Goal: Information Seeking & Learning: Understand process/instructions

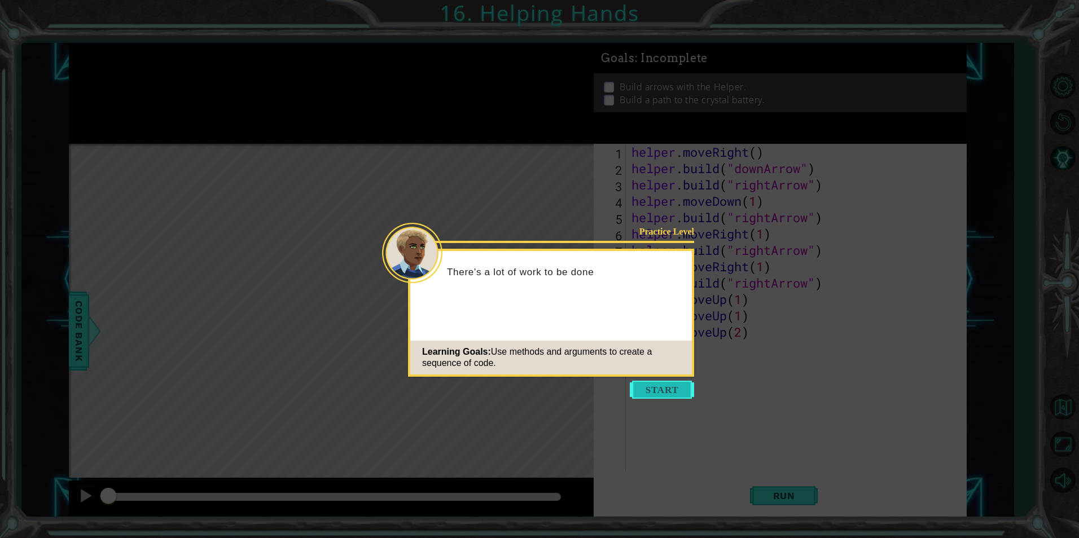
click at [658, 391] on button "Start" at bounding box center [662, 390] width 64 height 18
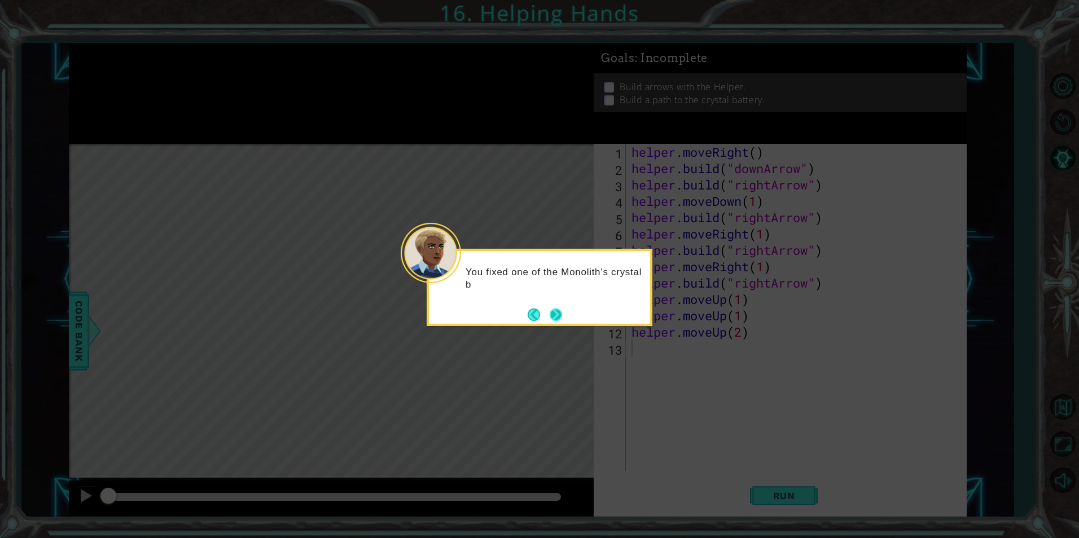
click at [550, 312] on button "Next" at bounding box center [556, 315] width 12 height 12
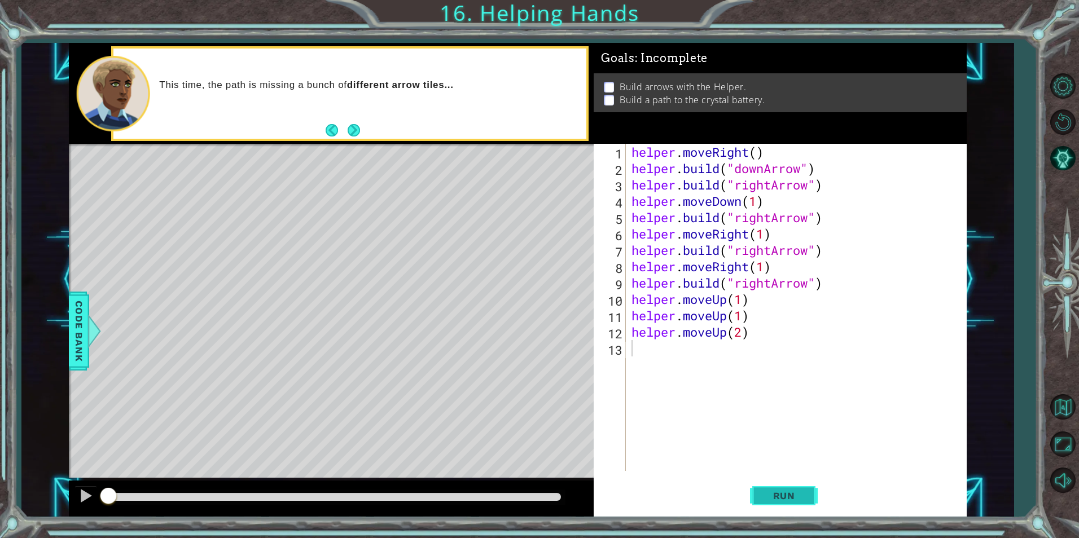
click at [766, 496] on span "Run" at bounding box center [784, 495] width 45 height 11
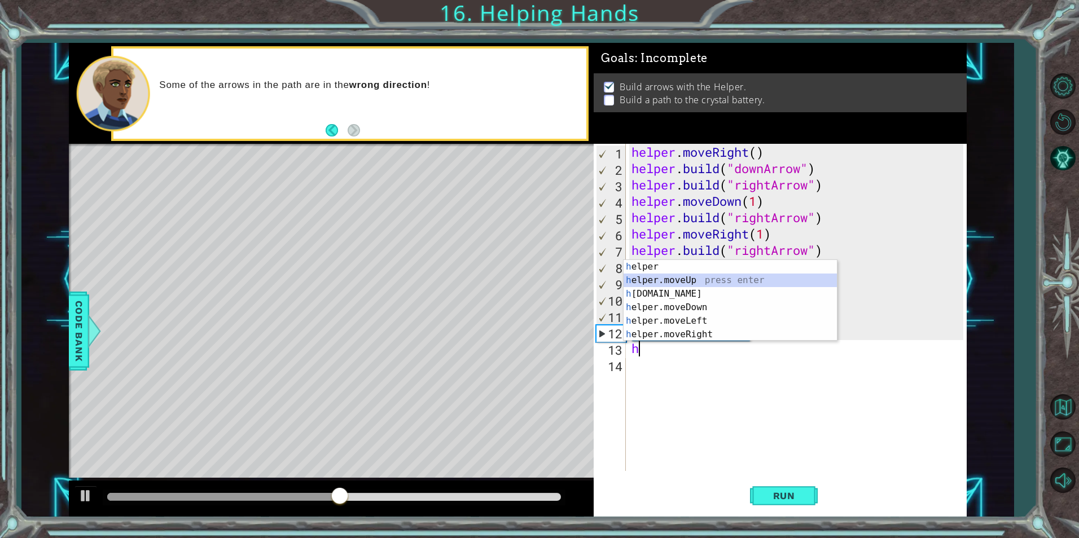
click at [663, 285] on div "h elper press enter h elper.moveUp press enter h [DOMAIN_NAME] press enter h el…" at bounding box center [730, 314] width 213 height 108
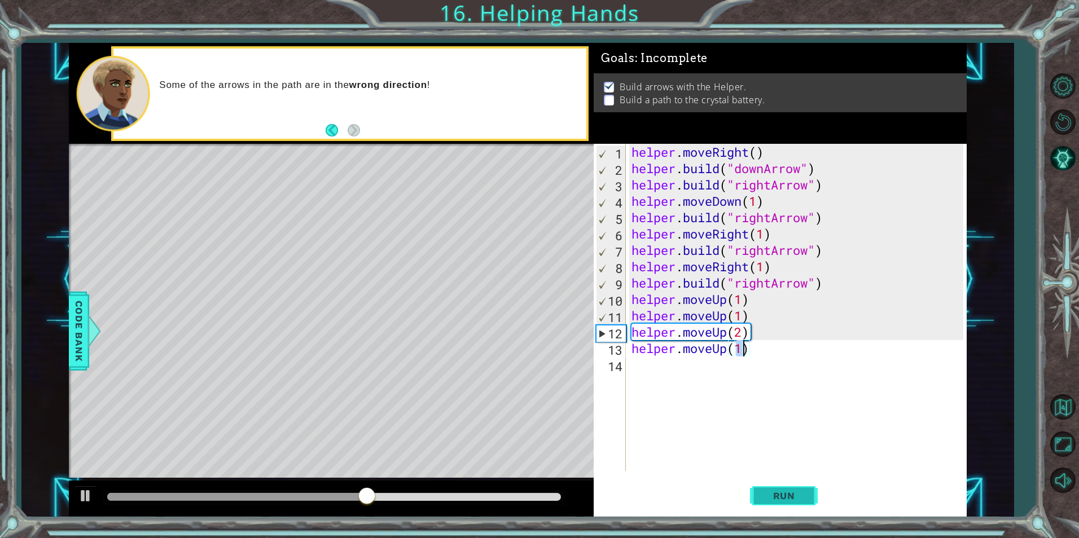
click at [766, 495] on span "Run" at bounding box center [784, 495] width 45 height 11
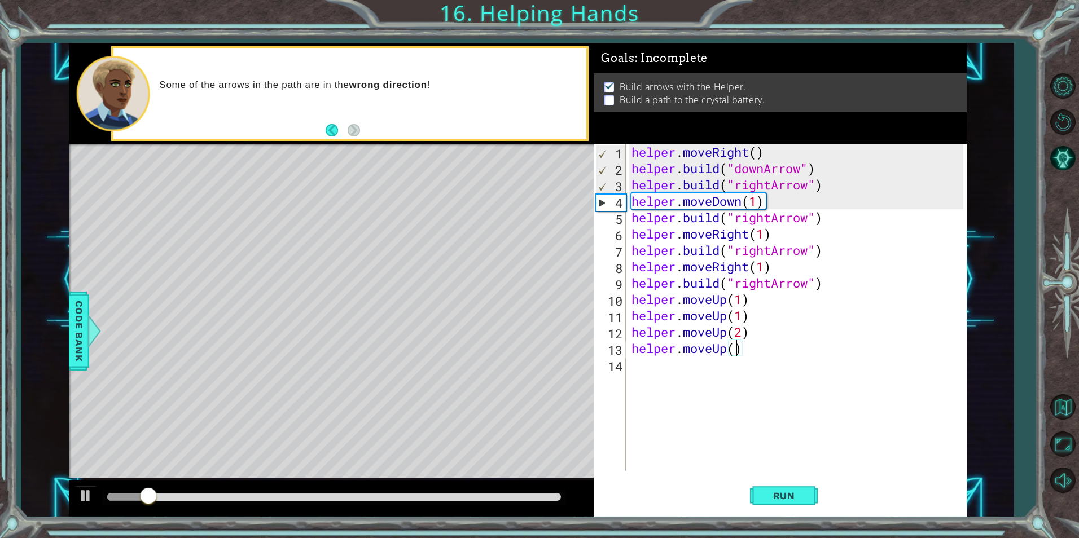
scroll to position [0, 5]
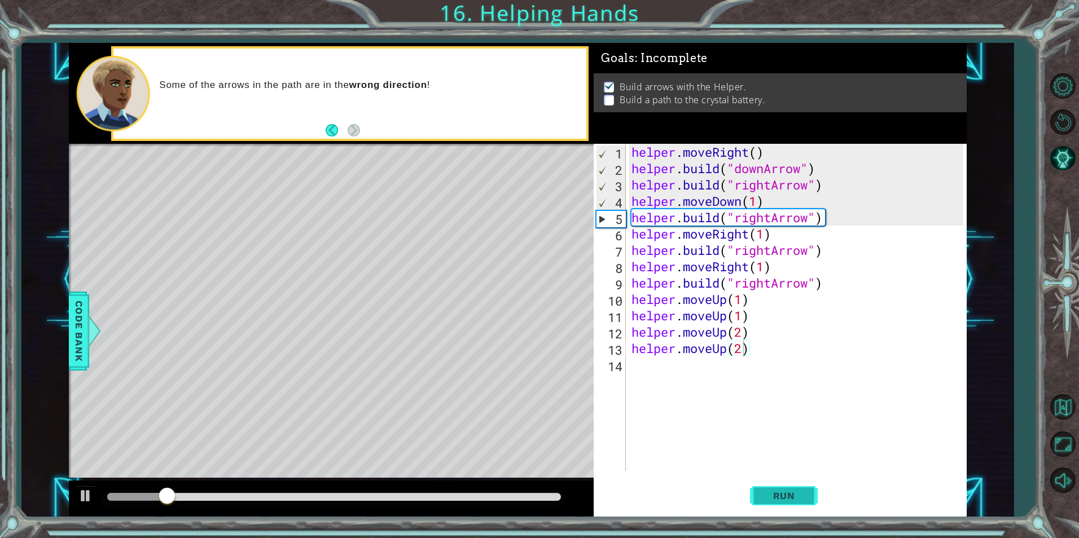
click at [774, 496] on span "Run" at bounding box center [784, 495] width 45 height 11
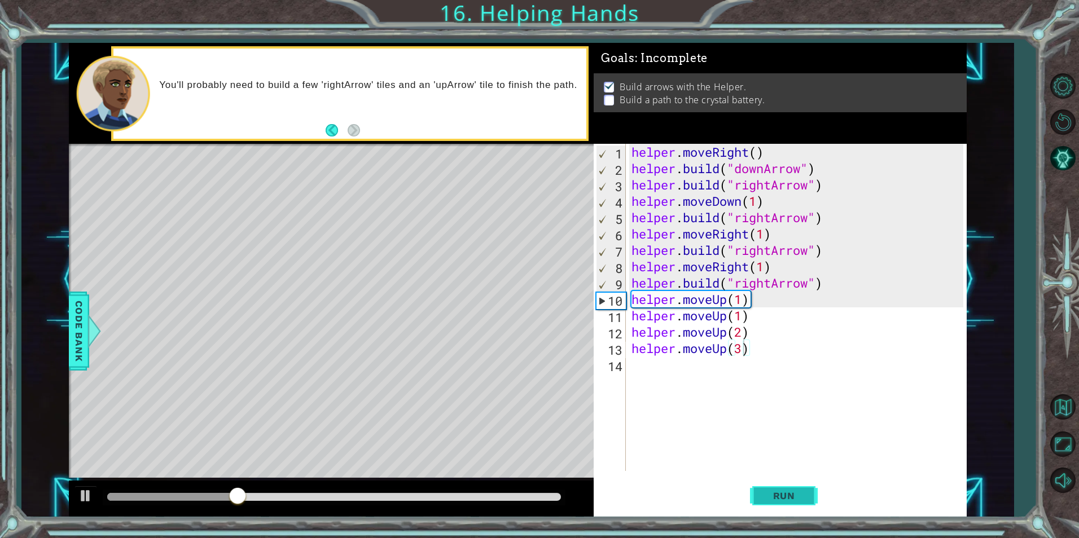
drag, startPoint x: 814, startPoint y: 499, endPoint x: 807, endPoint y: 501, distance: 7.5
click at [807, 501] on button "Run" at bounding box center [784, 495] width 68 height 37
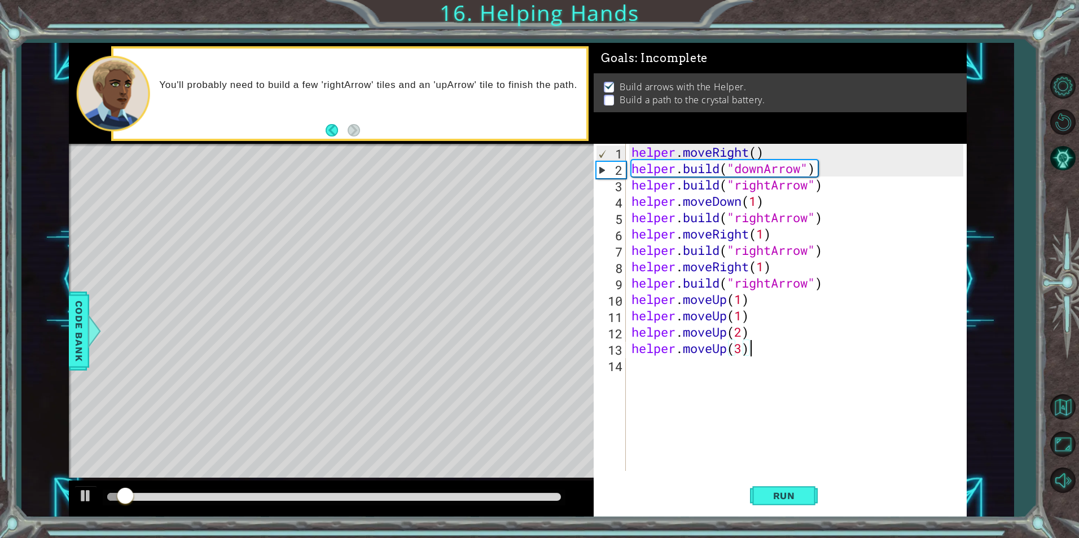
click at [756, 353] on div "helper . moveRight ( ) helper . build ( "downArrow" ) helper . build ( "rightAr…" at bounding box center [798, 324] width 339 height 360
type textarea "helper.moveUp(3)"
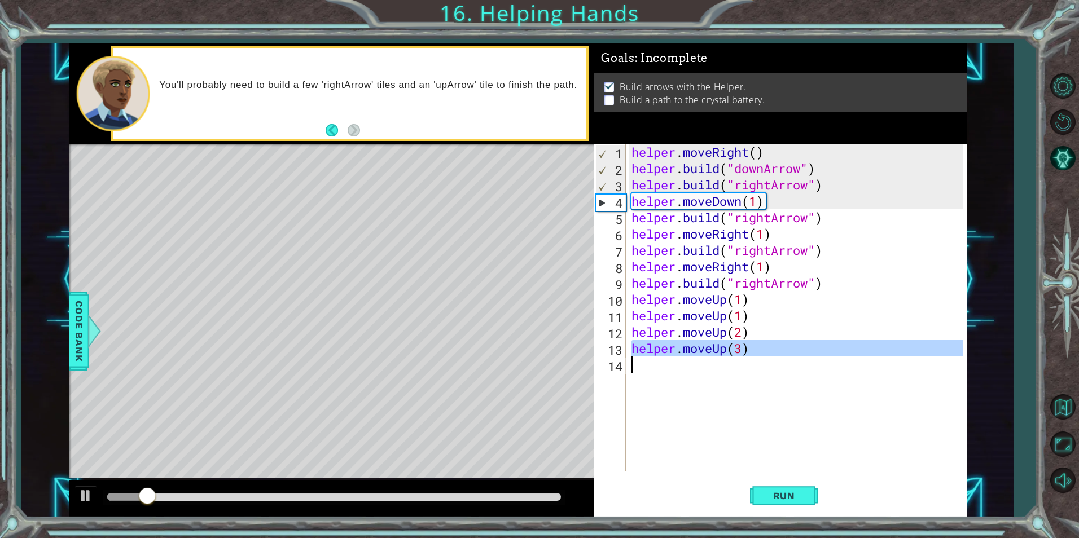
scroll to position [0, 0]
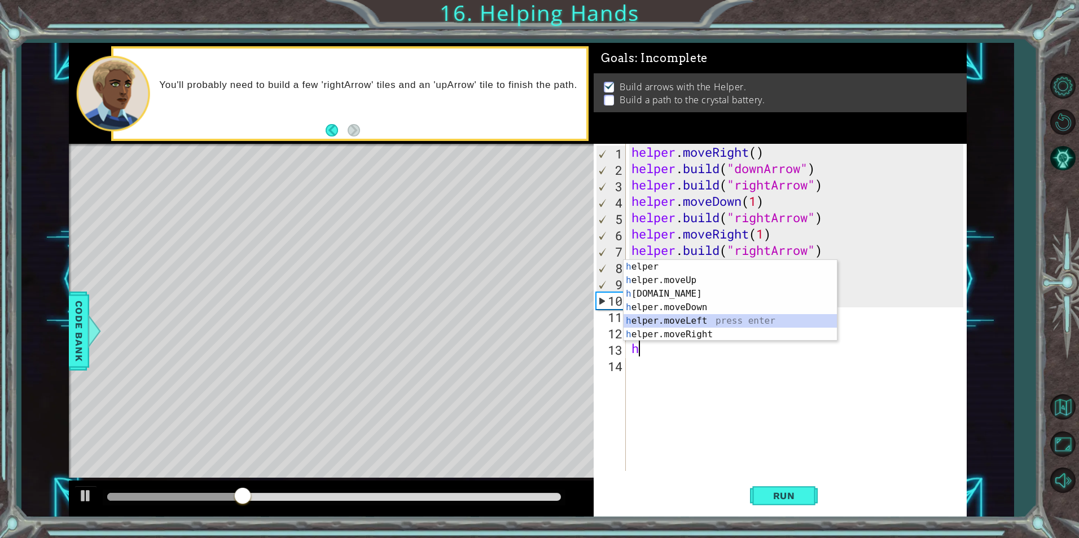
click at [685, 322] on div "h elper press enter h elper.moveUp press enter h [DOMAIN_NAME] press enter h el…" at bounding box center [730, 314] width 213 height 108
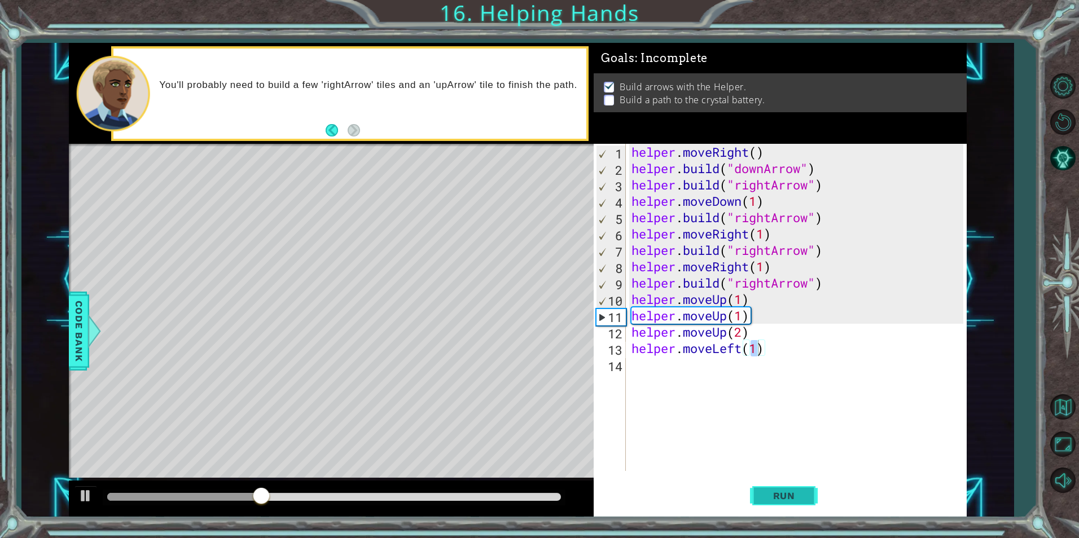
click at [779, 497] on span "Run" at bounding box center [784, 495] width 45 height 11
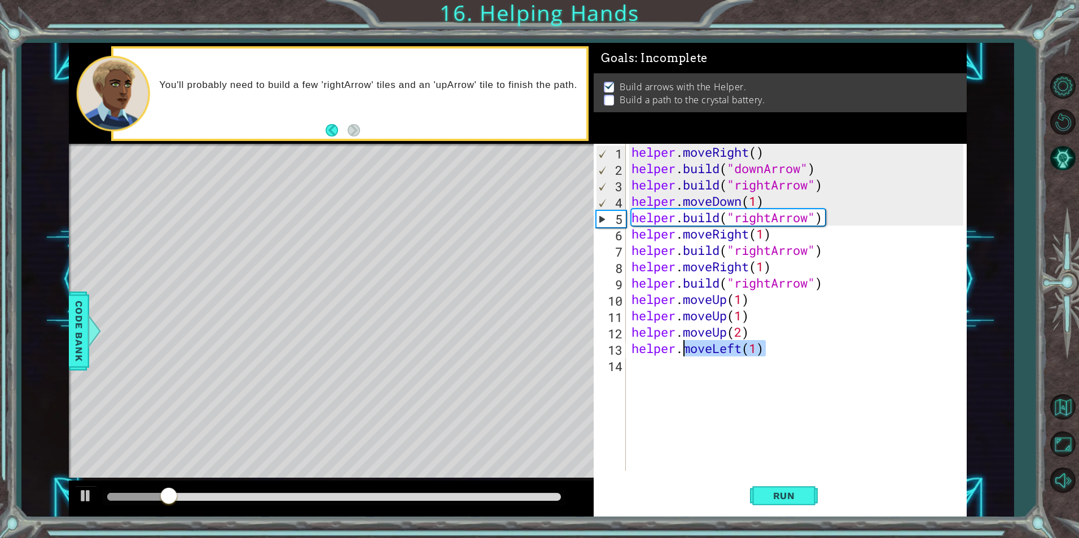
drag, startPoint x: 768, startPoint y: 357, endPoint x: 685, endPoint y: 341, distance: 83.9
click at [685, 341] on div "helper . moveRight ( ) helper . build ( "downArrow" ) helper . build ( "rightAr…" at bounding box center [798, 324] width 339 height 360
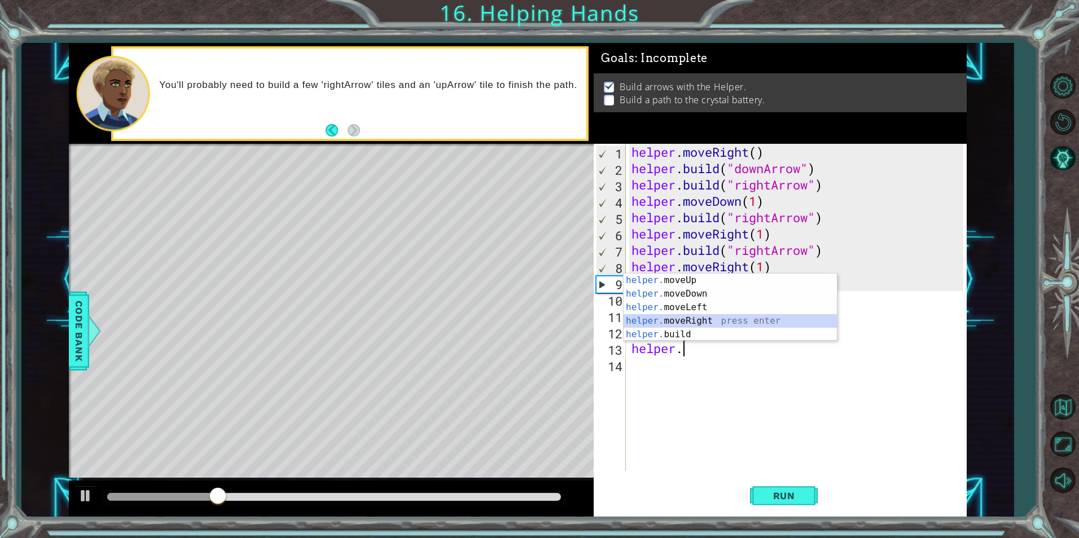
click at [702, 319] on div "helper. moveUp press enter helper. moveDown press enter helper. moveLeft press …" at bounding box center [730, 321] width 213 height 95
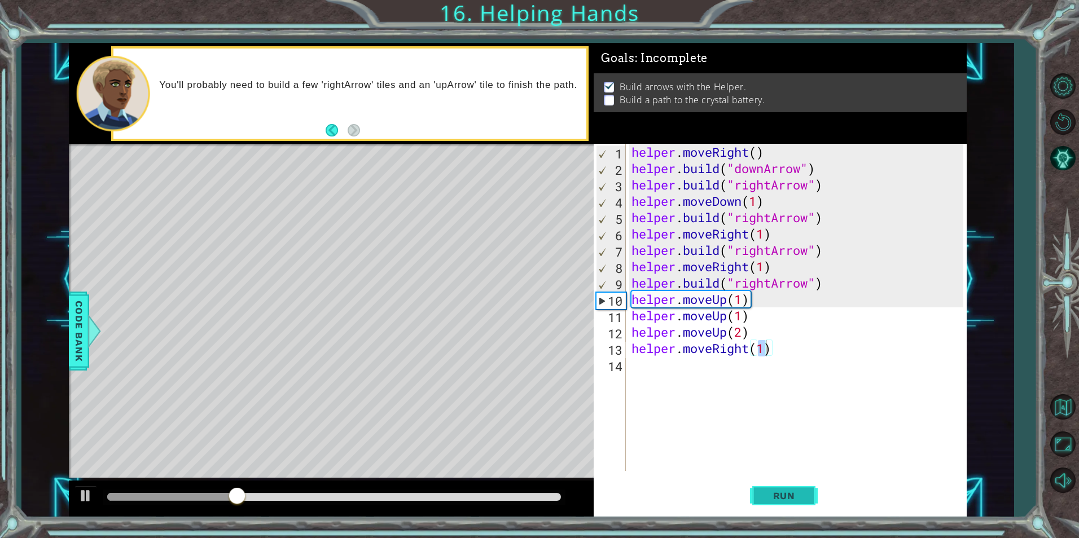
click at [780, 494] on span "Run" at bounding box center [784, 495] width 45 height 11
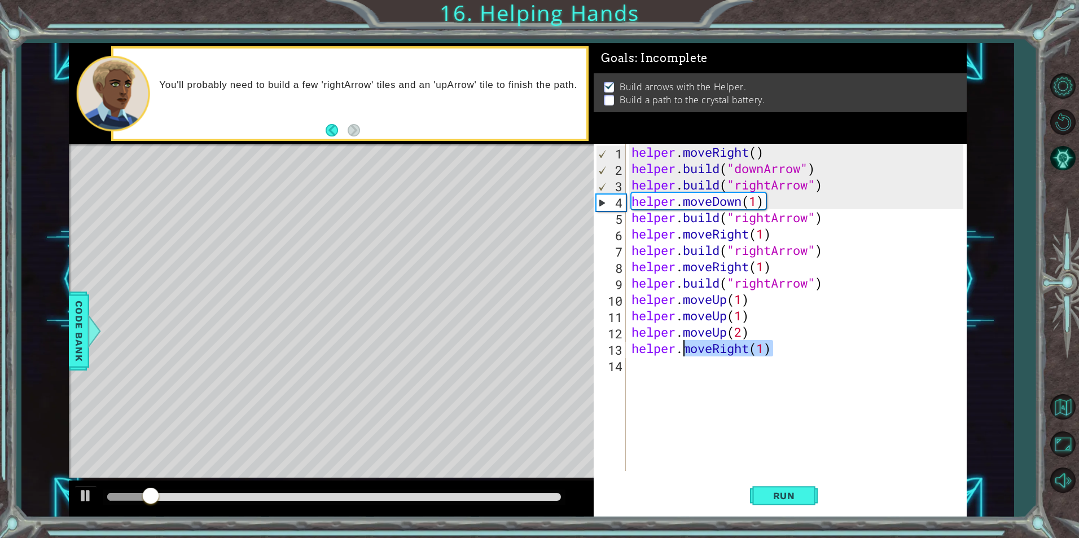
drag, startPoint x: 789, startPoint y: 345, endPoint x: 683, endPoint y: 353, distance: 105.8
click at [683, 353] on div "helper . moveRight ( ) helper . build ( "downArrow" ) helper . build ( "rightAr…" at bounding box center [798, 324] width 339 height 360
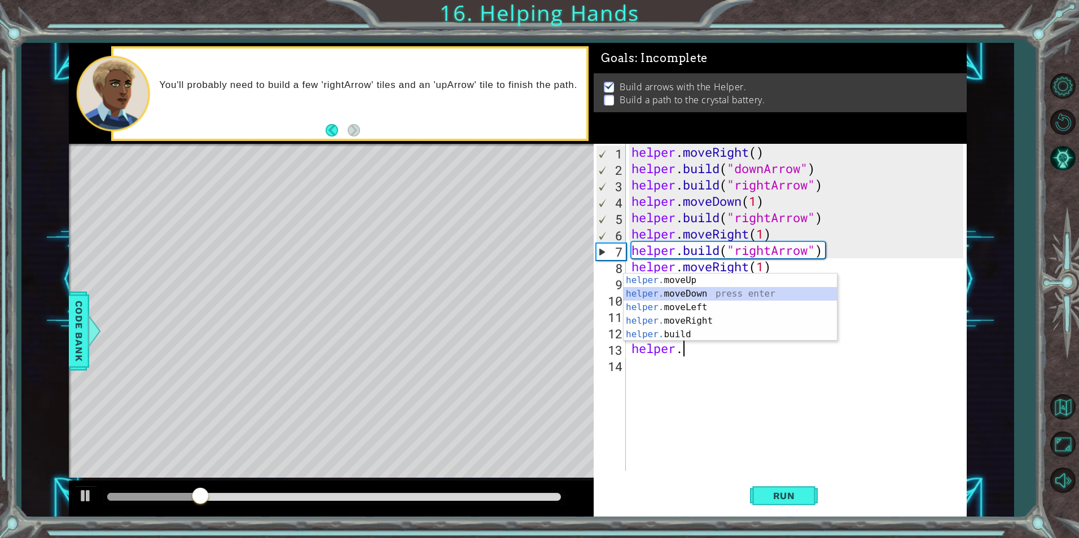
drag, startPoint x: 665, startPoint y: 290, endPoint x: 672, endPoint y: 313, distance: 23.4
click at [667, 303] on div "helper. moveUp press enter helper. moveDown press enter helper. moveLeft press …" at bounding box center [730, 321] width 213 height 95
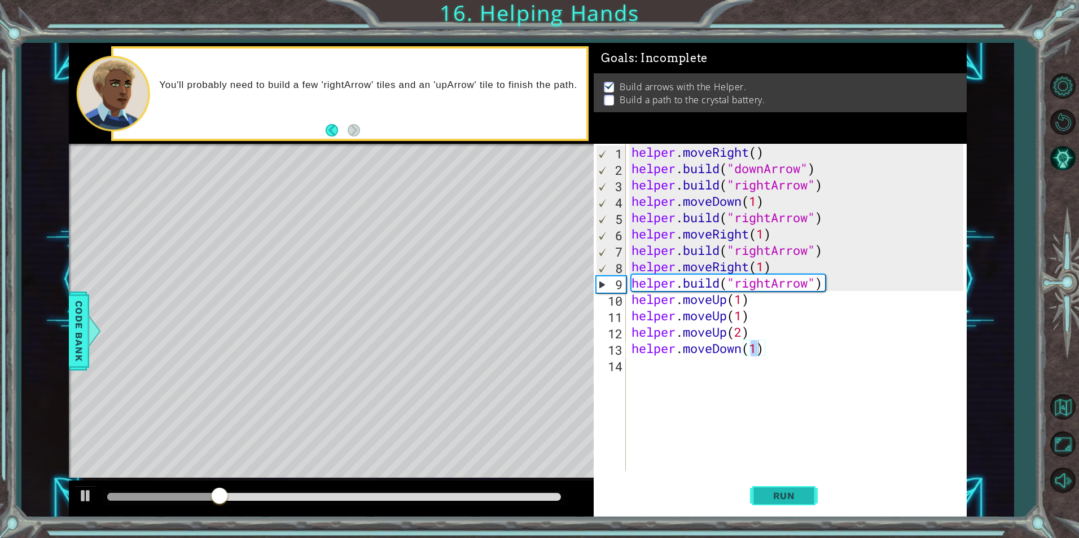
drag, startPoint x: 784, startPoint y: 500, endPoint x: 785, endPoint y: 490, distance: 9.7
click at [785, 494] on span "Run" at bounding box center [784, 495] width 45 height 11
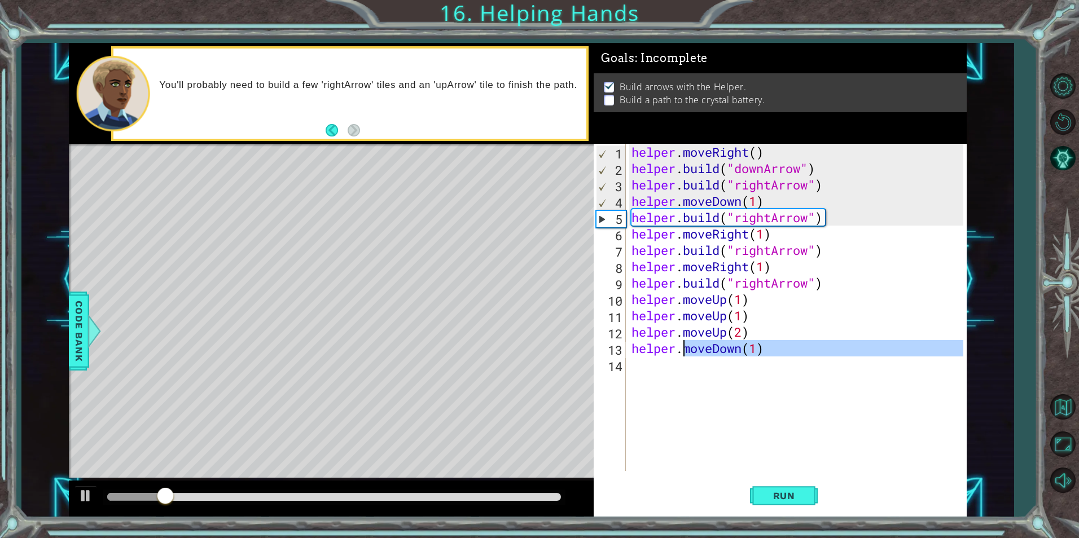
drag, startPoint x: 787, startPoint y: 357, endPoint x: 687, endPoint y: 349, distance: 100.2
click at [687, 349] on div "helper . moveRight ( ) helper . build ( "downArrow" ) helper . build ( "rightAr…" at bounding box center [798, 324] width 339 height 360
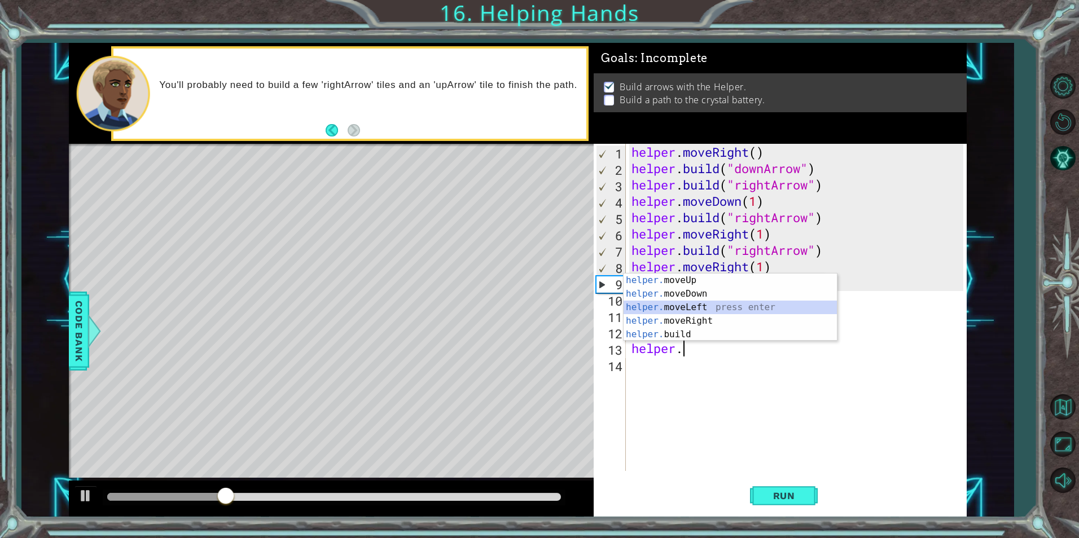
click at [691, 312] on div "helper. moveUp press enter helper. moveDown press enter helper. moveLeft press …" at bounding box center [730, 321] width 213 height 95
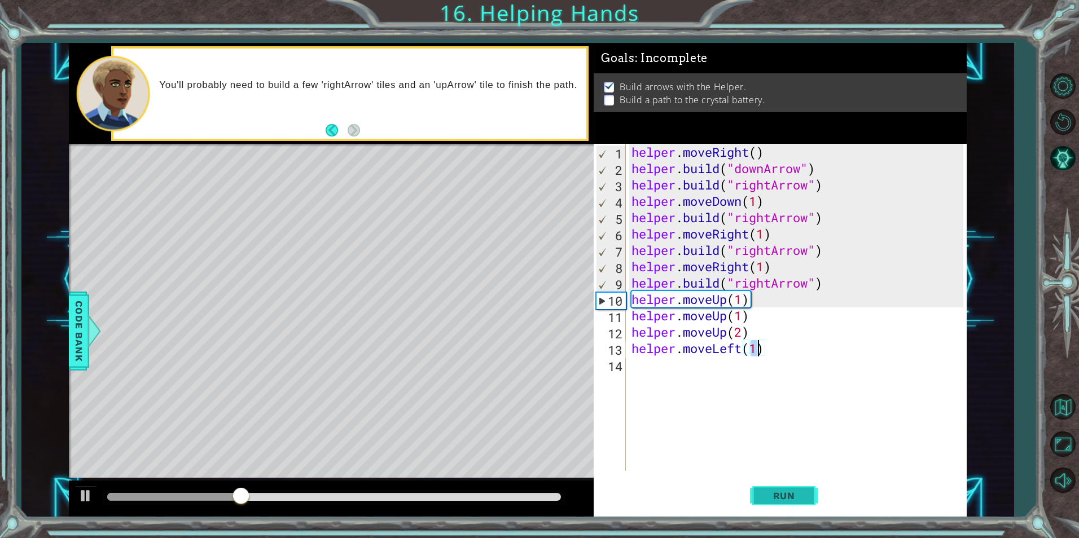
click at [785, 500] on span "Run" at bounding box center [784, 495] width 45 height 11
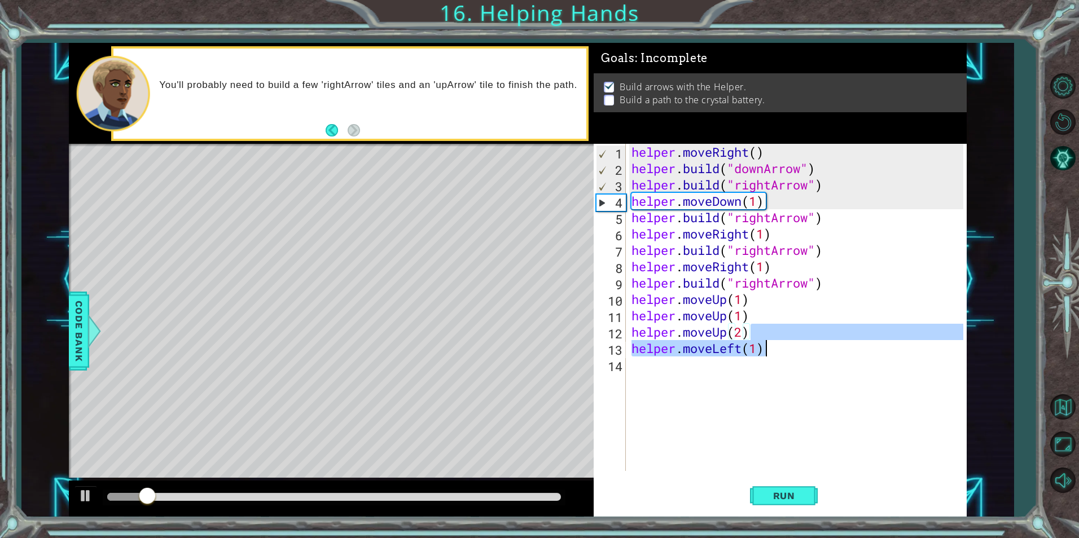
drag, startPoint x: 758, startPoint y: 336, endPoint x: 764, endPoint y: 342, distance: 8.8
click at [764, 342] on div "helper . moveRight ( ) helper . build ( "downArrow" ) helper . build ( "rightAr…" at bounding box center [798, 324] width 339 height 360
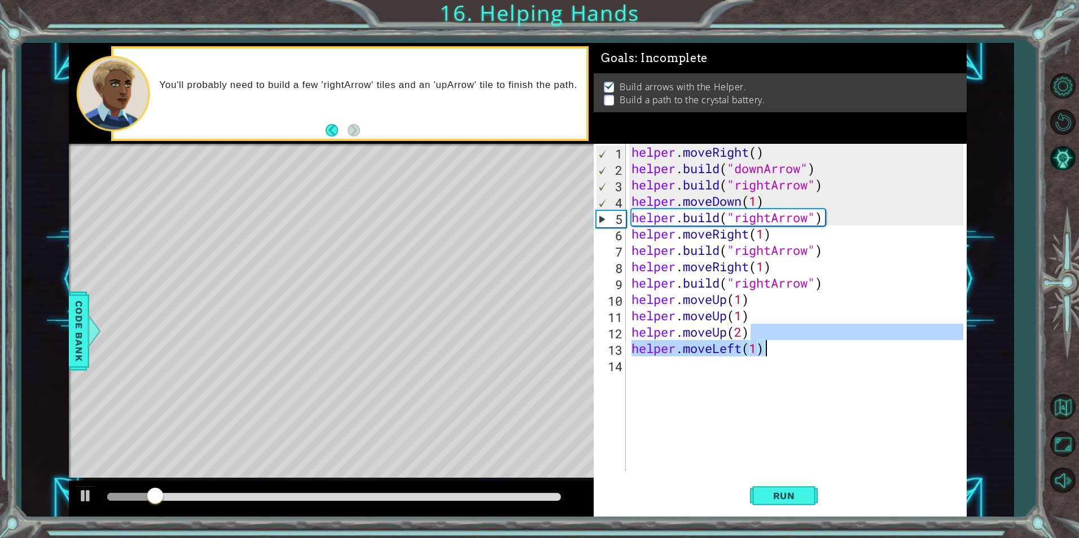
click at [774, 354] on div "helper . moveRight ( ) helper . build ( "downArrow" ) helper . build ( "rightAr…" at bounding box center [796, 307] width 334 height 327
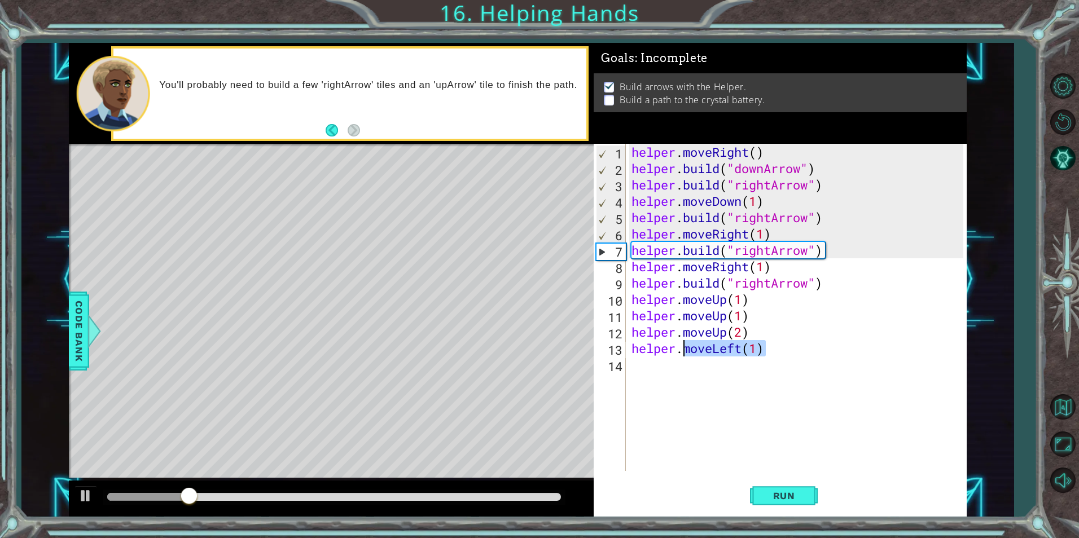
drag, startPoint x: 774, startPoint y: 354, endPoint x: 686, endPoint y: 348, distance: 88.8
click at [686, 348] on div "helper . moveRight ( ) helper . build ( "downArrow" ) helper . build ( "rightAr…" at bounding box center [798, 324] width 339 height 360
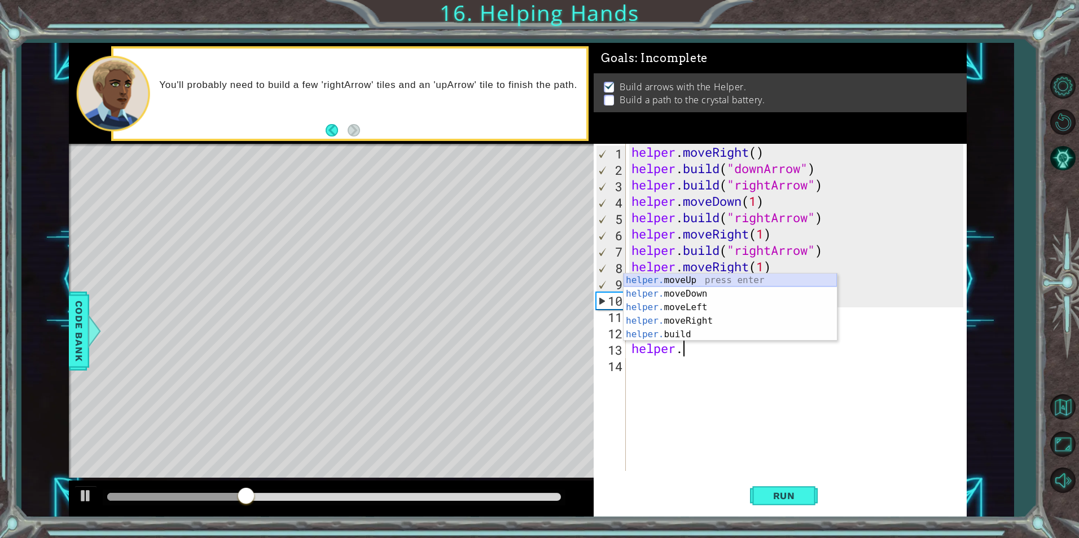
click at [636, 284] on div "helper. moveUp press enter helper. moveDown press enter helper. moveLeft press …" at bounding box center [730, 321] width 213 height 95
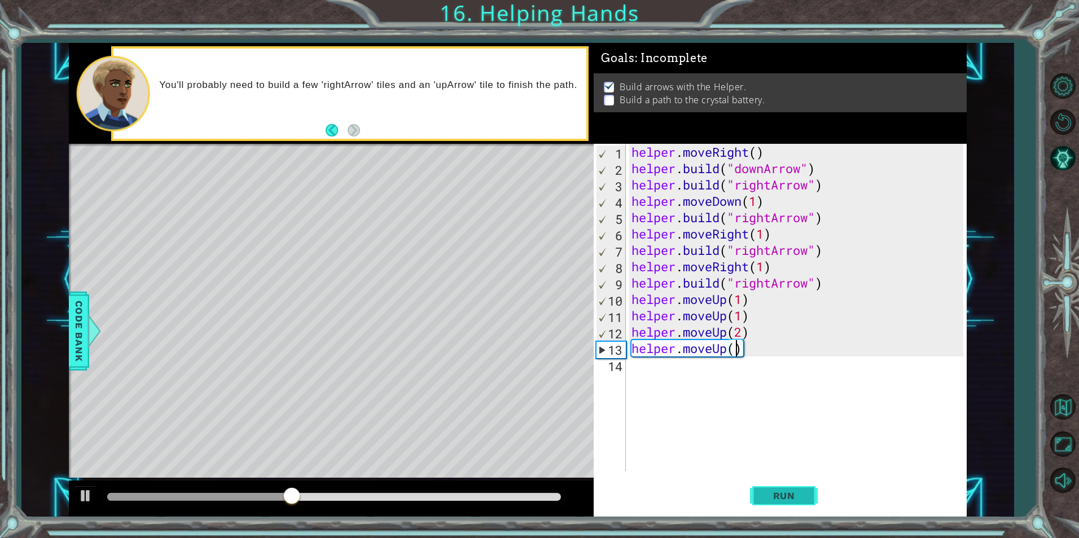
scroll to position [0, 5]
type textarea "helper.moveUp(4)"
click at [785, 487] on button "Run" at bounding box center [784, 495] width 68 height 37
drag, startPoint x: 797, startPoint y: 357, endPoint x: 627, endPoint y: 353, distance: 169.9
click at [627, 353] on div "helper.moveUp(4) 1 2 3 4 5 6 7 8 9 10 11 12 13 14 helper . moveRight ( ) helper…" at bounding box center [778, 307] width 369 height 327
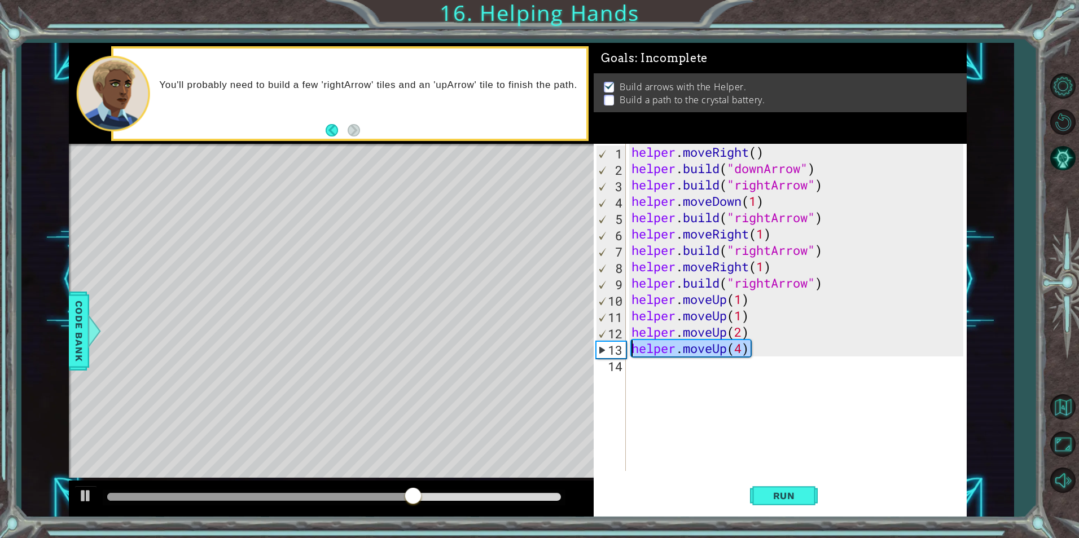
scroll to position [0, 0]
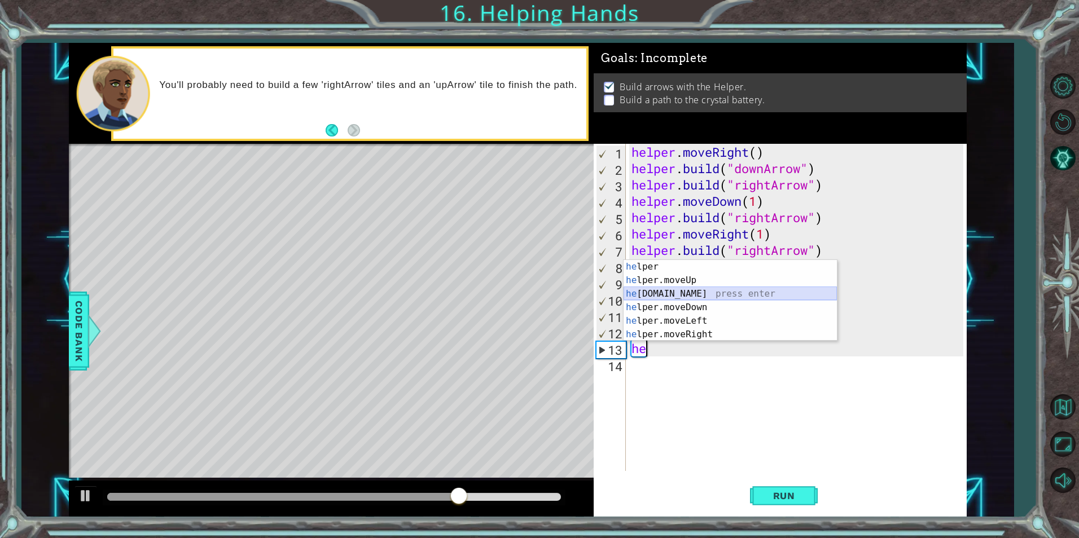
click at [720, 298] on div "he lper press enter he lper.moveUp press enter he [DOMAIN_NAME] press enter he …" at bounding box center [730, 314] width 213 height 108
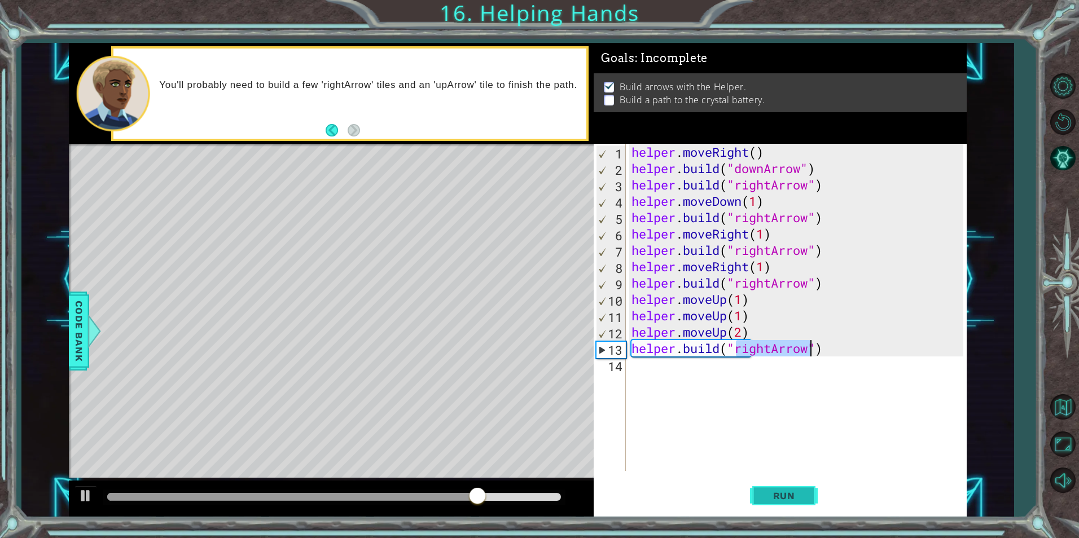
type textarea "[DOMAIN_NAME]("rightArrow")"
click at [794, 487] on button "Run" at bounding box center [784, 495] width 68 height 37
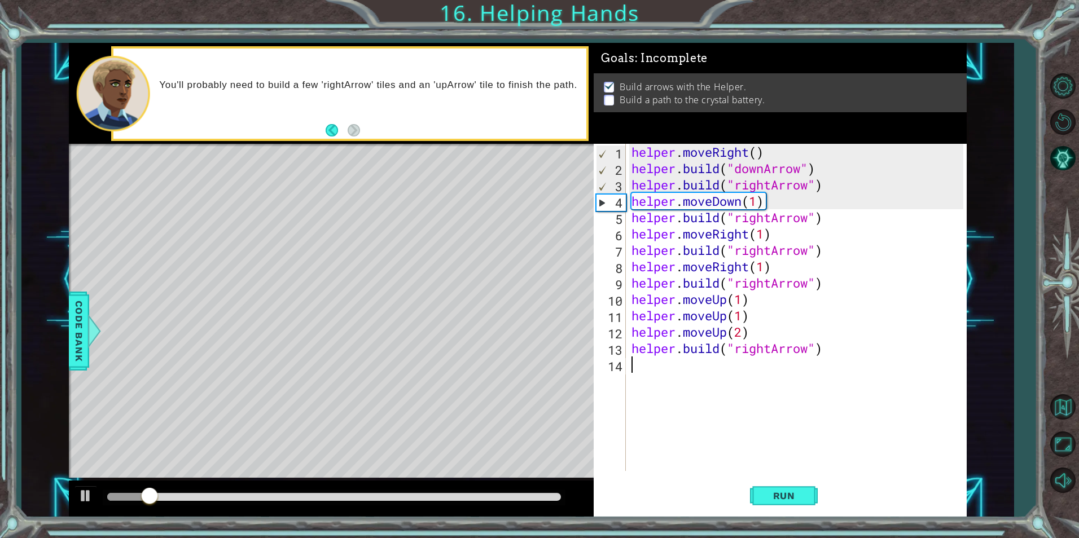
click at [814, 371] on div "helper . moveRight ( ) helper . build ( "downArrow" ) helper . build ( "rightAr…" at bounding box center [798, 324] width 339 height 360
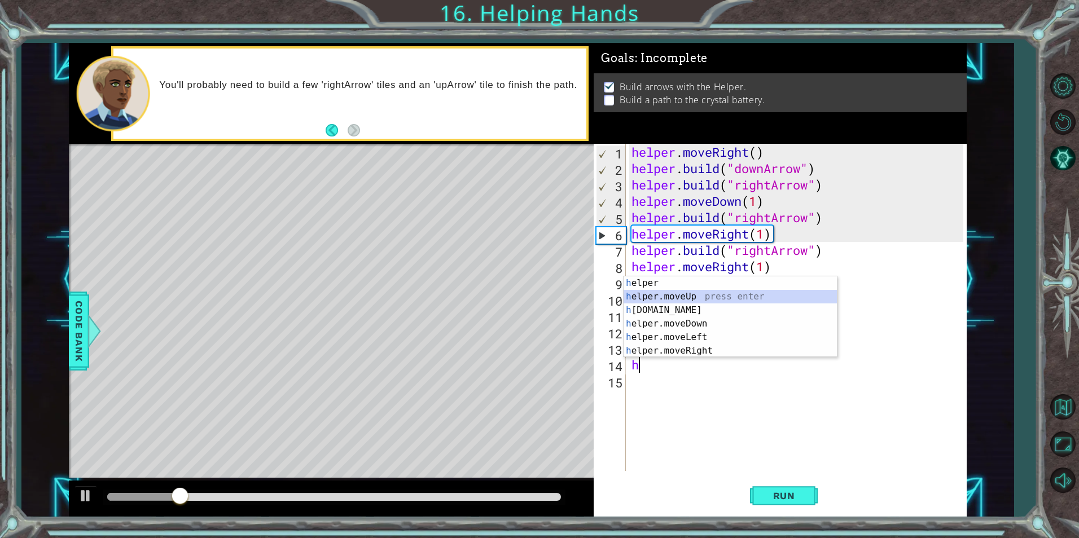
click at [643, 296] on div "h elper press enter h elper.moveUp press enter h [DOMAIN_NAME] press enter h el…" at bounding box center [730, 331] width 213 height 108
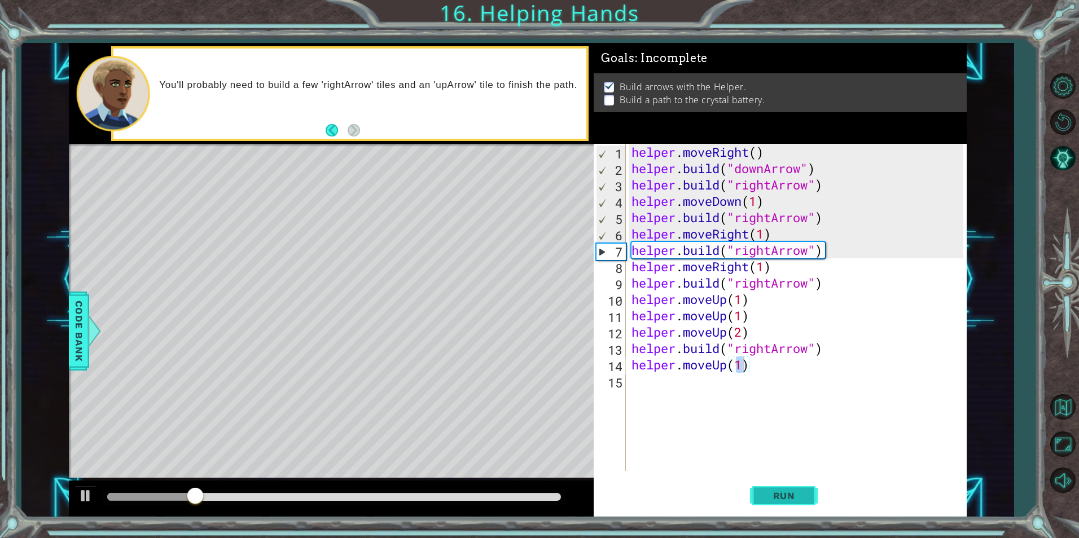
drag, startPoint x: 784, startPoint y: 503, endPoint x: 783, endPoint y: 494, distance: 9.2
click at [783, 495] on button "Run" at bounding box center [784, 495] width 68 height 37
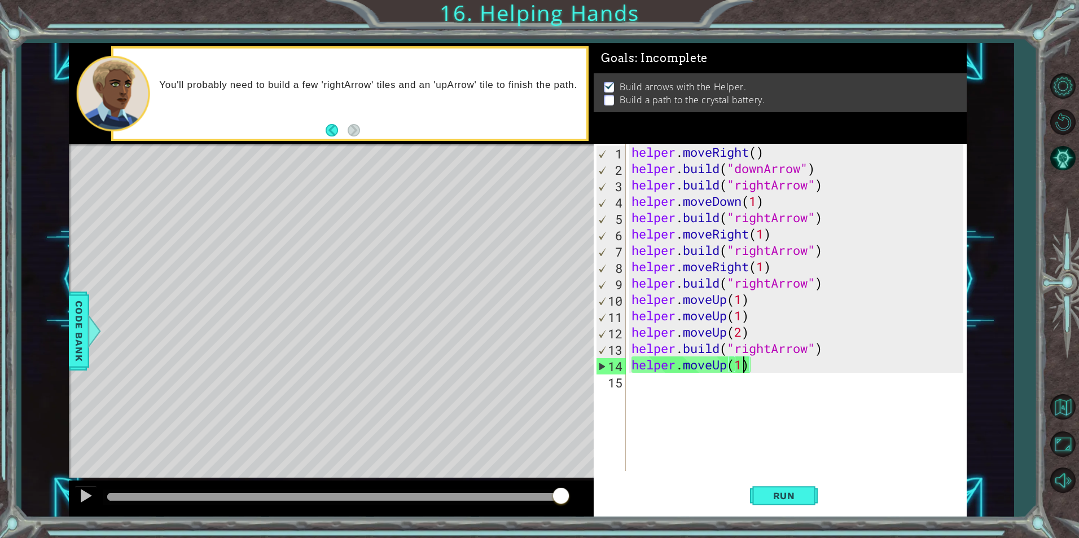
drag, startPoint x: 553, startPoint y: 494, endPoint x: 571, endPoint y: 489, distance: 19.5
click at [561, 493] on div at bounding box center [334, 497] width 454 height 8
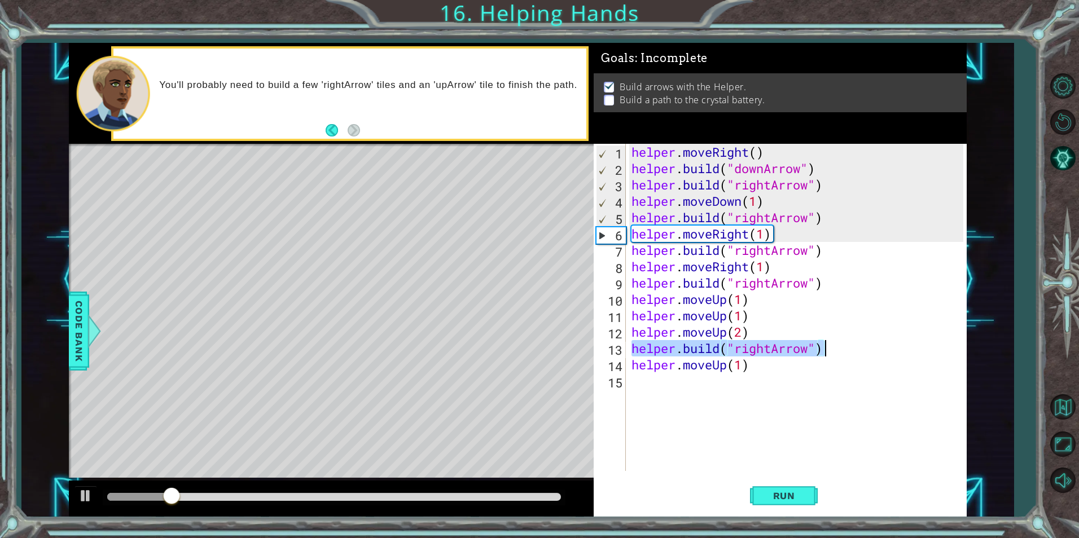
drag, startPoint x: 632, startPoint y: 353, endPoint x: 832, endPoint y: 352, distance: 200.4
click at [832, 352] on div "helper . moveRight ( ) helper . build ( "downArrow" ) helper . build ( "rightAr…" at bounding box center [798, 324] width 339 height 360
type textarea "[DOMAIN_NAME]("rightArrow")"
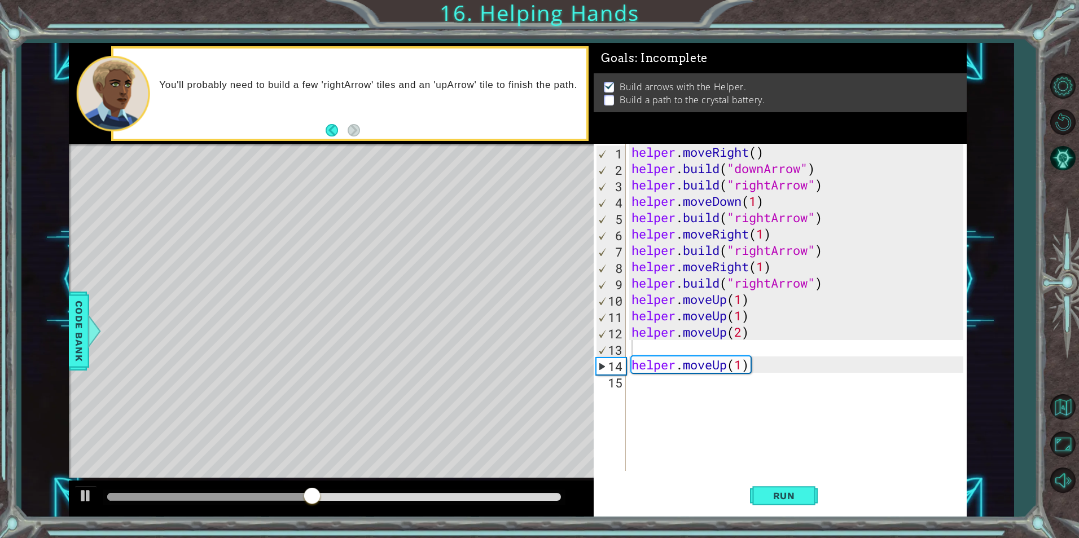
click at [628, 370] on div "1 2 3 4 5 6 7 8 9 10 11 12 13 14 15 helper . moveRight ( ) helper . build ( "do…" at bounding box center [778, 307] width 369 height 327
click at [631, 374] on div "helper . moveRight ( ) helper . build ( "downArrow" ) helper . build ( "rightAr…" at bounding box center [798, 324] width 339 height 360
click at [632, 366] on div "helper . moveRight ( ) helper . build ( "downArrow" ) helper . build ( "rightAr…" at bounding box center [798, 324] width 339 height 360
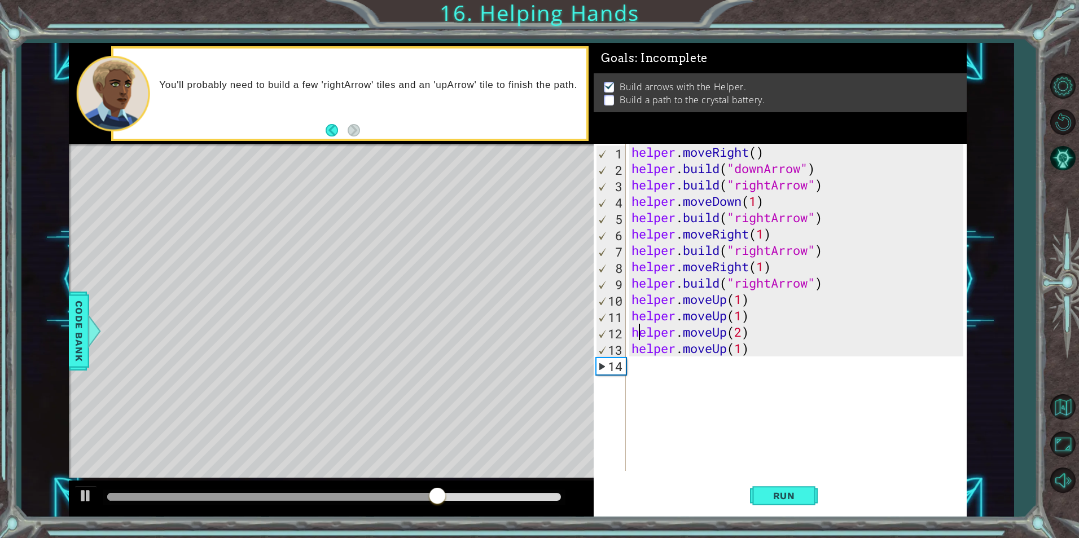
click at [635, 325] on div "helper . moveRight ( ) helper . build ( "downArrow" ) helper . build ( "rightAr…" at bounding box center [798, 324] width 339 height 360
click at [629, 324] on div "helper . moveRight ( ) helper . build ( "downArrow" ) helper . build ( "rightAr…" at bounding box center [798, 324] width 339 height 360
type textarea "helper.moveUp(1)"
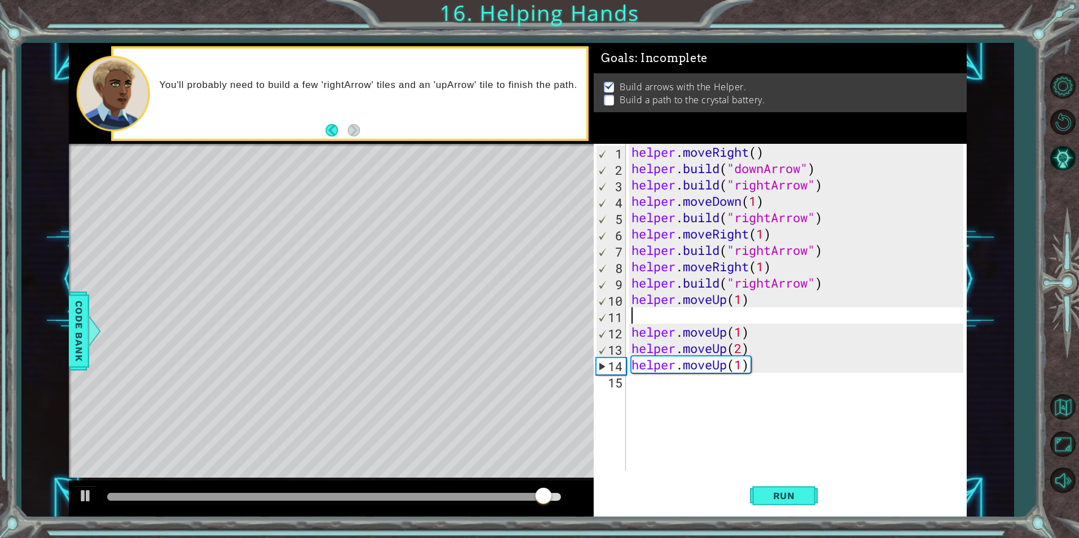
click at [633, 314] on div "helper . moveRight ( ) helper . build ( "downArrow" ) helper . build ( "rightAr…" at bounding box center [798, 324] width 339 height 360
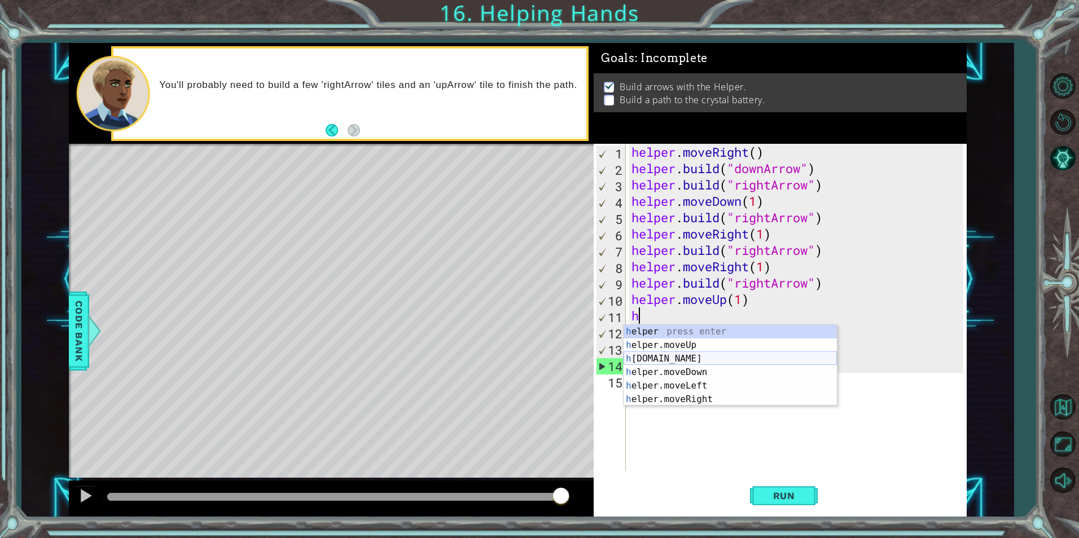
click at [689, 356] on div "h elper press enter h elper.moveUp press enter h [DOMAIN_NAME] press enter h el…" at bounding box center [730, 379] width 213 height 108
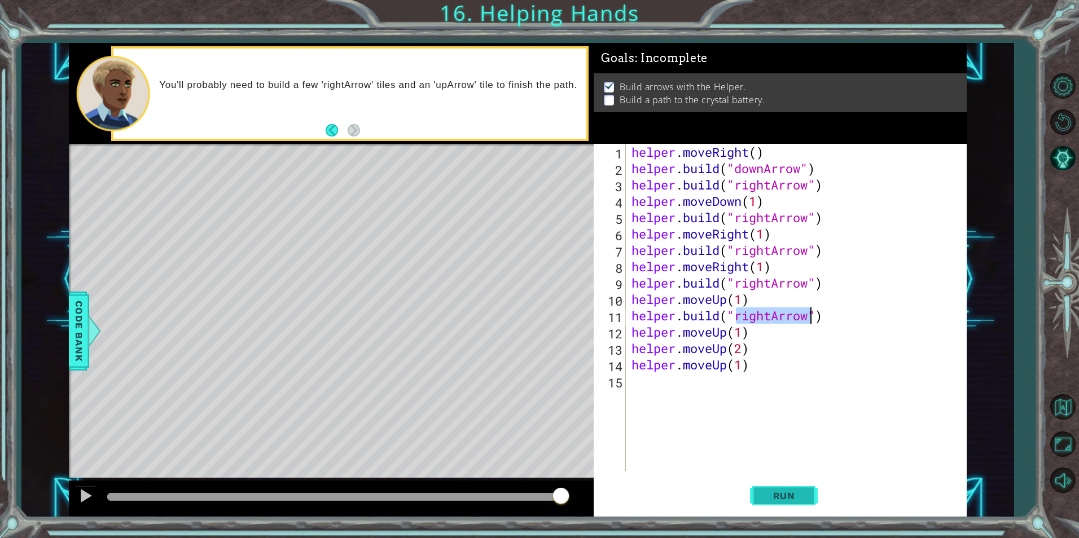
type textarea "[DOMAIN_NAME]("rightArrow")"
click at [784, 500] on span "Run" at bounding box center [784, 495] width 45 height 11
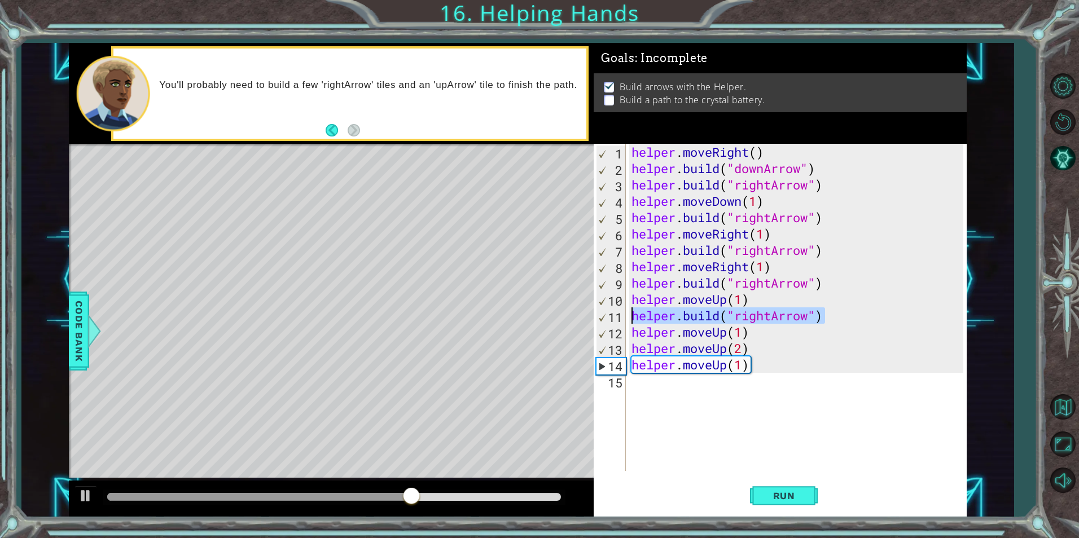
drag, startPoint x: 846, startPoint y: 320, endPoint x: 621, endPoint y: 319, distance: 224.6
click at [621, 319] on div "[DOMAIN_NAME]("rightArrow") 1 2 3 4 5 6 7 8 9 10 11 12 13 14 15 helper . moveRi…" at bounding box center [778, 307] width 369 height 327
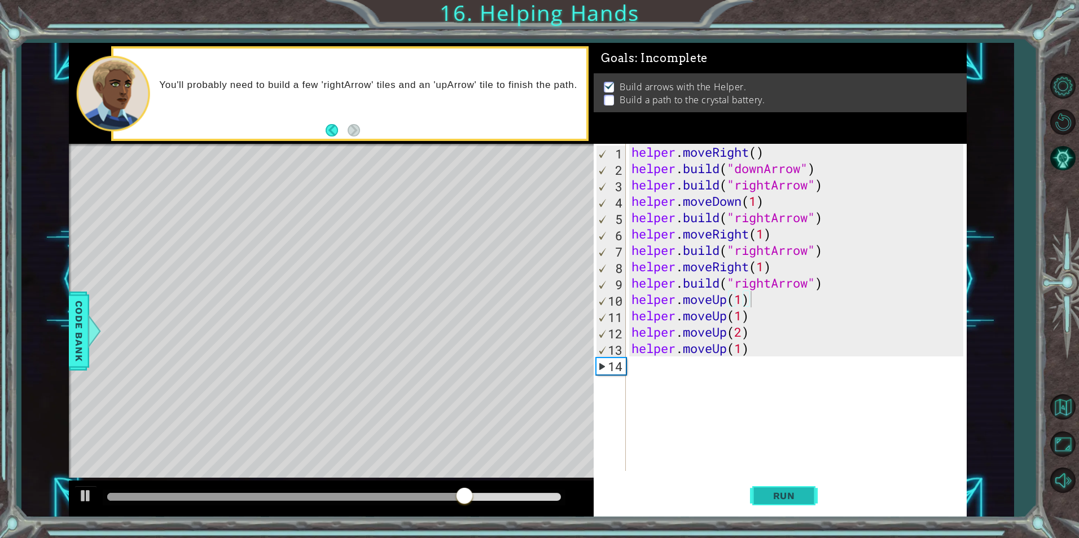
click at [791, 494] on span "Run" at bounding box center [784, 495] width 45 height 11
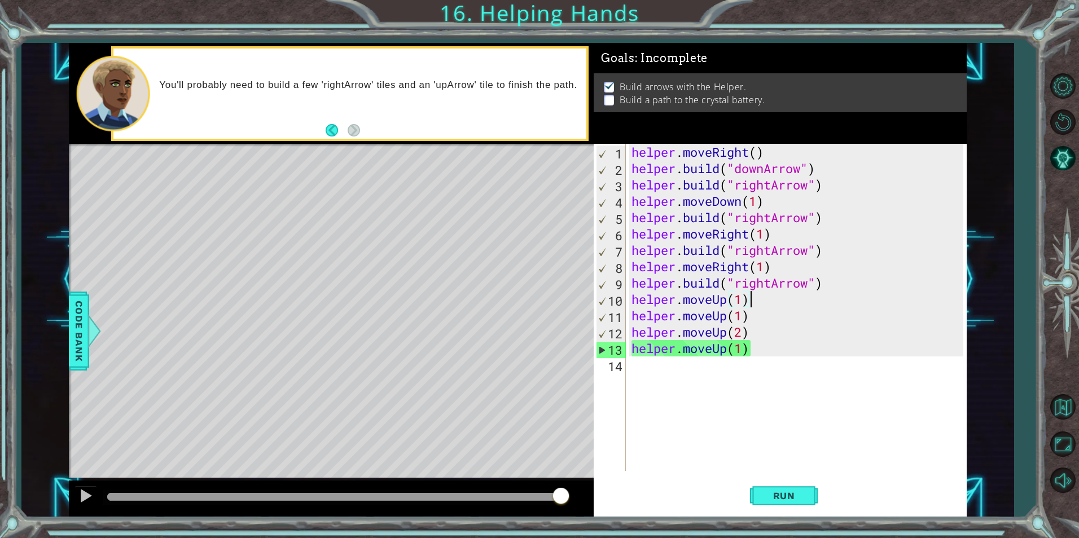
drag, startPoint x: 498, startPoint y: 494, endPoint x: 582, endPoint y: 481, distance: 84.5
click at [582, 481] on div at bounding box center [331, 499] width 525 height 36
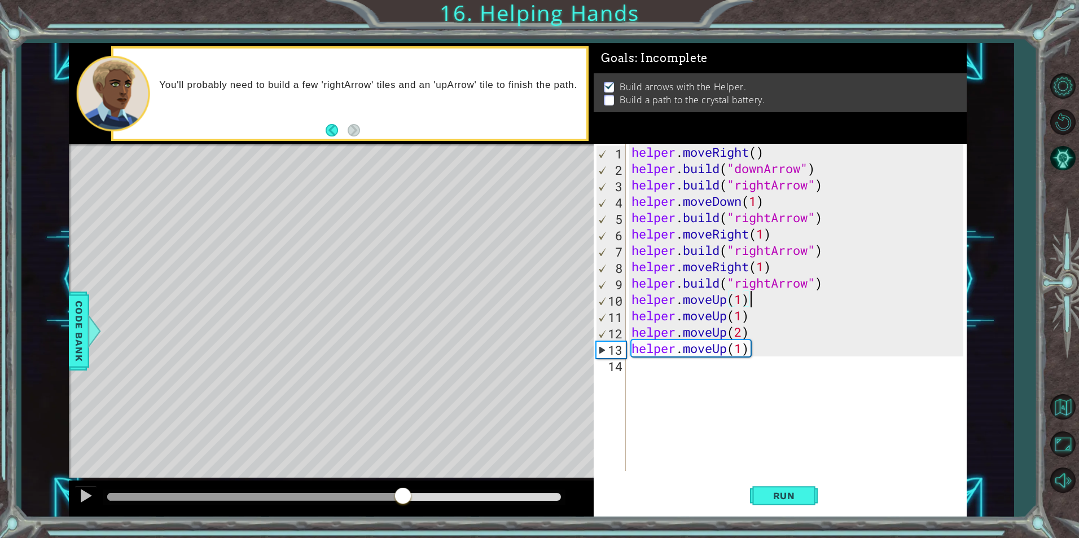
drag, startPoint x: 334, startPoint y: 488, endPoint x: 429, endPoint y: 479, distance: 96.4
click at [429, 479] on div "methods helper moveUp() moveDown() moveLeft() moveRight() build(item) tools for…" at bounding box center [518, 280] width 898 height 474
drag, startPoint x: 442, startPoint y: 495, endPoint x: 378, endPoint y: 499, distance: 64.5
click at [379, 499] on div at bounding box center [242, 497] width 271 height 8
click at [83, 496] on div at bounding box center [85, 496] width 15 height 15
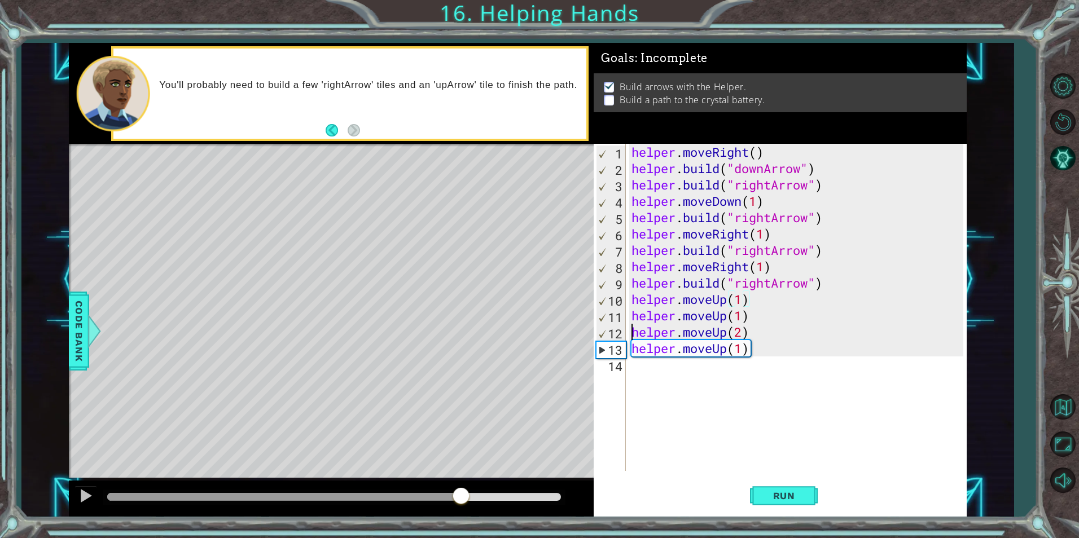
click at [631, 330] on div "helper . moveRight ( ) helper . build ( "downArrow" ) helper . build ( "rightAr…" at bounding box center [798, 324] width 339 height 360
type textarea "helper.moveUp(2)"
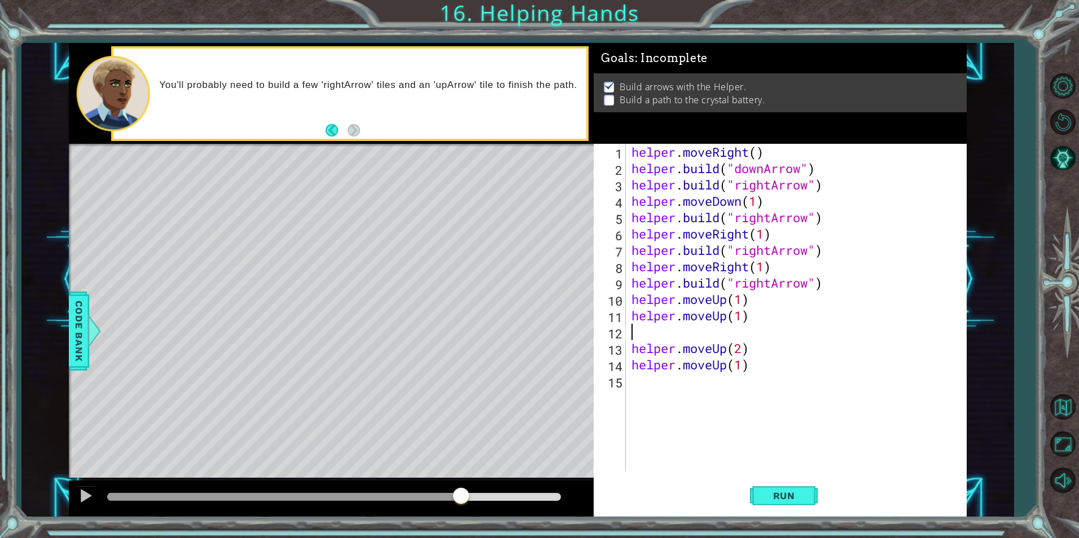
click at [630, 335] on div "helper . moveRight ( ) helper . build ( "downArrow" ) helper . build ( "rightAr…" at bounding box center [798, 324] width 339 height 360
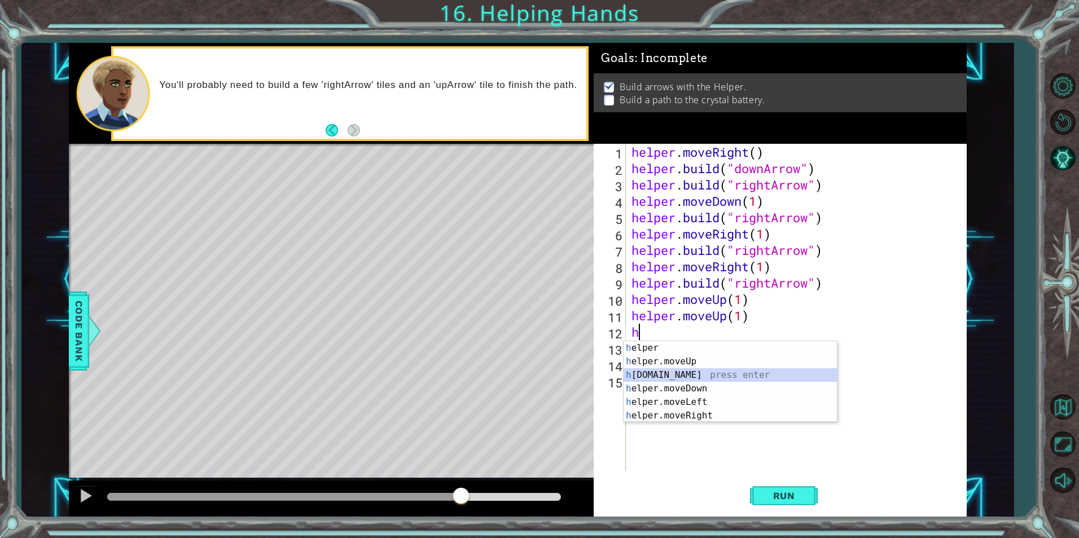
drag, startPoint x: 723, startPoint y: 380, endPoint x: 712, endPoint y: 387, distance: 12.9
click at [721, 380] on div "h elper press enter h elper.moveUp press enter h [DOMAIN_NAME] press enter h el…" at bounding box center [730, 395] width 213 height 108
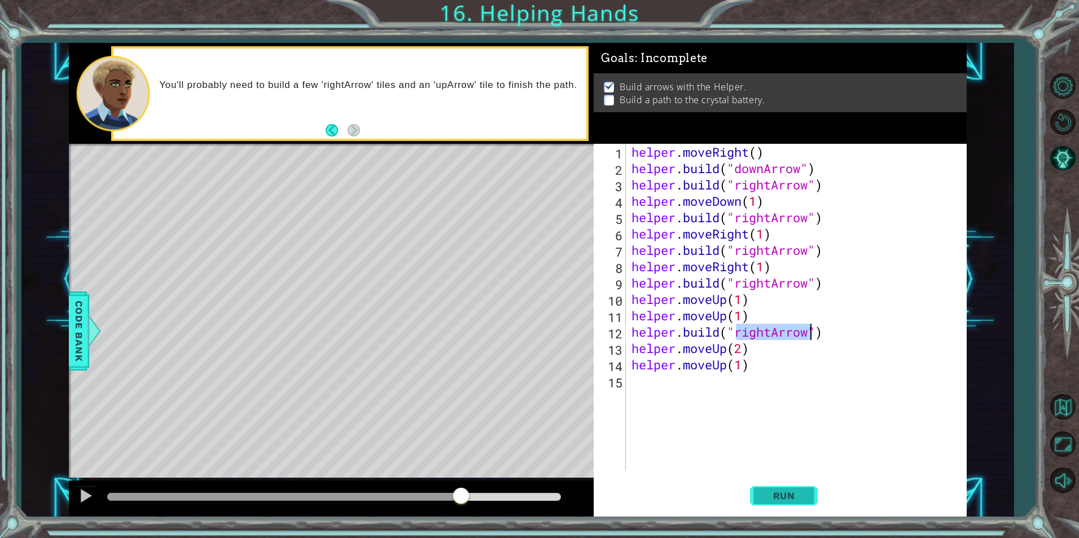
type textarea "[DOMAIN_NAME]("rightArrow")"
click at [762, 503] on button "Run" at bounding box center [784, 495] width 68 height 37
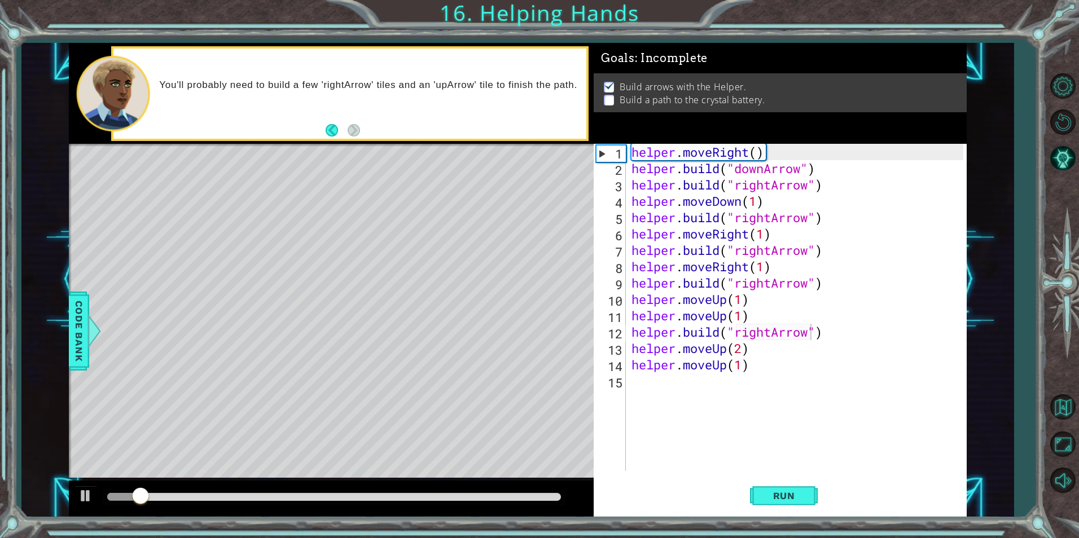
click at [626, 334] on div "[DOMAIN_NAME]("rightArrow") 1 2 3 4 5 6 7 8 9 10 11 12 13 14 15 helper . moveRi…" at bounding box center [778, 307] width 369 height 327
drag, startPoint x: 629, startPoint y: 335, endPoint x: 867, endPoint y: 329, distance: 238.2
click at [867, 329] on div "helper . moveRight ( ) helper . build ( "downArrow" ) helper . build ( "rightAr…" at bounding box center [798, 324] width 339 height 360
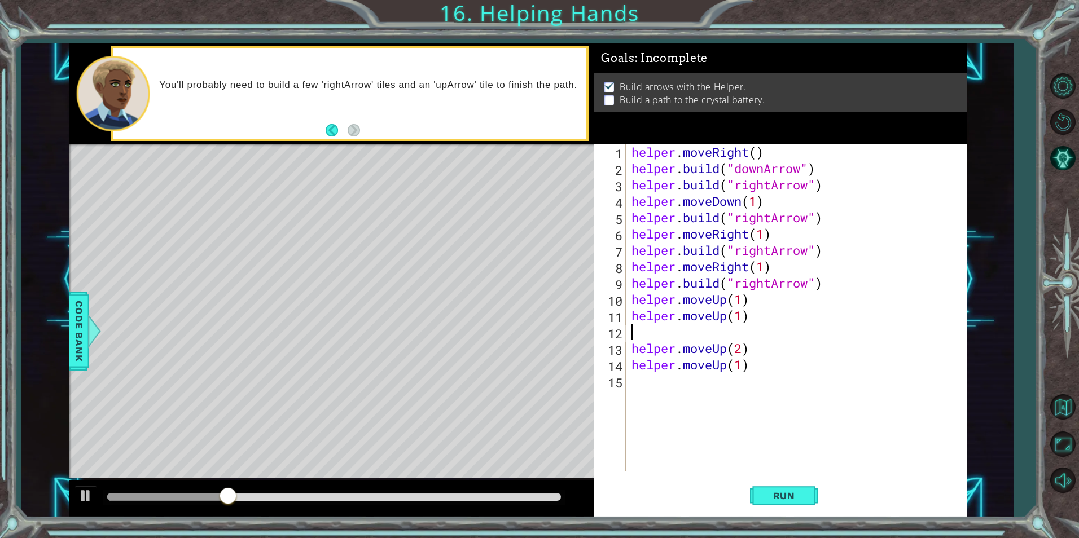
type textarea "helper.moveUp(1)"
click at [629, 347] on div "helper . moveRight ( ) helper . build ( "downArrow" ) helper . build ( "rightAr…" at bounding box center [798, 324] width 339 height 360
paste textarea "[DOMAIN_NAME]("rightArrow")"
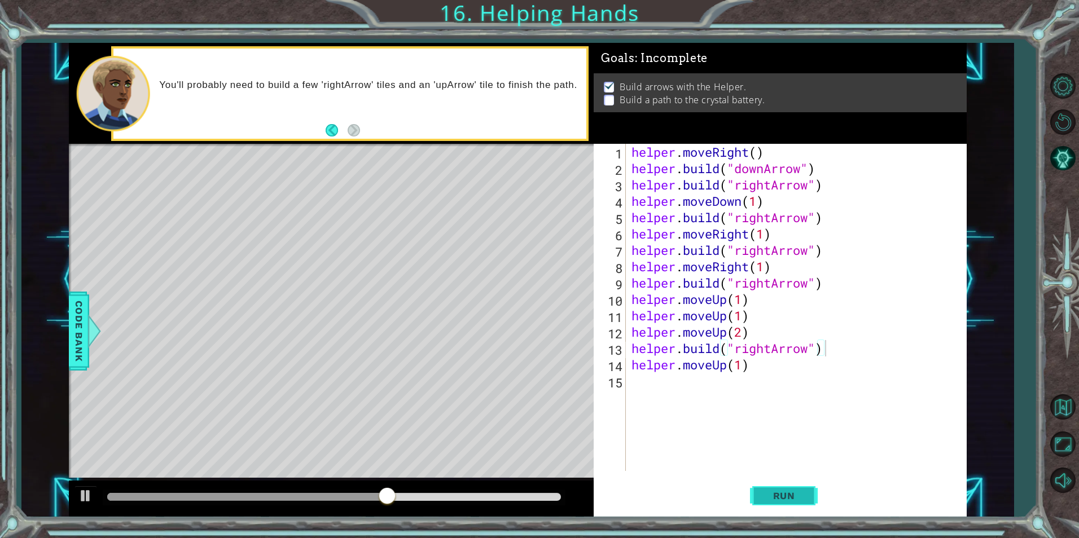
click at [799, 487] on button "Run" at bounding box center [784, 495] width 68 height 37
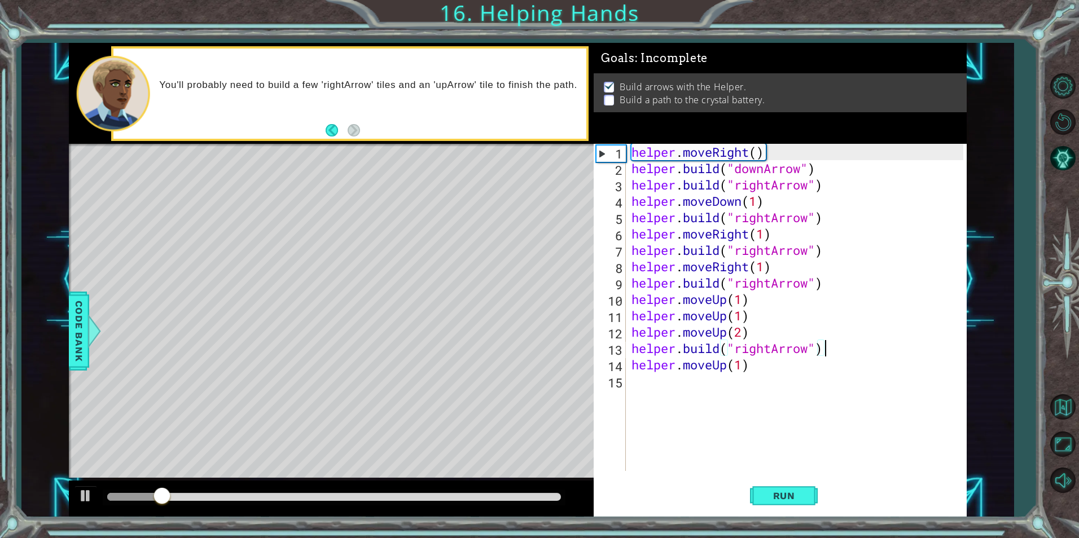
click at [753, 373] on div "helper . moveRight ( ) helper . build ( "downArrow" ) helper . build ( "rightAr…" at bounding box center [798, 324] width 339 height 360
type textarea "helper.moveUp(1)"
click at [757, 391] on div "helper . moveRight ( ) helper . build ( "downArrow" ) helper . build ( "rightAr…" at bounding box center [798, 324] width 339 height 360
paste textarea "[DOMAIN_NAME]("rightArrow")"
type textarea "[DOMAIN_NAME]("rightArrow")"
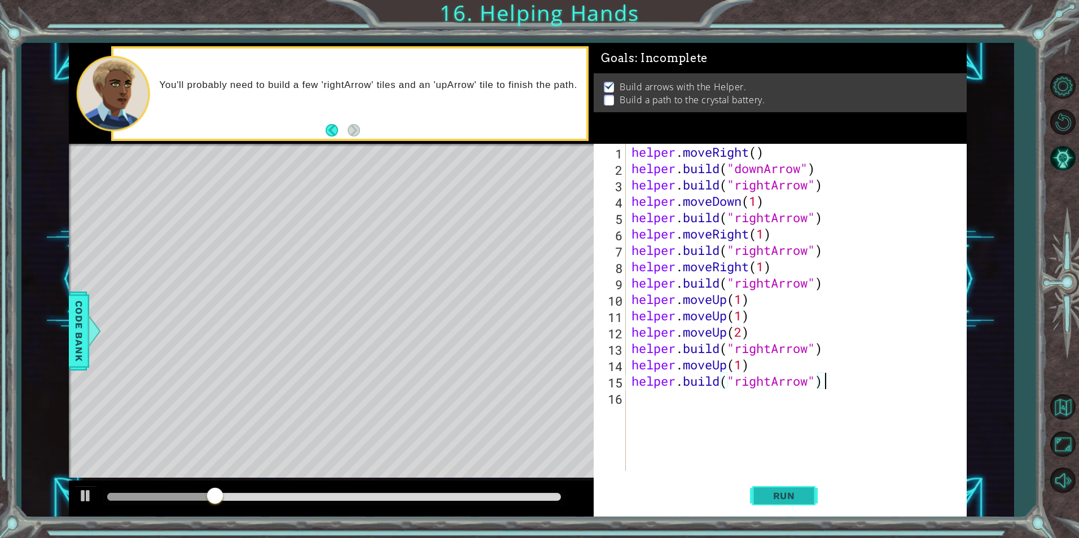
drag, startPoint x: 767, startPoint y: 491, endPoint x: 770, endPoint y: 484, distance: 8.1
click at [770, 484] on button "Run" at bounding box center [784, 495] width 68 height 37
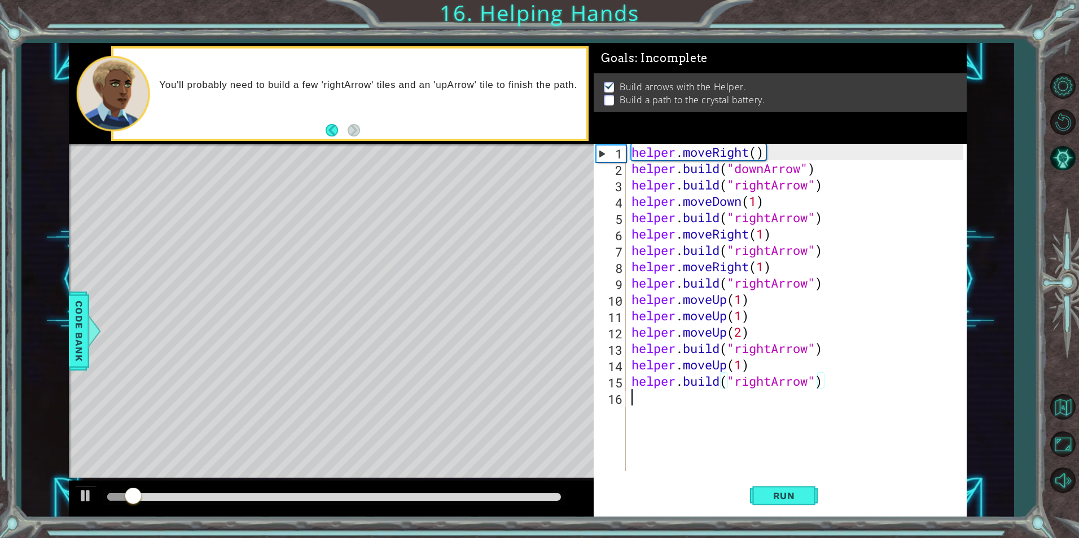
click at [652, 409] on div "helper . moveRight ( ) helper . build ( "downArrow" ) helper . build ( "rightAr…" at bounding box center [798, 324] width 339 height 360
drag, startPoint x: 627, startPoint y: 345, endPoint x: 632, endPoint y: 355, distance: 10.6
click at [630, 352] on div "1 2 3 4 5 6 7 8 9 10 11 12 13 14 15 16 helper . moveRight ( ) helper . build ( …" at bounding box center [778, 307] width 369 height 327
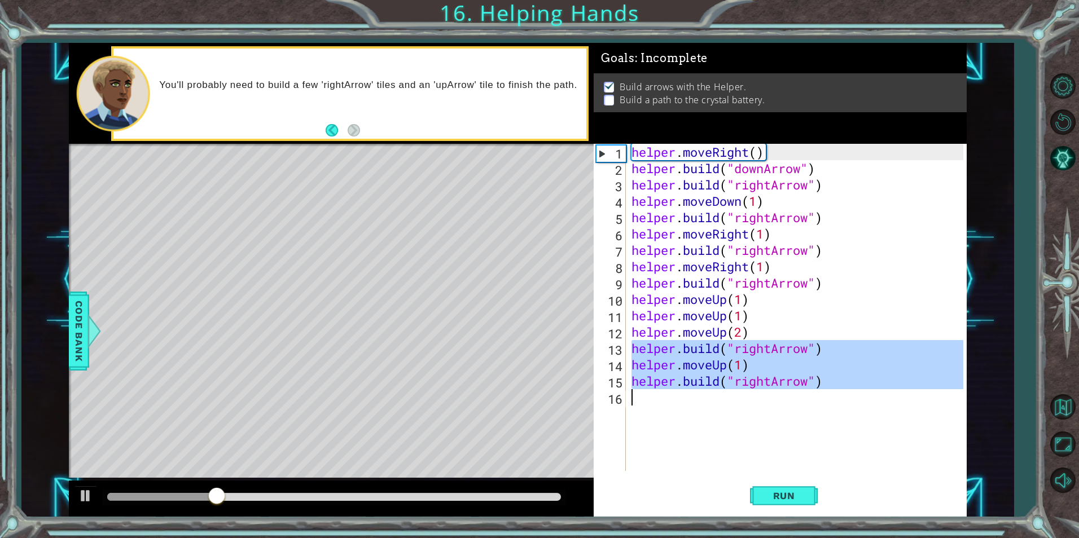
drag, startPoint x: 632, startPoint y: 355, endPoint x: 810, endPoint y: 405, distance: 185.1
click at [810, 405] on div "helper . moveRight ( ) helper . build ( "downArrow" ) helper . build ( "rightAr…" at bounding box center [798, 324] width 339 height 360
type textarea "[DOMAIN_NAME]("rightArrow")"
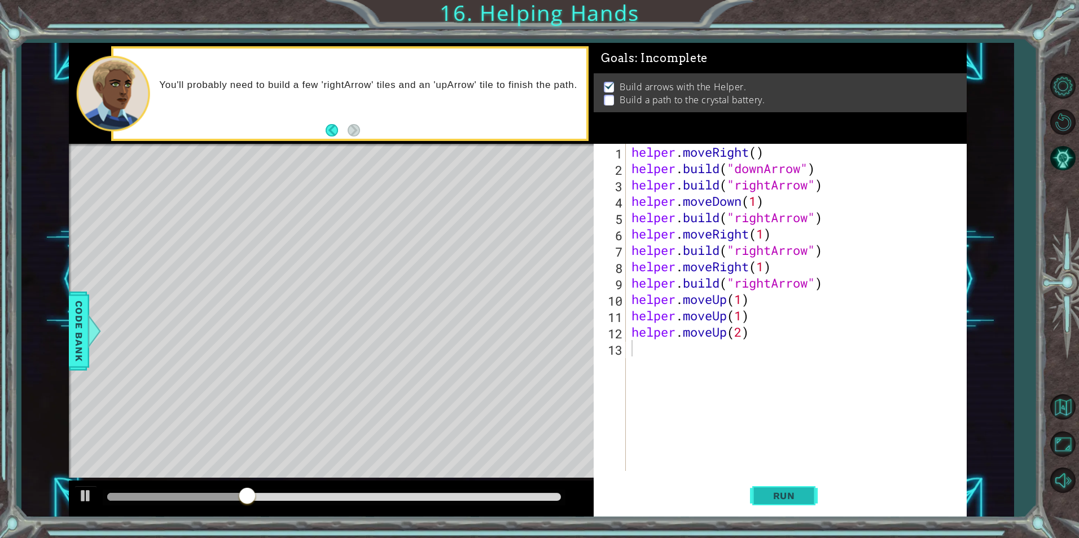
click at [807, 509] on button "Run" at bounding box center [784, 495] width 68 height 37
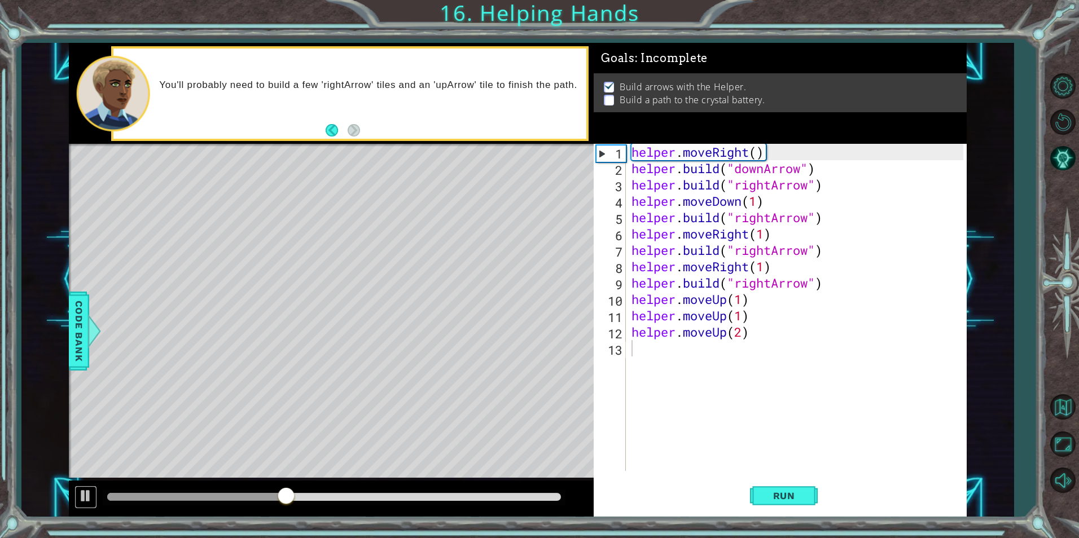
drag, startPoint x: 81, startPoint y: 490, endPoint x: 56, endPoint y: 428, distance: 67.2
click at [64, 464] on div "1 ההההההההההההההההההההההההההההההההההההההההההההההההההההההההההההההההההההההההההההה…" at bounding box center [517, 280] width 993 height 474
click at [89, 491] on div at bounding box center [85, 496] width 15 height 15
click at [1077, 80] on button "Level Options" at bounding box center [1062, 85] width 33 height 33
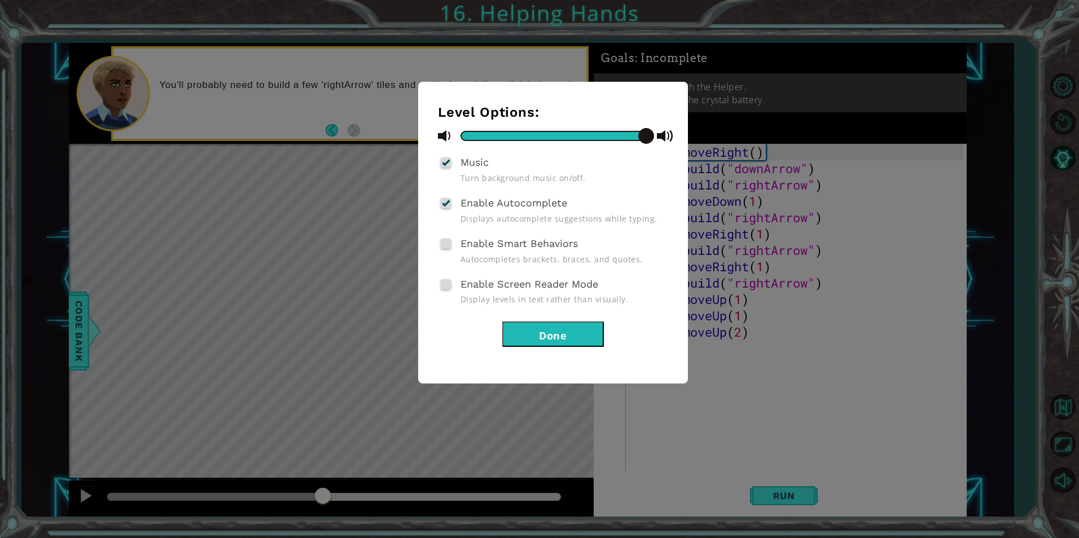
click at [444, 166] on div at bounding box center [446, 162] width 8 height 9
click at [0, 0] on input "Music" at bounding box center [0, 0] width 0 height 0
click at [446, 164] on span at bounding box center [446, 162] width 10 height 10
click at [0, 0] on input "Music" at bounding box center [0, 0] width 0 height 0
drag, startPoint x: 555, startPoint y: 130, endPoint x: 541, endPoint y: 137, distance: 15.7
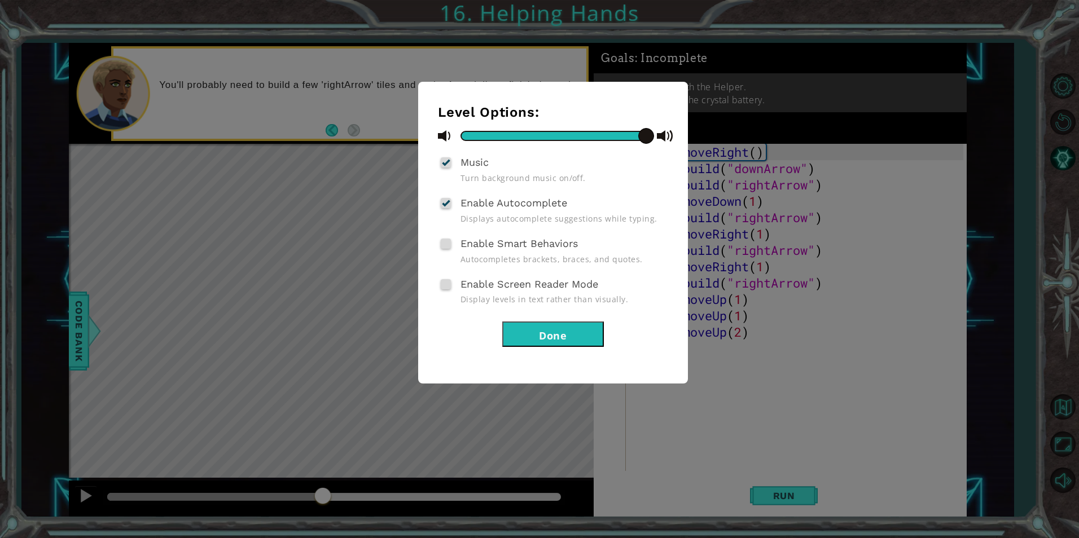
click at [541, 137] on div at bounding box center [553, 136] width 230 height 14
drag, startPoint x: 541, startPoint y: 137, endPoint x: 444, endPoint y: 137, distance: 97.1
click at [444, 137] on div at bounding box center [553, 136] width 230 height 14
drag, startPoint x: 466, startPoint y: 133, endPoint x: 672, endPoint y: 157, distance: 206.8
click at [672, 157] on div "Level Options: Music Turn background music on/off. Enable Autocomplete Displays…" at bounding box center [553, 233] width 270 height 302
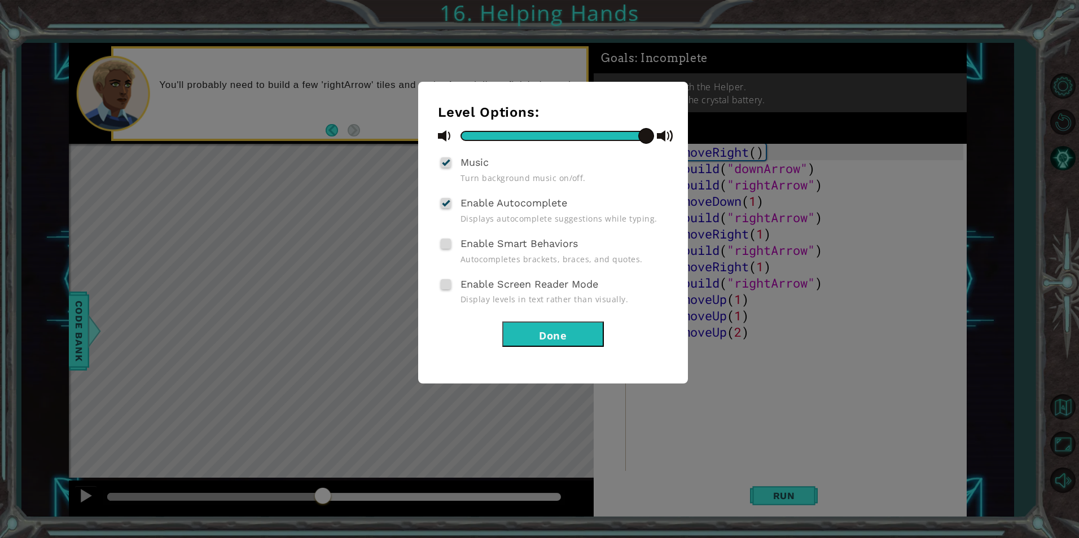
click at [437, 155] on div "Level Options: Music Turn background music on/off. Enable Autocomplete Displays…" at bounding box center [553, 233] width 270 height 302
click at [450, 165] on span at bounding box center [446, 162] width 10 height 10
click at [0, 0] on input "Music" at bounding box center [0, 0] width 0 height 0
click at [518, 341] on button "Done" at bounding box center [553, 334] width 102 height 25
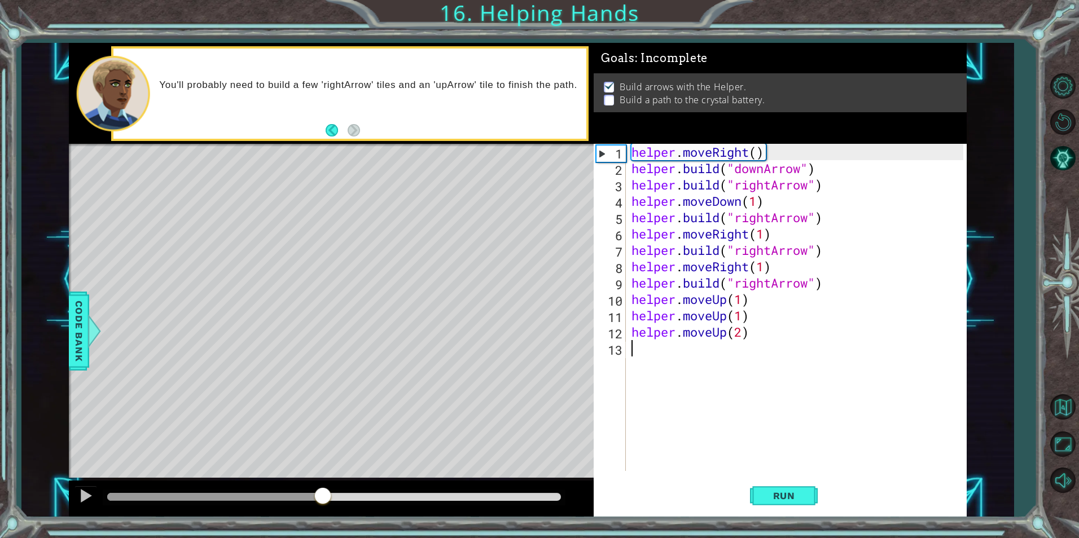
type textarea "u"
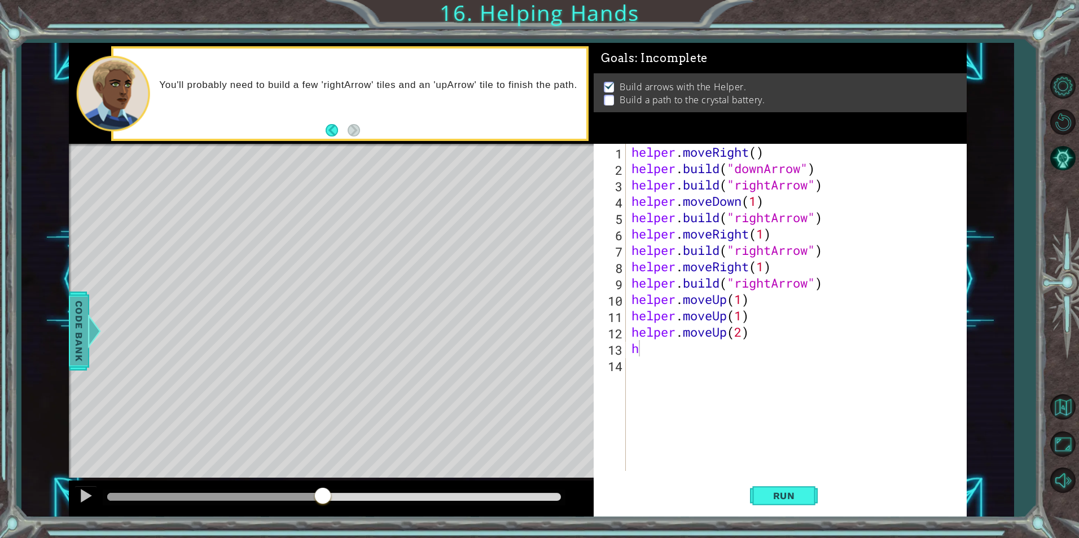
drag, startPoint x: 77, startPoint y: 348, endPoint x: 76, endPoint y: 361, distance: 13.6
click at [76, 361] on span "Code Bank" at bounding box center [79, 331] width 18 height 69
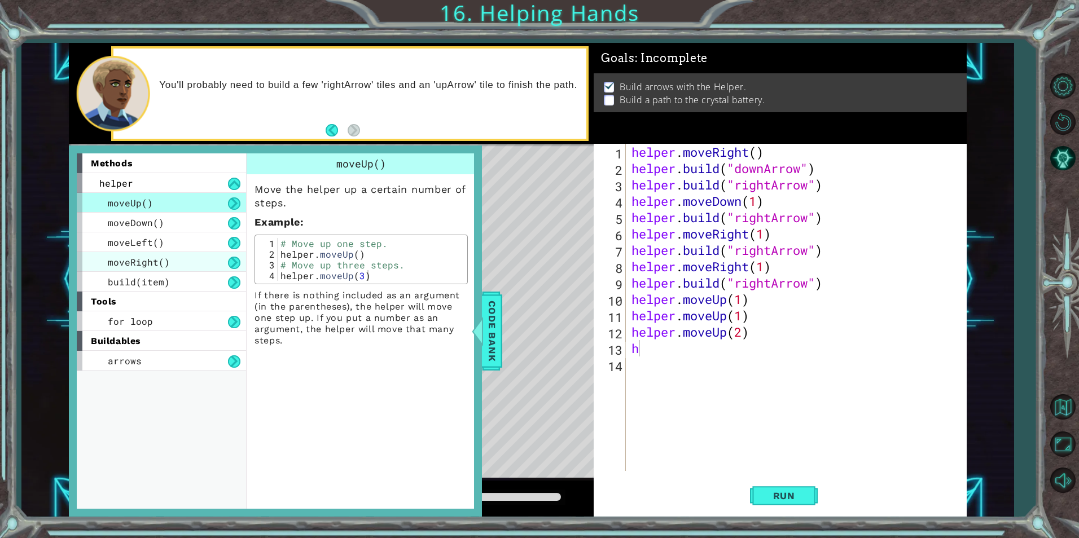
click at [186, 256] on div "moveRight()" at bounding box center [161, 262] width 169 height 20
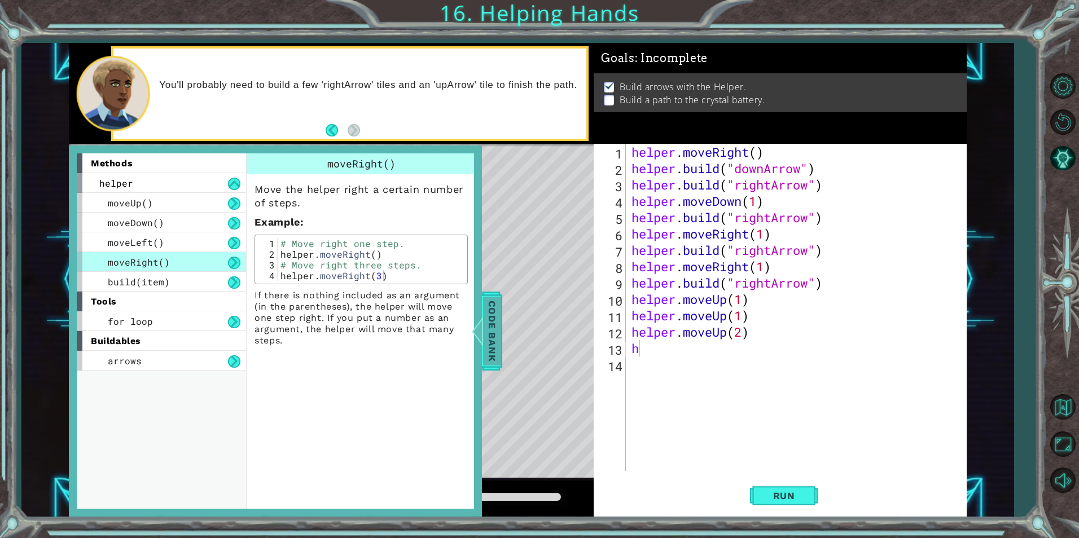
click at [488, 303] on span "Code Bank" at bounding box center [492, 331] width 18 height 69
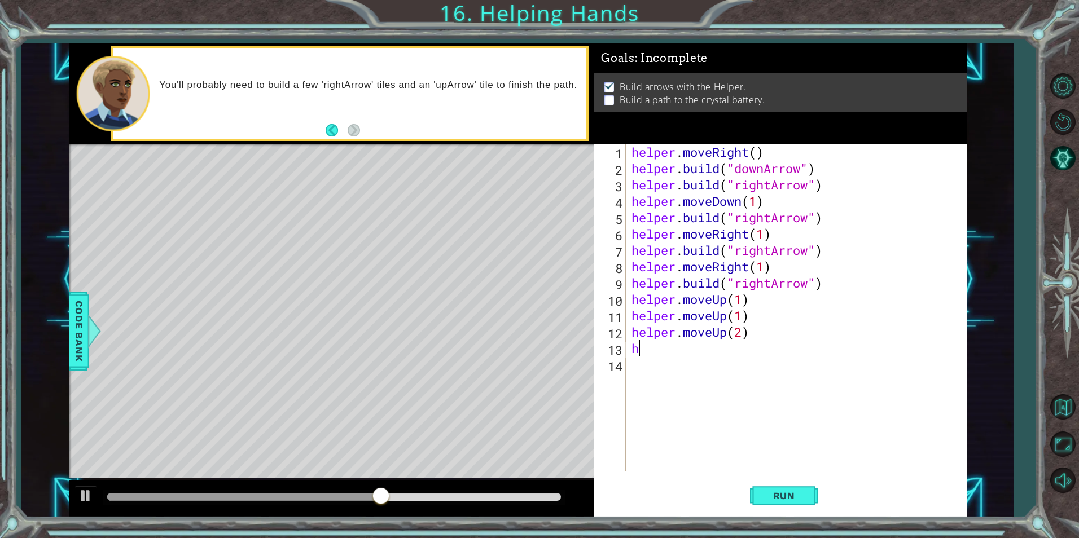
click at [713, 352] on div "helper . moveRight ( ) helper . build ( "downArrow" ) helper . build ( "rightAr…" at bounding box center [798, 324] width 339 height 360
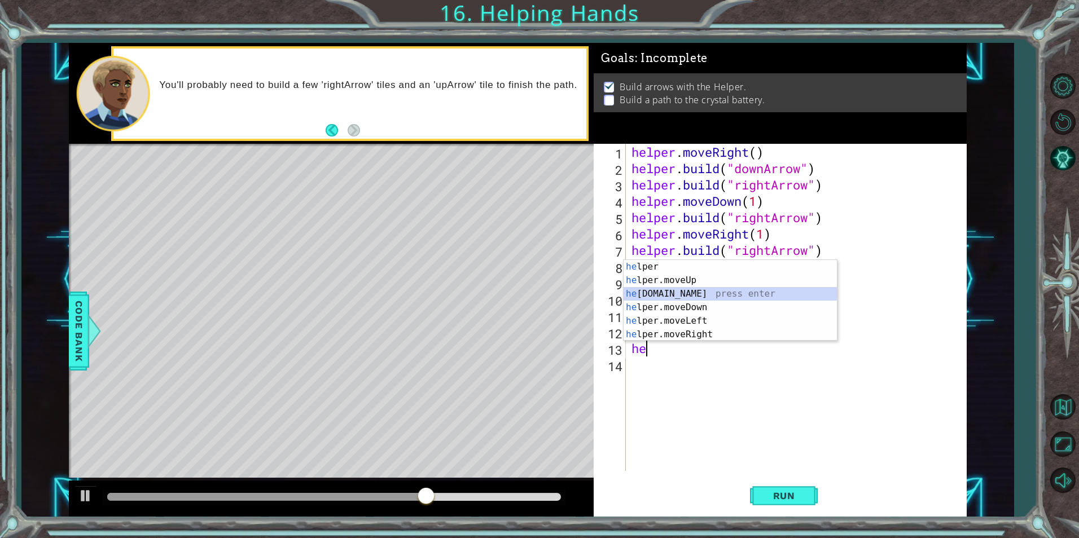
click at [673, 290] on div "he lper press enter he lper.moveUp press enter he [DOMAIN_NAME] press enter he …" at bounding box center [730, 314] width 213 height 108
type textarea "[DOMAIN_NAME]("rightArrow")"
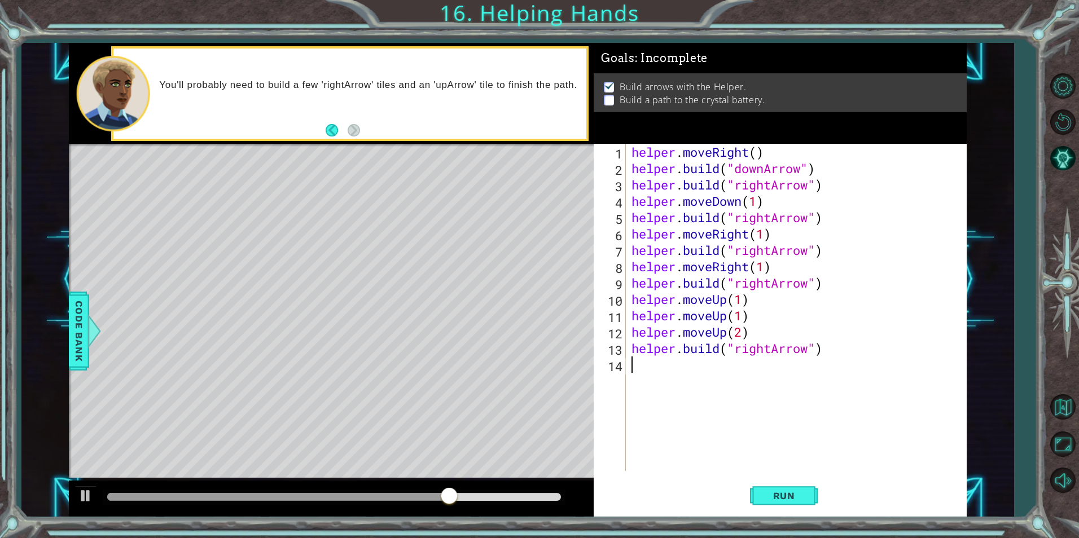
click at [673, 366] on div "helper . moveRight ( ) helper . build ( "downArrow" ) helper . build ( "rightAr…" at bounding box center [798, 324] width 339 height 360
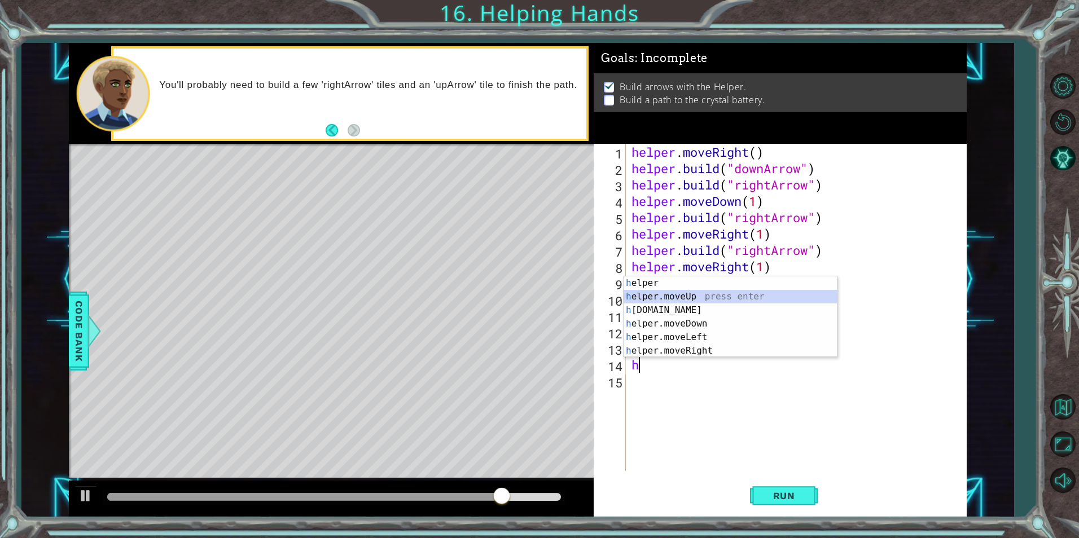
click at [655, 298] on div "h elper press enter h elper.moveUp press enter h [DOMAIN_NAME] press enter h el…" at bounding box center [730, 331] width 213 height 108
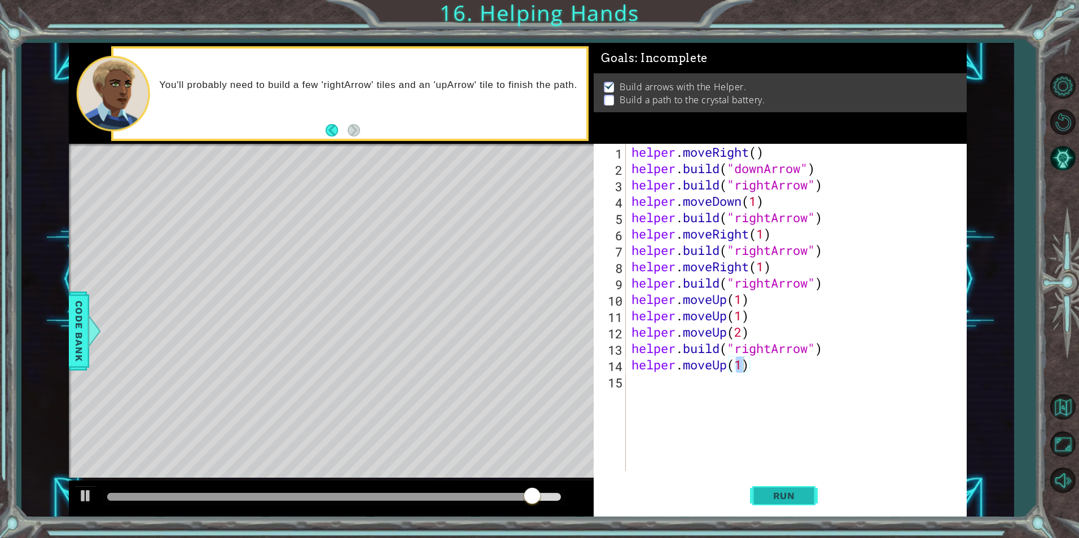
click at [804, 490] on span "Run" at bounding box center [784, 495] width 45 height 11
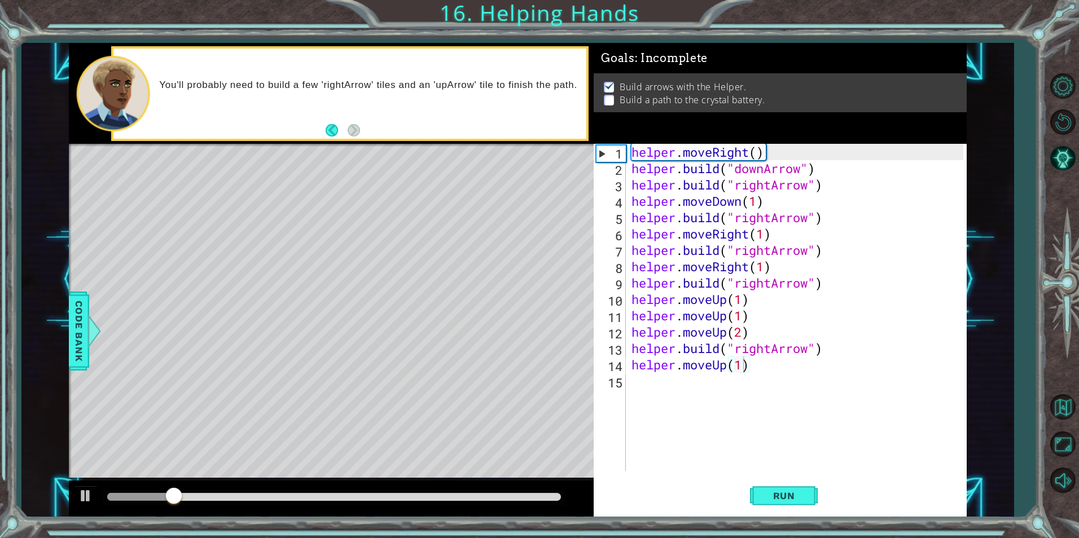
click at [628, 352] on div "helper.moveUp(1) 1 2 3 4 5 6 7 8 9 10 11 12 13 14 15 helper . moveRight ( ) hel…" at bounding box center [778, 307] width 369 height 327
drag, startPoint x: 629, startPoint y: 298, endPoint x: 692, endPoint y: 326, distance: 69.2
click at [692, 326] on div "helper.moveUp(1) 1 2 3 4 5 6 7 8 9 10 11 12 13 14 15 helper . moveRight ( ) hel…" at bounding box center [778, 307] width 369 height 327
click at [633, 299] on div "helper . moveRight ( ) helper . build ( "downArrow" ) helper . build ( "rightAr…" at bounding box center [798, 324] width 339 height 360
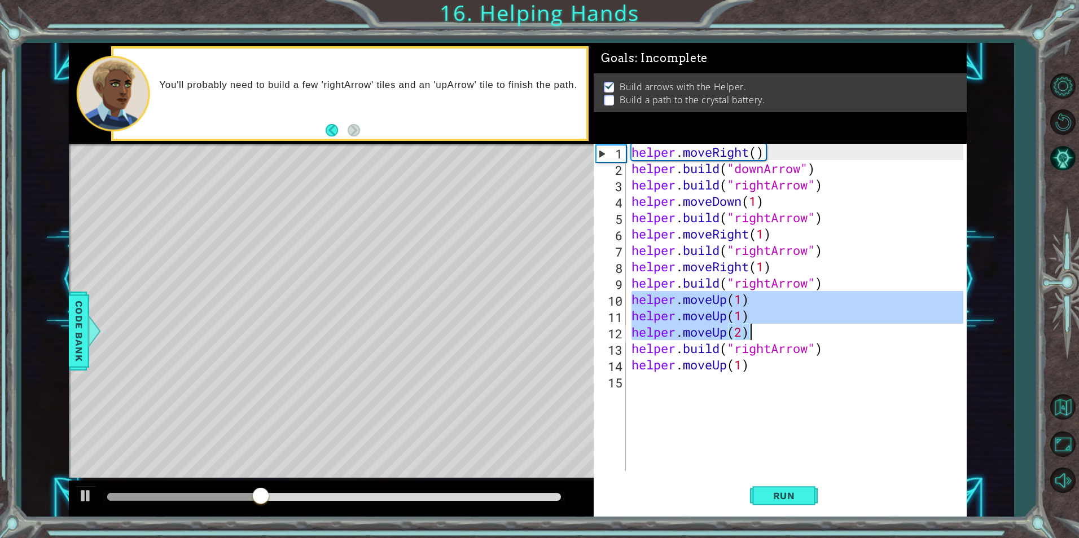
drag, startPoint x: 633, startPoint y: 299, endPoint x: 752, endPoint y: 327, distance: 121.8
click at [752, 327] on div "helper . moveRight ( ) helper . build ( "downArrow" ) helper . build ( "rightAr…" at bounding box center [798, 324] width 339 height 360
type textarea "helper.moveUp(1) helper.moveUp(2)"
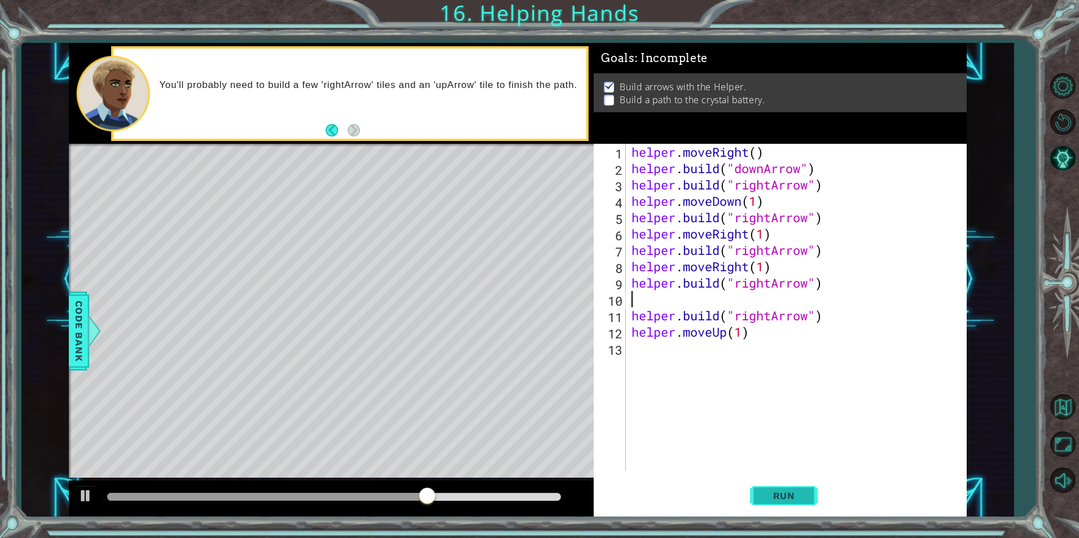
click at [760, 507] on button "Run" at bounding box center [784, 495] width 68 height 37
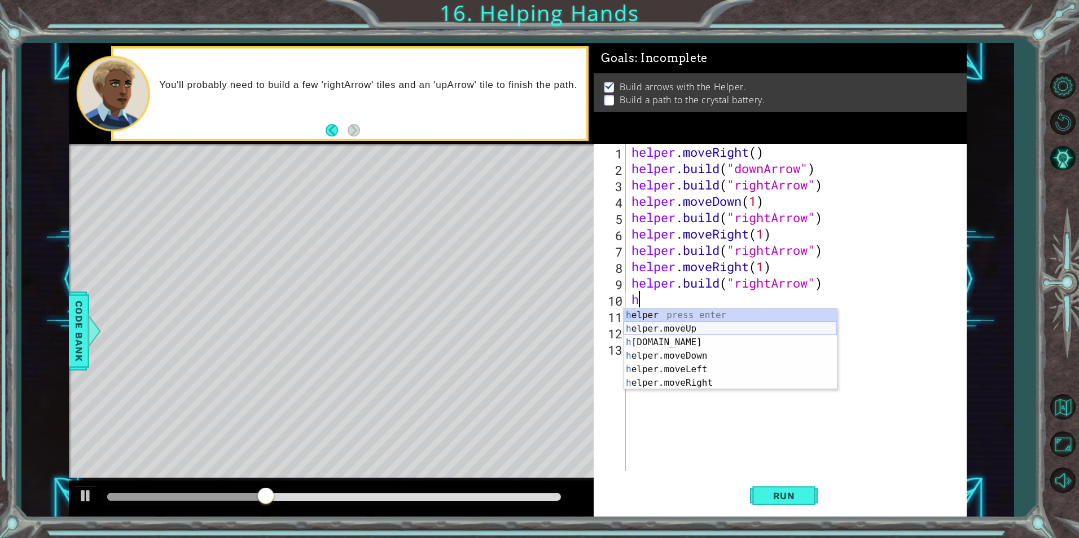
click at [665, 333] on div "h elper press enter h elper.moveUp press enter h [DOMAIN_NAME] press enter h el…" at bounding box center [730, 363] width 213 height 108
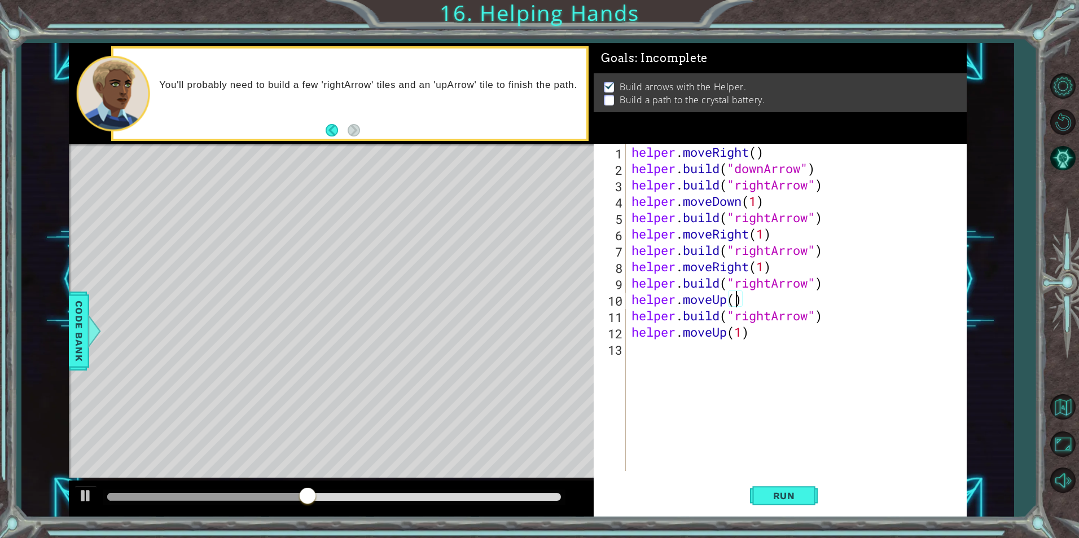
scroll to position [0, 5]
type textarea "helper.moveUp(2)"
click at [784, 487] on button "Run" at bounding box center [784, 495] width 68 height 37
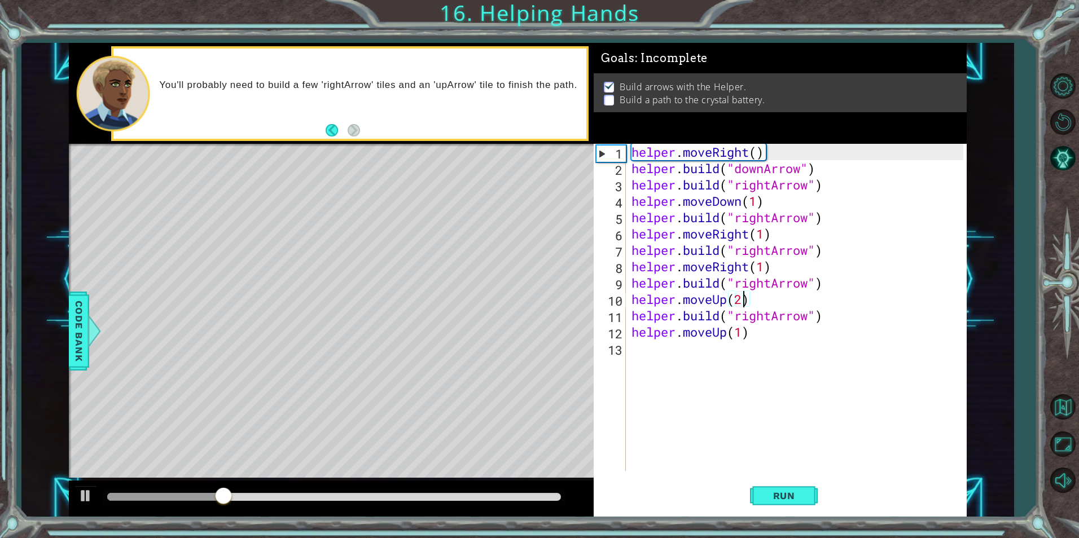
click at [718, 360] on div "helper . moveRight ( ) helper . build ( "downArrow" ) helper . build ( "rightAr…" at bounding box center [798, 324] width 339 height 360
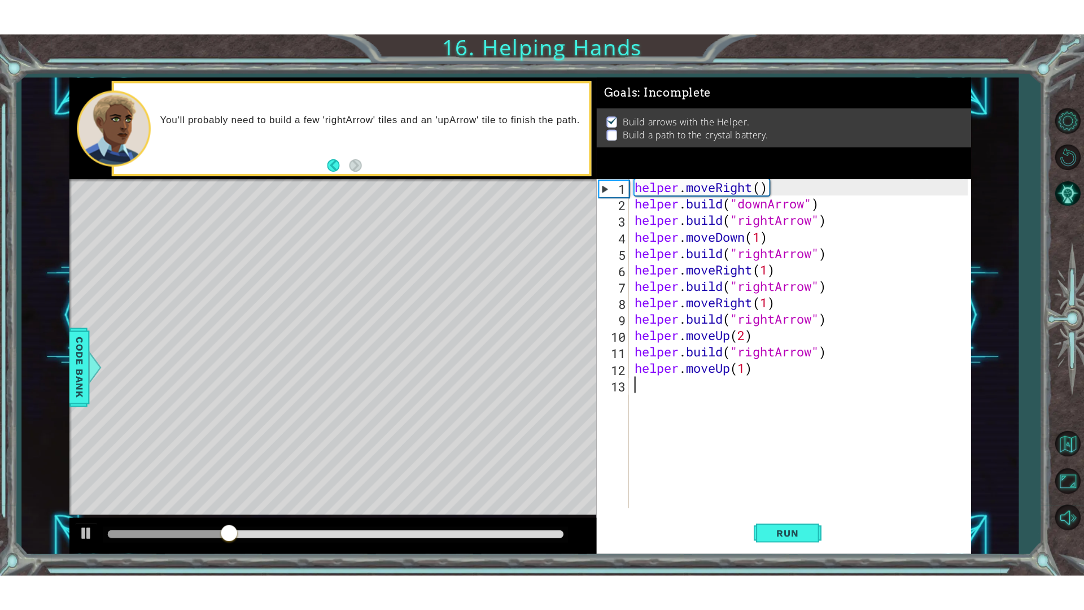
scroll to position [0, 0]
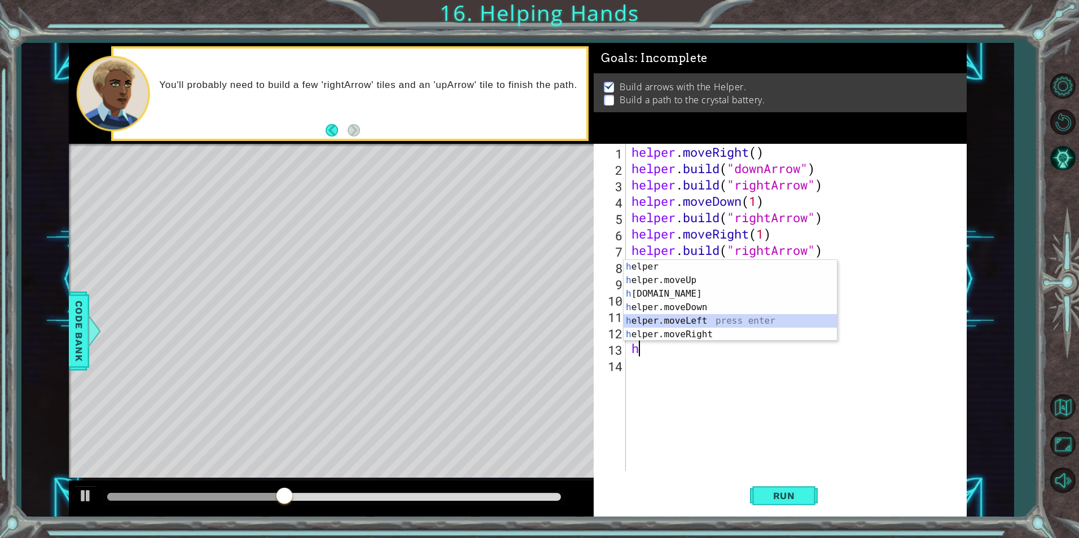
click at [677, 322] on div "h elper press enter h elper.moveUp press enter h [DOMAIN_NAME] press enter h el…" at bounding box center [730, 314] width 213 height 108
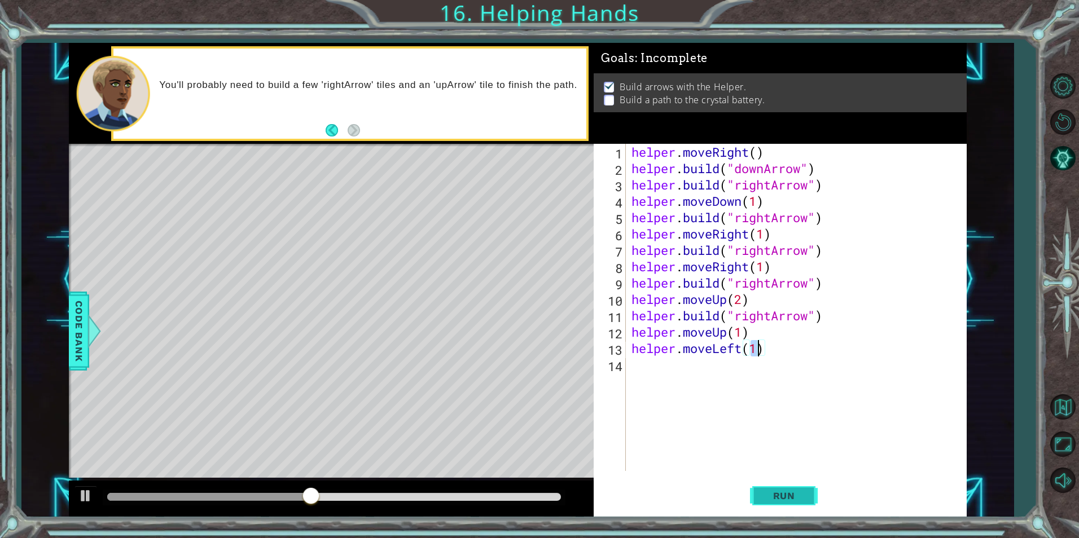
type textarea "helper.moveLeft(1)"
click at [779, 487] on button "Run" at bounding box center [784, 495] width 68 height 37
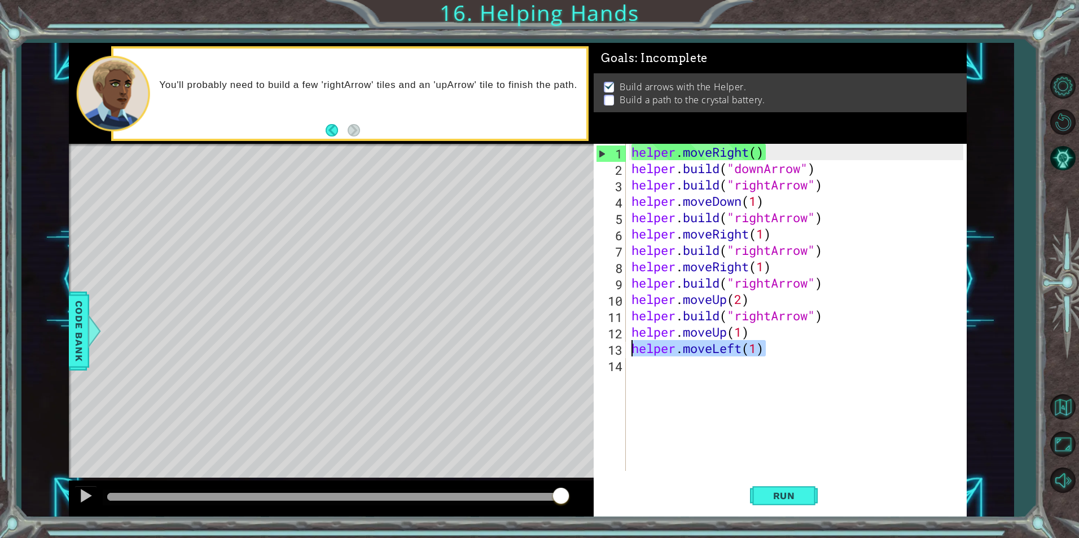
drag, startPoint x: 786, startPoint y: 356, endPoint x: 627, endPoint y: 352, distance: 159.2
click at [627, 352] on div "helper.moveLeft(1) 1 2 3 4 5 6 7 8 9 10 11 12 13 14 helper . moveRight ( ) help…" at bounding box center [778, 307] width 369 height 327
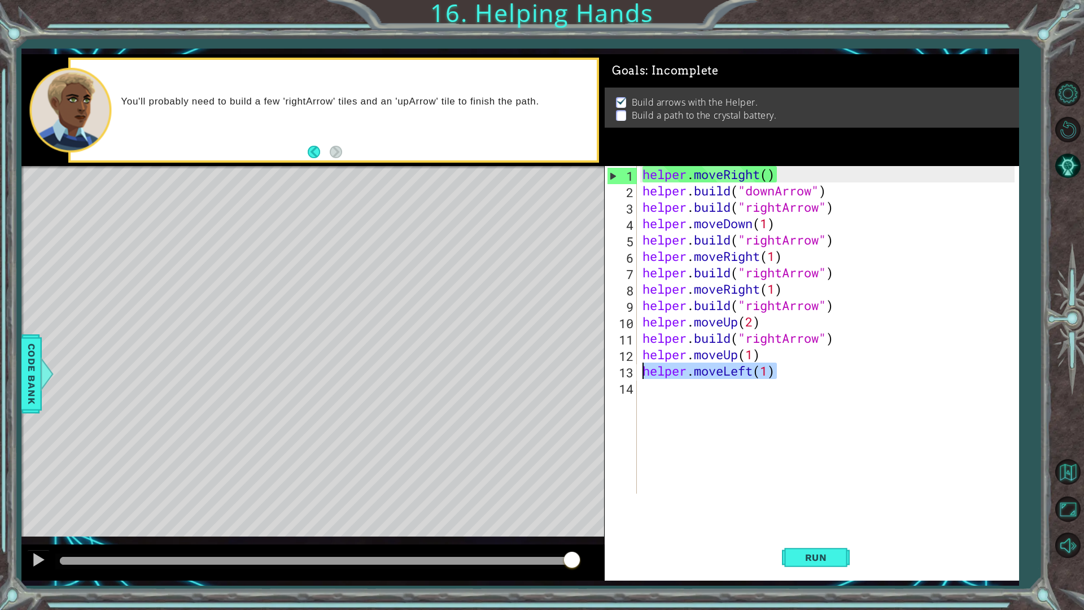
click at [782, 370] on div "helper . moveRight ( ) helper . build ( "downArrow" ) helper . build ( "rightAr…" at bounding box center [827, 329] width 375 height 327
drag, startPoint x: 782, startPoint y: 370, endPoint x: 641, endPoint y: 378, distance: 141.3
click at [641, 378] on div "helper . moveRight ( ) helper . build ( "downArrow" ) helper . build ( "rightAr…" at bounding box center [830, 346] width 380 height 360
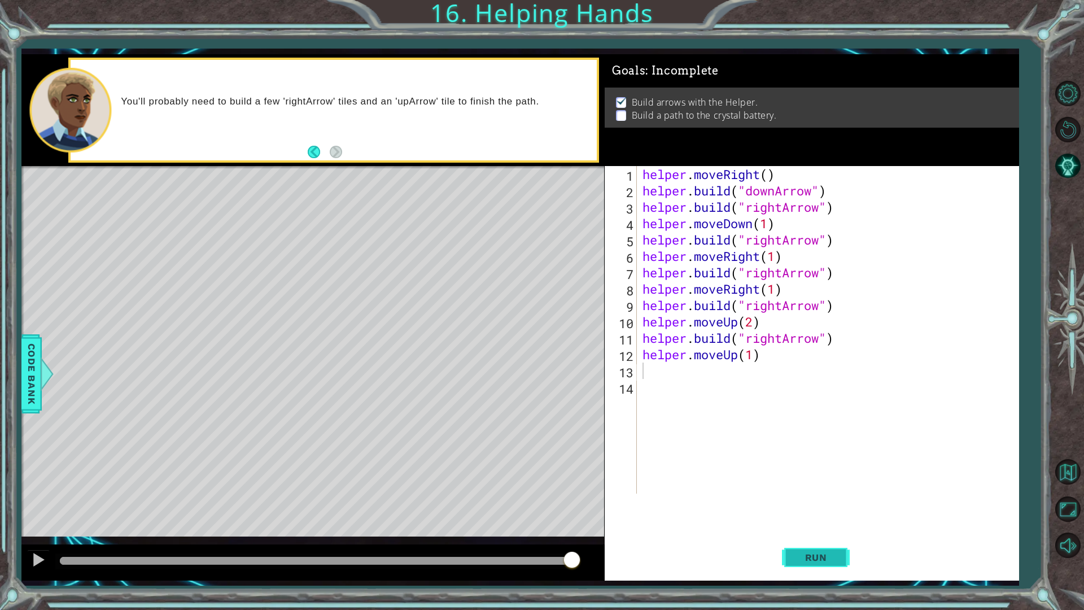
click at [792, 538] on button "Run" at bounding box center [816, 556] width 68 height 41
click at [836, 341] on div "helper . moveRight ( ) helper . build ( "downArrow" ) helper . build ( "rightAr…" at bounding box center [830, 346] width 380 height 360
drag, startPoint x: 836, startPoint y: 341, endPoint x: 691, endPoint y: 335, distance: 145.2
click at [691, 335] on div "helper . moveRight ( ) helper . build ( "downArrow" ) helper . build ( "rightAr…" at bounding box center [830, 346] width 380 height 360
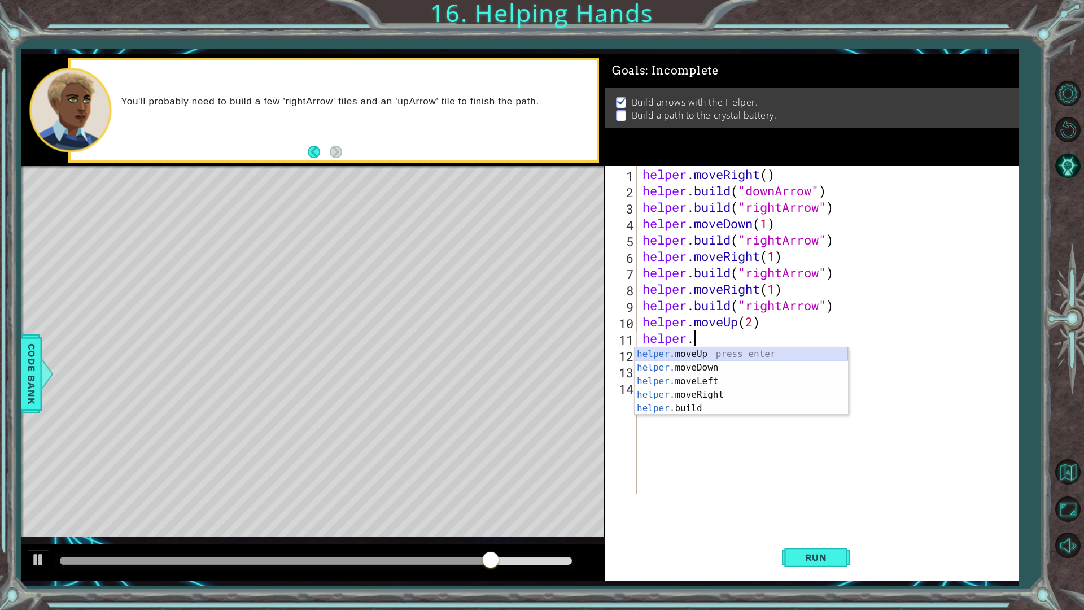
click at [704, 353] on div "helper. moveUp press enter helper. moveDown press enter helper. moveLeft press …" at bounding box center [740, 394] width 213 height 95
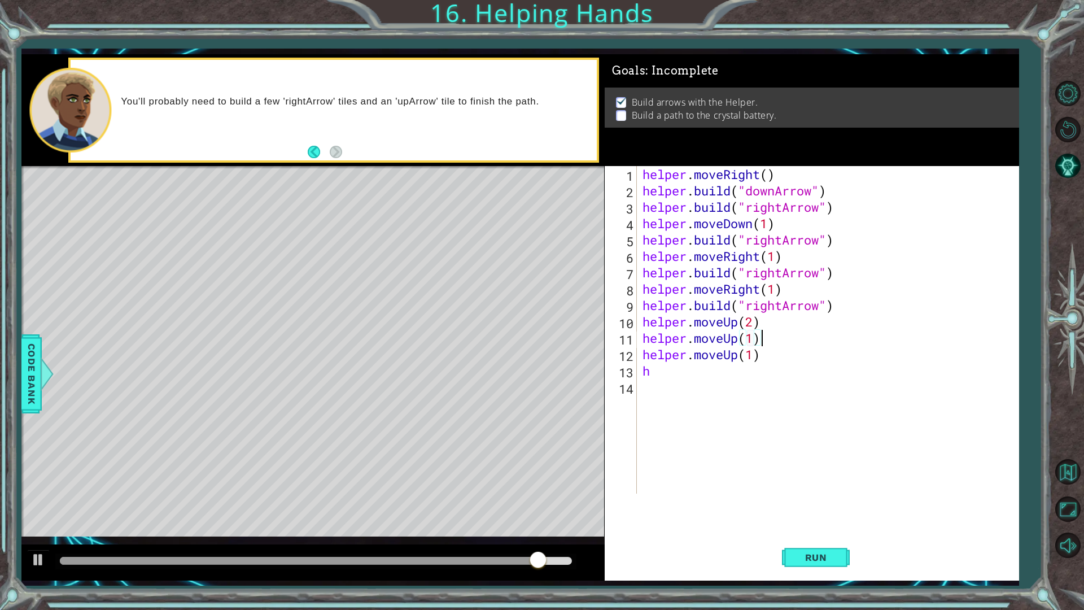
click at [764, 334] on div "helper . moveRight ( ) helper . build ( "downArrow" ) helper . build ( "rightAr…" at bounding box center [830, 346] width 380 height 360
drag, startPoint x: 764, startPoint y: 334, endPoint x: 695, endPoint y: 341, distance: 69.2
click at [695, 341] on div "helper . moveRight ( ) helper . build ( "downArrow" ) helper . build ( "rightAr…" at bounding box center [830, 346] width 380 height 360
click at [688, 351] on div "helper.b uild press enter" at bounding box center [740, 367] width 213 height 41
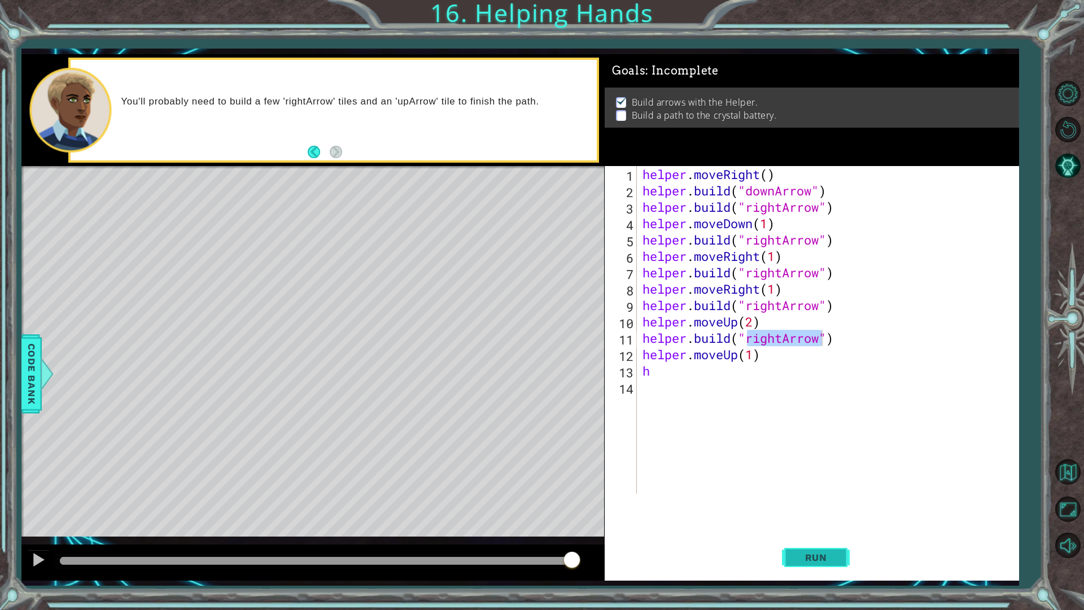
click at [813, 538] on span "Run" at bounding box center [816, 556] width 45 height 11
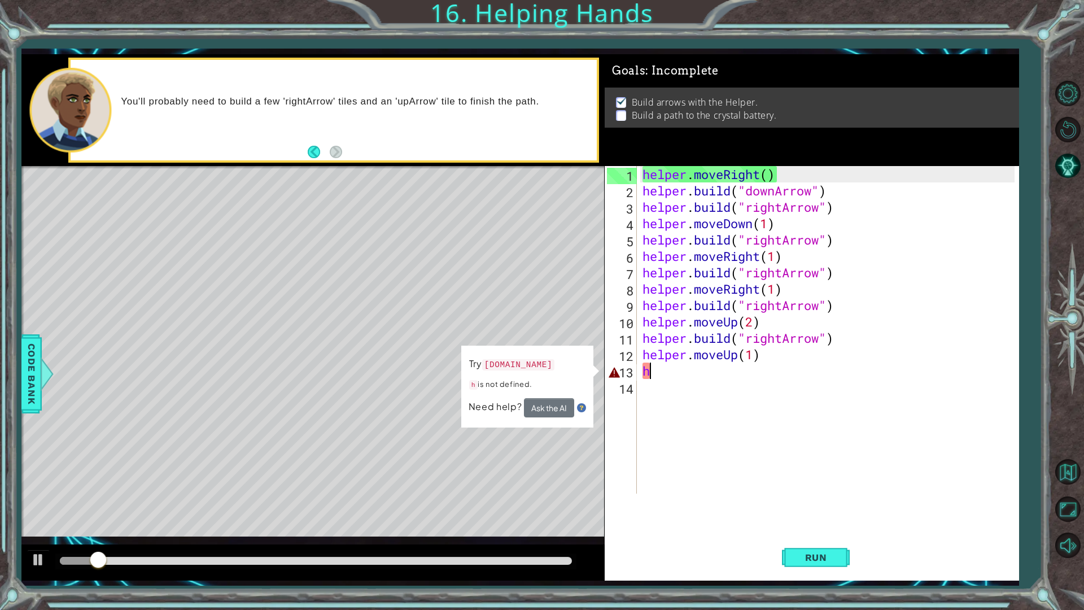
click at [696, 371] on div "helper . moveRight ( ) helper . build ( "downArrow" ) helper . build ( "rightAr…" at bounding box center [830, 346] width 380 height 360
type textarea "h"
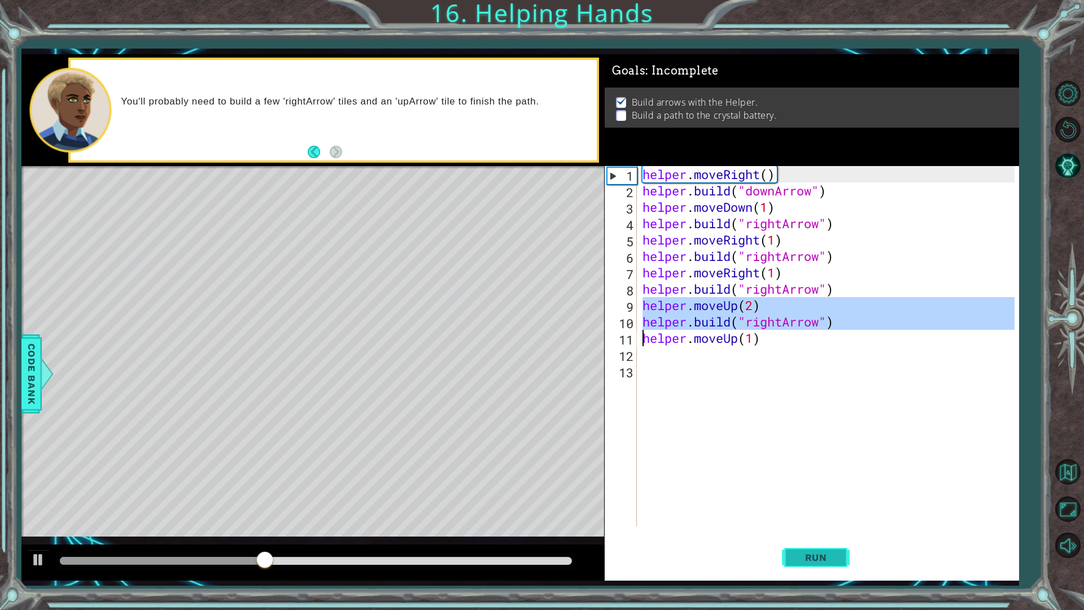
type textarea "helper.moveUp(1)"
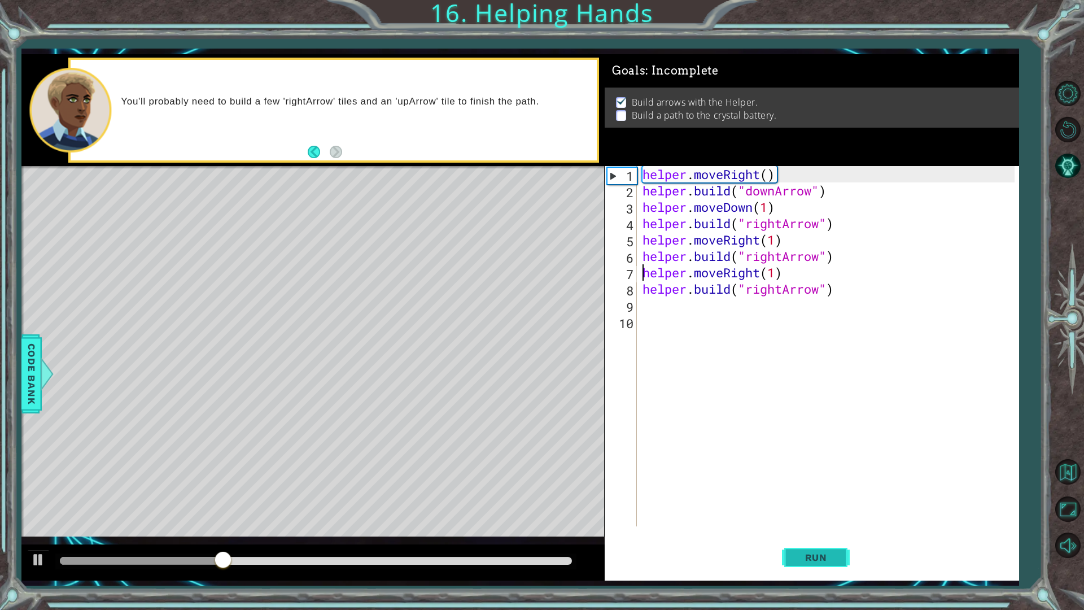
type textarea "[DOMAIN_NAME]("rightArrow")"
drag, startPoint x: 865, startPoint y: 292, endPoint x: 742, endPoint y: 297, distance: 123.7
click at [742, 296] on div "helper . moveRight ( ) helper . build ( "downArrow" ) helper . moveDown ( 1 ) h…" at bounding box center [830, 362] width 380 height 393
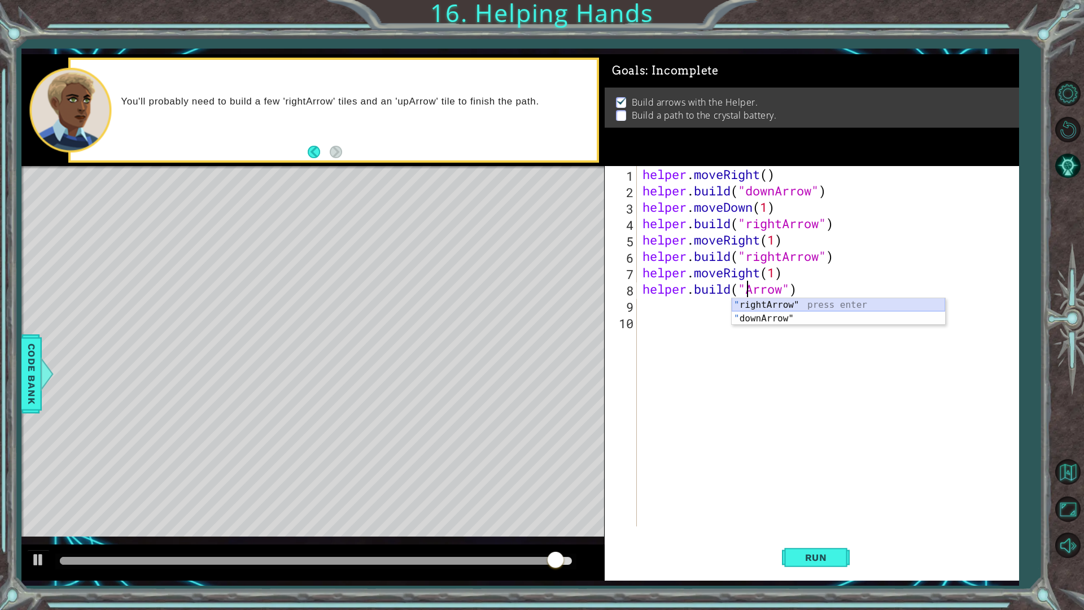
scroll to position [0, 5]
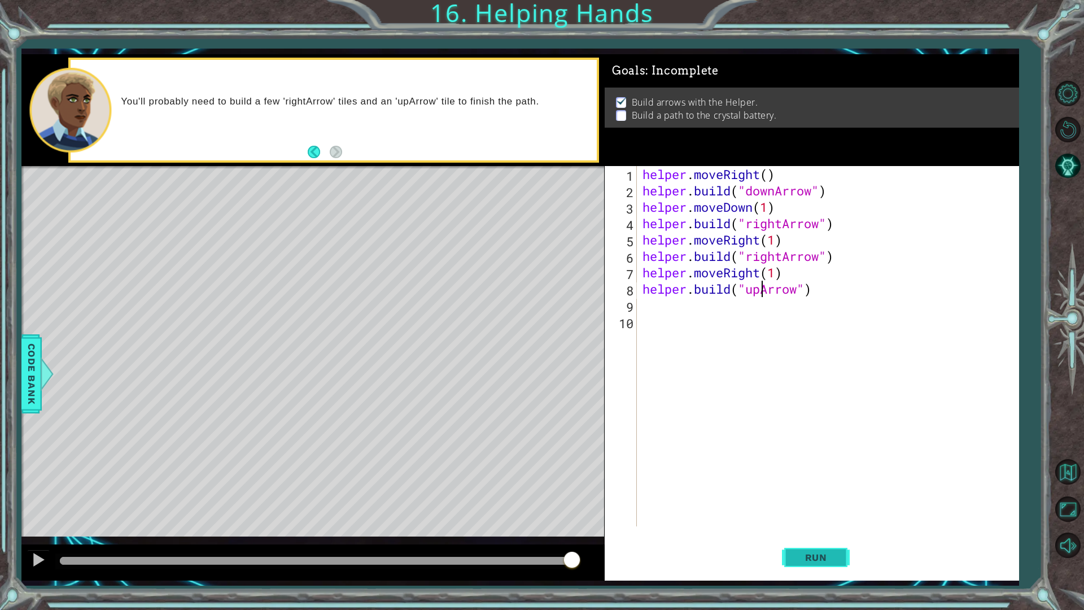
type textarea "[DOMAIN_NAME]("upArrow")"
click at [810, 538] on span "Run" at bounding box center [816, 556] width 45 height 11
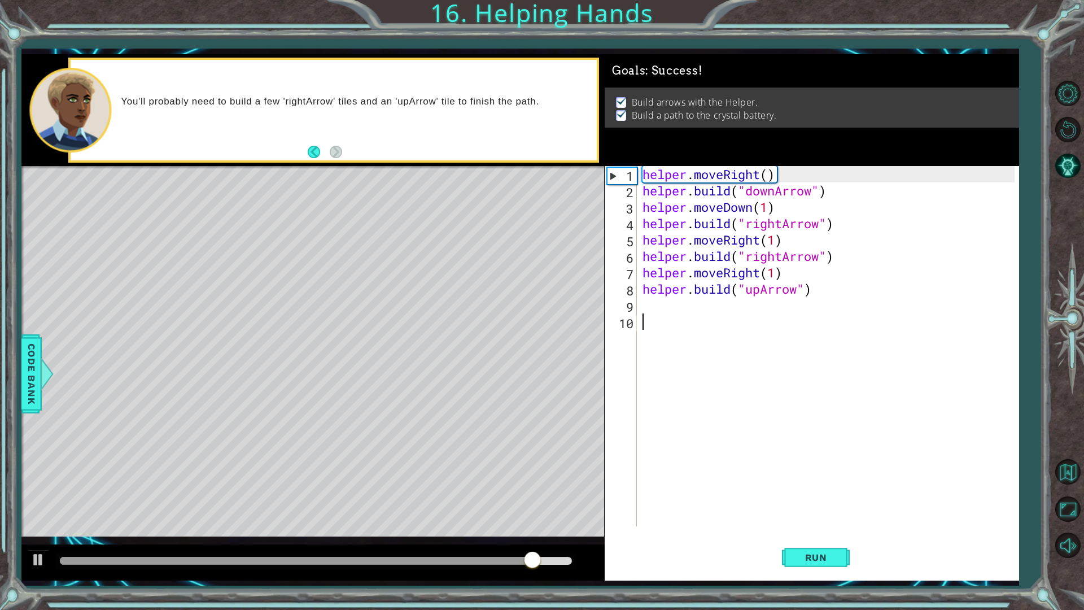
click at [658, 318] on div "helper . moveRight ( ) helper . build ( "downArrow" ) helper . moveDown ( 1 ) h…" at bounding box center [830, 362] width 380 height 393
click at [650, 314] on div "helper . moveRight ( ) helper . build ( "downArrow" ) helper . moveDown ( 1 ) h…" at bounding box center [830, 362] width 380 height 393
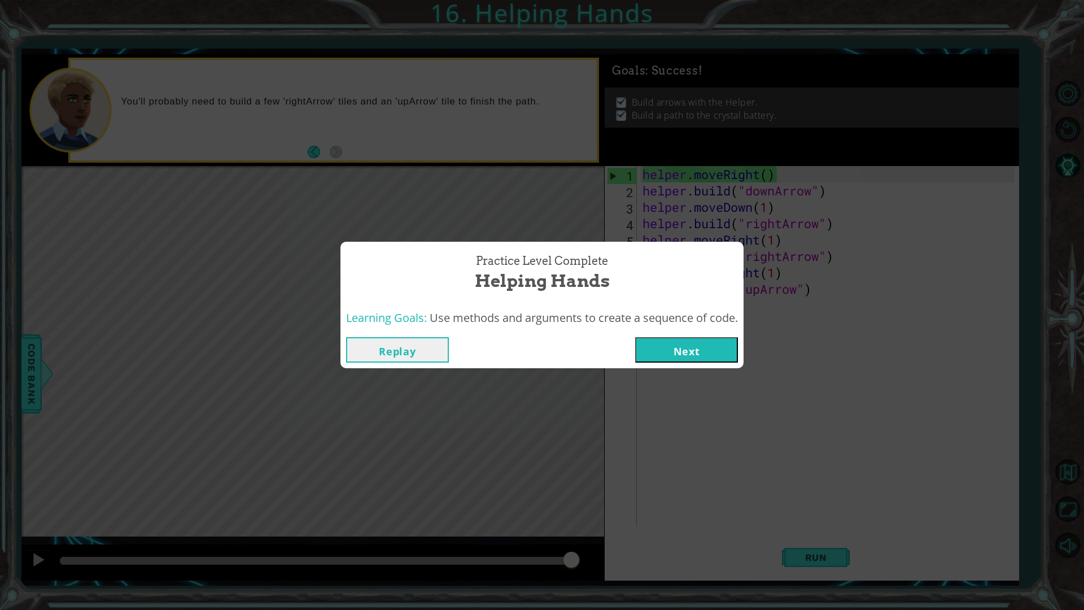
click at [646, 307] on div "Learning Goals: Use methods and arguments to create a sequence of code." at bounding box center [541, 318] width 403 height 28
click at [675, 349] on button "Next" at bounding box center [686, 349] width 103 height 25
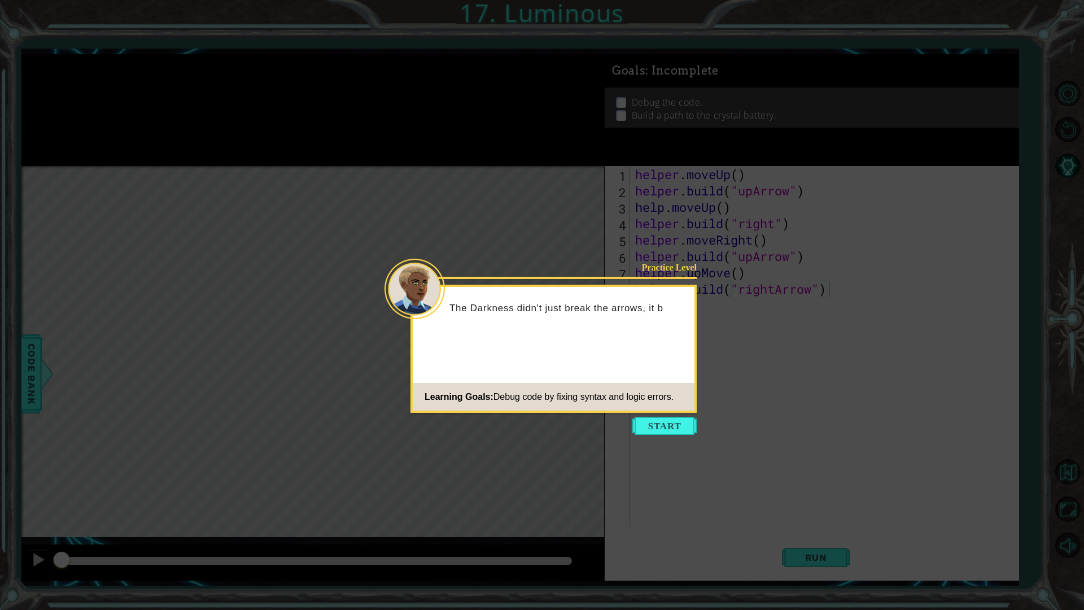
drag, startPoint x: 692, startPoint y: 426, endPoint x: 689, endPoint y: 418, distance: 7.9
click at [693, 425] on button "Start" at bounding box center [664, 426] width 64 height 18
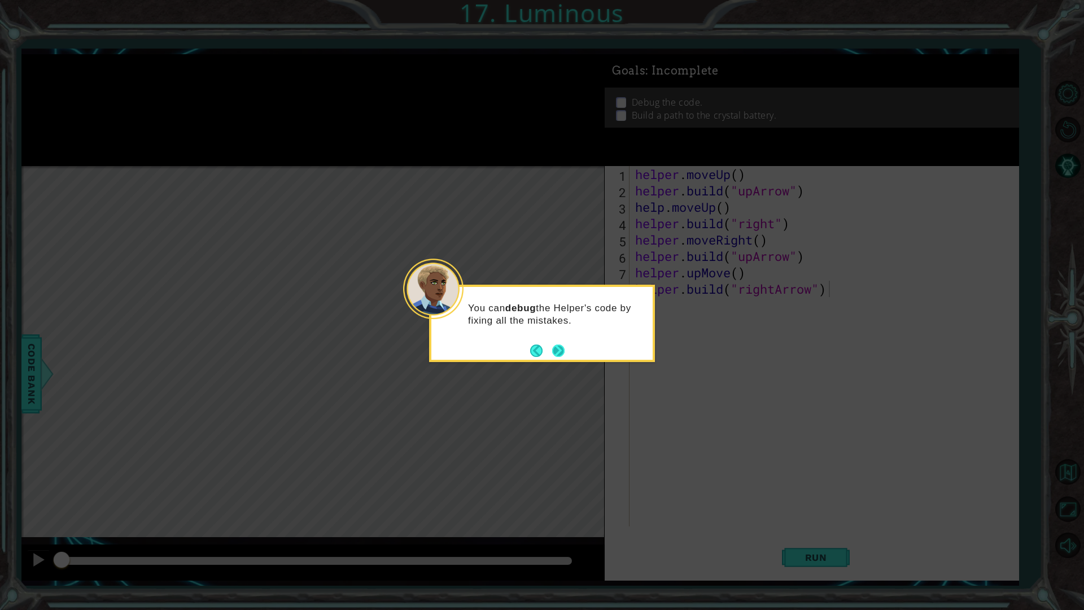
click at [556, 347] on button "Next" at bounding box center [558, 350] width 12 height 12
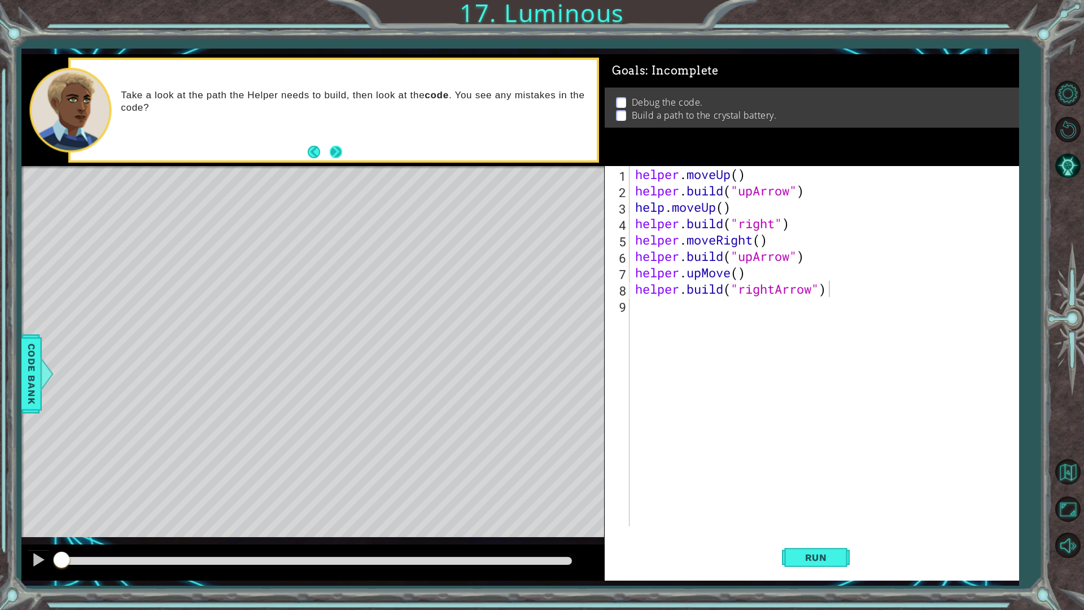
click at [334, 158] on button "Next" at bounding box center [336, 152] width 12 height 12
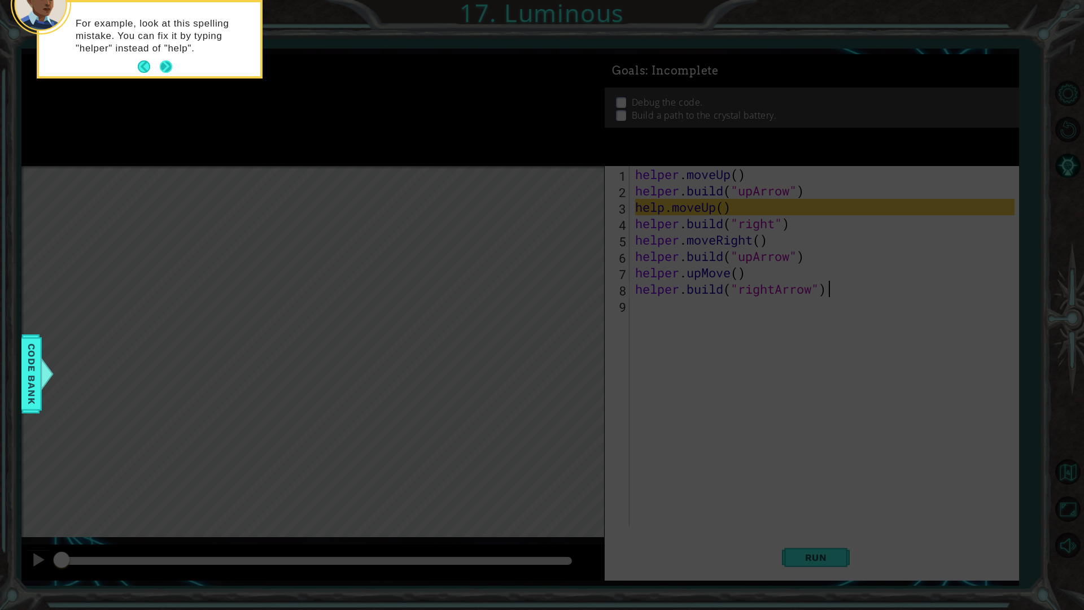
click at [172, 67] on button "Next" at bounding box center [166, 66] width 12 height 12
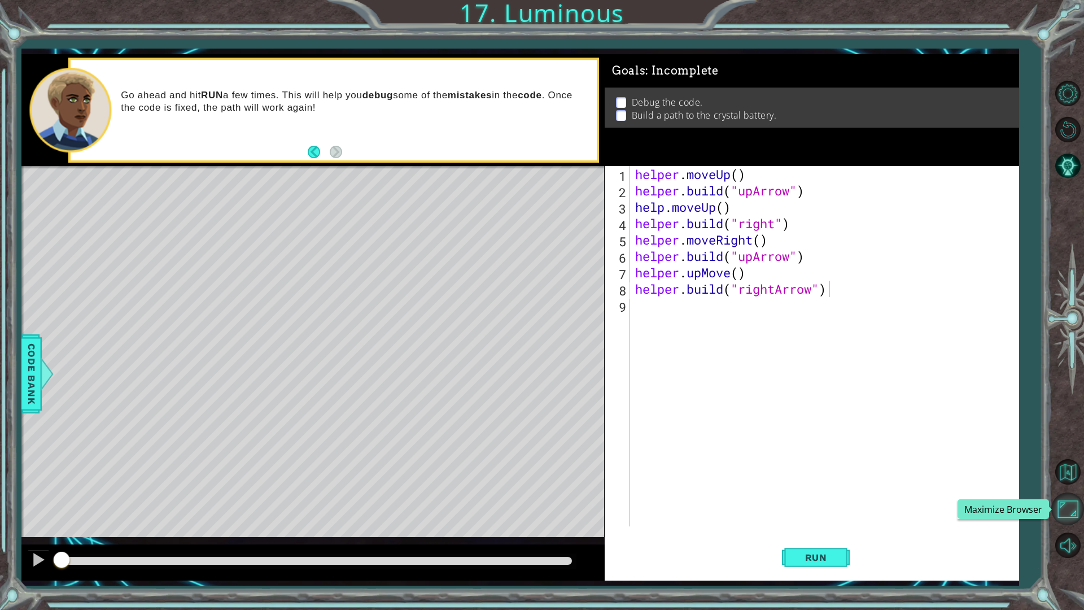
click at [1075, 498] on button "Maximize Browser" at bounding box center [1067, 508] width 33 height 33
click at [825, 538] on span "Run" at bounding box center [816, 556] width 45 height 11
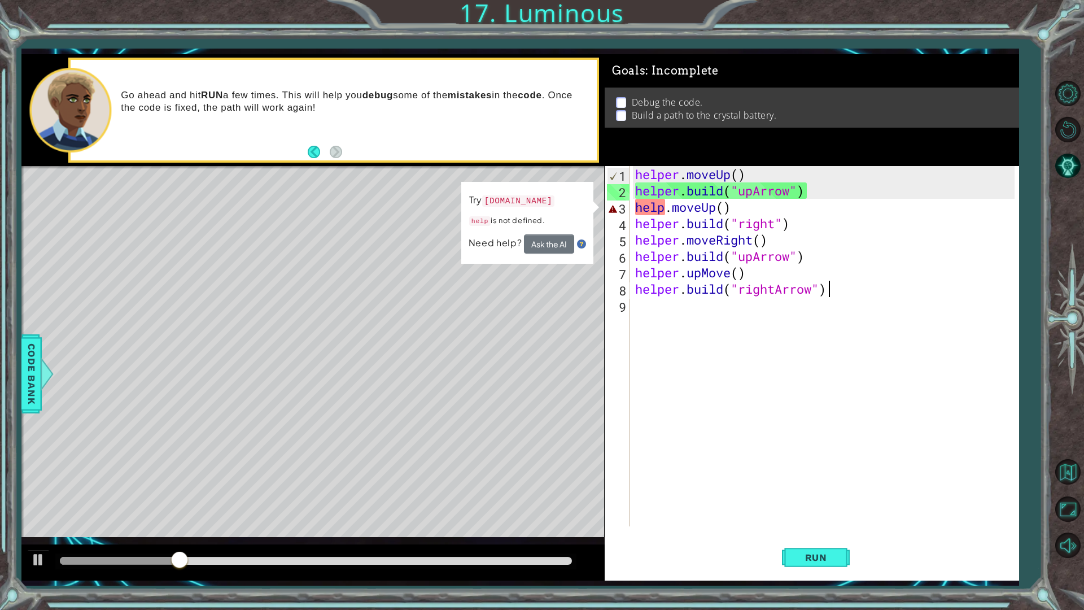
click at [785, 203] on div "helper . moveUp ( ) helper . build ( "upArrow" ) help . moveUp ( ) helper . bui…" at bounding box center [827, 362] width 388 height 393
type textarea "help.moveUp()"
drag, startPoint x: 866, startPoint y: 213, endPoint x: 634, endPoint y: 210, distance: 232.0
click at [634, 210] on div "helper . moveUp ( ) helper . build ( "upArrow" ) help . moveUp ( ) helper . bui…" at bounding box center [827, 362] width 388 height 393
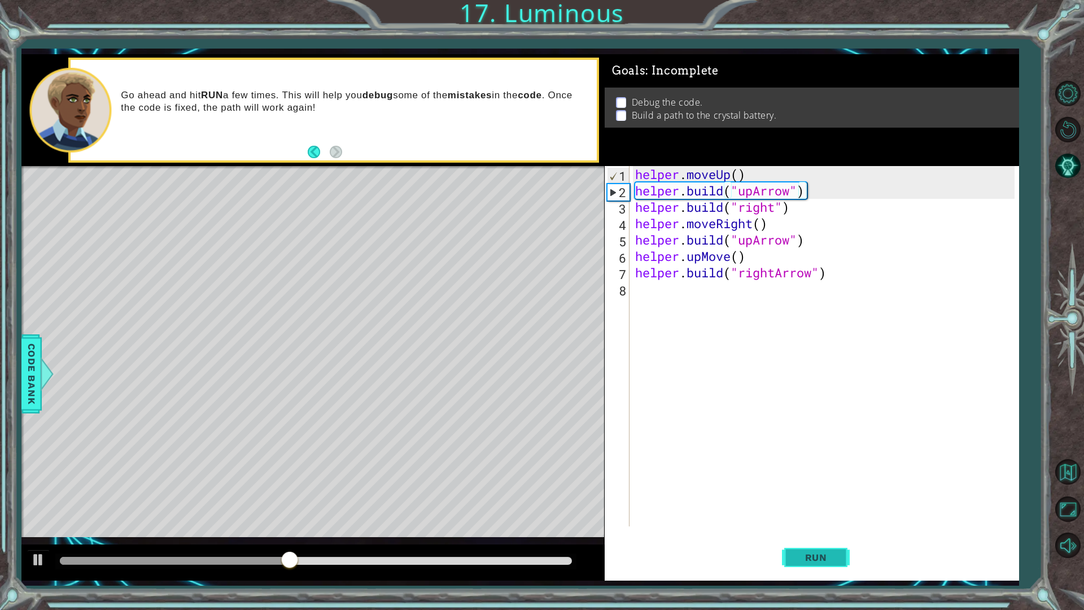
click at [825, 538] on span "Run" at bounding box center [816, 556] width 45 height 11
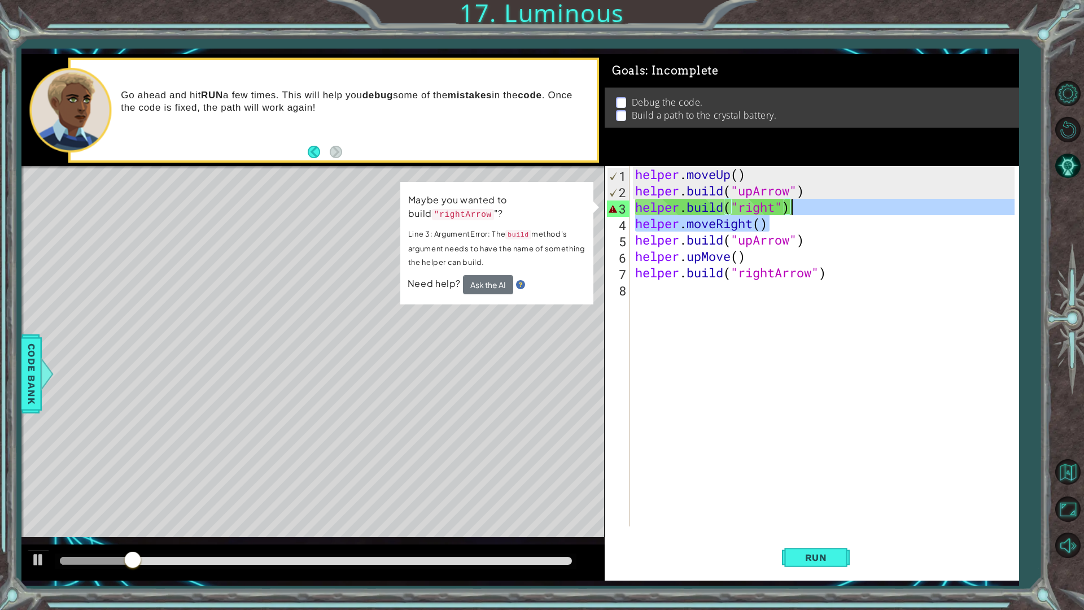
drag, startPoint x: 901, startPoint y: 219, endPoint x: 824, endPoint y: 209, distance: 78.0
click at [824, 209] on div "helper . moveUp ( ) helper . build ( "upArrow" ) helper . build ( "right" ) hel…" at bounding box center [827, 362] width 388 height 393
click at [824, 209] on div "helper . moveUp ( ) helper . build ( "upArrow" ) helper . build ( "right" ) hel…" at bounding box center [824, 346] width 382 height 360
type textarea "[DOMAIN_NAME]("right")"
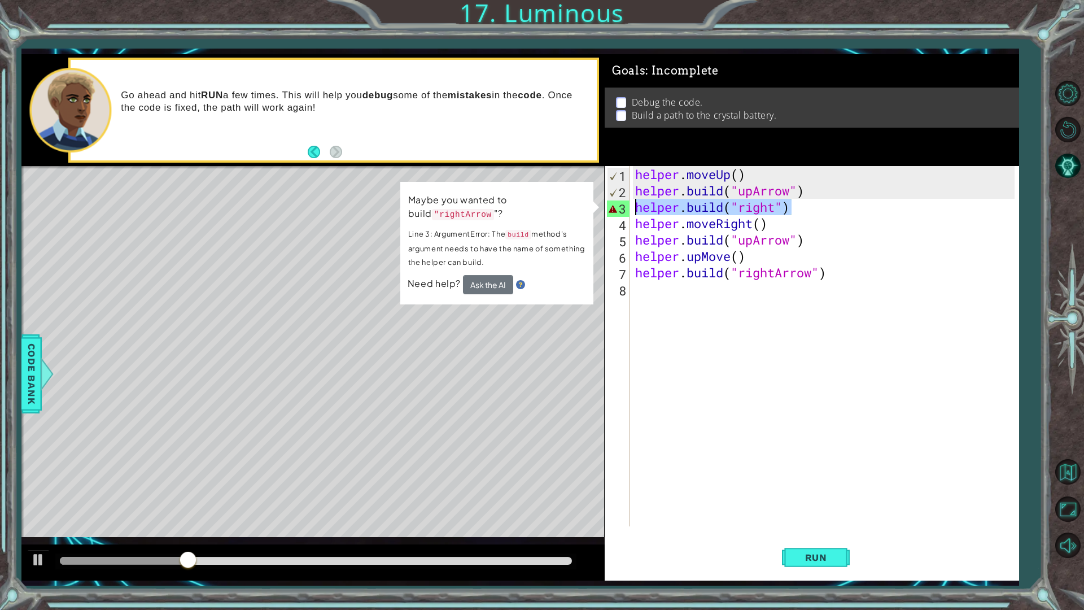
drag, startPoint x: 820, startPoint y: 203, endPoint x: 628, endPoint y: 206, distance: 192.5
click at [628, 206] on div "[DOMAIN_NAME]("right") 1 2 3 4 5 6 7 8 helper . moveUp ( ) helper . build ( "up…" at bounding box center [809, 346] width 410 height 360
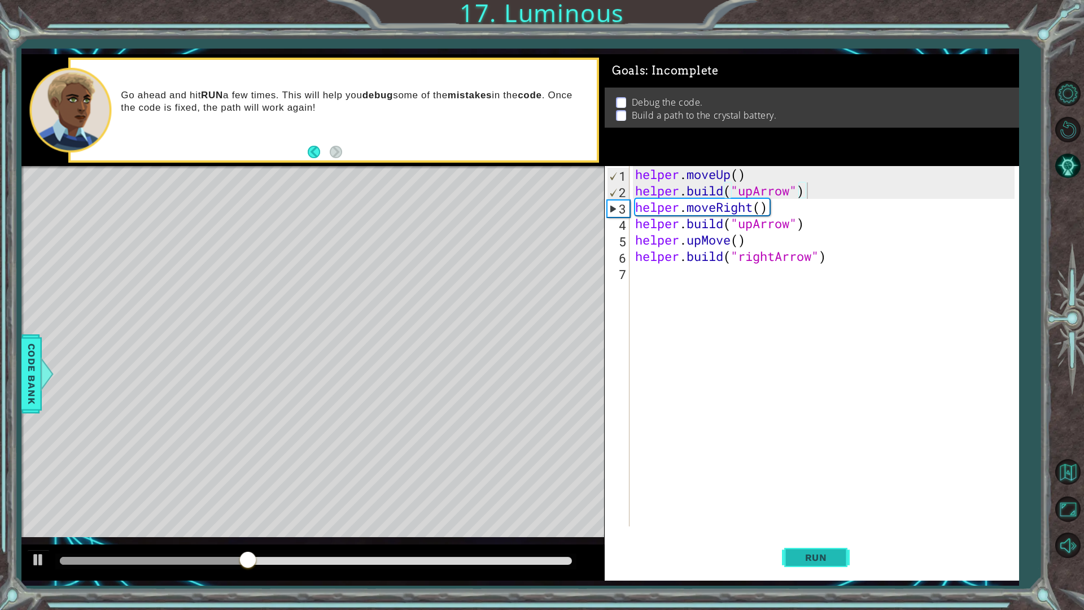
click at [823, 538] on span "Run" at bounding box center [816, 556] width 45 height 11
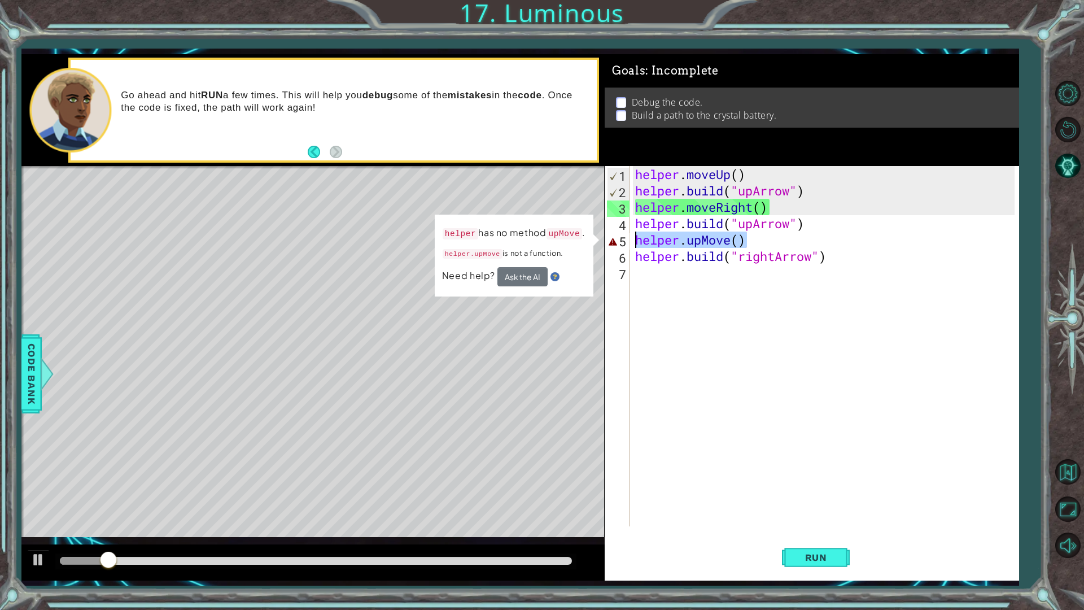
drag, startPoint x: 884, startPoint y: 242, endPoint x: 628, endPoint y: 244, distance: 255.7
click at [628, 244] on div "[DOMAIN_NAME]("upArrow") 1 2 3 4 5 6 7 helper . moveUp ( ) helper . build ( "up…" at bounding box center [809, 346] width 410 height 360
type textarea "helper.upMove()"
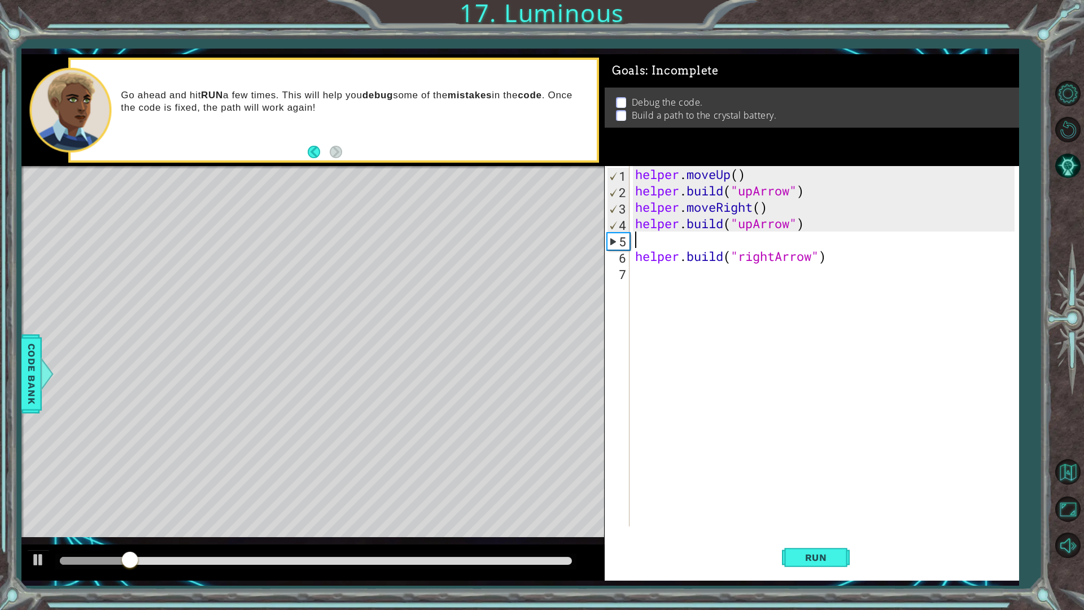
type textarea "[DOMAIN_NAME]("upArrow")"
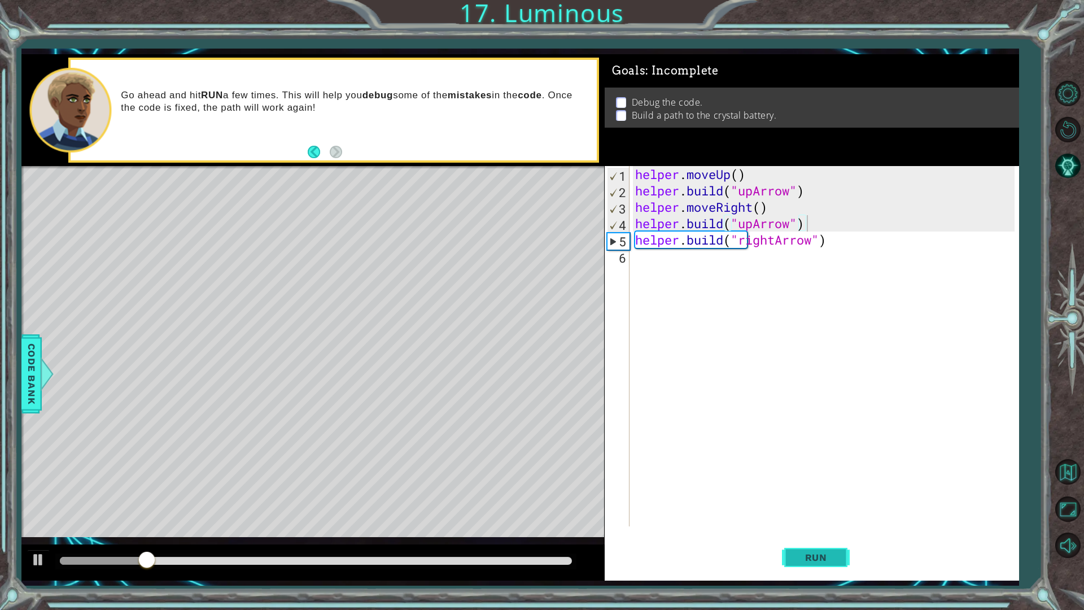
click at [833, 538] on span "Run" at bounding box center [816, 556] width 45 height 11
click at [663, 268] on div "helper . moveUp ( ) helper . build ( "upArrow" ) helper . moveRight ( ) helper …" at bounding box center [827, 362] width 388 height 393
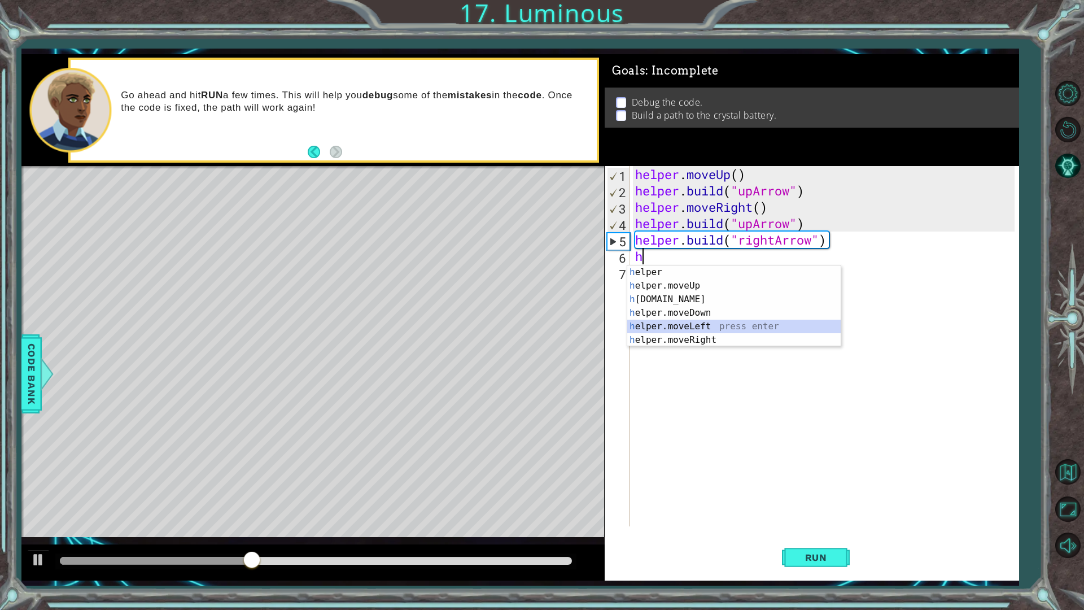
click at [681, 330] on div "h elper press enter h elper.moveUp press enter h [DOMAIN_NAME] press enter h el…" at bounding box center [733, 319] width 213 height 108
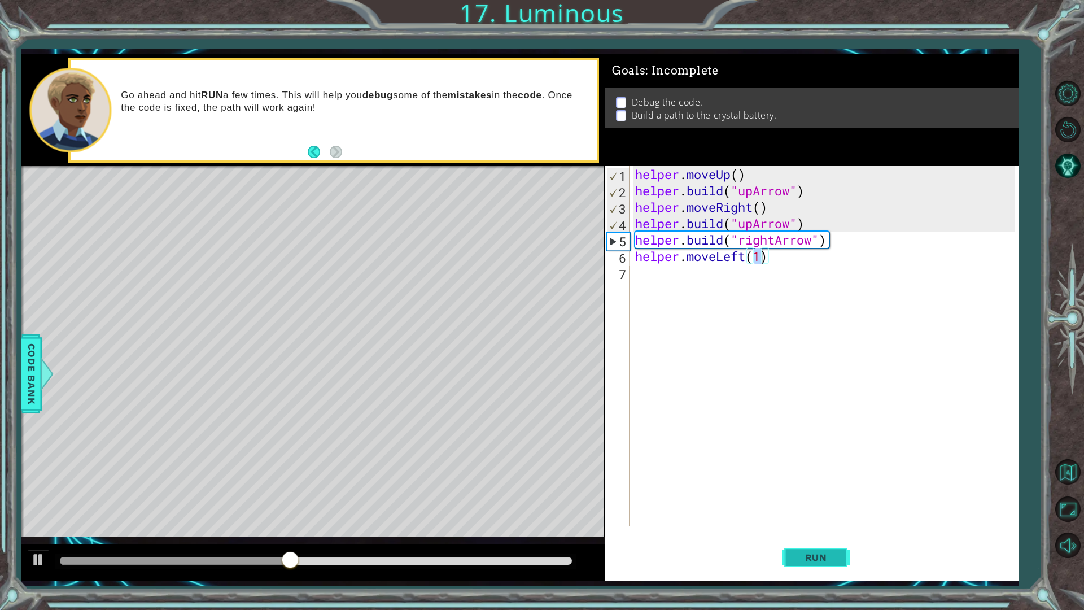
click at [842, 538] on button "Run" at bounding box center [816, 556] width 68 height 41
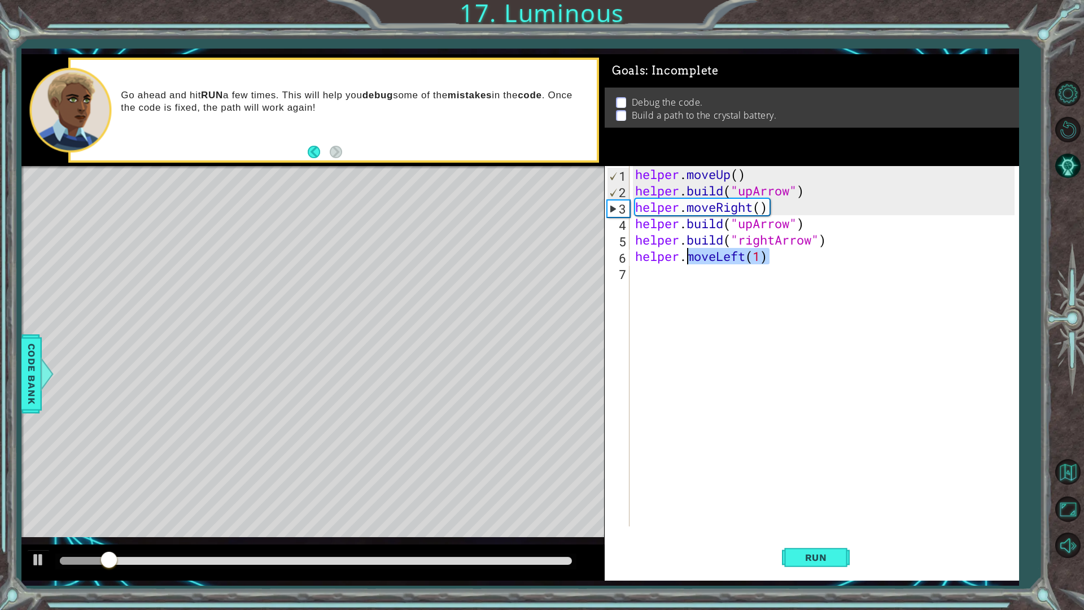
drag, startPoint x: 781, startPoint y: 264, endPoint x: 687, endPoint y: 261, distance: 93.2
click at [687, 261] on div "helper . moveUp ( ) helper . build ( "upArrow" ) helper . moveRight ( ) helper …" at bounding box center [827, 362] width 388 height 393
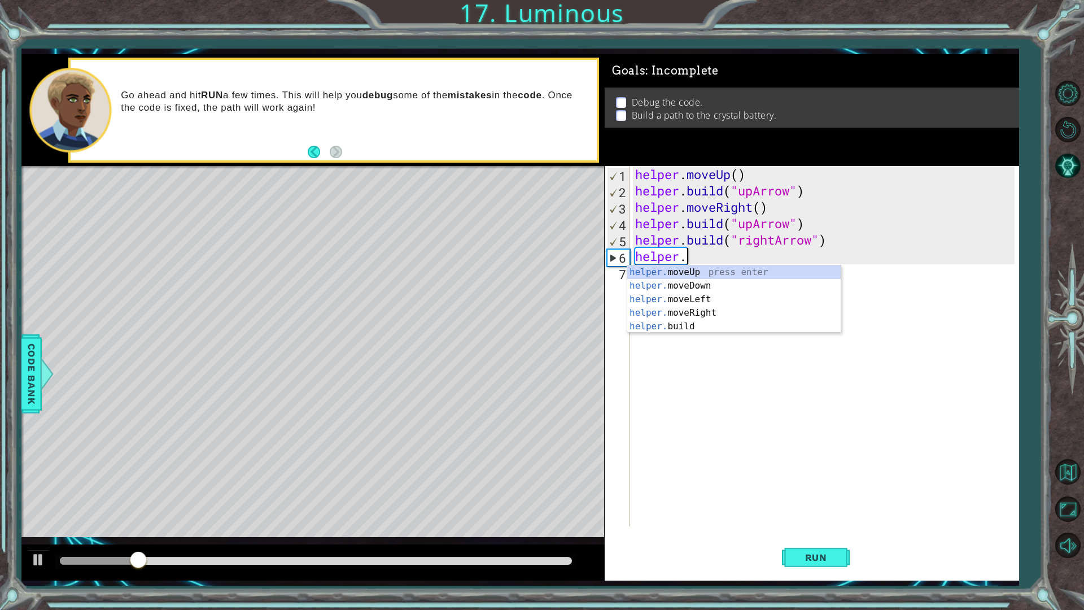
scroll to position [0, 2]
click at [696, 275] on div "helper.b uild press enter" at bounding box center [733, 285] width 213 height 41
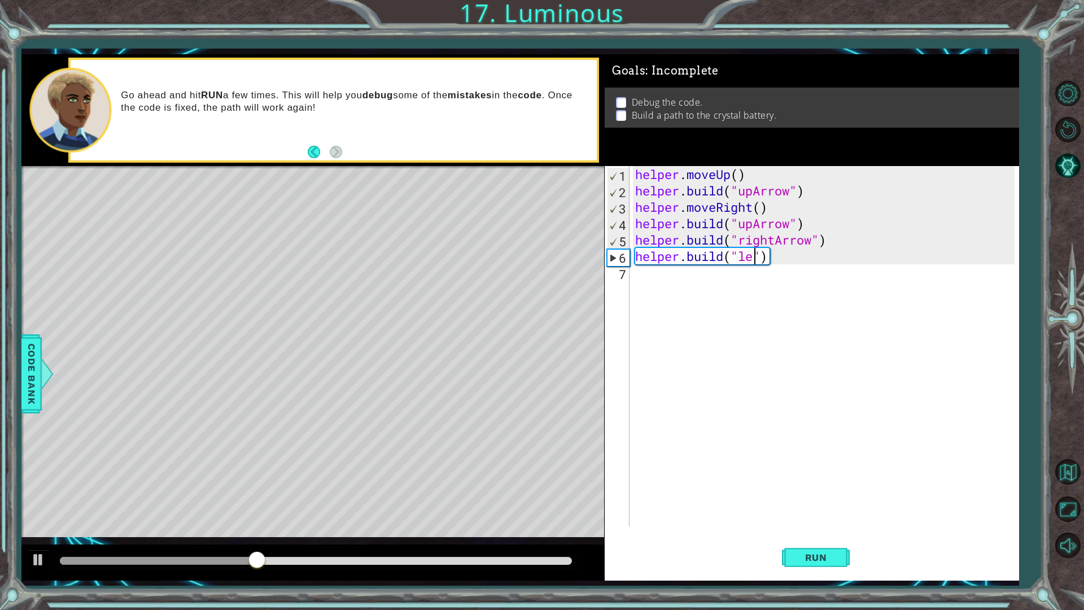
scroll to position [0, 6]
click at [827, 538] on span "Run" at bounding box center [816, 556] width 45 height 11
click at [826, 538] on span "Run" at bounding box center [816, 556] width 45 height 11
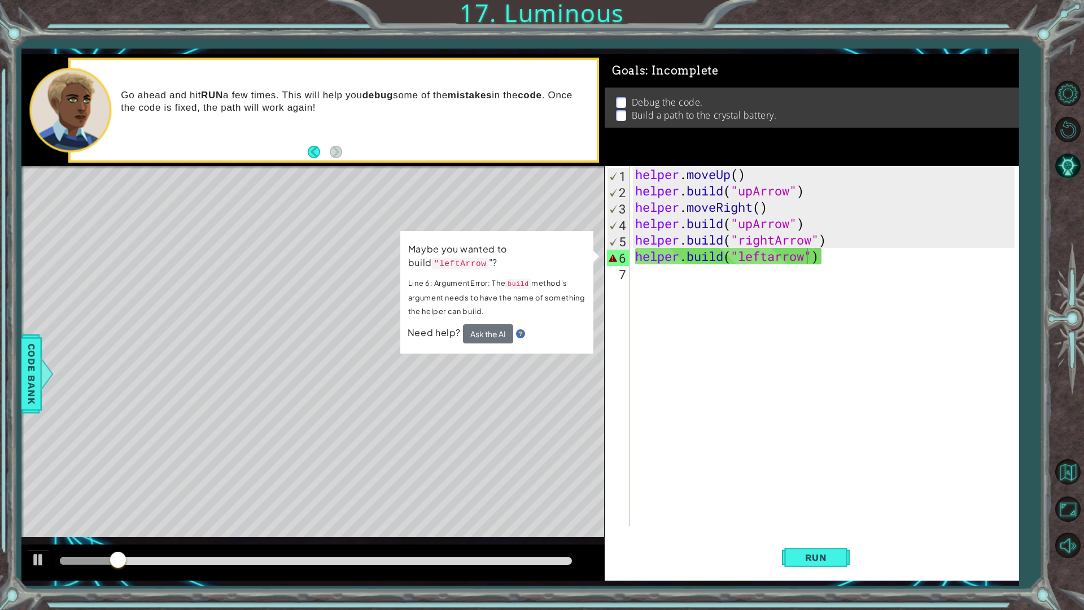
click at [448, 258] on code ""leftArrow" at bounding box center [460, 263] width 57 height 11
click at [775, 258] on div "helper . moveUp ( ) helper . build ( "upArrow" ) helper . moveRight ( ) helper …" at bounding box center [827, 362] width 388 height 393
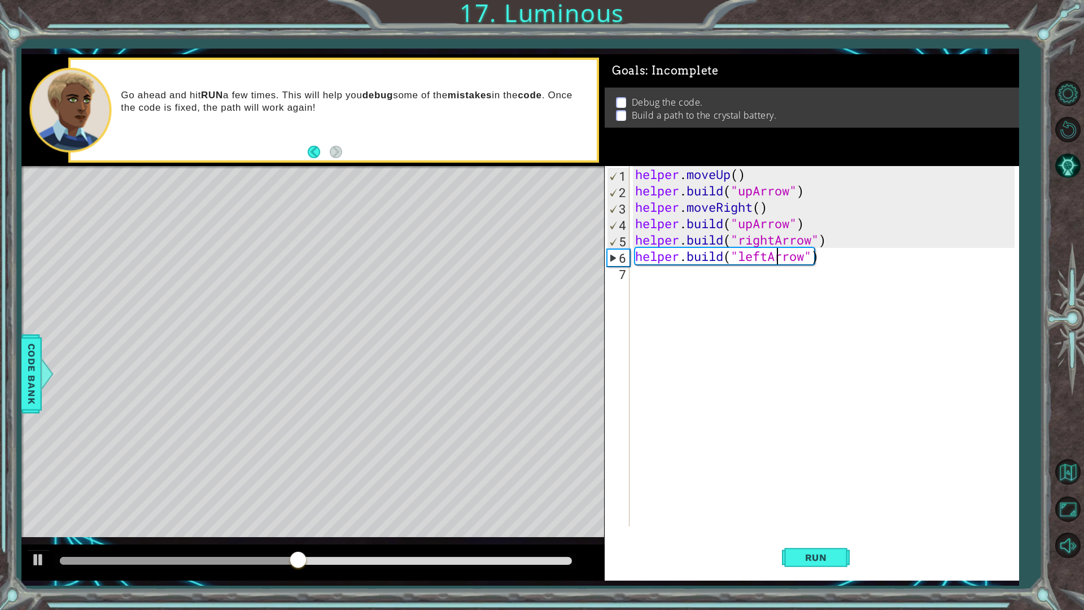
scroll to position [0, 6]
type textarea "[DOMAIN_NAME]("leftArrow")"
drag, startPoint x: 822, startPoint y: 556, endPoint x: 837, endPoint y: 551, distance: 15.7
click at [823, 538] on span "Run" at bounding box center [816, 556] width 45 height 11
click at [633, 253] on div "helper . moveUp ( ) helper . build ( "upArrow" ) helper . moveRight ( ) helper …" at bounding box center [824, 346] width 382 height 360
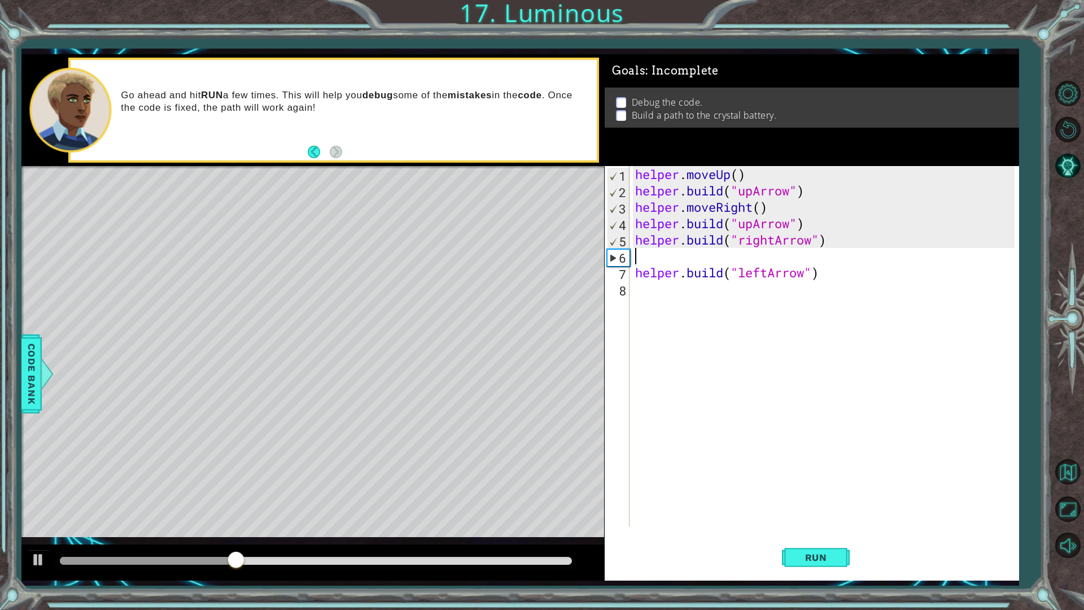
click at [635, 258] on div "helper . moveUp ( ) helper . build ( "upArrow" ) helper . moveRight ( ) helper …" at bounding box center [827, 362] width 388 height 393
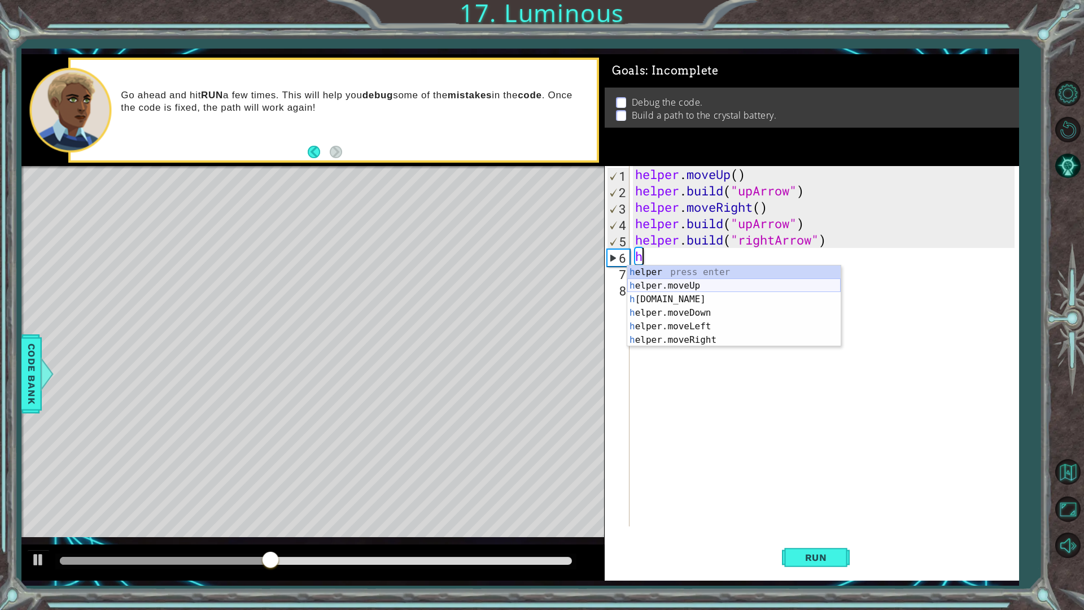
click at [673, 286] on div "h elper press enter h elper.moveUp press enter h [DOMAIN_NAME] press enter h el…" at bounding box center [733, 319] width 213 height 108
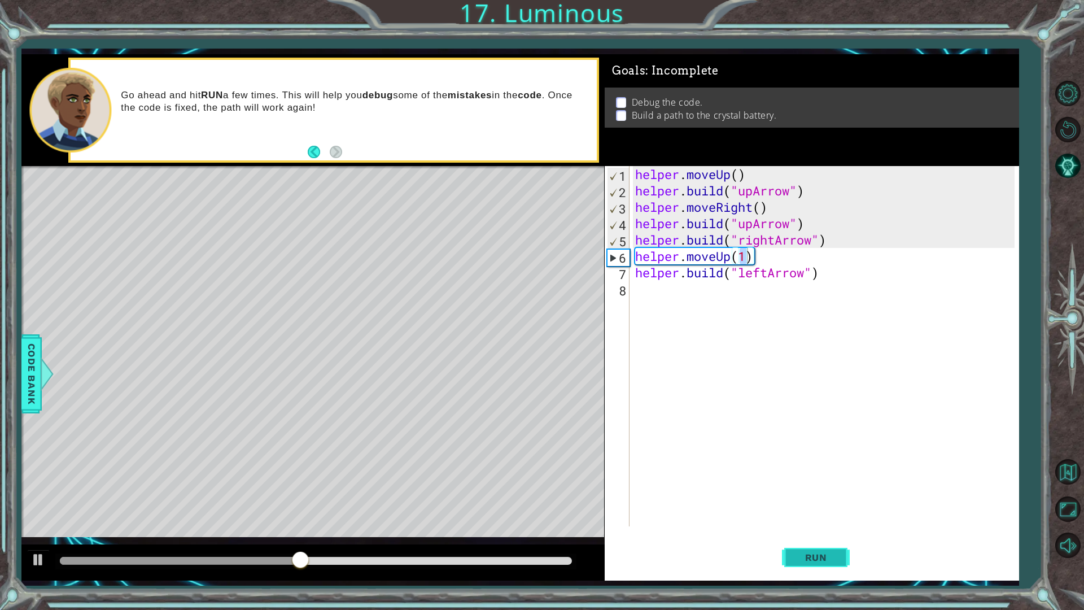
click at [838, 538] on button "Run" at bounding box center [816, 556] width 68 height 41
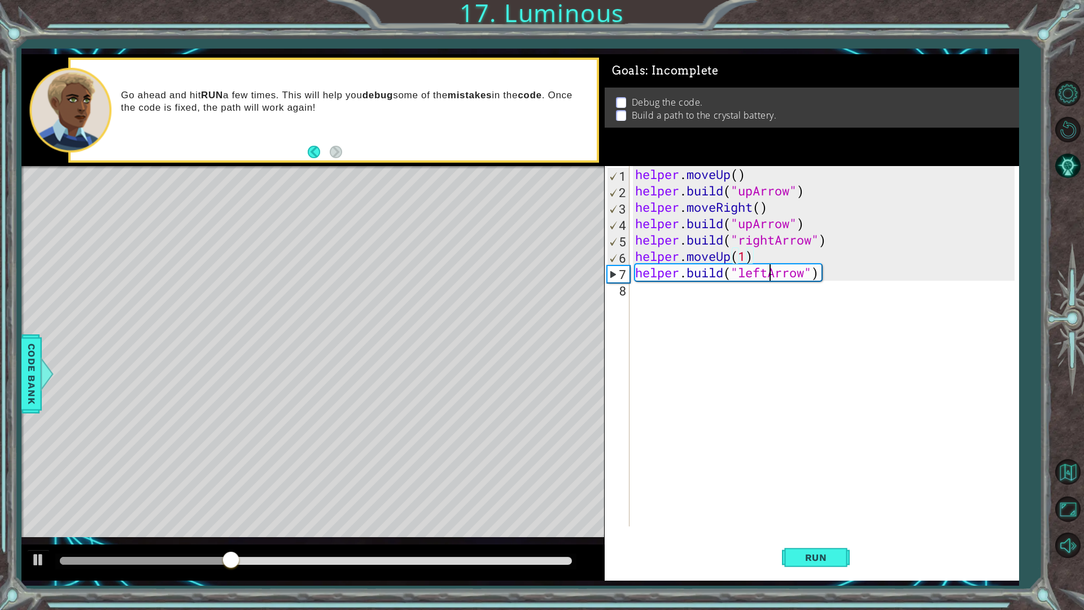
click at [771, 279] on div "helper . moveUp ( ) helper . build ( "upArrow" ) helper . moveRight ( ) helper …" at bounding box center [827, 362] width 388 height 393
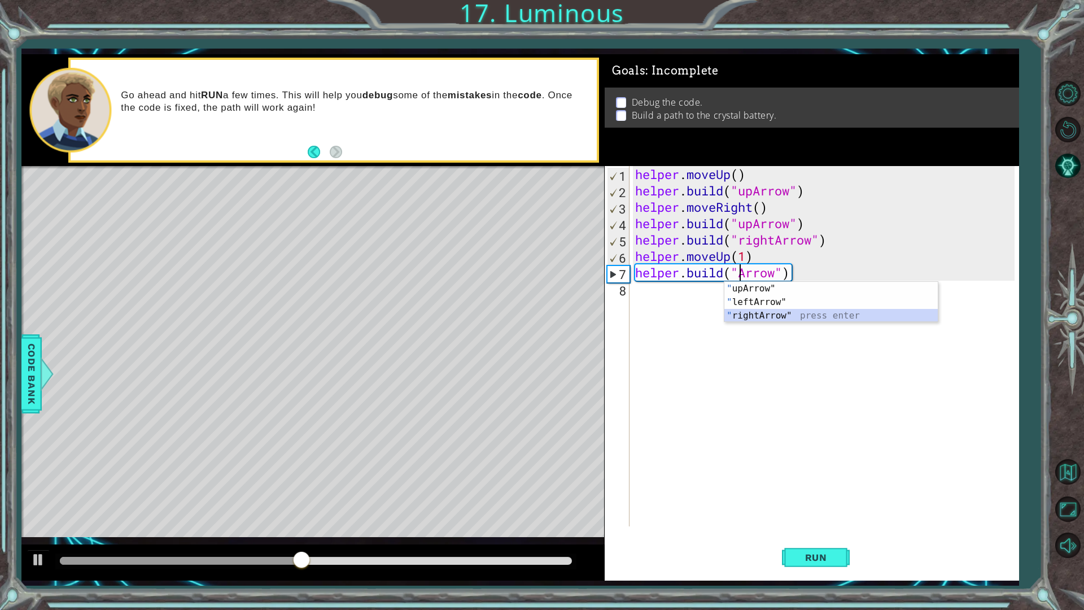
click at [809, 311] on div "" upArrow" press enter " leftArrow" press enter " rightArrow" press enter" at bounding box center [830, 316] width 213 height 68
type textarea "[DOMAIN_NAME]("rightArrow")"
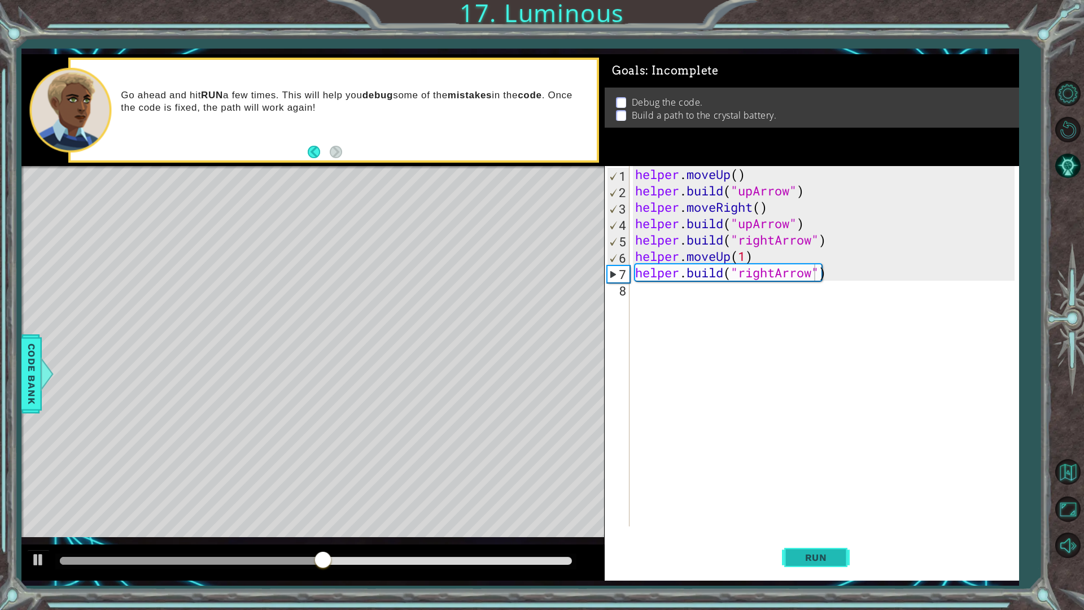
click at [832, 538] on button "Run" at bounding box center [816, 556] width 68 height 41
click at [679, 296] on div "helper . moveUp ( ) helper . build ( "upArrow" ) helper . moveRight ( ) helper …" at bounding box center [827, 362] width 388 height 393
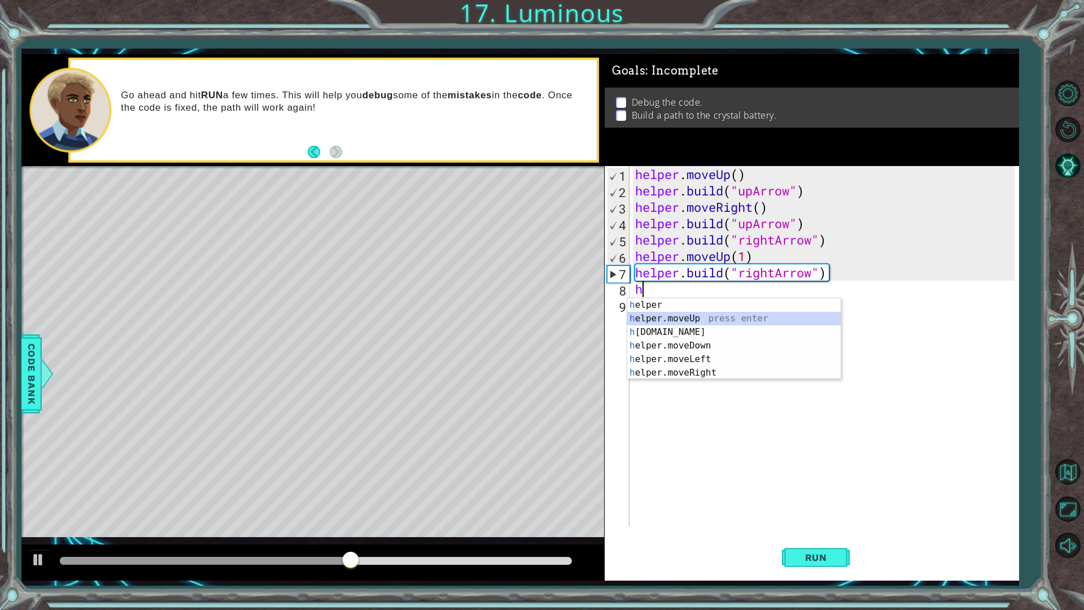
click at [674, 317] on div "h elper press enter h elper.moveUp press enter h [DOMAIN_NAME] press enter h el…" at bounding box center [733, 352] width 213 height 108
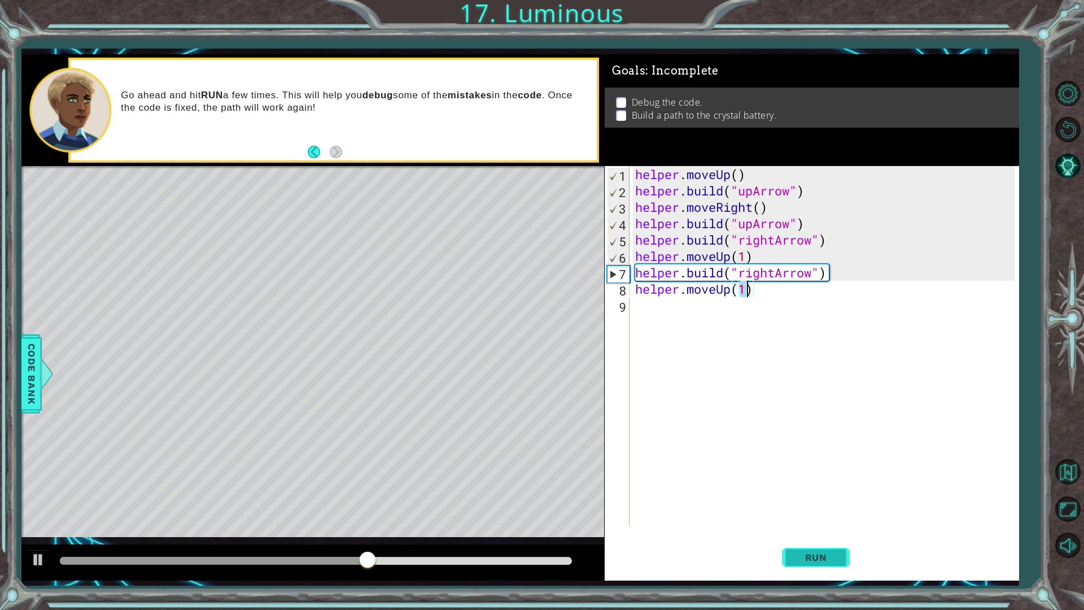
type textarea "helper.moveUp(1)"
click at [825, 538] on span "Run" at bounding box center [816, 556] width 45 height 11
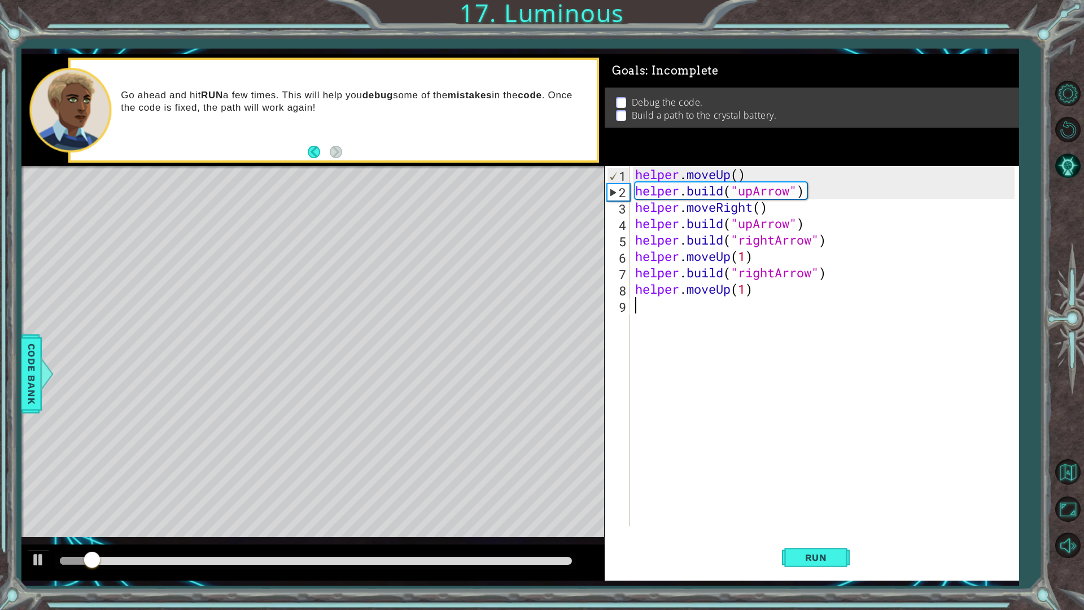
click at [799, 302] on div "helper . moveUp ( ) helper . build ( "upArrow" ) helper . moveRight ( ) helper …" at bounding box center [827, 362] width 388 height 393
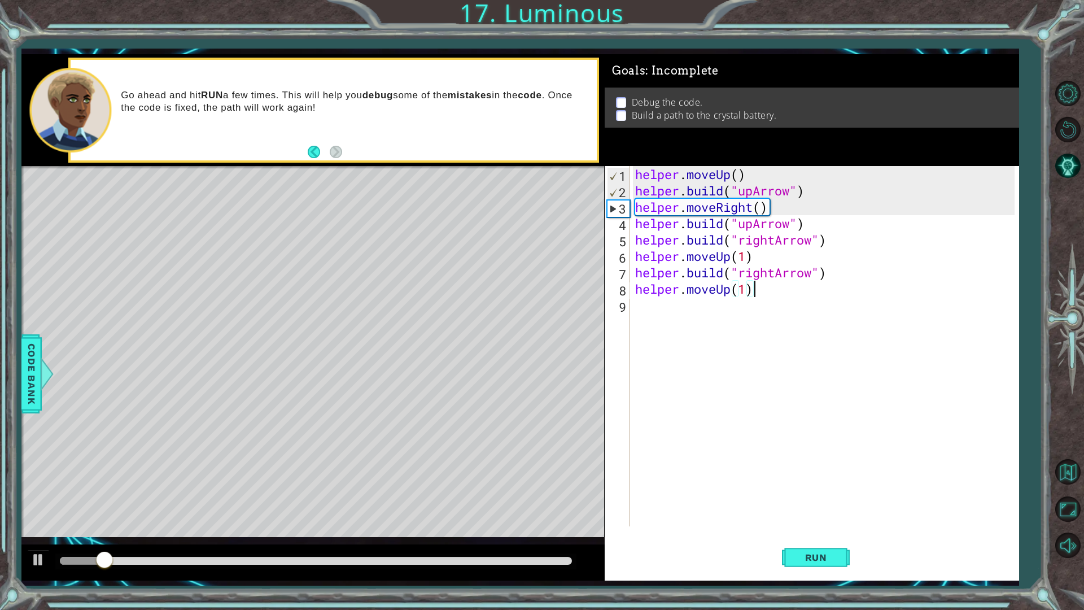
click at [784, 291] on div "helper . moveUp ( ) helper . build ( "upArrow" ) helper . moveRight ( ) helper …" at bounding box center [827, 362] width 388 height 393
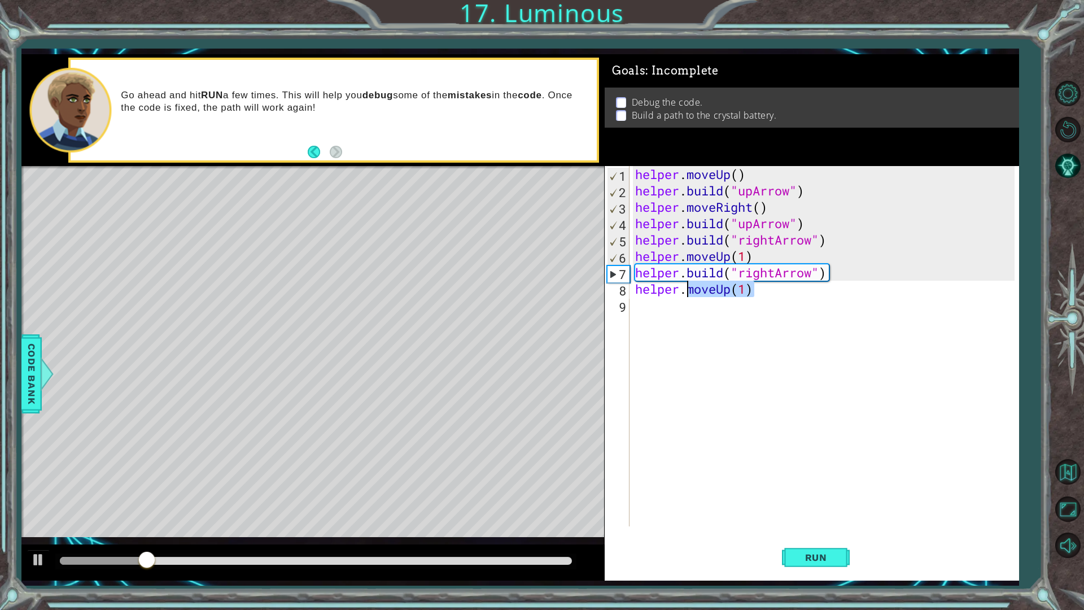
drag, startPoint x: 784, startPoint y: 291, endPoint x: 685, endPoint y: 297, distance: 99.6
click at [690, 297] on div "helper . moveUp ( ) helper . build ( "upArrow" ) helper . moveRight ( ) helper …" at bounding box center [827, 362] width 388 height 393
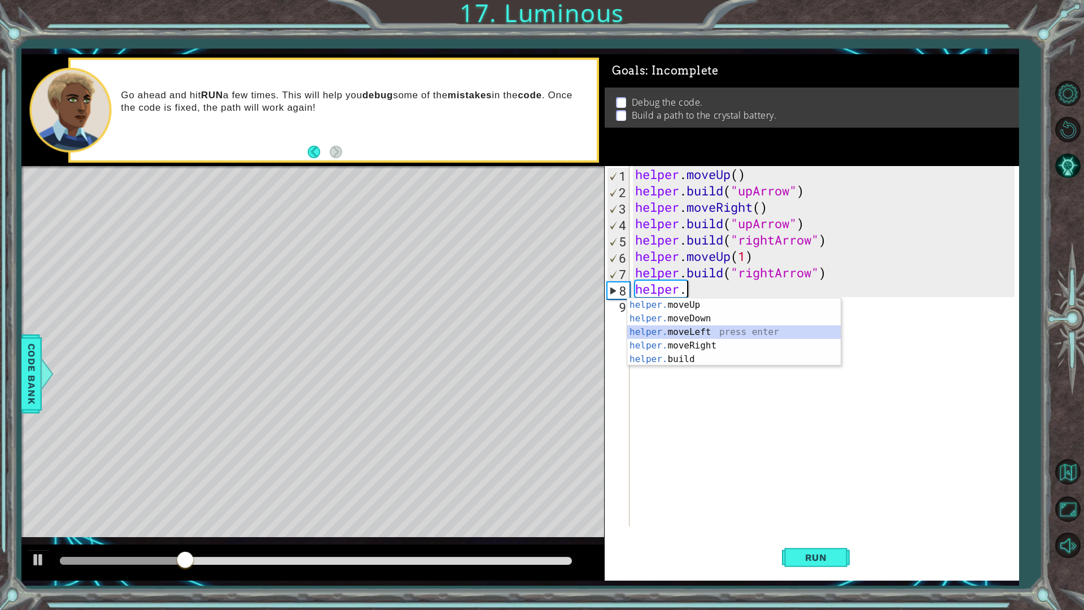
click at [698, 335] on div "helper. moveUp press enter helper. moveDown press enter helper. moveLeft press …" at bounding box center [733, 345] width 213 height 95
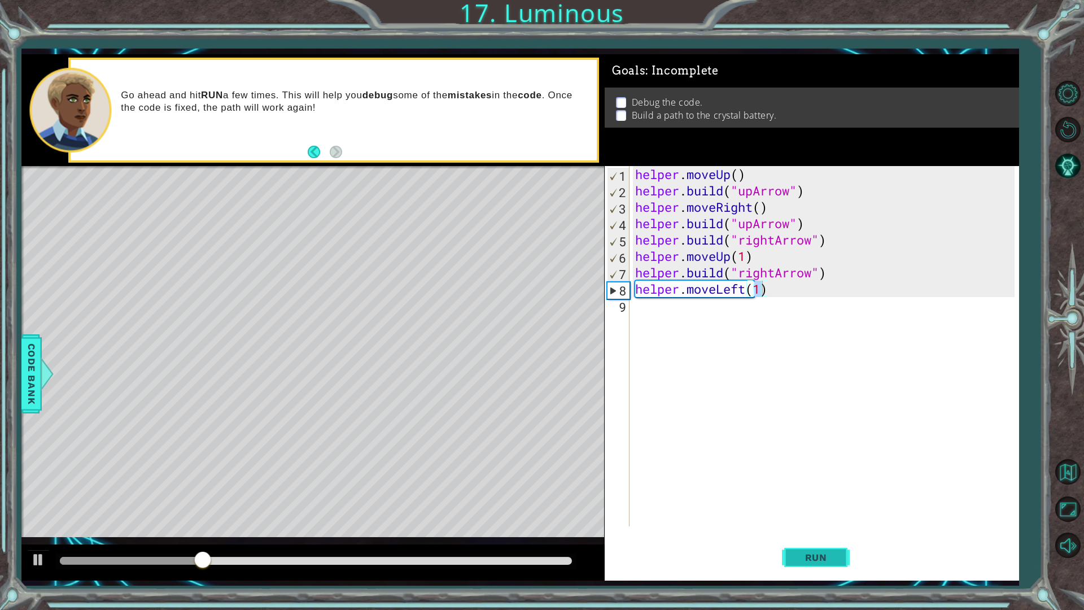
click at [797, 538] on button "Run" at bounding box center [816, 556] width 68 height 41
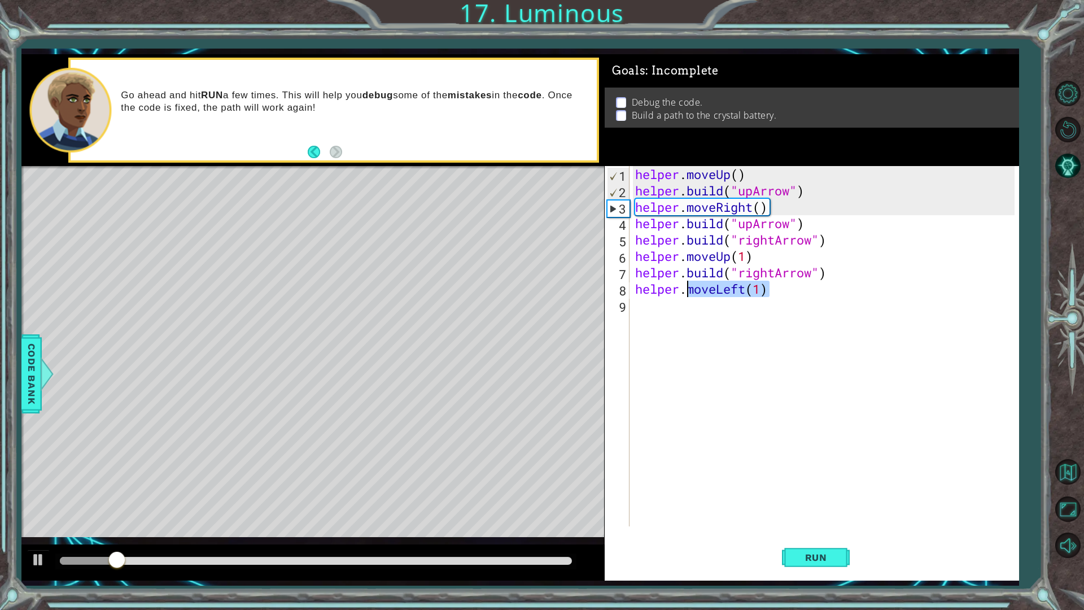
drag, startPoint x: 800, startPoint y: 286, endPoint x: 687, endPoint y: 288, distance: 112.9
click at [687, 288] on div "helper . moveUp ( ) helper . build ( "upArrow" ) helper . moveRight ( ) helper …" at bounding box center [827, 362] width 388 height 393
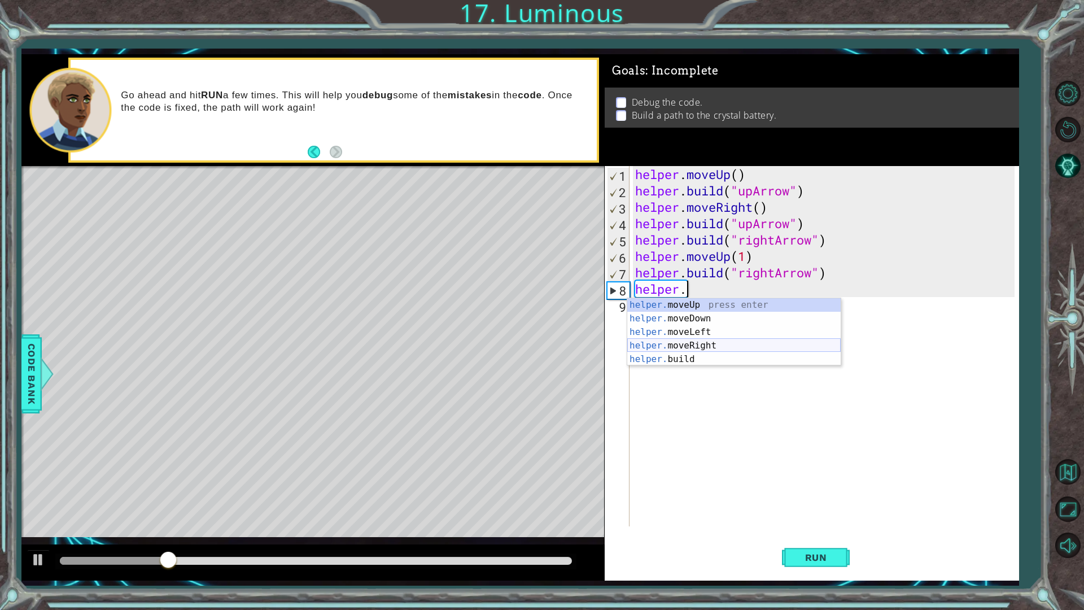
click at [721, 341] on div "helper. moveUp press enter helper. moveDown press enter helper. moveLeft press …" at bounding box center [733, 345] width 213 height 95
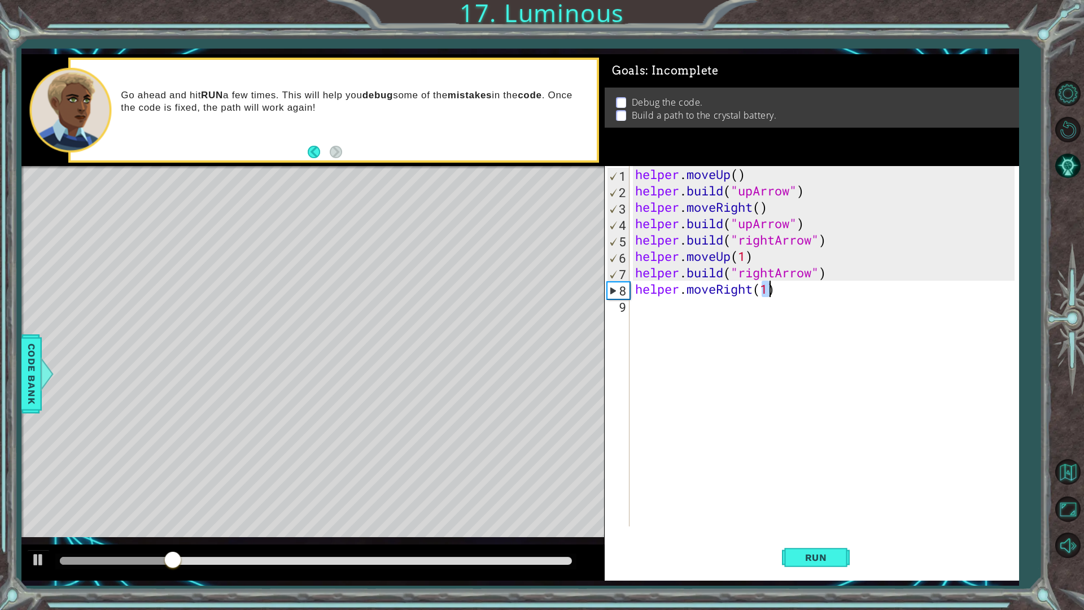
type textarea "helper.moveRight(1)"
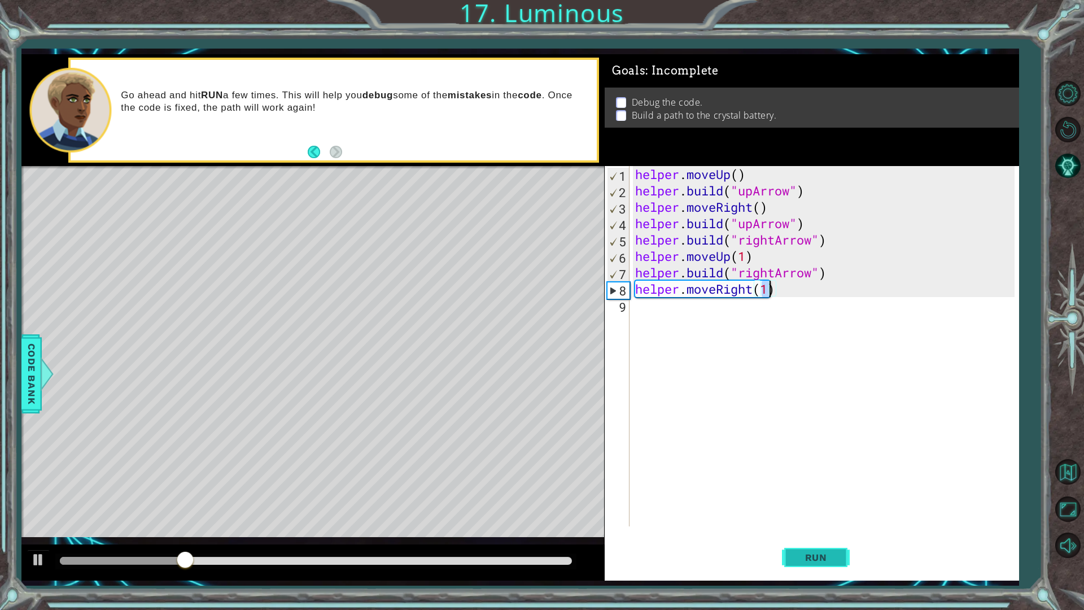
click at [790, 538] on button "Run" at bounding box center [816, 556] width 68 height 41
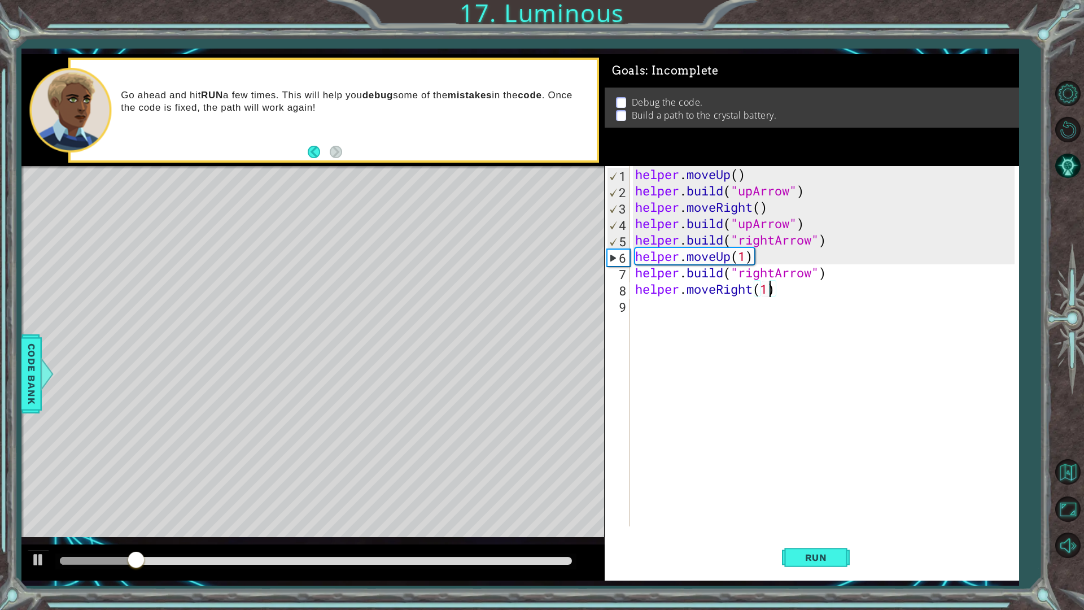
click at [701, 305] on div "helper . moveUp ( ) helper . build ( "upArrow" ) helper . moveRight ( ) helper …" at bounding box center [827, 362] width 388 height 393
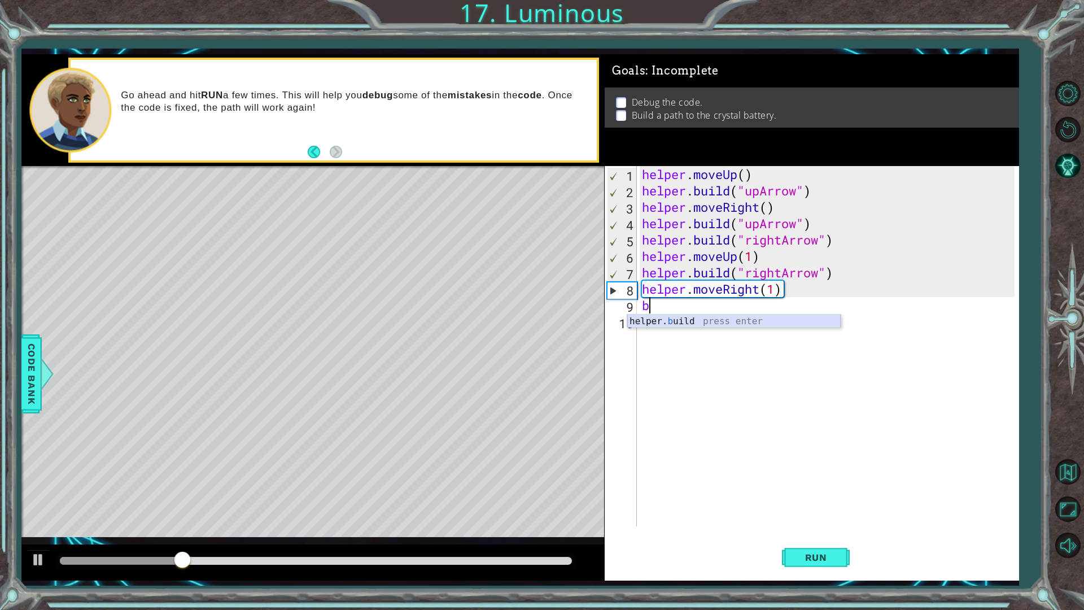
click at [695, 320] on div "helper. b uild press enter" at bounding box center [733, 334] width 213 height 41
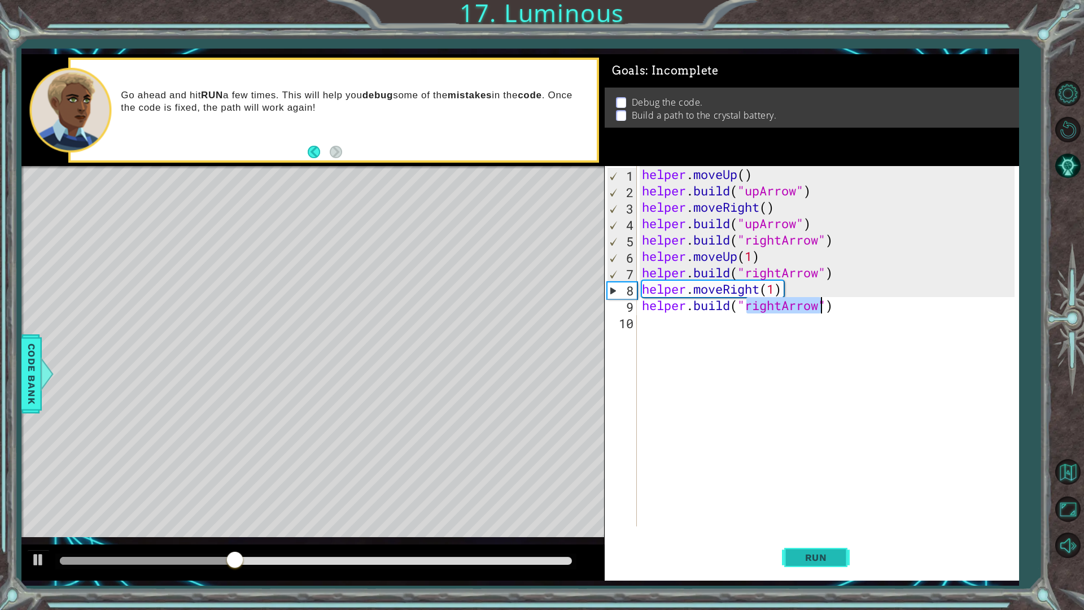
type textarea "[DOMAIN_NAME]("rightArrow")"
click at [827, 538] on button "Run" at bounding box center [816, 556] width 68 height 41
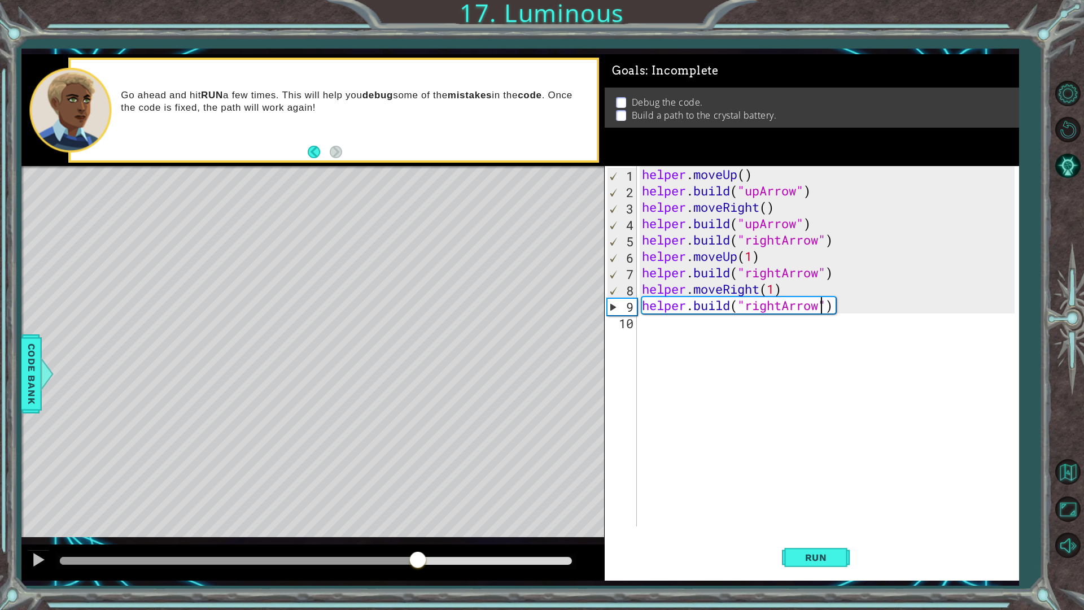
click at [418, 538] on div at bounding box center [315, 560] width 511 height 8
click at [759, 347] on div "helper . moveUp ( ) helper . build ( "upArrow" ) helper . moveRight ( ) helper …" at bounding box center [829, 362] width 381 height 393
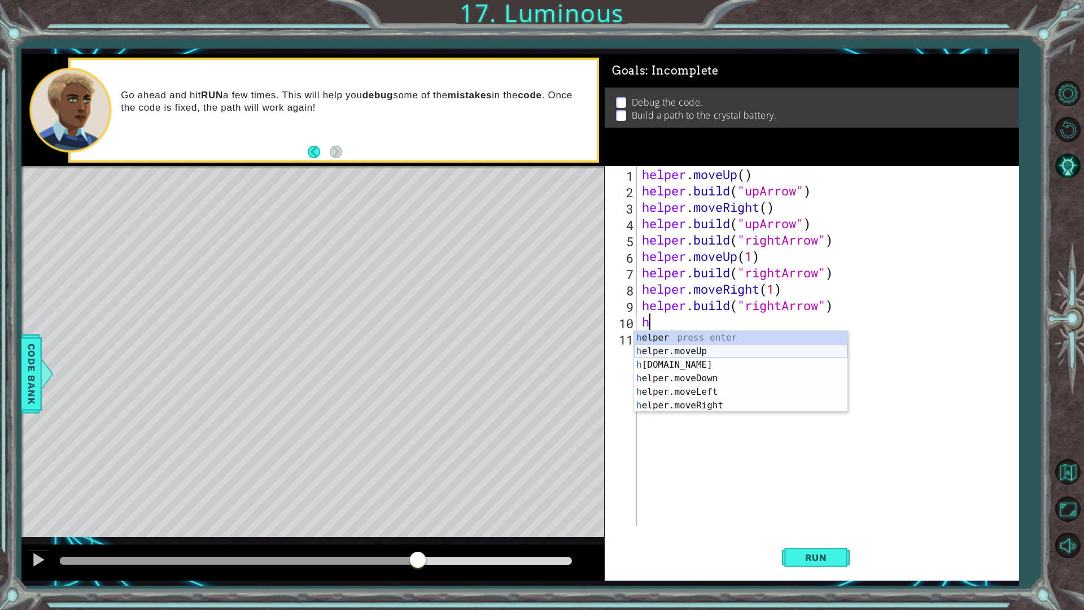
click at [748, 349] on div "h elper press enter h elper.moveUp press enter h [DOMAIN_NAME] press enter h el…" at bounding box center [740, 385] width 213 height 108
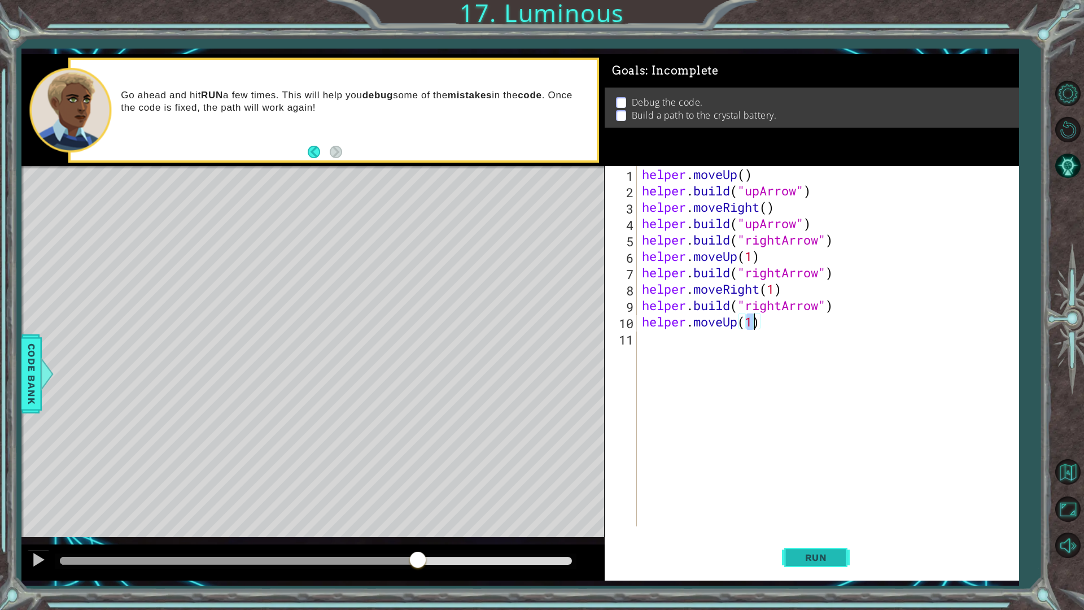
click at [807, 538] on button "Run" at bounding box center [816, 556] width 68 height 41
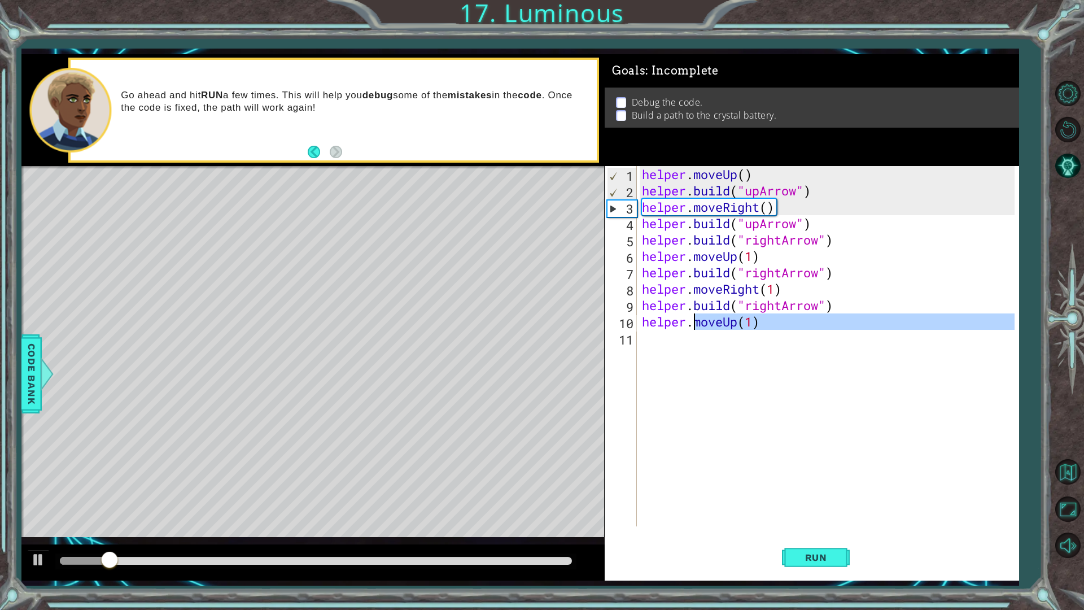
drag, startPoint x: 802, startPoint y: 332, endPoint x: 694, endPoint y: 328, distance: 108.5
click at [694, 328] on div "helper . moveUp ( ) helper . build ( "upArrow" ) helper . moveRight ( ) helper …" at bounding box center [829, 362] width 381 height 393
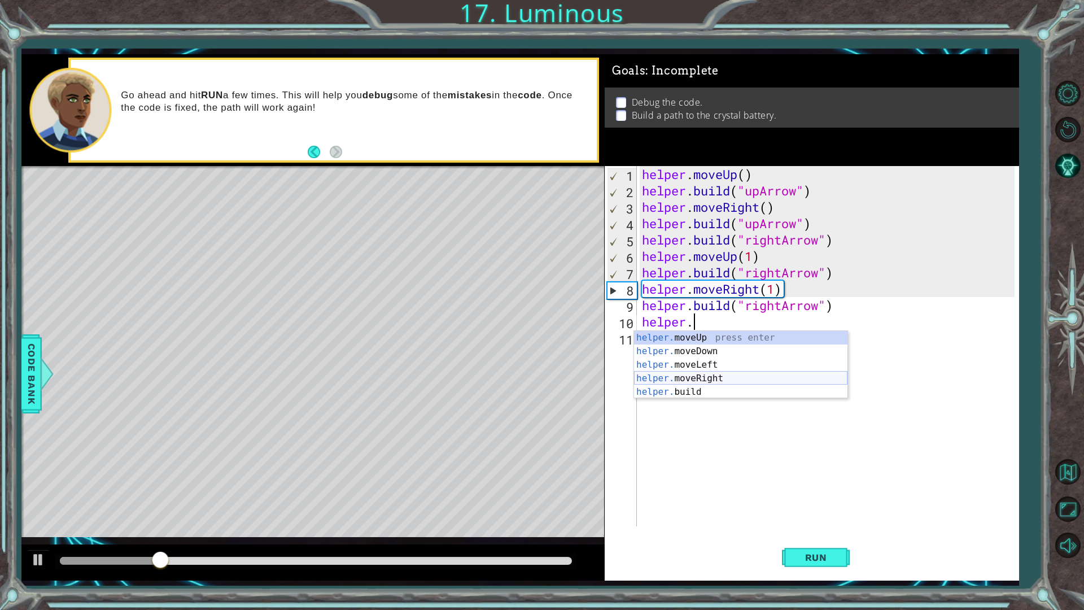
click at [718, 376] on div "helper. moveUp press enter helper. moveDown press enter helper. moveLeft press …" at bounding box center [740, 378] width 213 height 95
type textarea "helper.moveRight(1)"
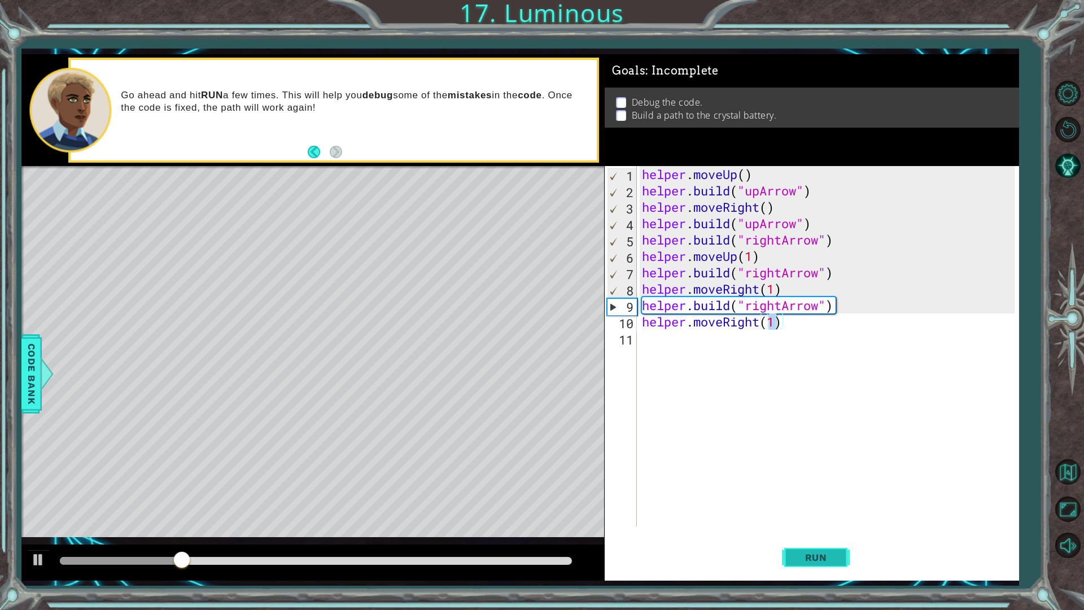
click at [816, 538] on span "Run" at bounding box center [816, 556] width 45 height 11
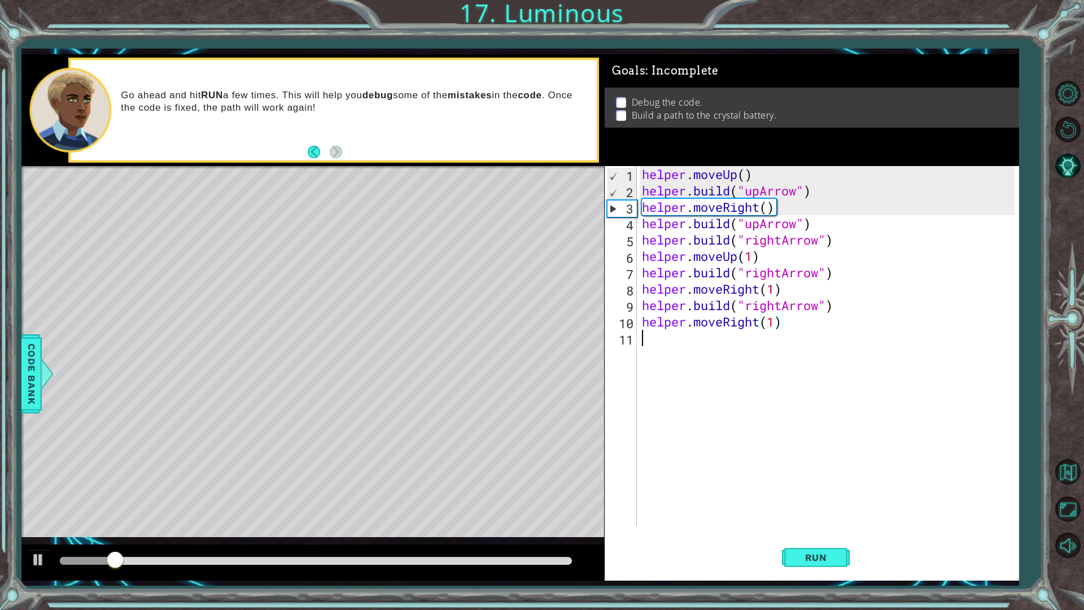
click at [705, 343] on div "helper . moveUp ( ) helper . build ( "upArrow" ) helper . moveRight ( ) helper …" at bounding box center [829, 362] width 381 height 393
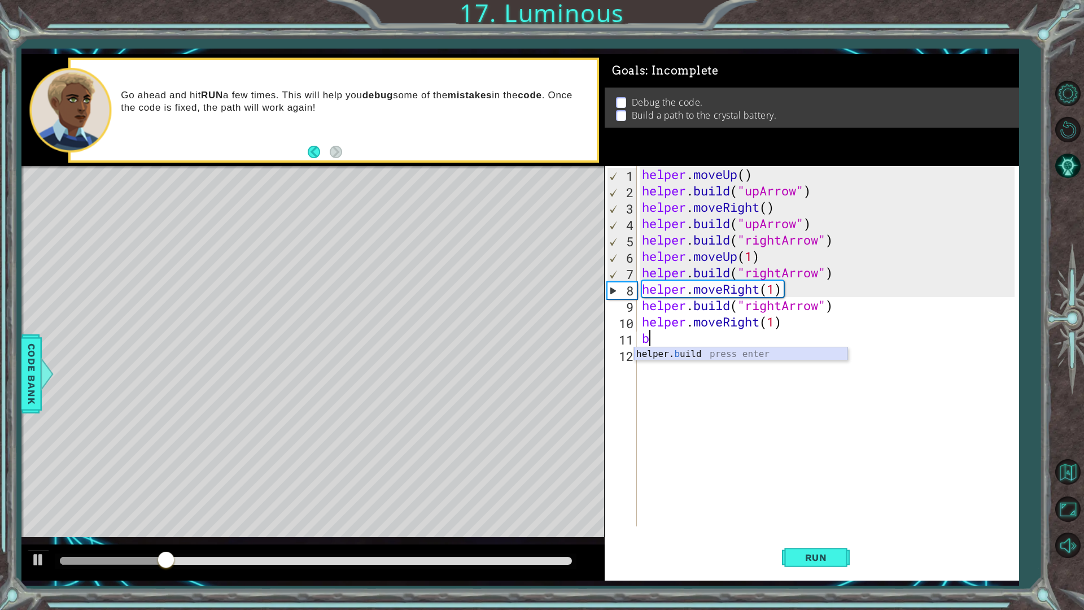
click at [667, 357] on div "helper. b uild press enter" at bounding box center [740, 367] width 213 height 41
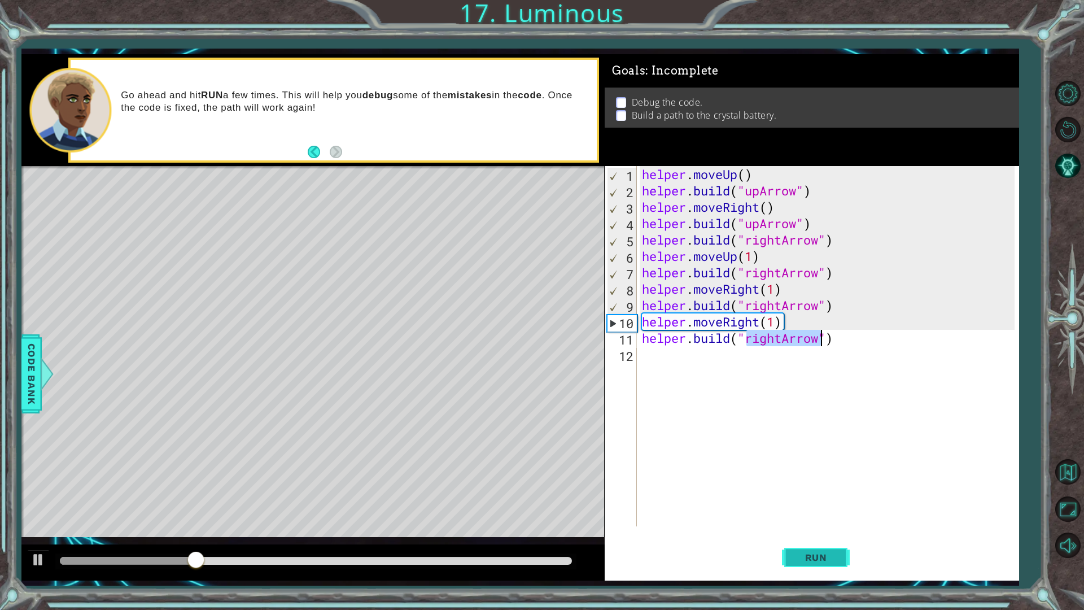
type textarea "[DOMAIN_NAME]("rightArrow")"
click at [813, 538] on span "Run" at bounding box center [816, 556] width 45 height 11
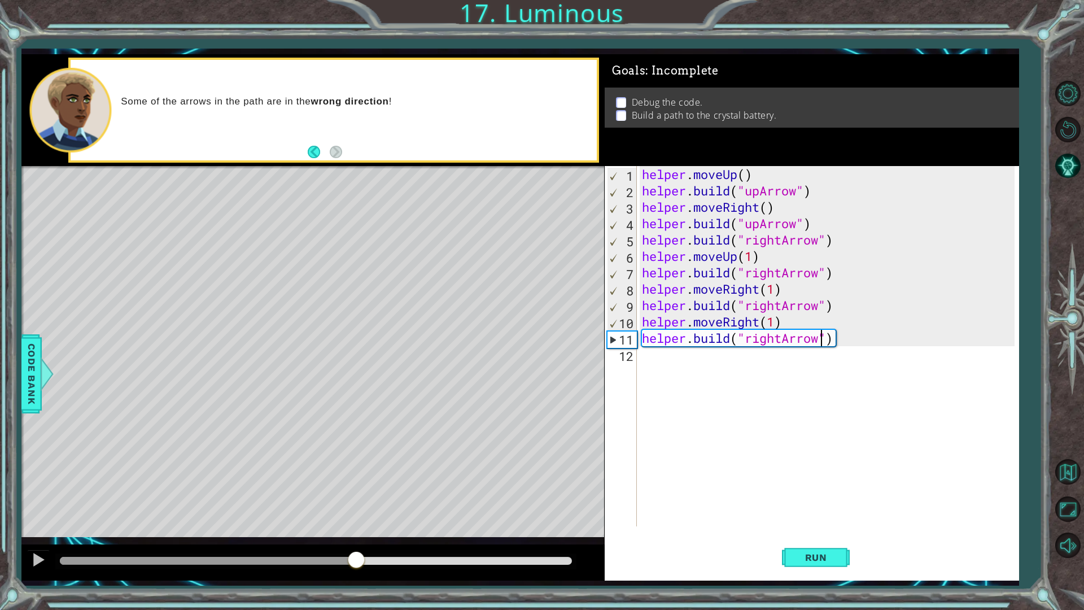
drag, startPoint x: 350, startPoint y: 564, endPoint x: 356, endPoint y: 546, distance: 18.2
click at [356, 538] on div at bounding box center [312, 562] width 582 height 36
click at [641, 340] on div "helper . moveUp ( ) helper . build ( "upArrow" ) helper . moveRight ( ) helper …" at bounding box center [829, 362] width 381 height 393
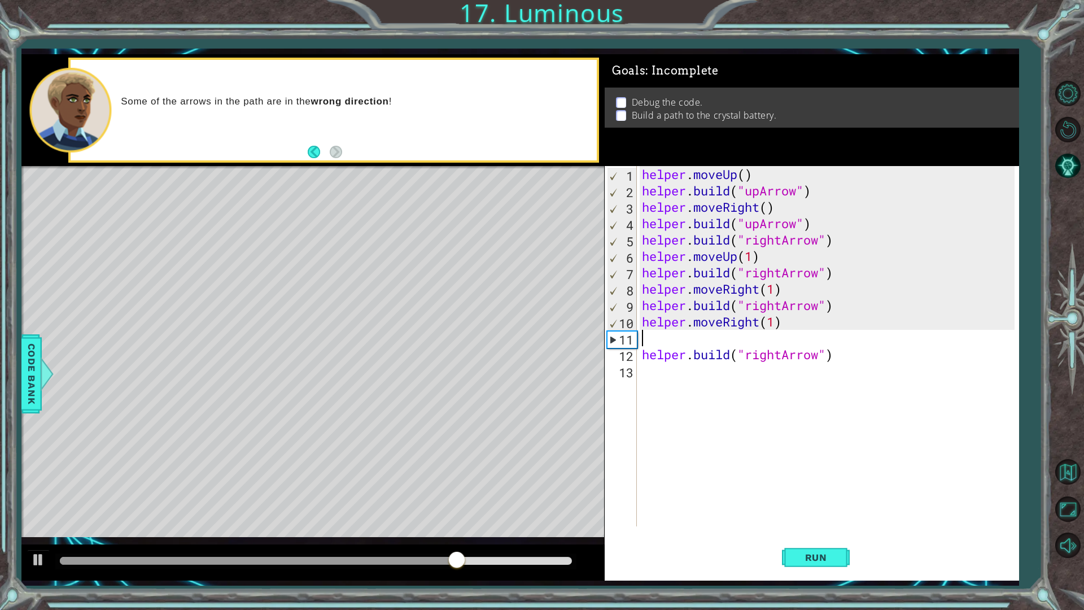
click at [648, 346] on div "helper . moveUp ( ) helper . build ( "upArrow" ) helper . moveRight ( ) helper …" at bounding box center [829, 362] width 381 height 393
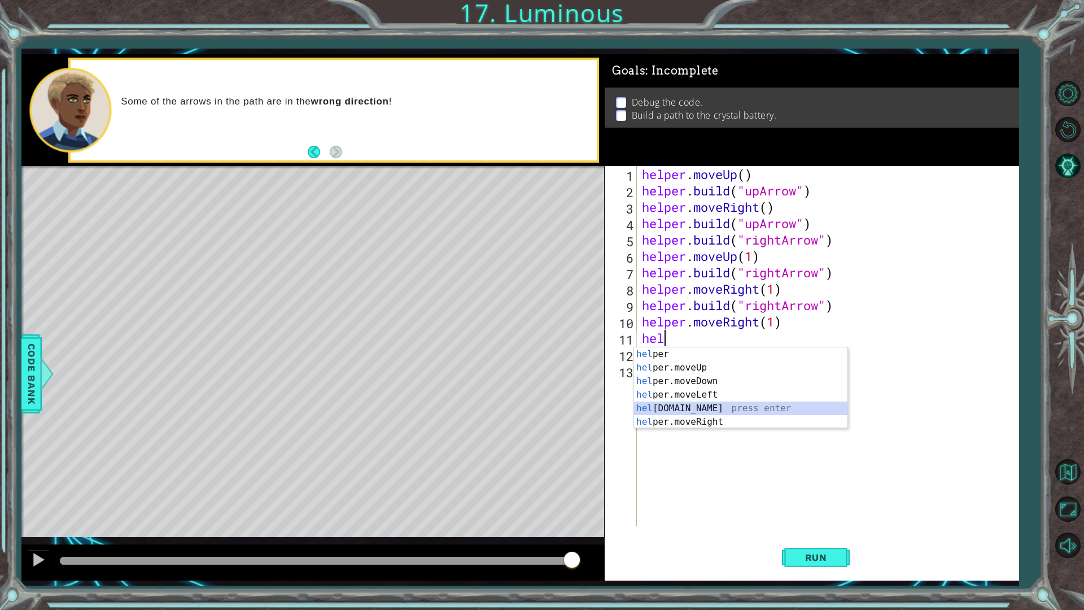
drag, startPoint x: 695, startPoint y: 412, endPoint x: 701, endPoint y: 395, distance: 17.8
click at [697, 402] on div "hel per press enter hel per.moveUp press enter [GEOGRAPHIC_DATA] per.moveDown p…" at bounding box center [740, 401] width 213 height 108
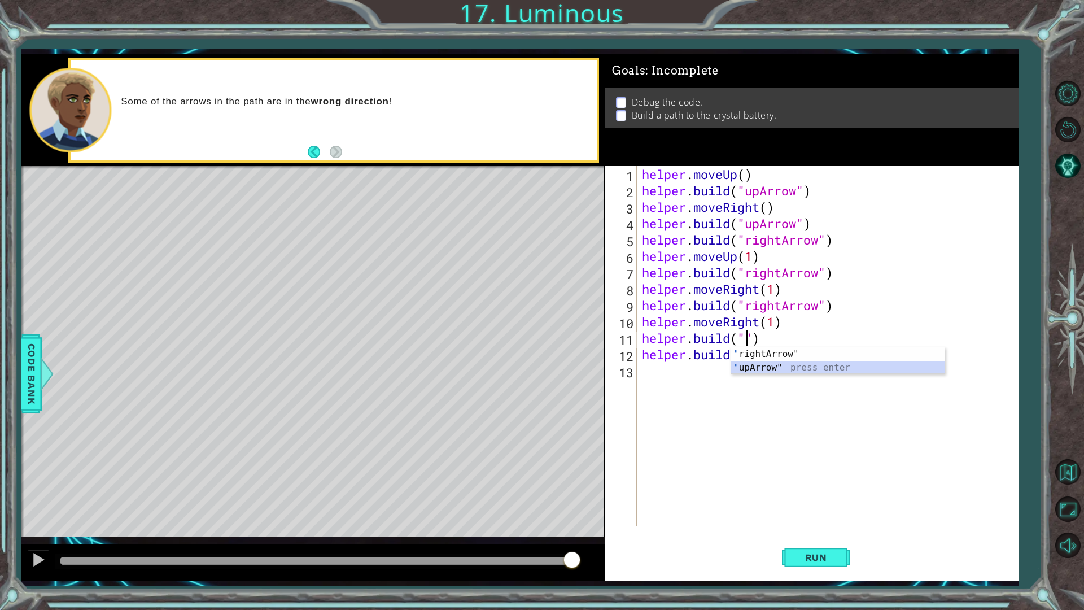
click at [820, 366] on div "" rightArrow" press enter " upArrow" press enter" at bounding box center [837, 374] width 213 height 54
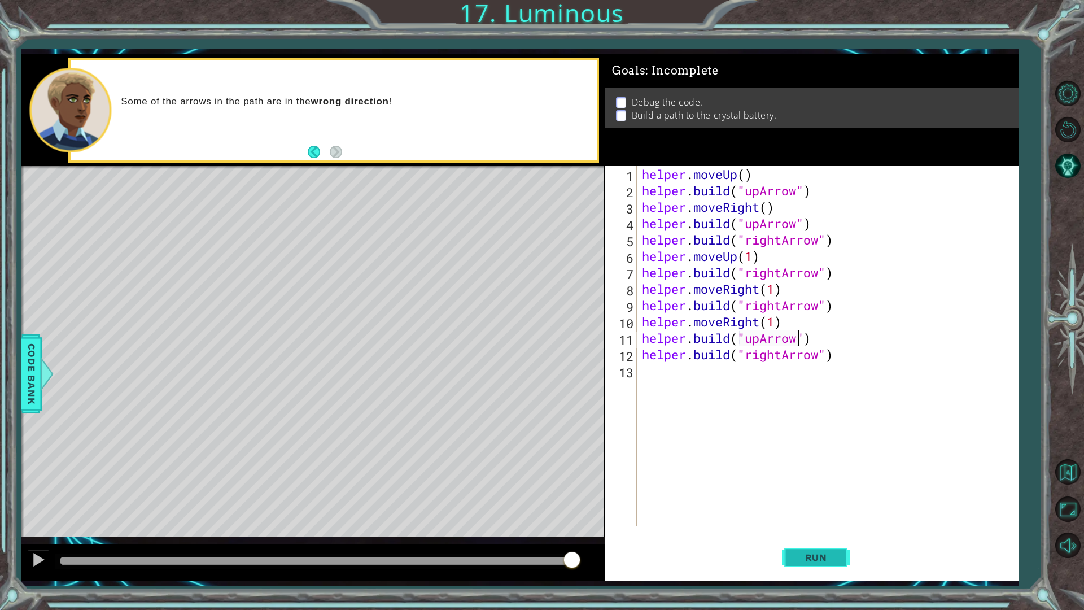
type textarea "[DOMAIN_NAME]("upArrow")"
click at [818, 538] on button "Run" at bounding box center [816, 556] width 68 height 41
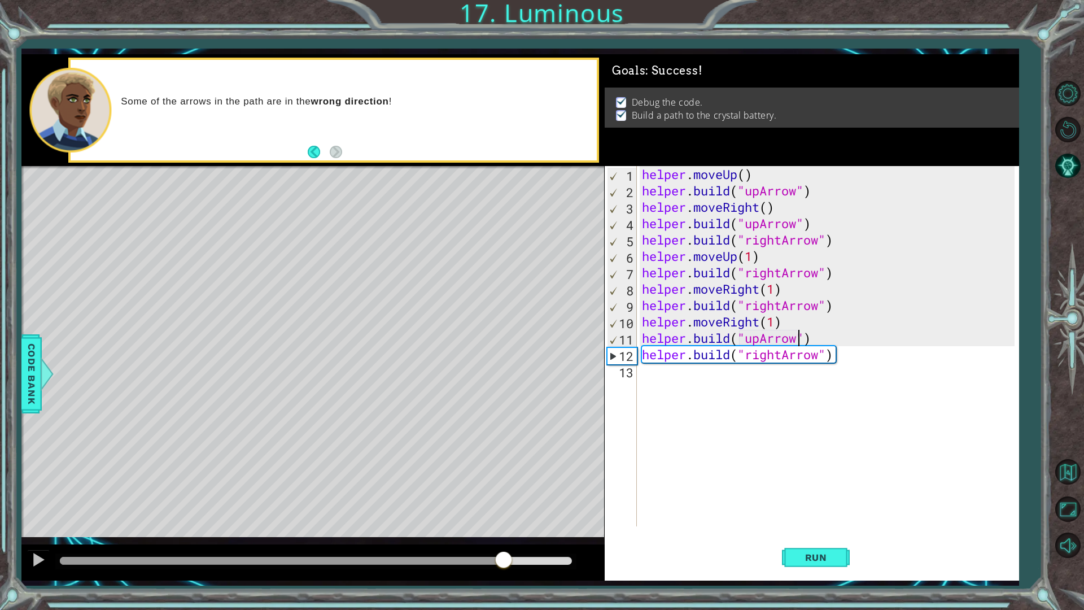
drag, startPoint x: 514, startPoint y: 558, endPoint x: 514, endPoint y: 546, distance: 12.4
click at [512, 538] on div at bounding box center [312, 562] width 582 height 36
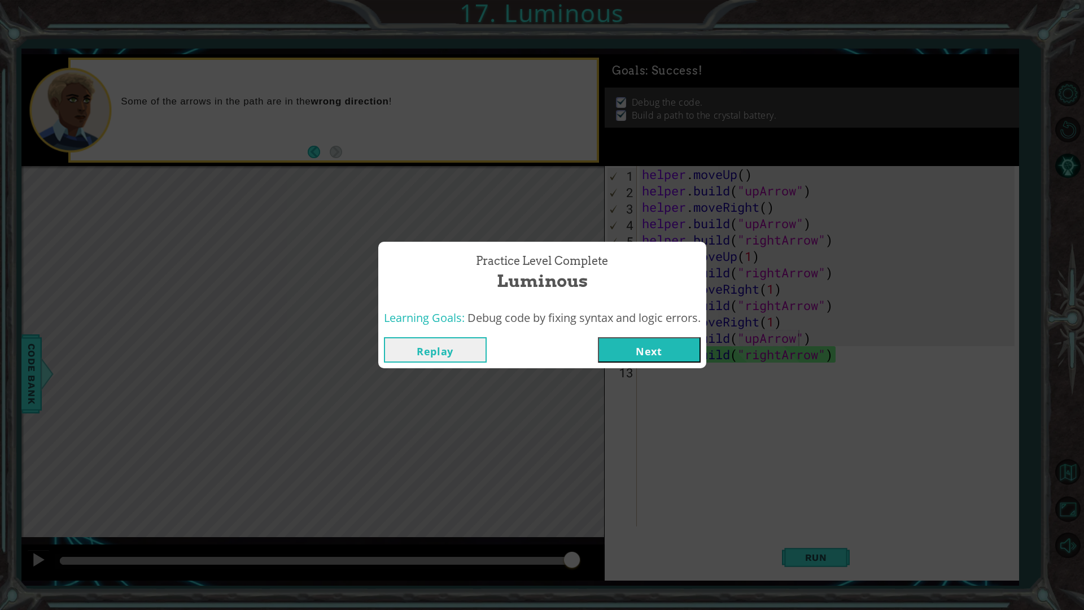
click at [627, 352] on button "Next" at bounding box center [649, 349] width 103 height 25
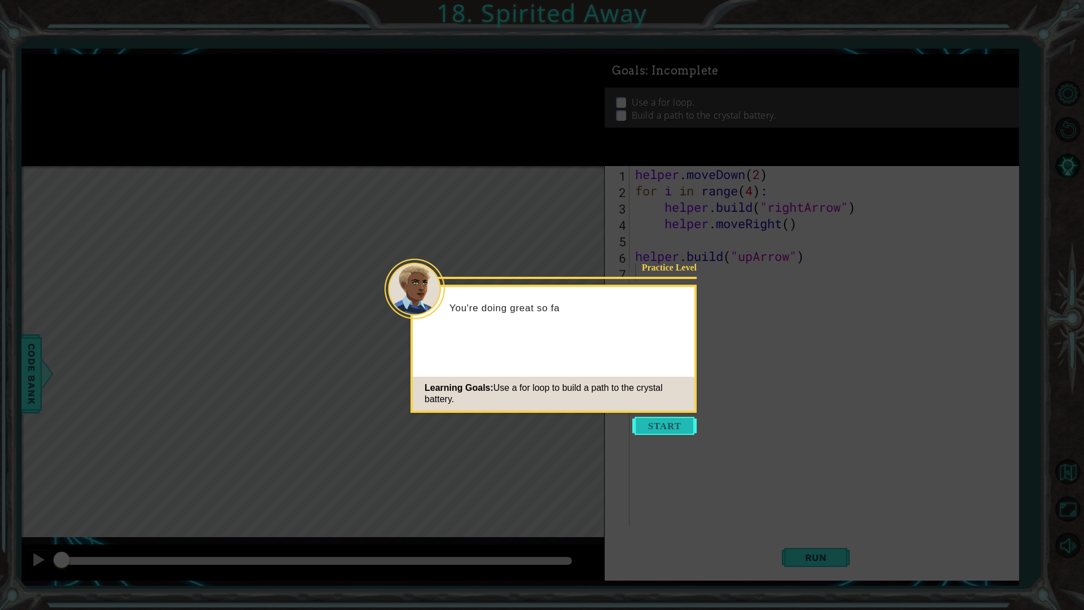
click at [662, 421] on button "Start" at bounding box center [664, 426] width 64 height 18
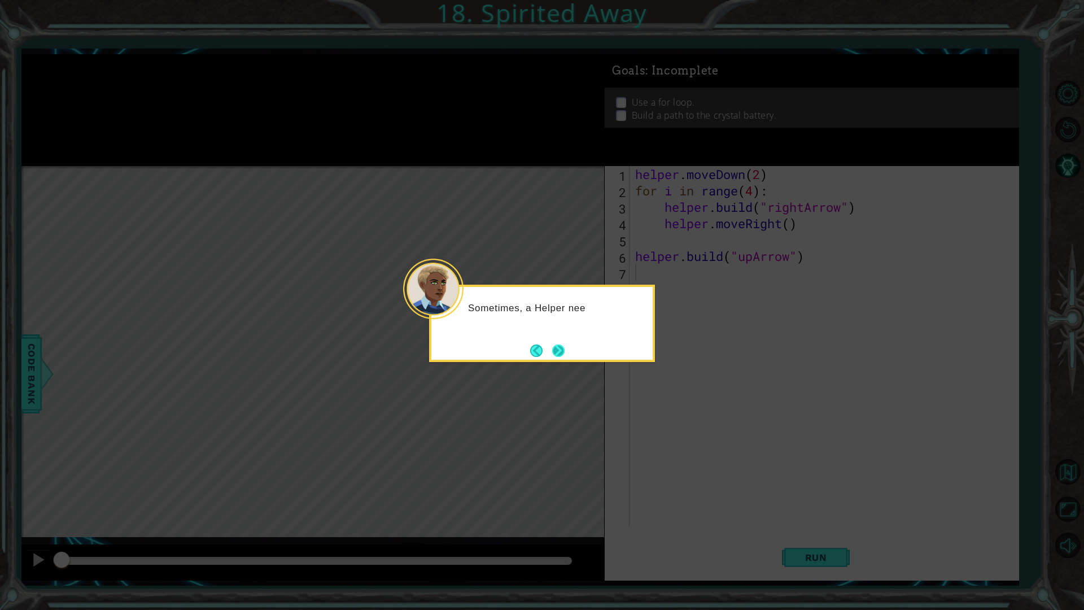
click at [556, 352] on button "Next" at bounding box center [558, 350] width 12 height 12
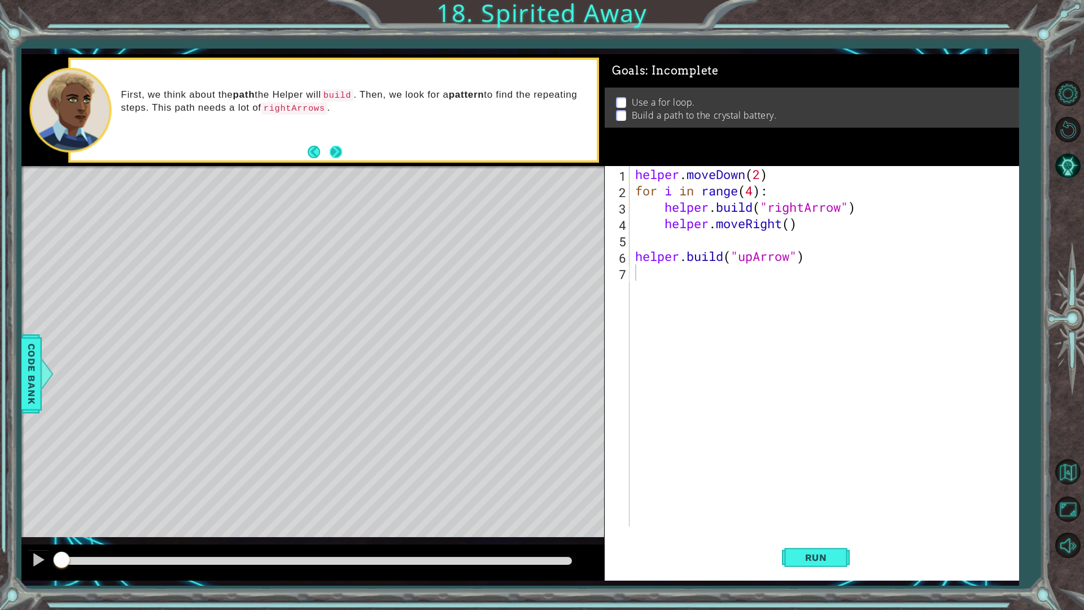
click at [334, 158] on button "Next" at bounding box center [336, 152] width 12 height 12
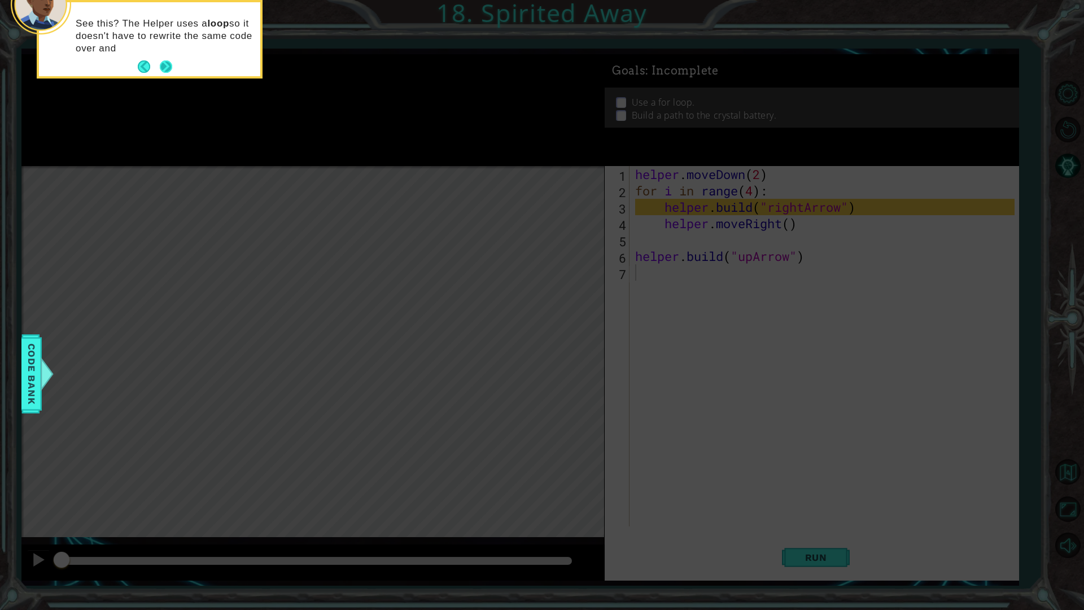
click at [166, 70] on button "Next" at bounding box center [166, 66] width 12 height 12
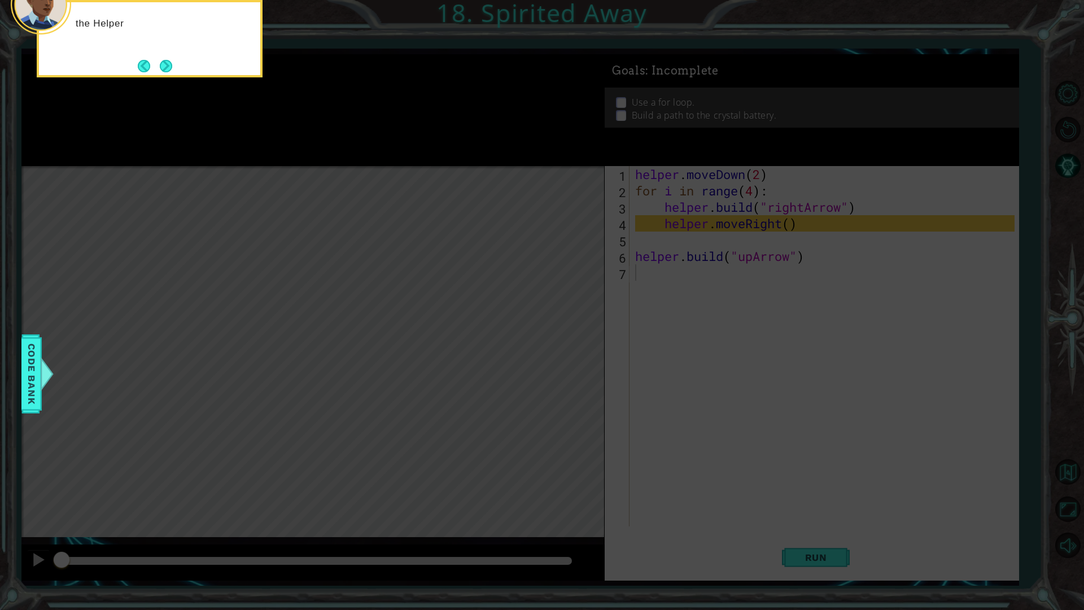
click at [166, 70] on button "Next" at bounding box center [166, 66] width 12 height 12
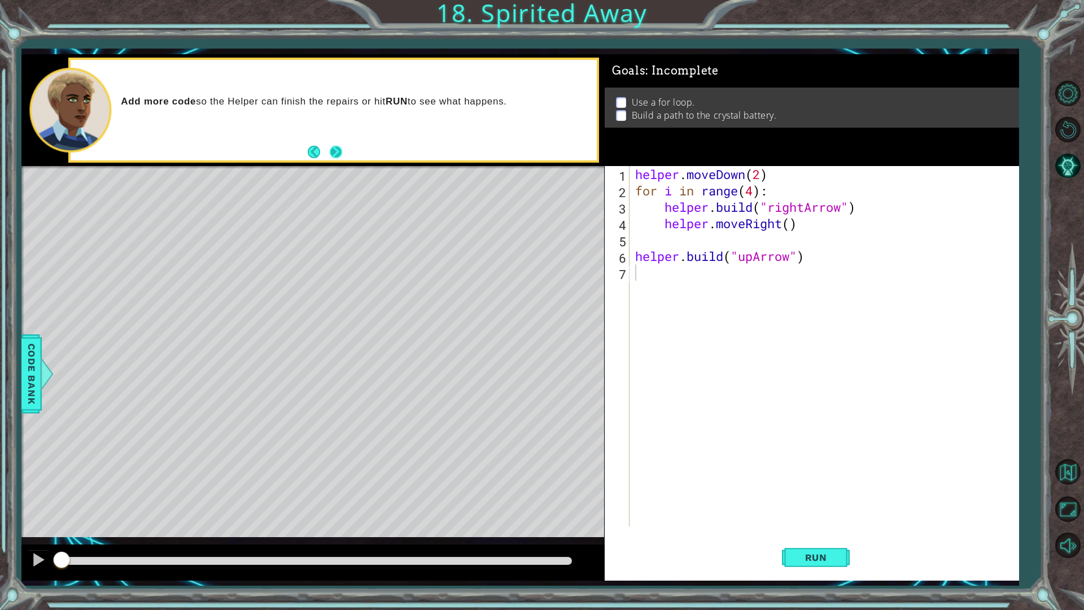
click at [331, 150] on button "Next" at bounding box center [336, 152] width 12 height 12
drag, startPoint x: 648, startPoint y: 249, endPoint x: 639, endPoint y: 228, distance: 22.8
click at [646, 243] on div "helper . moveDown ( 2 ) for i in range ( 4 ) : helper . build ( "rightArrow" ) …" at bounding box center [827, 362] width 388 height 393
type textarea "[DOMAIN_NAME]("upArrow")"
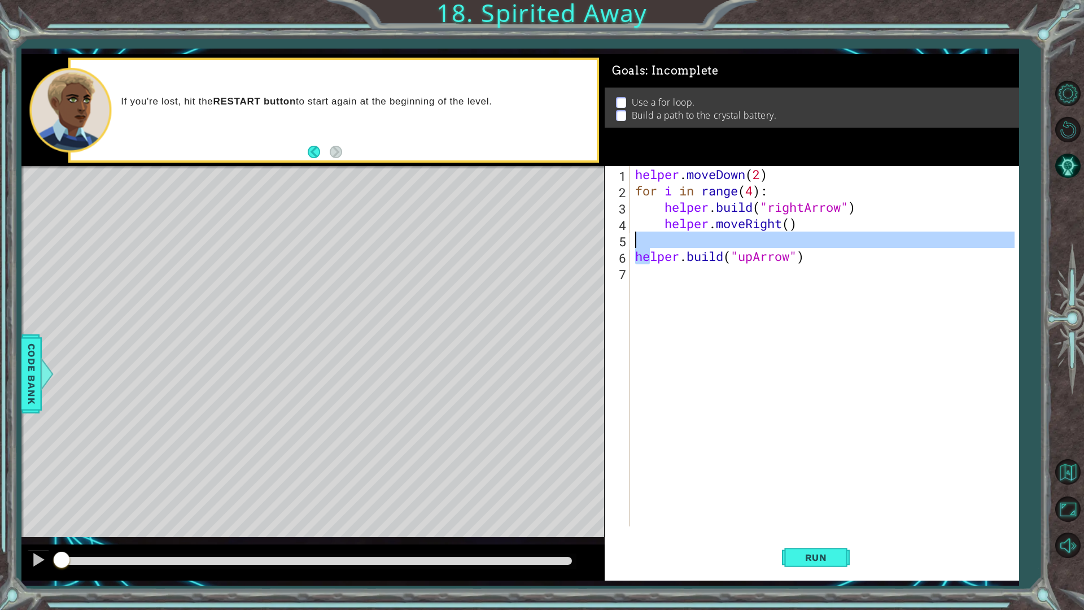
click at [645, 238] on div "helper . moveDown ( 2 ) for i in range ( 4 ) : helper . build ( "rightArrow" ) …" at bounding box center [824, 346] width 382 height 360
drag, startPoint x: 830, startPoint y: 503, endPoint x: 829, endPoint y: 531, distance: 27.7
click at [827, 510] on div "helper . moveDown ( 2 ) for i in range ( 4 ) : helper . build ( "rightArrow" ) …" at bounding box center [827, 362] width 388 height 393
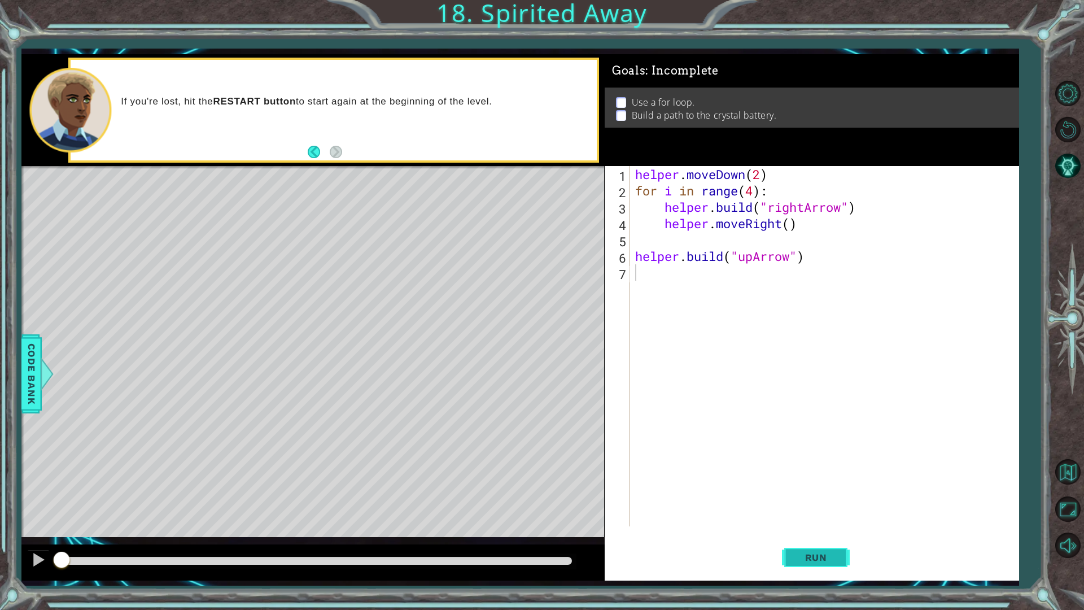
drag, startPoint x: 832, startPoint y: 556, endPoint x: 823, endPoint y: 537, distance: 21.0
click at [831, 538] on span "Run" at bounding box center [816, 556] width 45 height 11
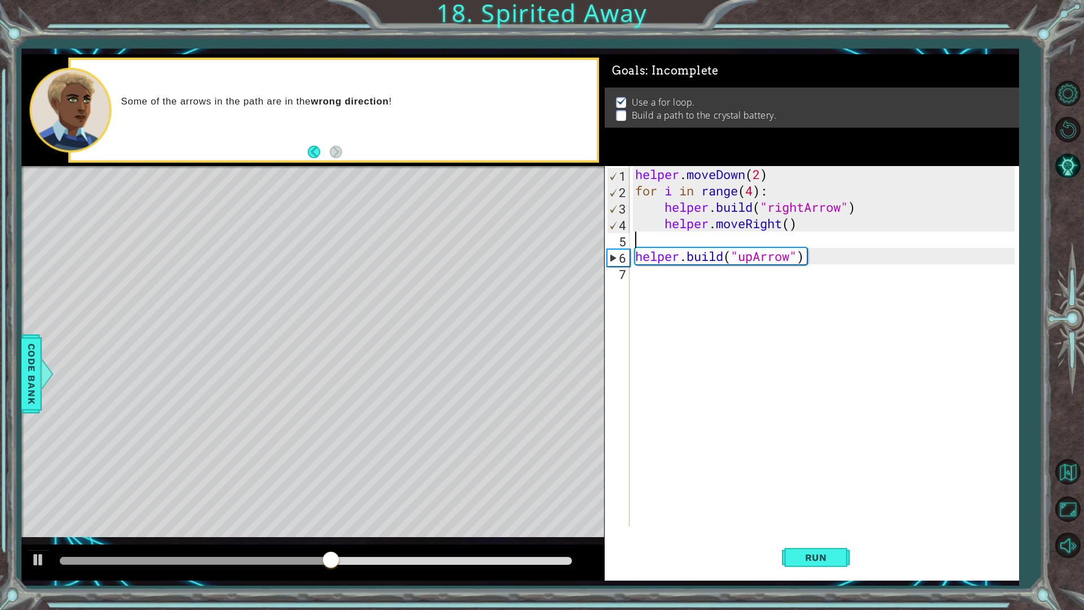
click at [655, 237] on div "helper . moveDown ( 2 ) for i in range ( 4 ) : helper . build ( "rightArrow" ) …" at bounding box center [827, 362] width 388 height 393
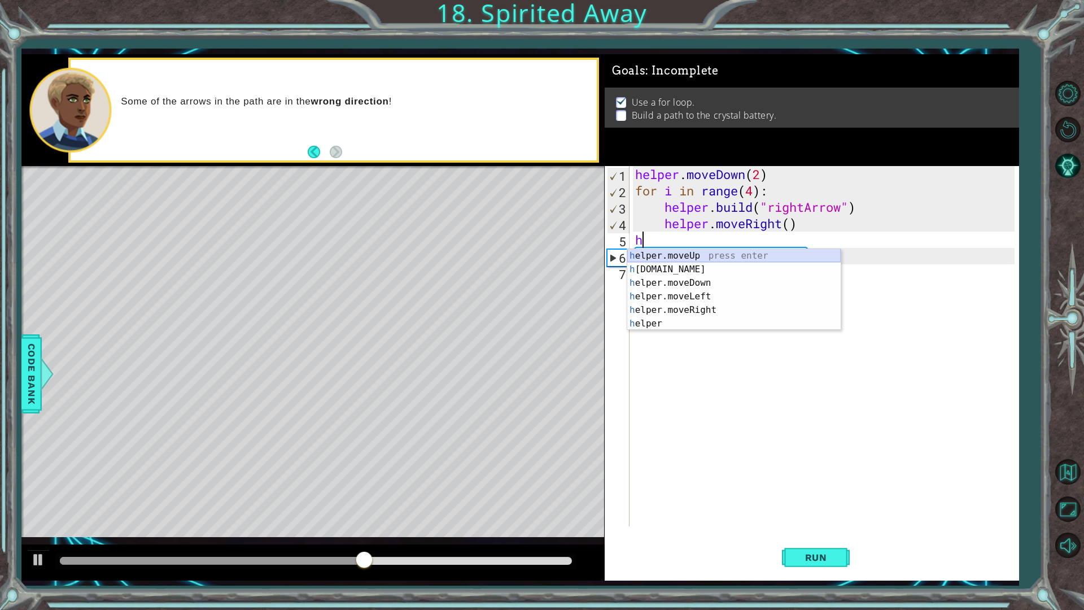
click at [662, 259] on div "h elper.moveUp press enter h [DOMAIN_NAME] press enter h elper.moveDown press e…" at bounding box center [733, 303] width 213 height 108
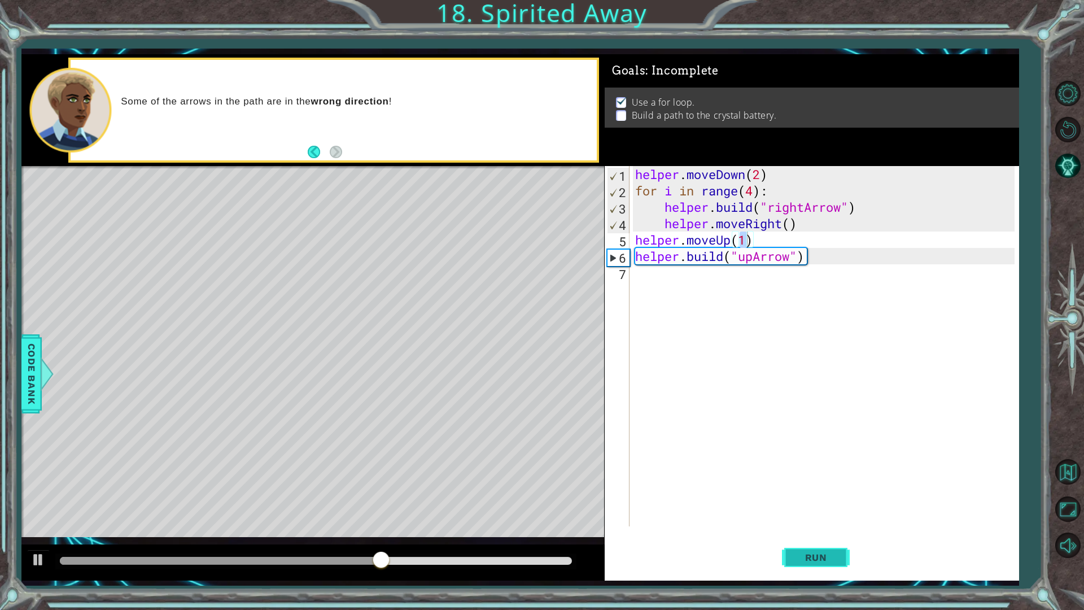
drag, startPoint x: 808, startPoint y: 566, endPoint x: 808, endPoint y: 573, distance: 7.3
click at [808, 538] on button "Run" at bounding box center [816, 556] width 68 height 41
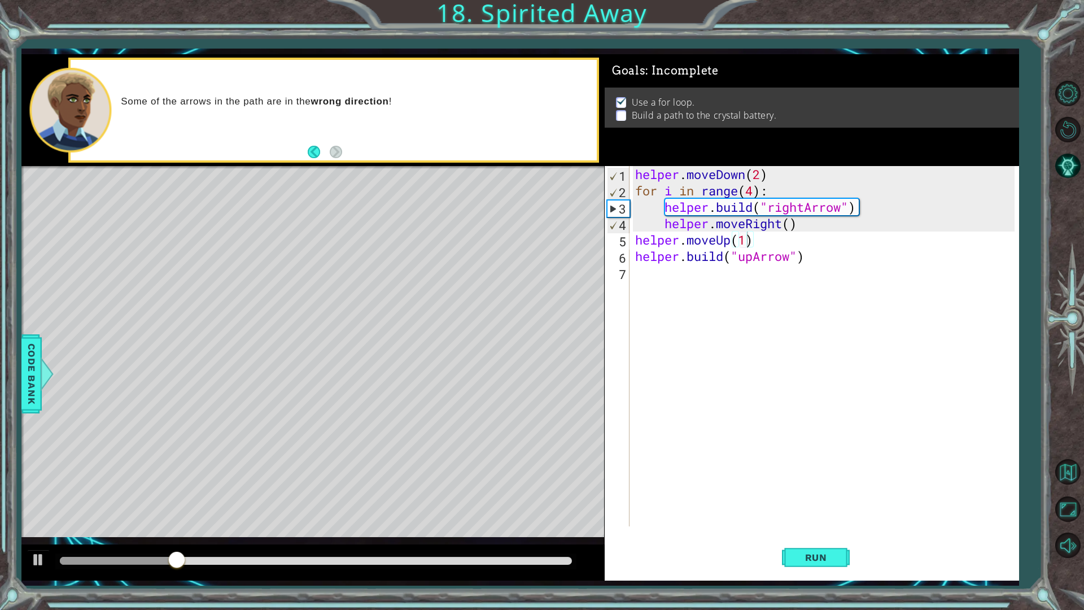
drag, startPoint x: 503, startPoint y: 555, endPoint x: 563, endPoint y: 553, distance: 60.5
click at [563, 538] on div at bounding box center [315, 561] width 520 height 16
click at [559, 538] on div at bounding box center [315, 560] width 511 height 8
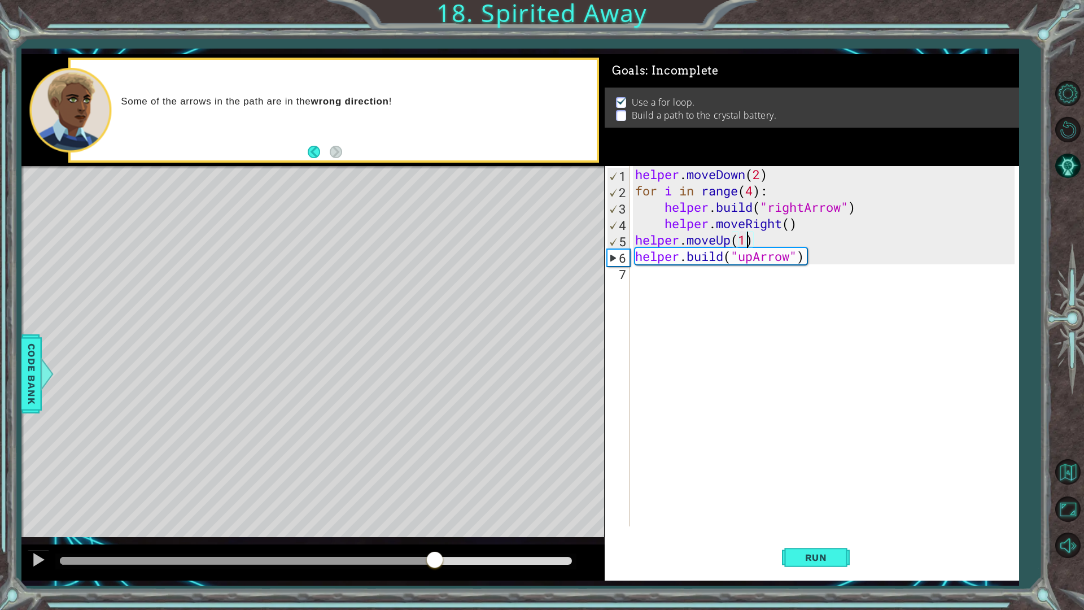
drag, startPoint x: 559, startPoint y: 559, endPoint x: 434, endPoint y: 570, distance: 125.8
click at [434, 538] on div at bounding box center [434, 560] width 20 height 20
click at [639, 227] on div "helper . moveDown ( 2 ) for i in range ( 4 ) : helper . build ( "rightArrow" ) …" at bounding box center [827, 362] width 388 height 393
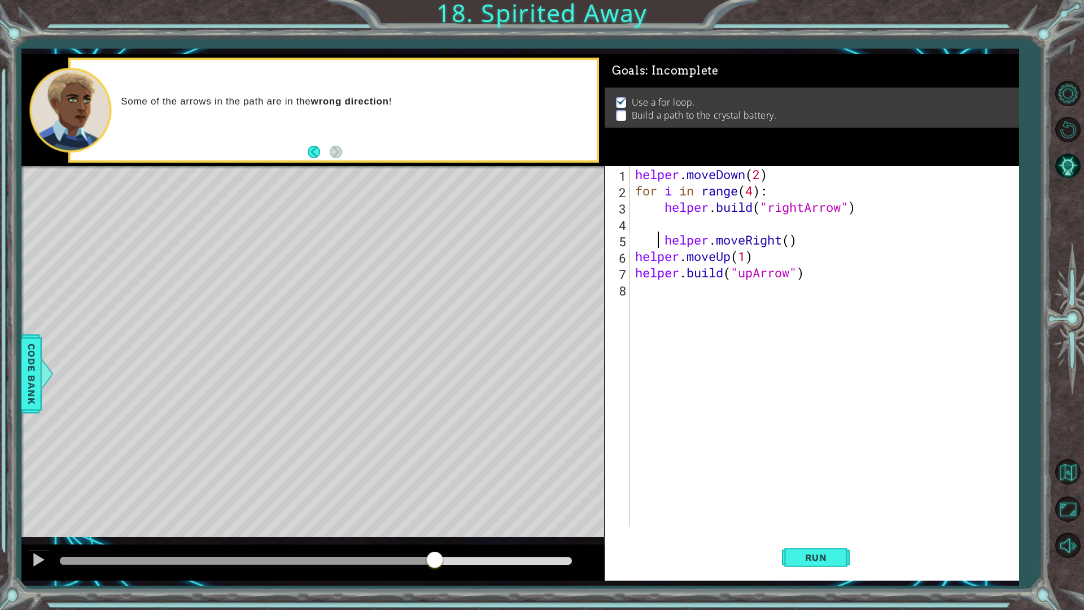
click at [661, 235] on div "helper . moveDown ( 2 ) for i in range ( 4 ) : helper . build ( "rightArrow" ) …" at bounding box center [827, 362] width 388 height 393
type textarea "helper.moveRight()"
click at [639, 227] on div "helper . moveDown ( 2 ) for i in range ( 4 ) : helper . build ( "rightArrow" ) …" at bounding box center [827, 362] width 388 height 393
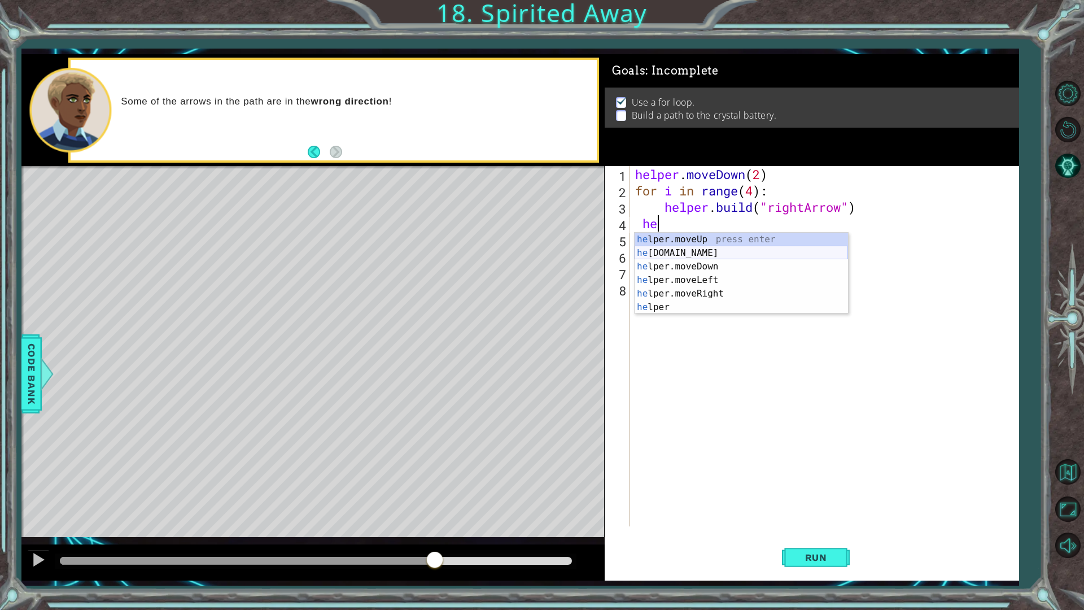
click at [686, 254] on div "he lper.moveUp press enter he [DOMAIN_NAME] press enter he lper.moveDown press …" at bounding box center [740, 287] width 213 height 108
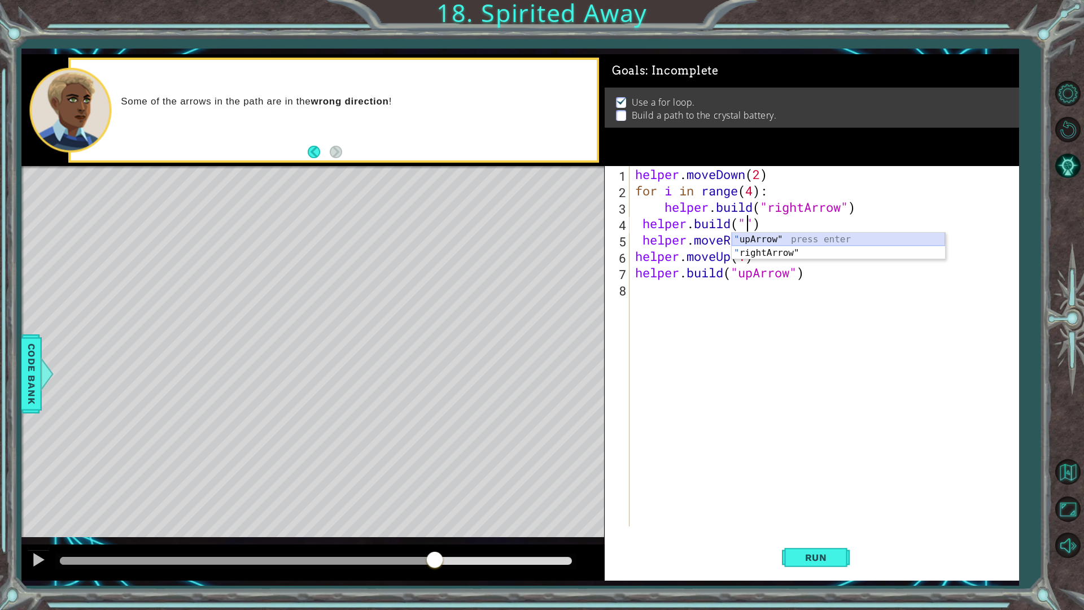
click at [816, 239] on div "" upArrow" press enter " rightArrow" press enter" at bounding box center [837, 260] width 213 height 54
click at [809, 538] on button "Run" at bounding box center [816, 556] width 68 height 41
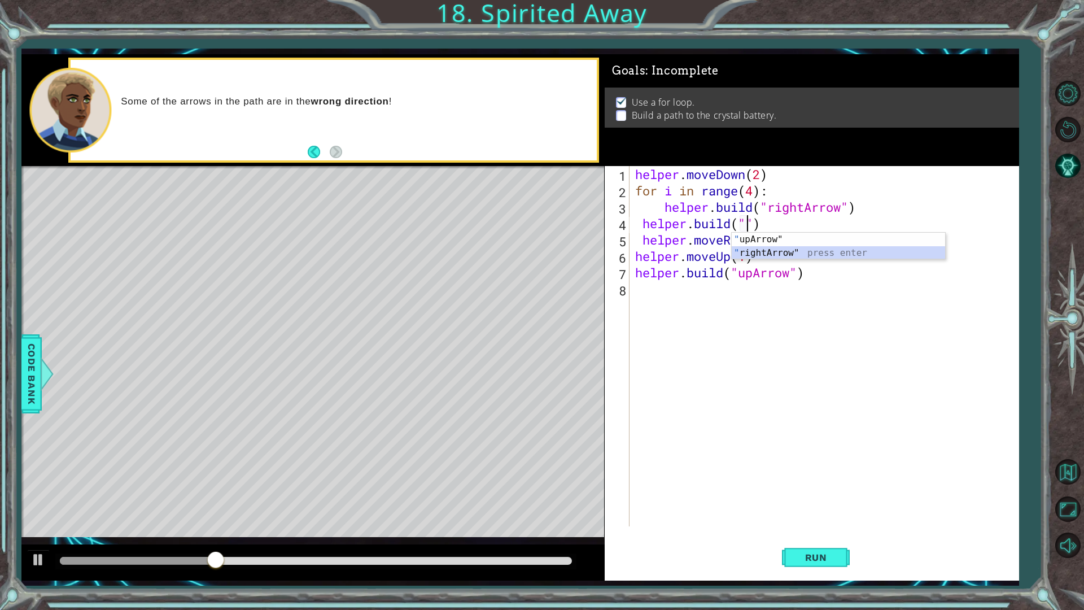
click at [779, 251] on div "" upArrow" press enter " rightArrow" press enter" at bounding box center [837, 260] width 213 height 54
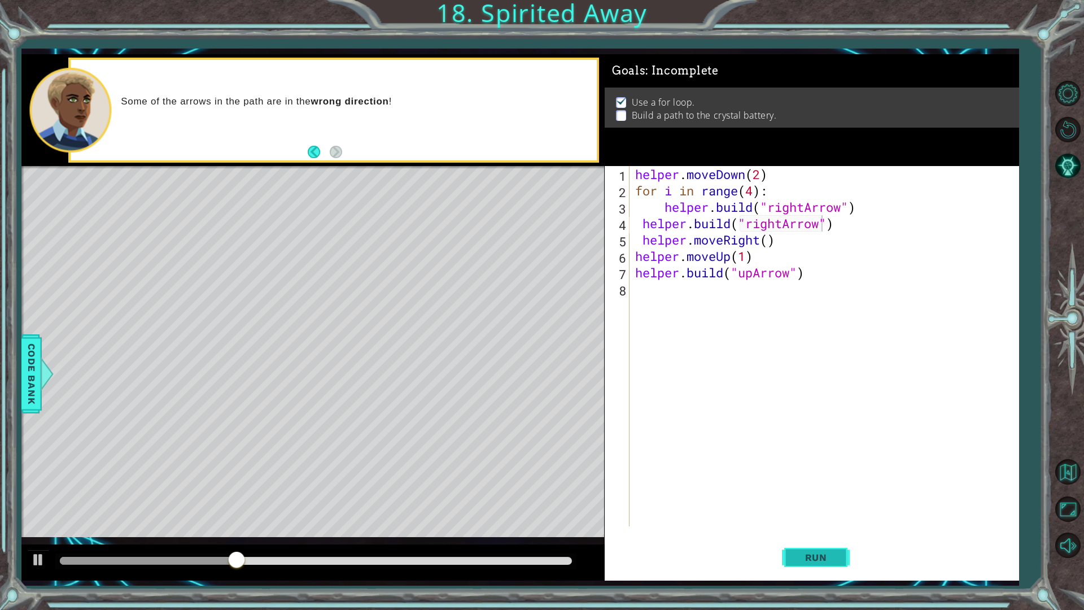
click at [809, 538] on button "Run" at bounding box center [816, 556] width 68 height 41
drag, startPoint x: 775, startPoint y: 219, endPoint x: 728, endPoint y: 221, distance: 47.4
click at [728, 221] on div "helper . moveDown ( 2 ) for i in range ( 4 ) : helper . build ( "rightArrow" ) …" at bounding box center [827, 362] width 388 height 393
click at [725, 238] on div "[DOMAIN_NAME] press enter" at bounding box center [740, 253] width 213 height 41
type textarea "[DOMAIN_NAME]("rightArrow")"
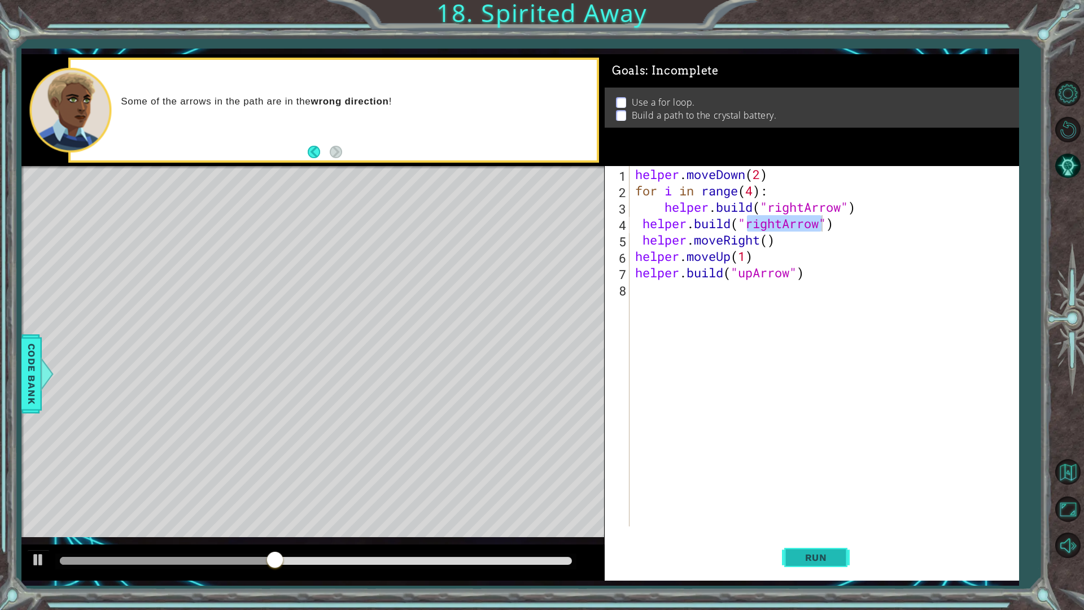
drag, startPoint x: 813, startPoint y: 554, endPoint x: 811, endPoint y: 541, distance: 12.6
click at [812, 538] on span "Run" at bounding box center [816, 556] width 45 height 11
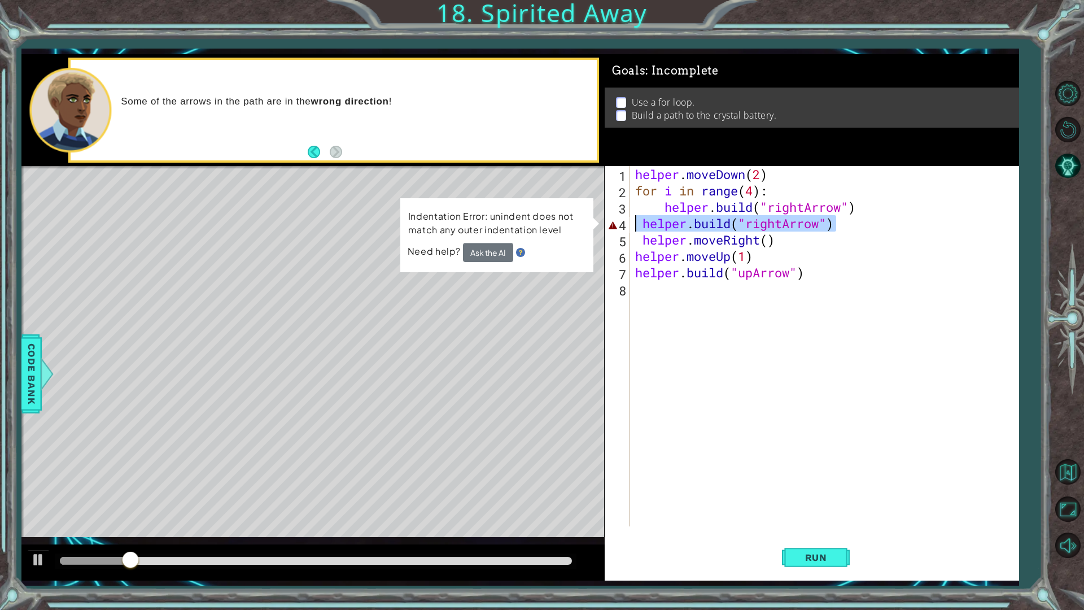
drag, startPoint x: 862, startPoint y: 220, endPoint x: 638, endPoint y: 226, distance: 224.1
click at [638, 226] on div "helper . moveDown ( 2 ) for i in range ( 4 ) : helper . build ( "rightArrow" ) …" at bounding box center [827, 362] width 388 height 393
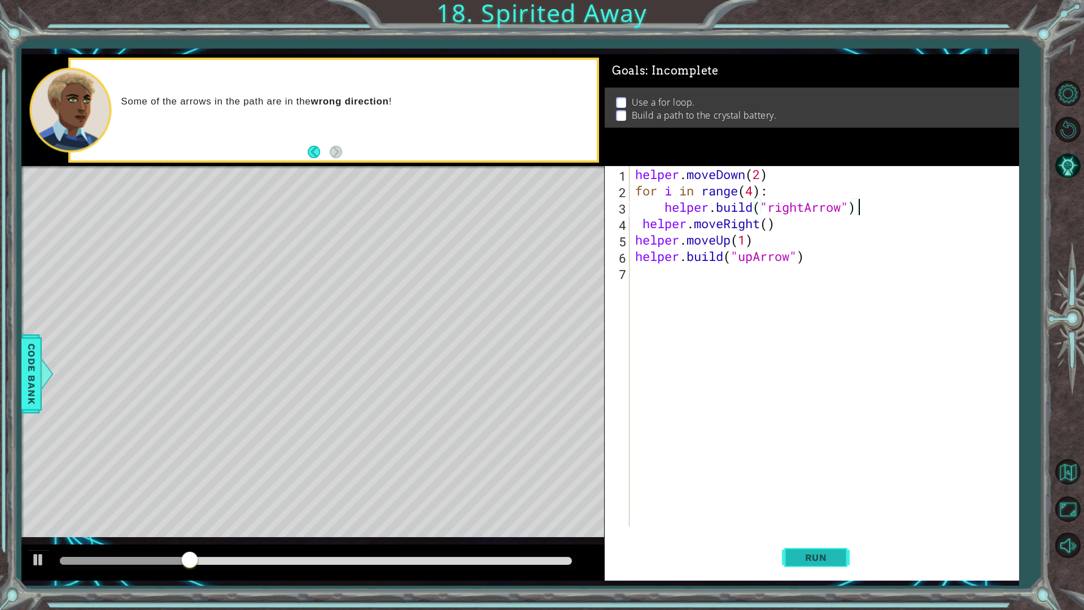
click at [823, 538] on span "Run" at bounding box center [816, 556] width 45 height 11
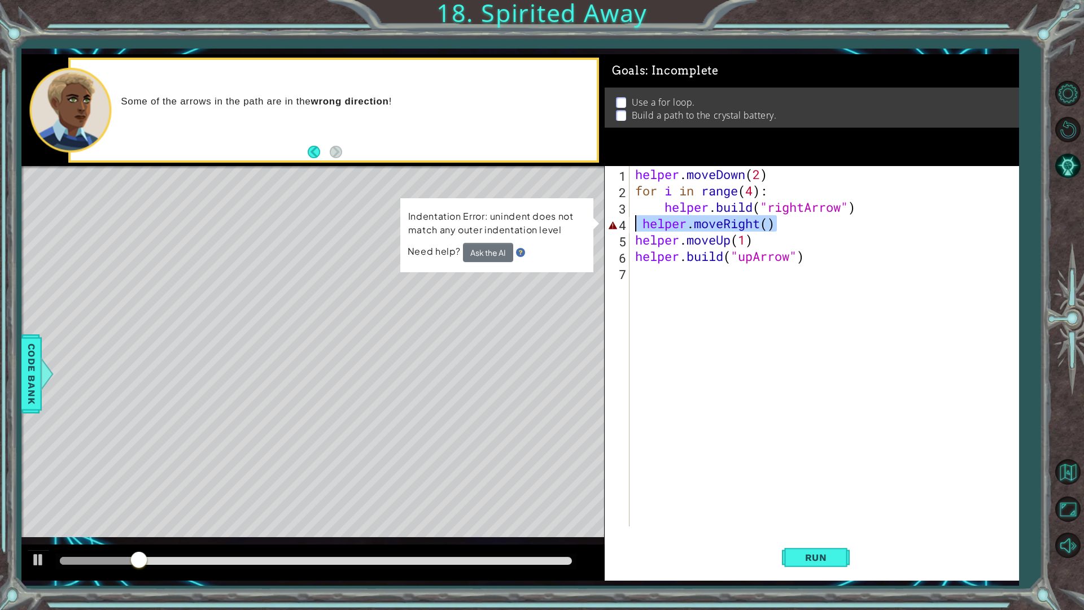
drag, startPoint x: 821, startPoint y: 225, endPoint x: 630, endPoint y: 223, distance: 190.8
click at [630, 223] on div "[DOMAIN_NAME]("rightArrow") 1 2 3 4 5 6 7 helper . moveDown ( 2 ) for i in rang…" at bounding box center [809, 346] width 410 height 360
type textarea "helper.moveRight()"
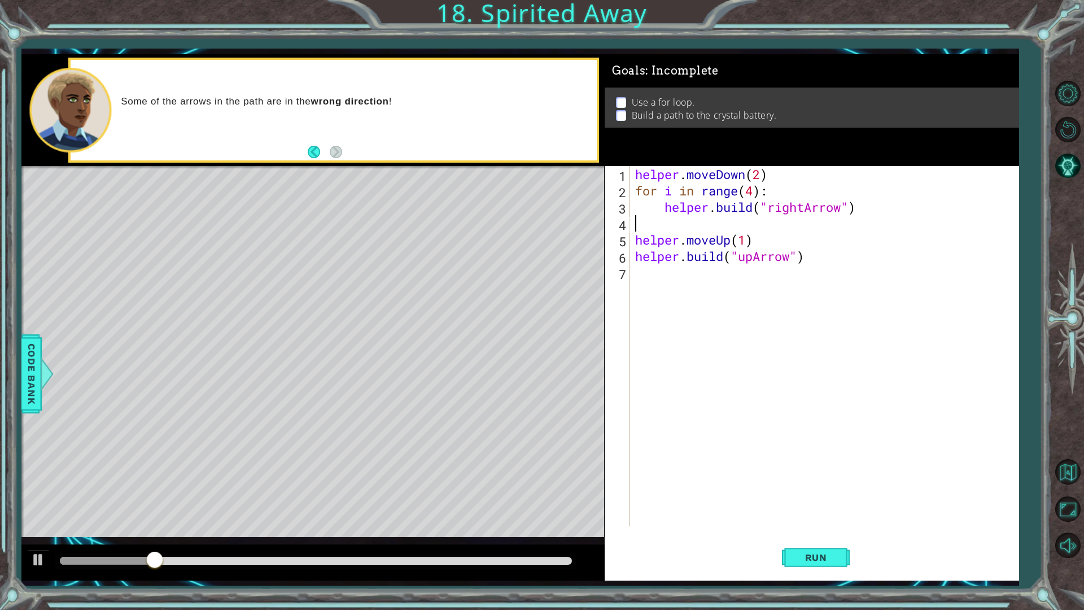
type textarea "[DOMAIN_NAME]("rightArrow")"
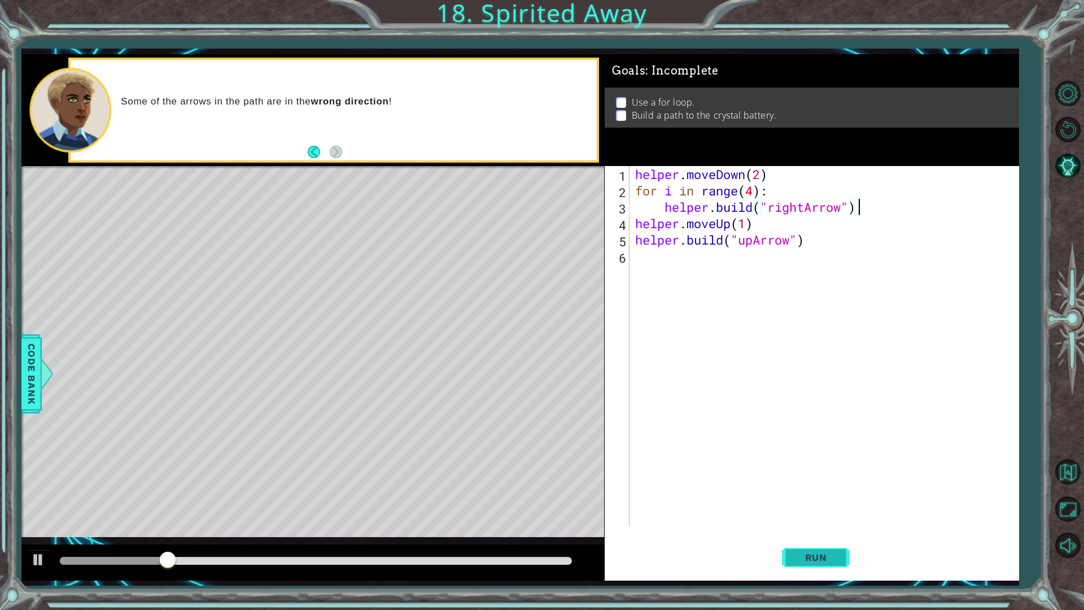
click at [821, 538] on span "Run" at bounding box center [816, 556] width 45 height 11
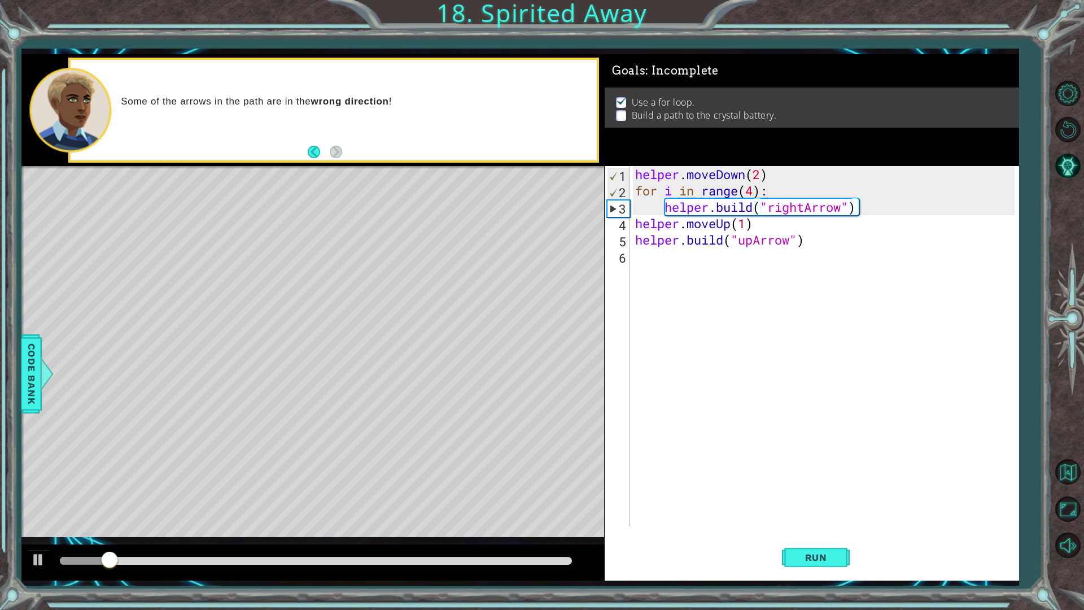
drag, startPoint x: 376, startPoint y: 555, endPoint x: 464, endPoint y: 546, distance: 89.1
click at [464, 538] on div at bounding box center [312, 562] width 582 height 36
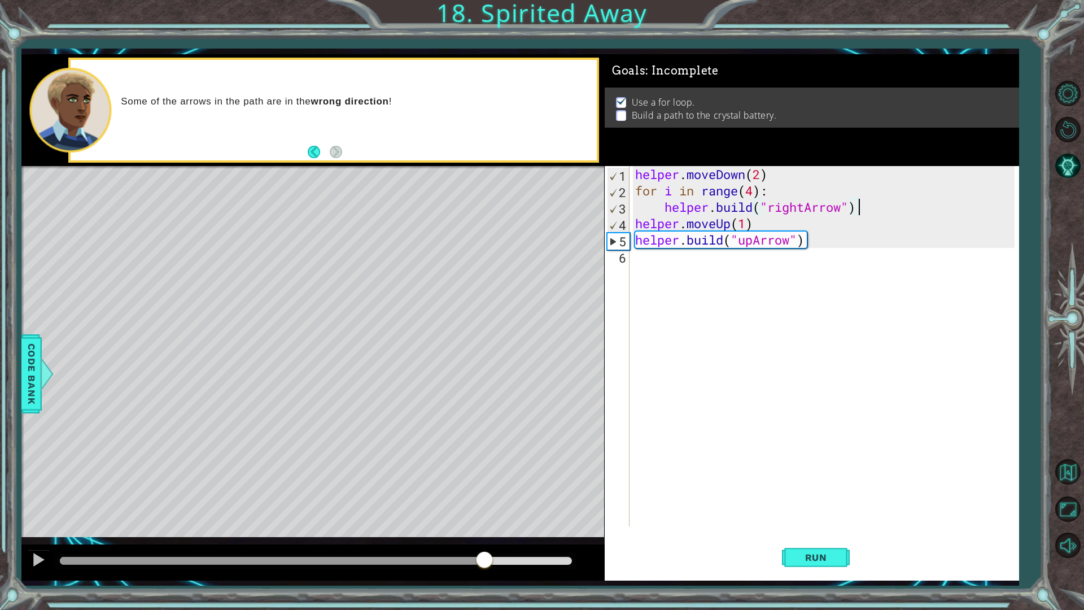
click at [488, 486] on div "methods helper moveUp() moveDown() moveLeft() moveRight() build(item) tools for…" at bounding box center [519, 317] width 997 height 526
click at [651, 260] on div "helper . moveDown ( 2 ) for i in range ( 4 ) : helper . build ( "rightArrow" ) …" at bounding box center [827, 362] width 388 height 393
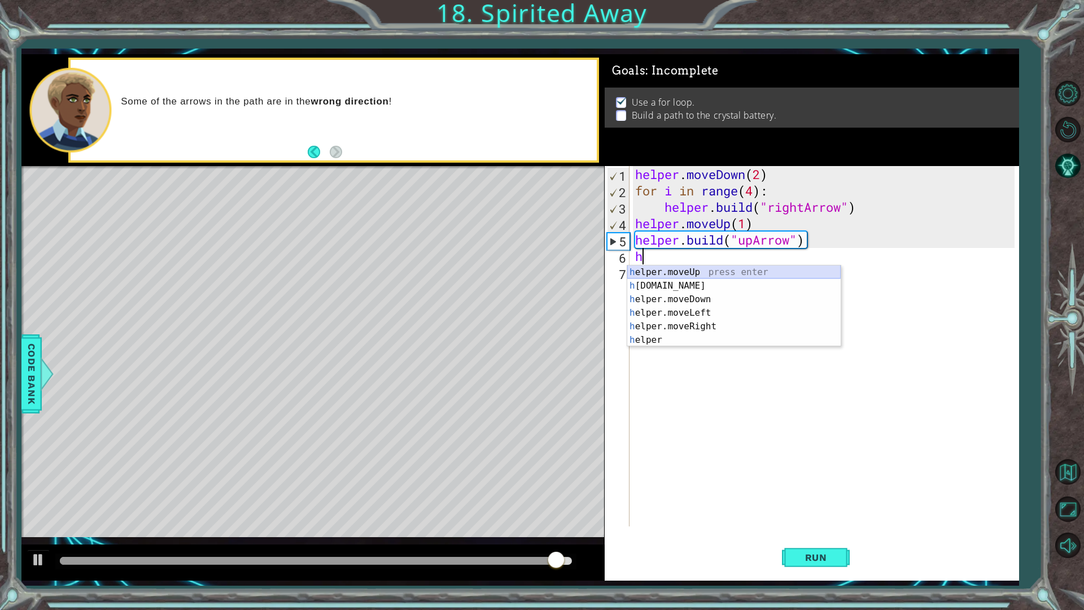
click at [672, 273] on div "h elper.moveUp press enter h [DOMAIN_NAME] press enter h elper.moveDown press e…" at bounding box center [733, 319] width 213 height 108
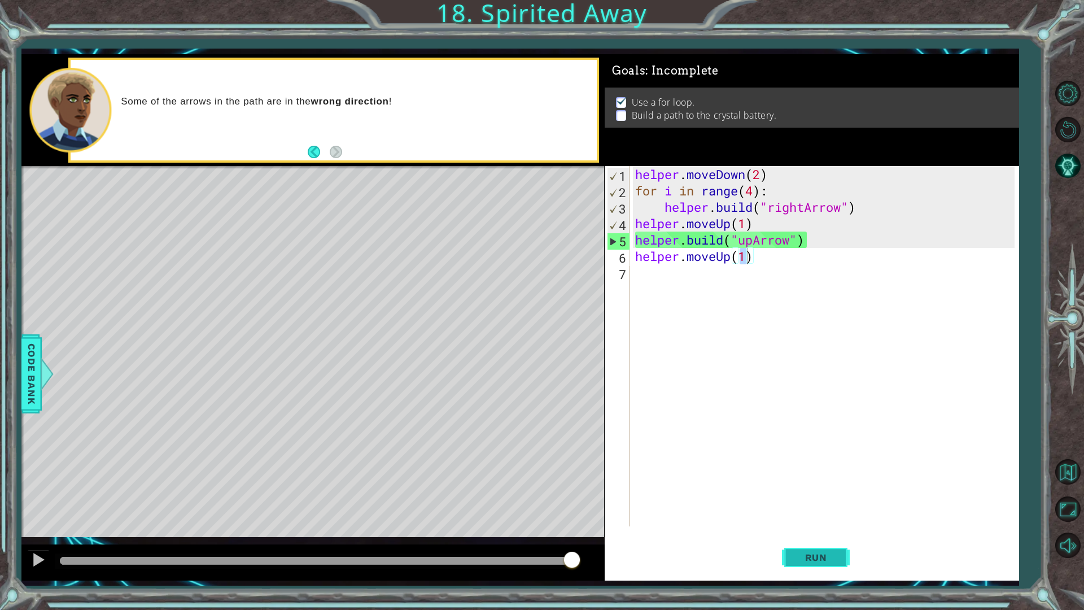
click at [838, 538] on button "Run" at bounding box center [816, 556] width 68 height 41
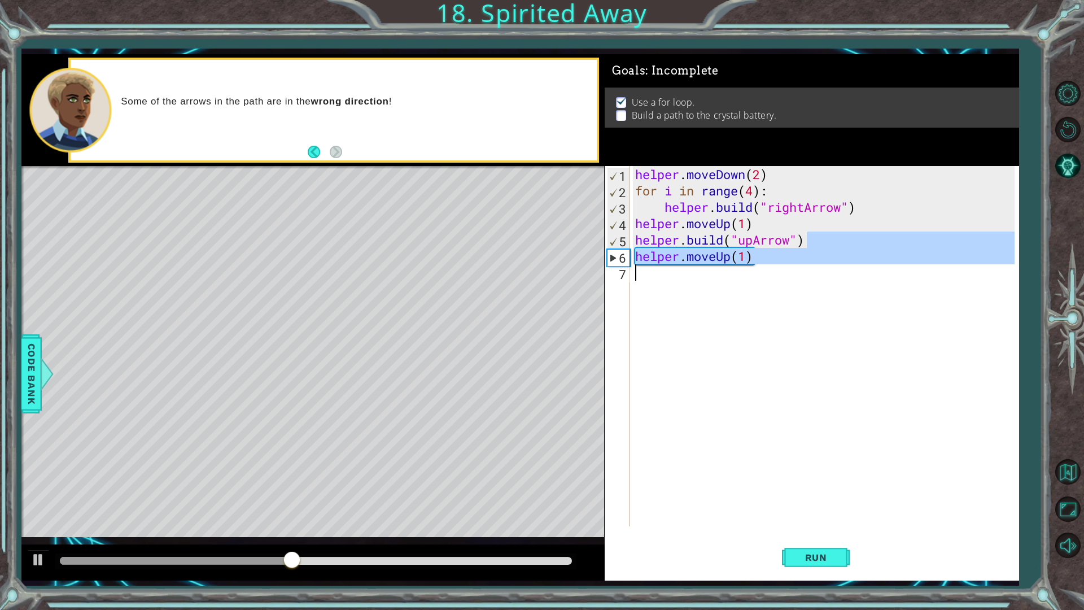
drag, startPoint x: 834, startPoint y: 256, endPoint x: 659, endPoint y: 256, distance: 175.5
click at [659, 256] on div "helper . moveDown ( 2 ) for i in range ( 4 ) : helper . build ( "rightArrow" ) …" at bounding box center [827, 362] width 388 height 393
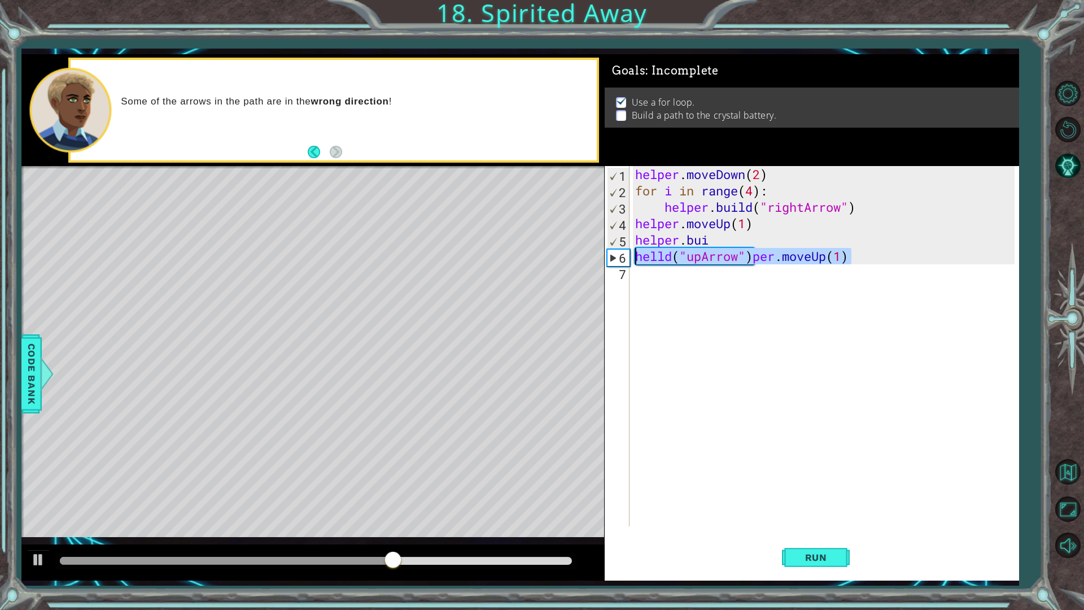
drag, startPoint x: 886, startPoint y: 257, endPoint x: 635, endPoint y: 260, distance: 251.2
click at [635, 260] on div "helper . moveDown ( 2 ) for i in range ( 4 ) : helper . build ( "rightArrow" ) …" at bounding box center [827, 362] width 388 height 393
type textarea "helld("upArrow")per.moveUp(1)"
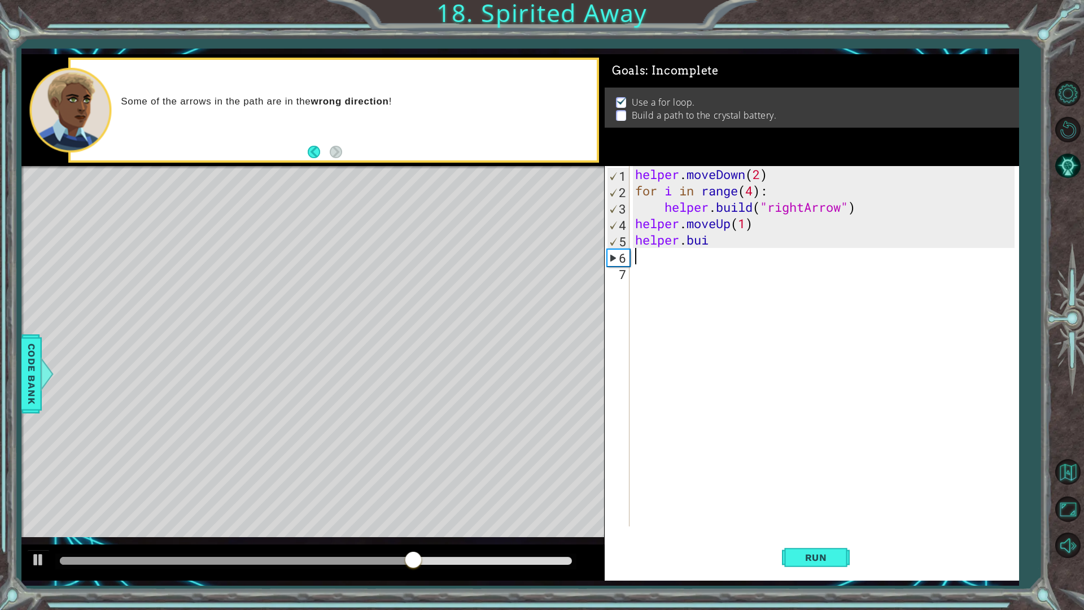
click at [745, 246] on div "helper . moveDown ( 2 ) for i in range ( 4 ) : helper . build ( "rightArrow" ) …" at bounding box center [827, 362] width 388 height 393
click at [746, 260] on div "helper.buil d press enter" at bounding box center [733, 269] width 213 height 41
type textarea "[DOMAIN_NAME]("rightArrow")"
click at [824, 538] on span "Run" at bounding box center [816, 556] width 45 height 11
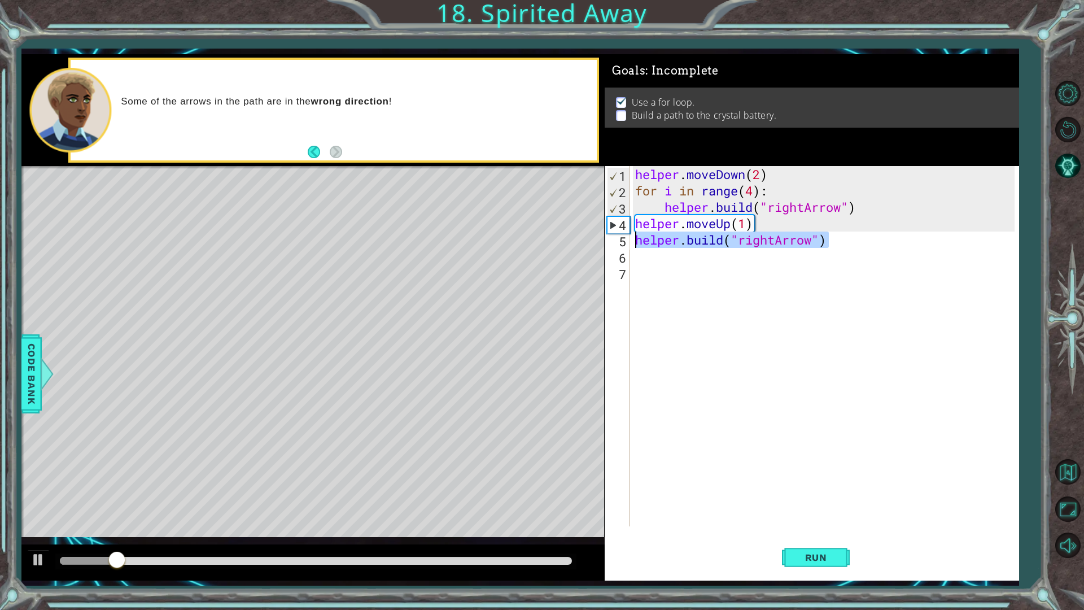
drag, startPoint x: 902, startPoint y: 244, endPoint x: 630, endPoint y: 240, distance: 271.5
click at [630, 240] on div "[DOMAIN_NAME]("rightArrow") 1 2 3 4 5 6 7 helper . moveDown ( 2 ) for i in rang…" at bounding box center [809, 346] width 410 height 360
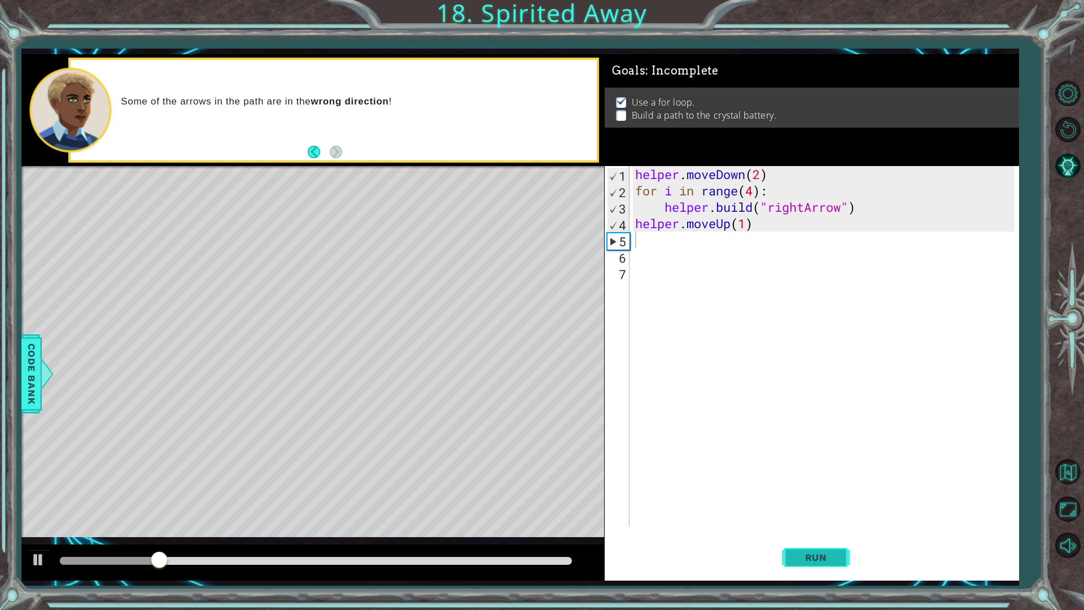
click at [828, 538] on button "Run" at bounding box center [816, 556] width 68 height 41
drag, startPoint x: 892, startPoint y: 220, endPoint x: 822, endPoint y: 220, distance: 70.0
click at [813, 221] on div "helper . moveDown ( 2 ) for i in range ( 4 ) : helper . build ( "rightArrow" ) …" at bounding box center [827, 362] width 388 height 393
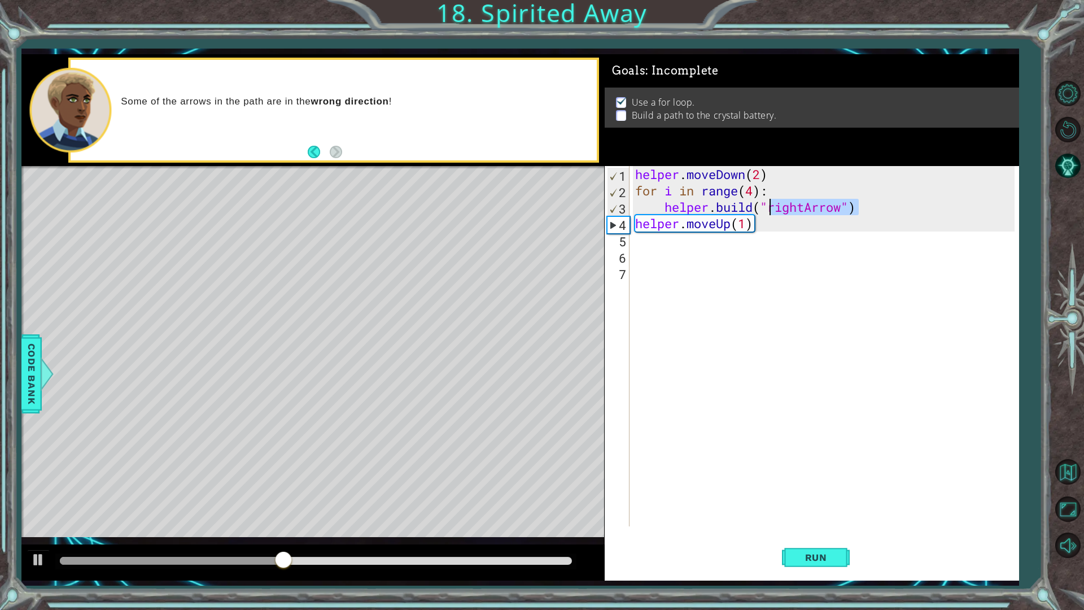
drag, startPoint x: 883, startPoint y: 204, endPoint x: 770, endPoint y: 208, distance: 112.4
click at [770, 208] on div "helper . moveDown ( 2 ) for i in range ( 4 ) : helper . build ( "rightArrow" ) …" at bounding box center [827, 362] width 388 height 393
type textarea "[DOMAIN_NAME]("leftArrow")"
click at [823, 538] on button "Run" at bounding box center [816, 556] width 68 height 41
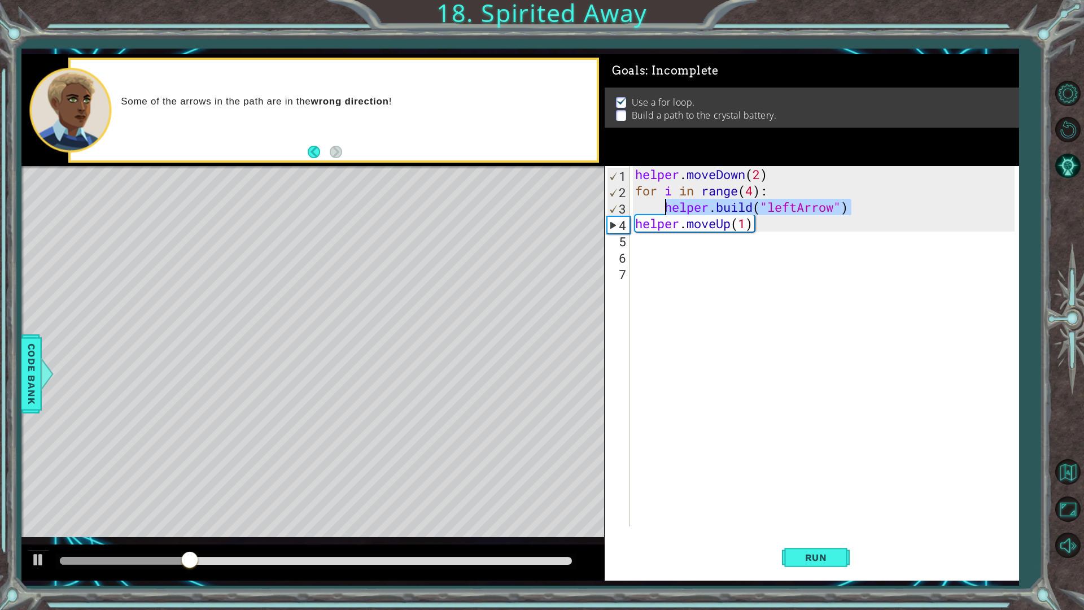
drag, startPoint x: 862, startPoint y: 210, endPoint x: 664, endPoint y: 205, distance: 198.2
click at [664, 205] on div "helper . moveDown ( 2 ) for i in range ( 4 ) : helper . build ( "leftArrow" ) h…" at bounding box center [827, 362] width 388 height 393
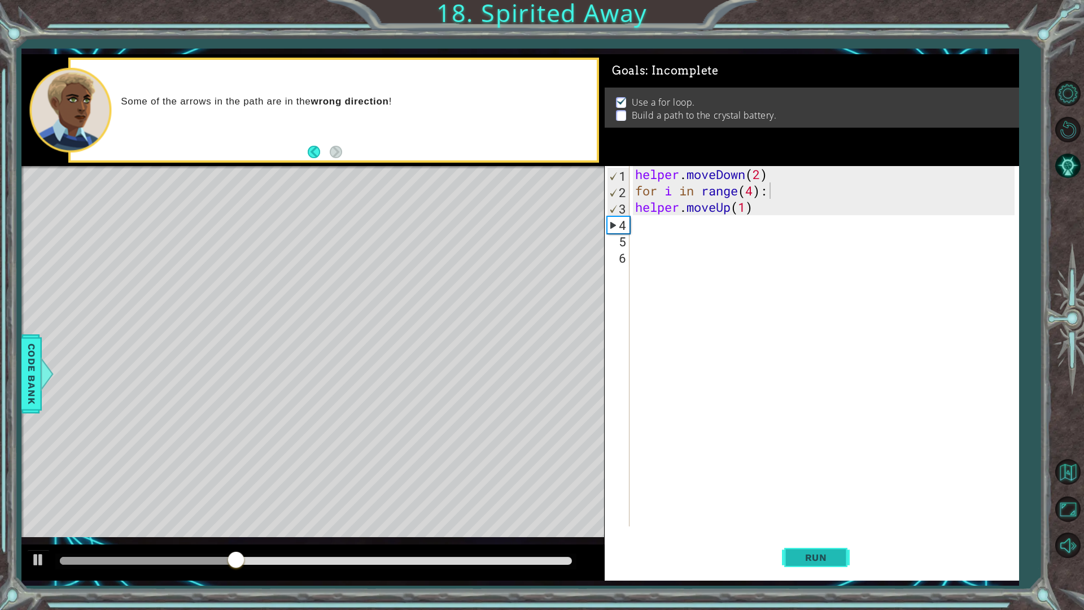
click at [817, 538] on span "Run" at bounding box center [816, 556] width 45 height 11
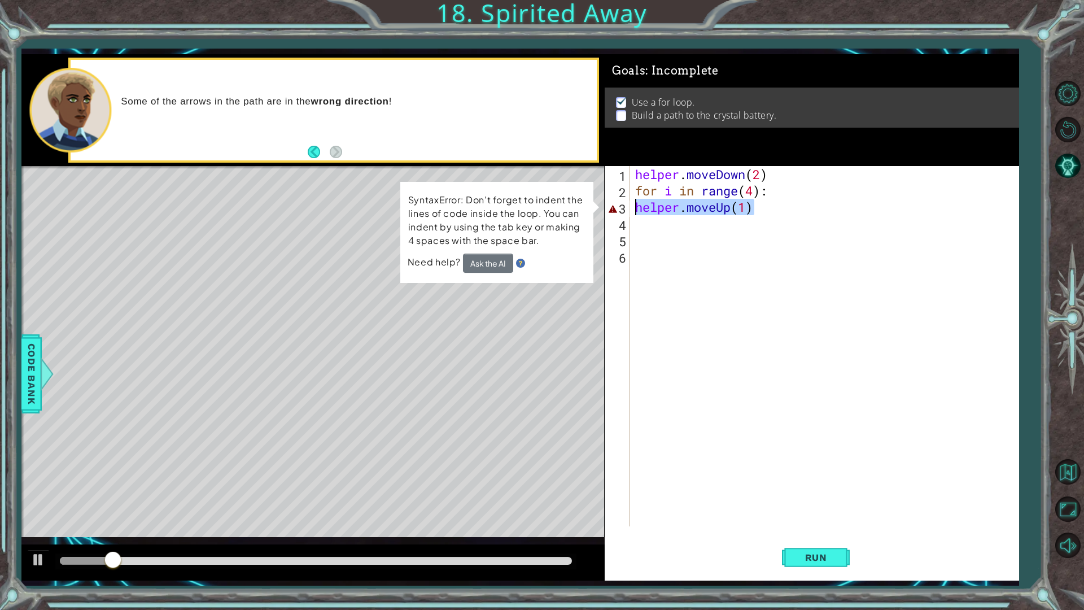
drag, startPoint x: 800, startPoint y: 211, endPoint x: 630, endPoint y: 209, distance: 170.5
click at [630, 209] on div "for i in range(4): 1 2 3 4 5 6 helper . moveDown ( 2 ) for i in range ( 4 ) : h…" at bounding box center [809, 346] width 410 height 360
type textarea "helper.moveUp(1)"
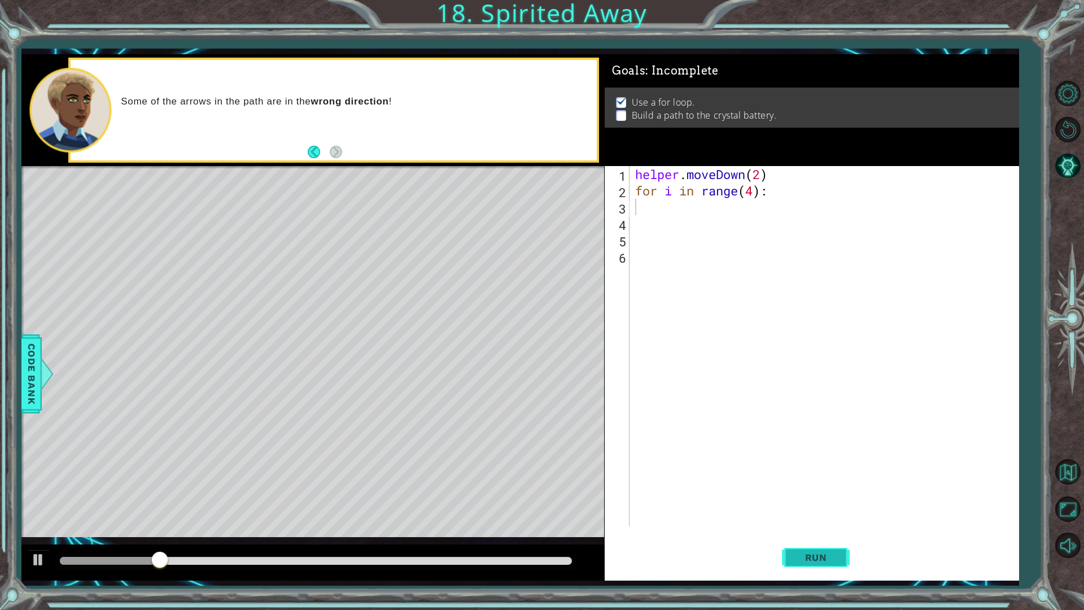
click at [840, 538] on button "Run" at bounding box center [816, 556] width 68 height 41
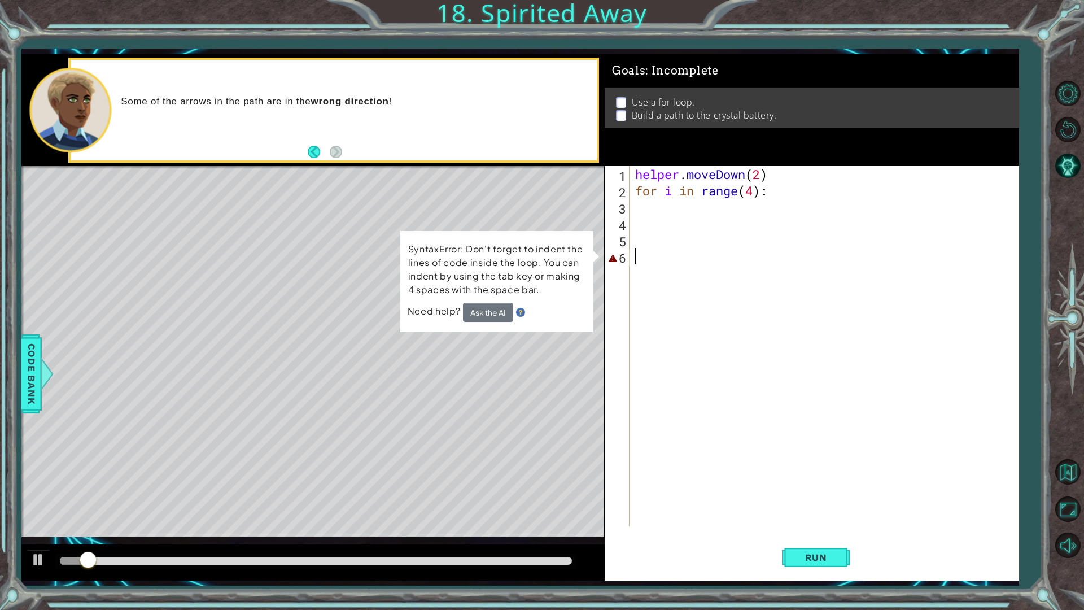
click at [670, 264] on div "helper . moveDown ( 2 ) for i in range ( 4 ) :" at bounding box center [827, 362] width 388 height 393
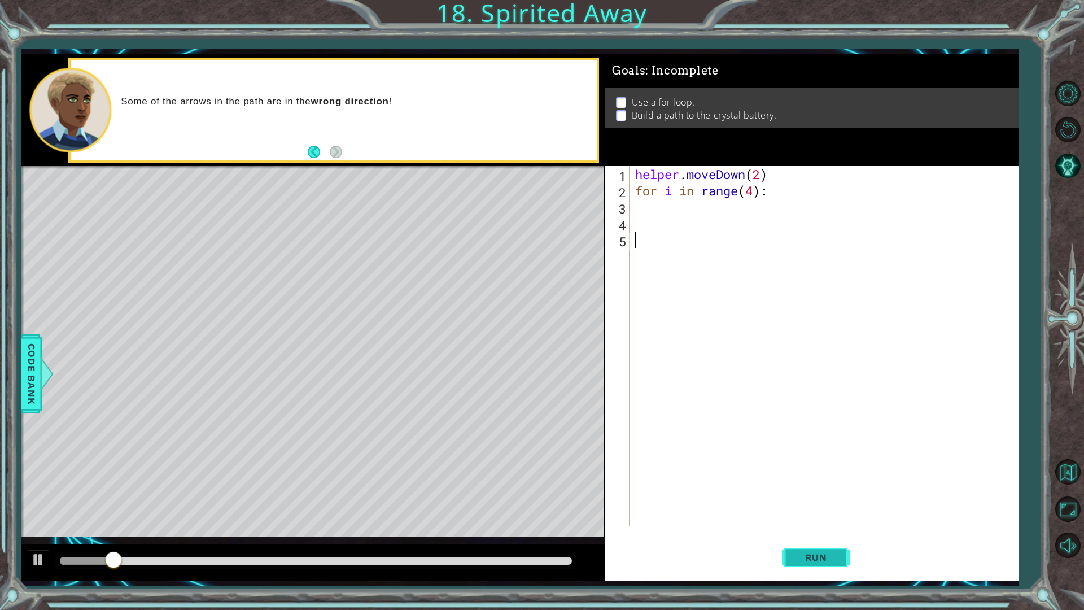
click at [825, 538] on button "Run" at bounding box center [816, 556] width 68 height 41
click at [829, 538] on span "Run" at bounding box center [816, 556] width 45 height 11
type textarea "for i in range(4):"
drag, startPoint x: 839, startPoint y: 563, endPoint x: 833, endPoint y: 560, distance: 6.3
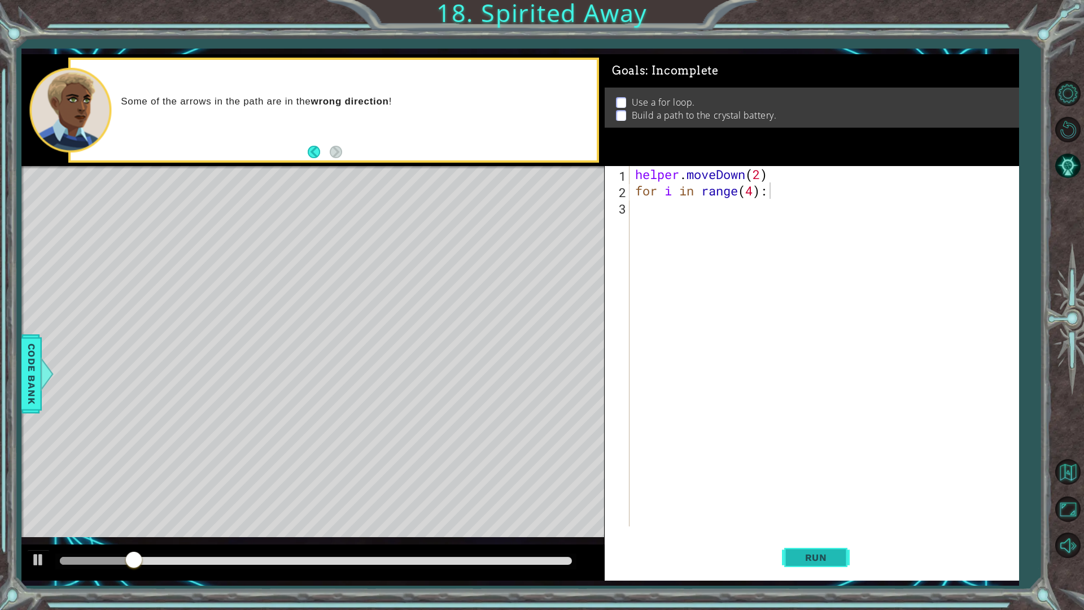
click at [836, 538] on button "Run" at bounding box center [816, 556] width 68 height 41
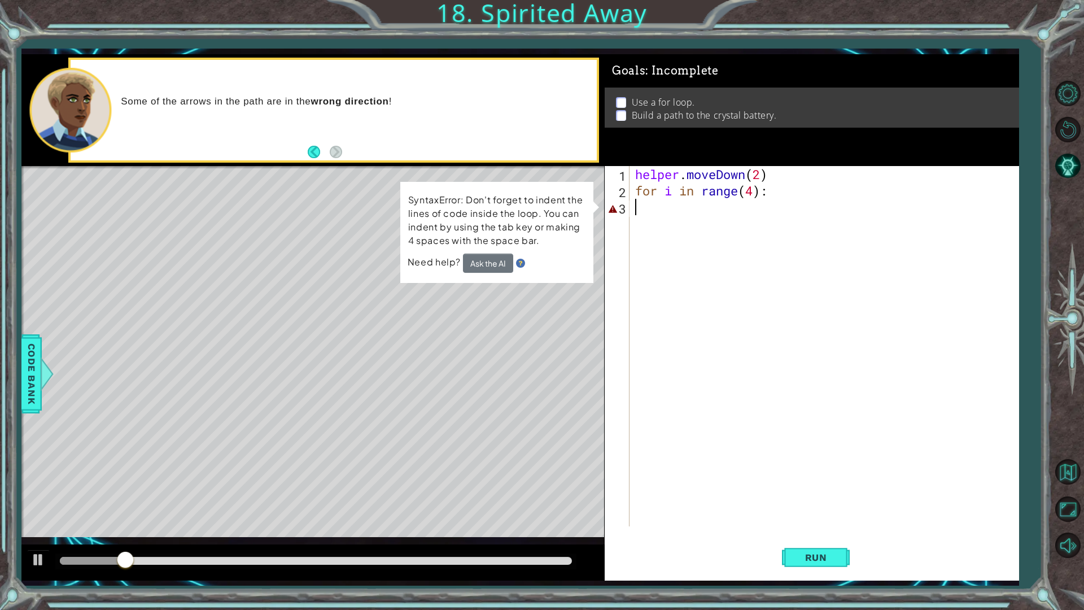
click at [663, 212] on div "helper . moveDown ( 2 ) for i in range ( 4 ) :" at bounding box center [827, 362] width 388 height 393
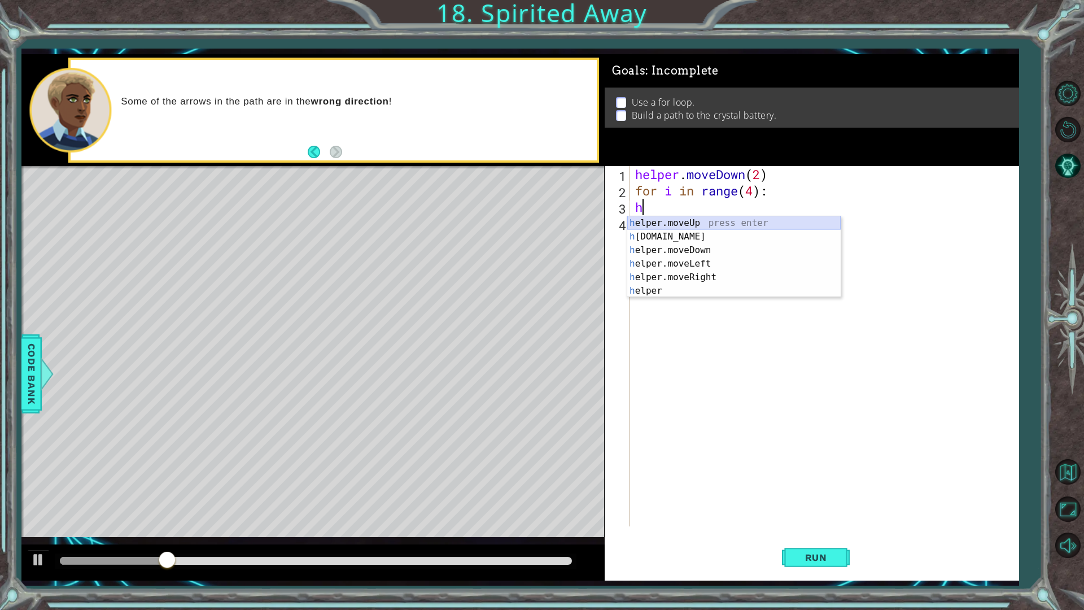
click at [671, 222] on div "h elper.moveUp press enter h [DOMAIN_NAME] press enter h elper.moveDown press e…" at bounding box center [733, 270] width 213 height 108
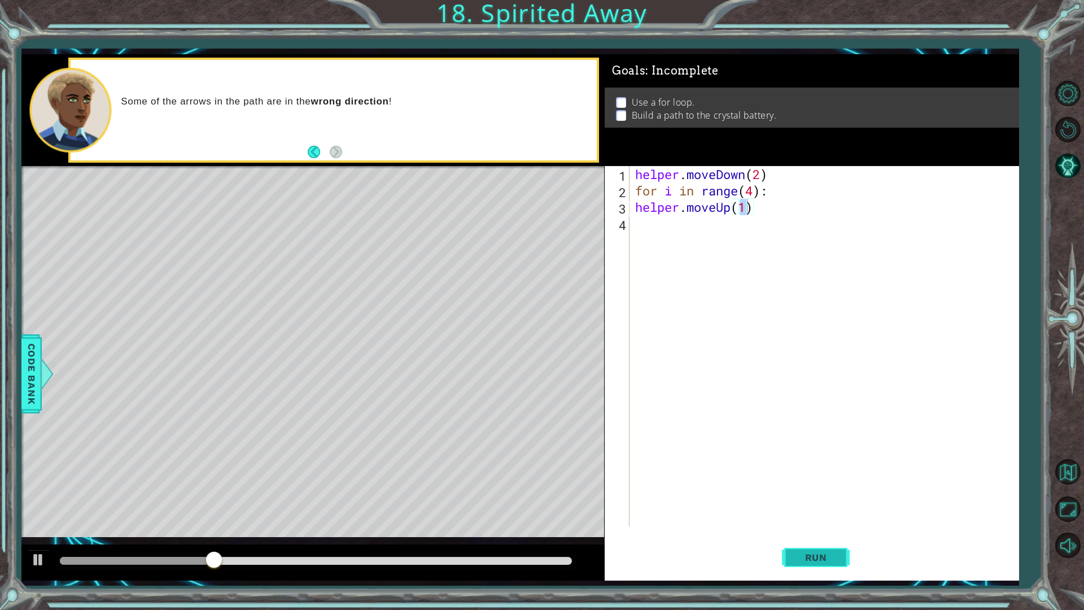
click at [822, 538] on span "Run" at bounding box center [816, 556] width 45 height 11
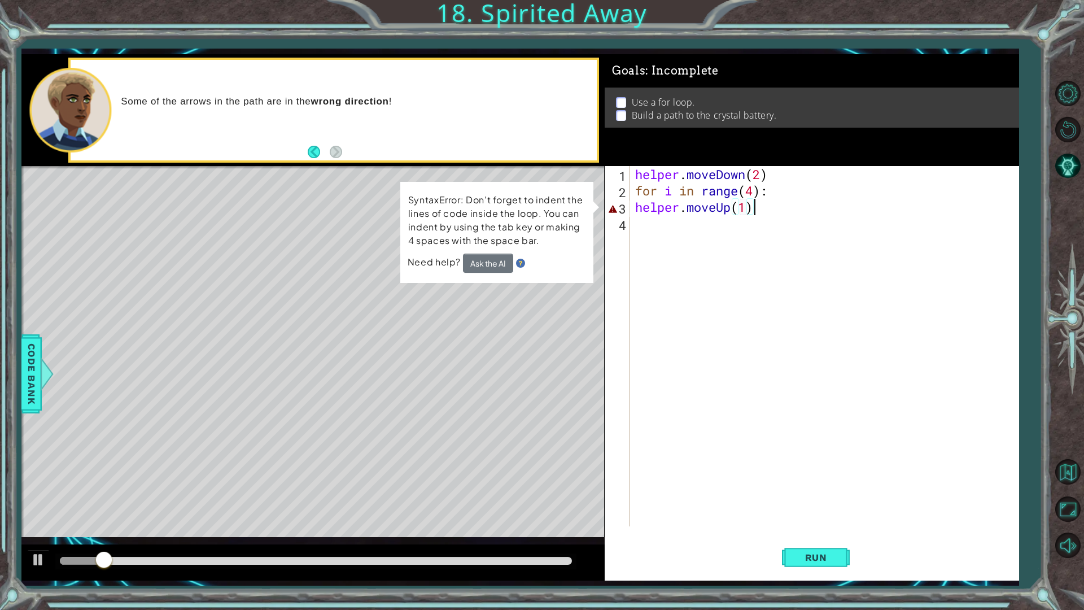
click at [761, 212] on div "helper . moveDown ( 2 ) for i in range ( 4 ) : helper . moveUp ( 1 )" at bounding box center [827, 362] width 388 height 393
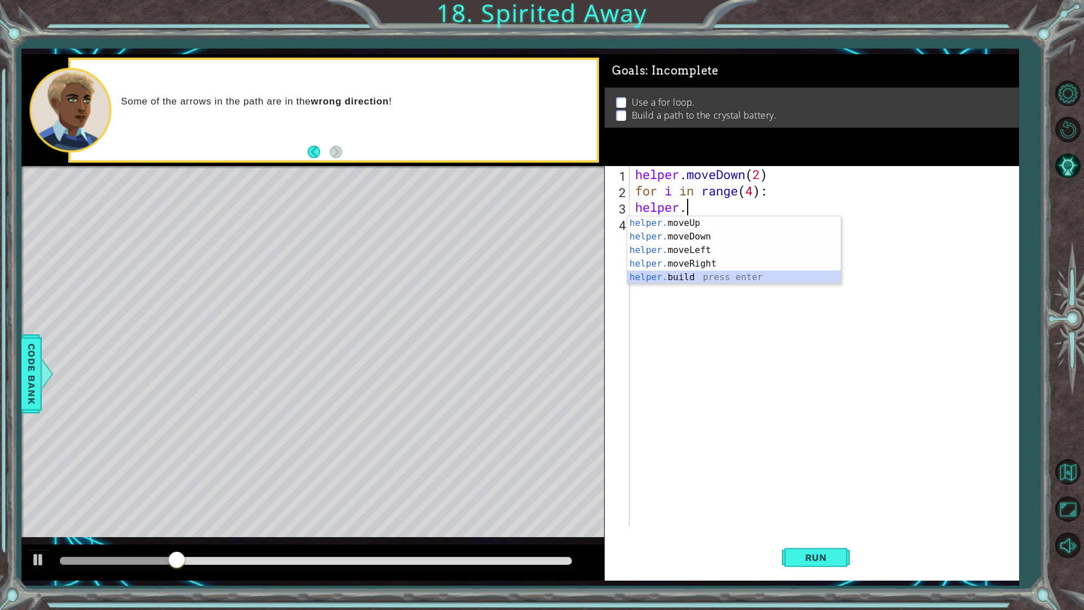
click at [742, 274] on div "helper. moveUp press enter helper. moveDown press enter helper. moveLeft press …" at bounding box center [733, 263] width 213 height 95
type textarea "[DOMAIN_NAME]("rightArrow")"
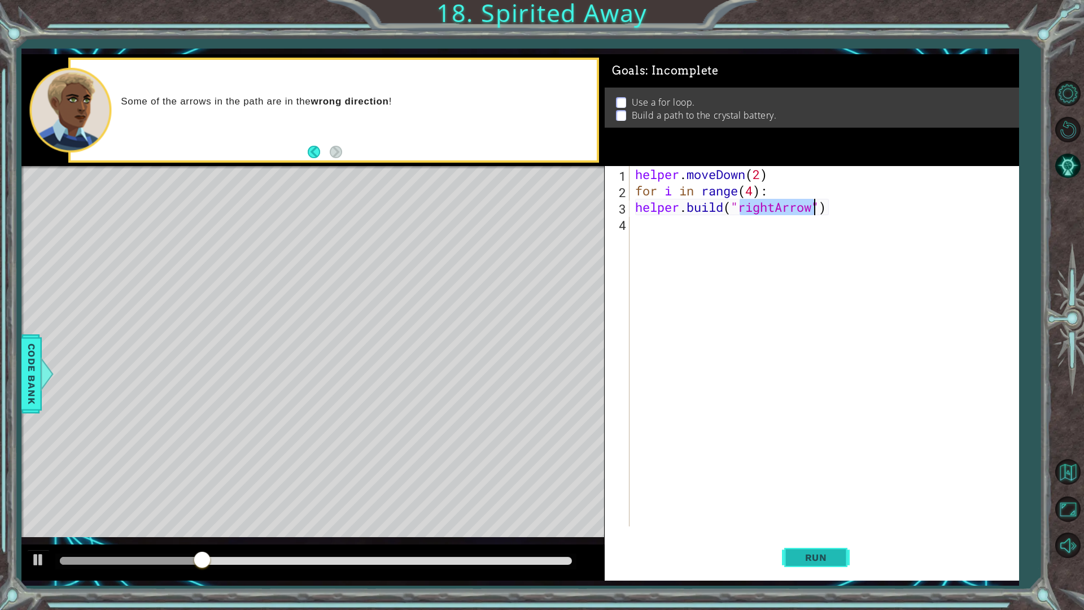
click at [816, 538] on span "Run" at bounding box center [816, 556] width 45 height 11
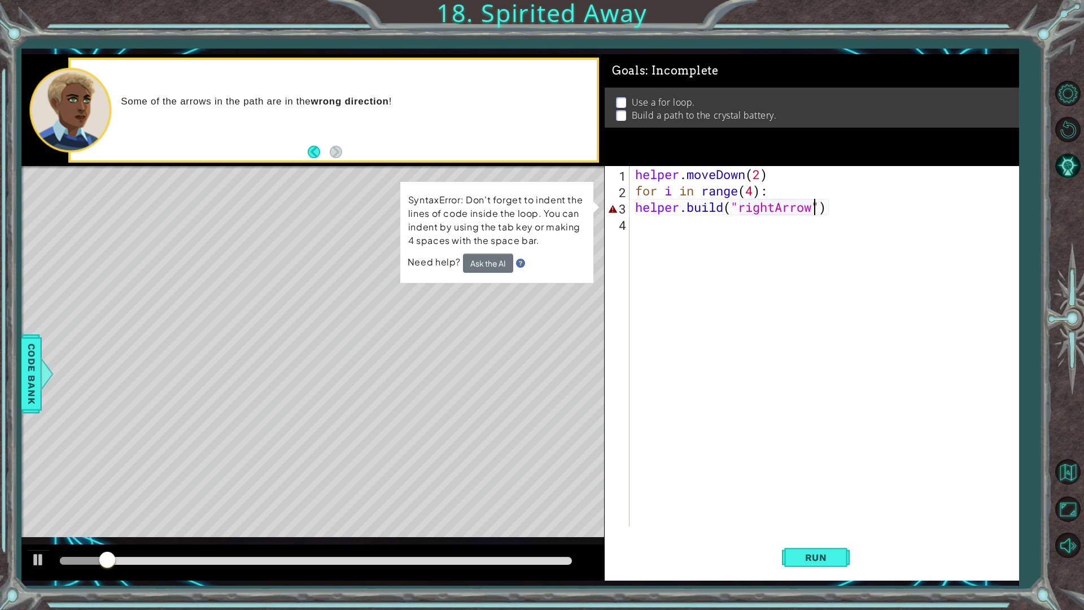
click at [637, 208] on div "helper . moveDown ( 2 ) for i in range ( 4 ) : helper . build ( "rightArrow" )" at bounding box center [827, 362] width 388 height 393
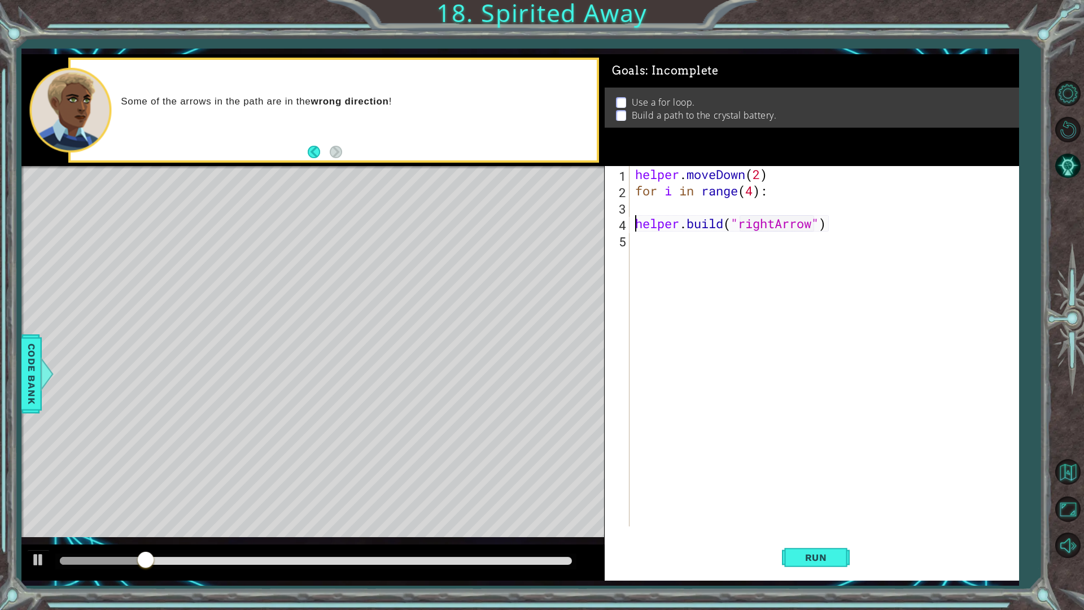
click at [650, 211] on div "helper . moveDown ( 2 ) for i in range ( 4 ) : helper . build ( "rightArrow" )" at bounding box center [827, 362] width 388 height 393
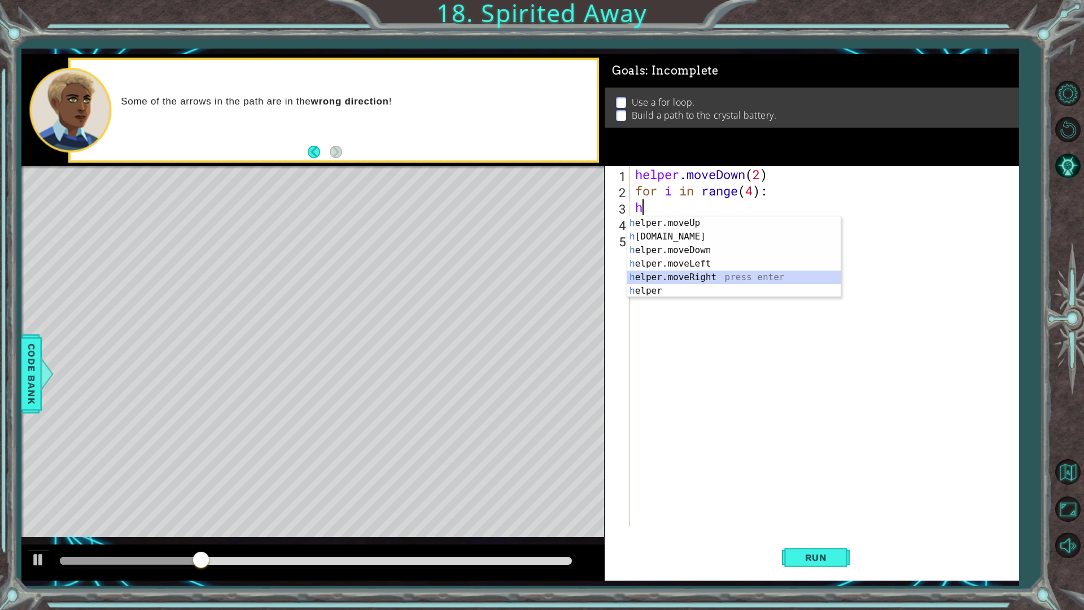
click at [687, 274] on div "h elper.moveUp press enter h [DOMAIN_NAME] press enter h elper.moveDown press e…" at bounding box center [733, 270] width 213 height 108
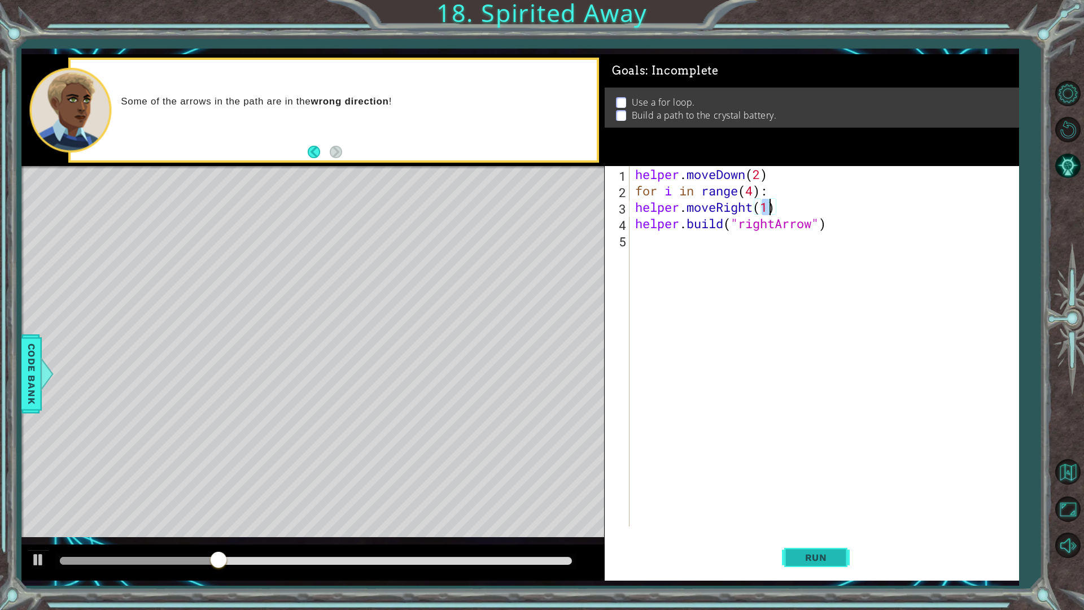
click at [840, 538] on button "Run" at bounding box center [816, 556] width 68 height 41
type textarea "helper.moveRight(2)"
click at [828, 538] on button "Run" at bounding box center [816, 556] width 68 height 41
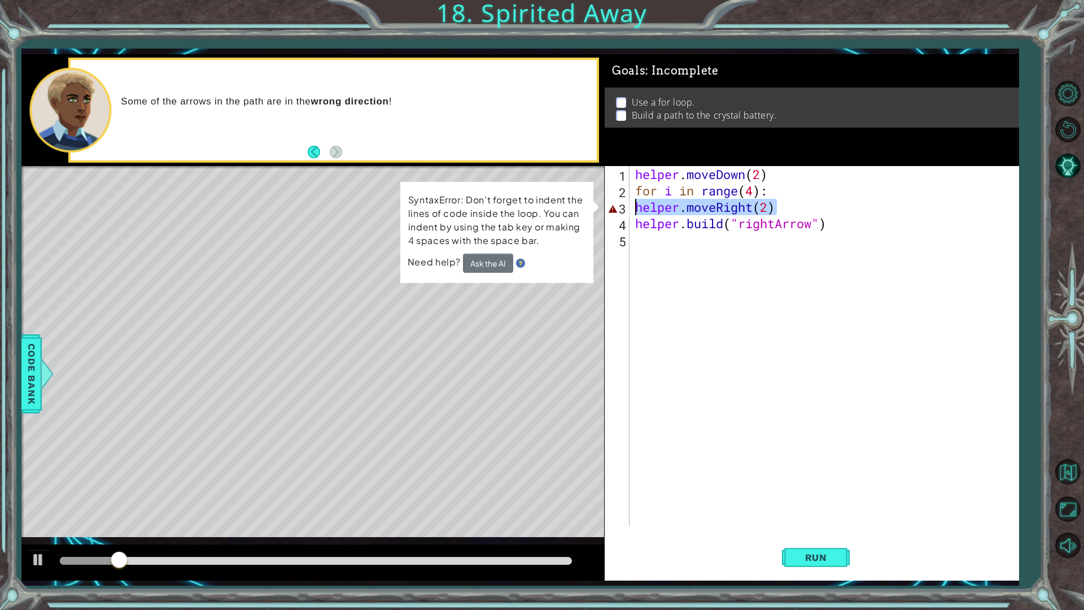
drag, startPoint x: 854, startPoint y: 214, endPoint x: 628, endPoint y: 212, distance: 226.3
click at [630, 211] on div "helper.moveRight(2) 1 2 3 4 5 helper . moveDown ( 2 ) for i in range ( 4 ) : he…" at bounding box center [809, 346] width 410 height 360
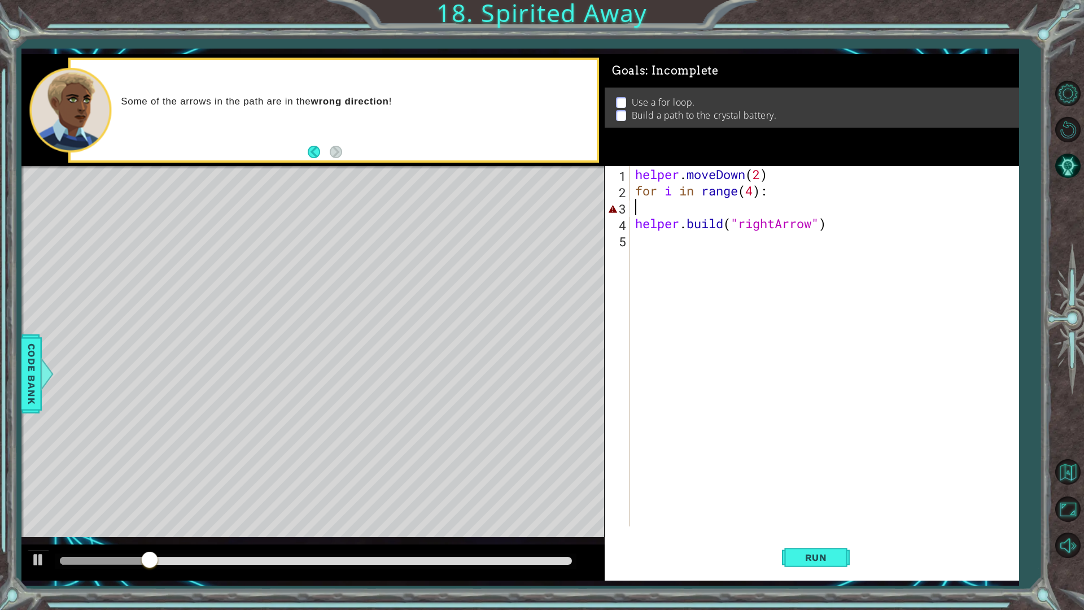
scroll to position [0, 0]
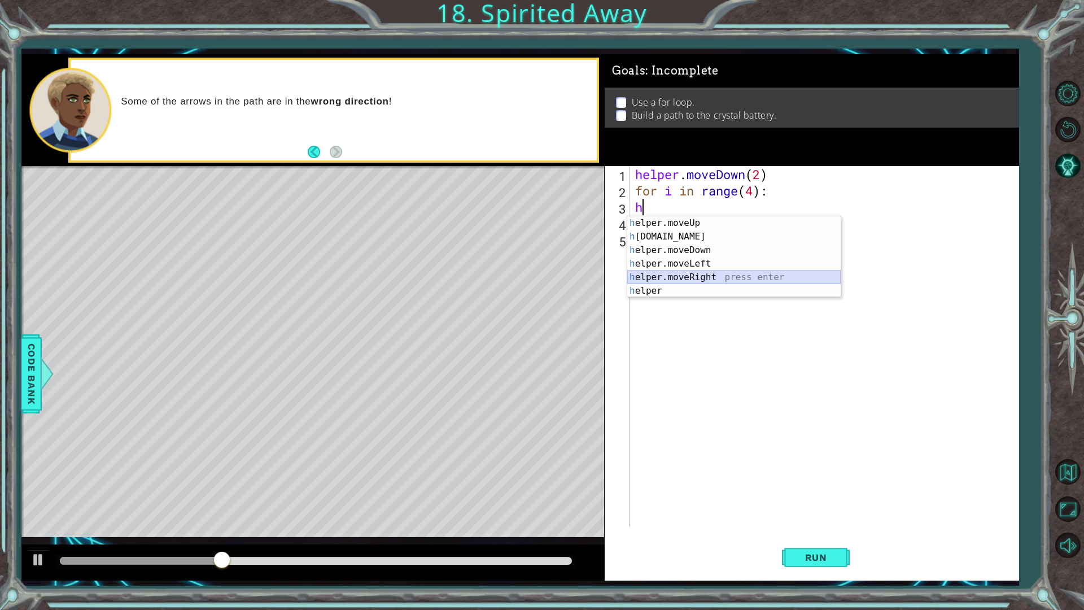
click at [790, 284] on div "h elper.moveUp press enter h [DOMAIN_NAME] press enter h elper.moveDown press e…" at bounding box center [733, 270] width 213 height 108
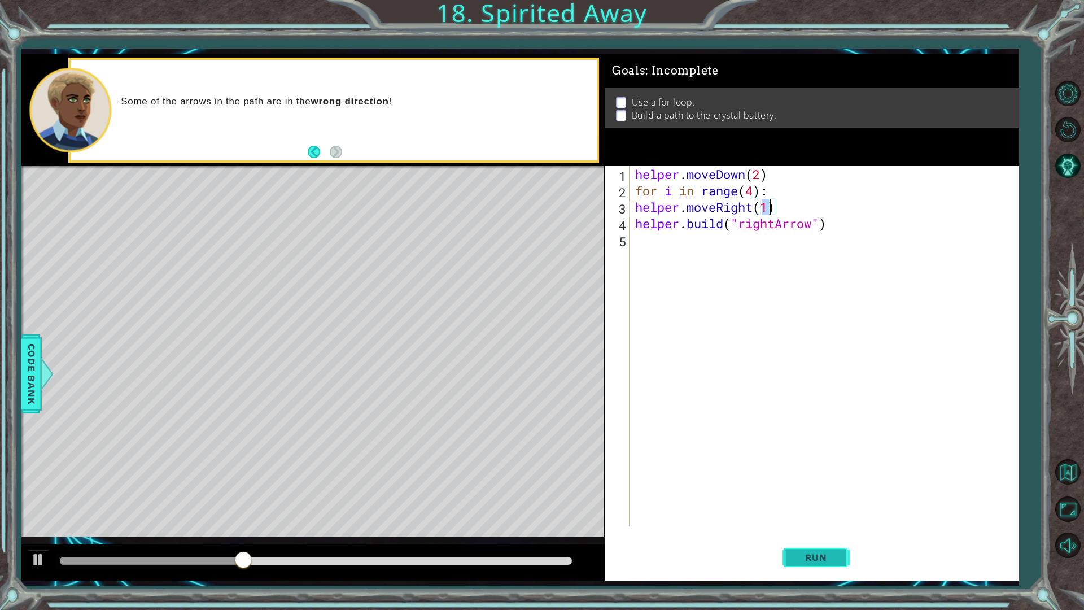
type textarea "helper.moveRight(1)"
click at [814, 538] on span "Run" at bounding box center [816, 556] width 45 height 11
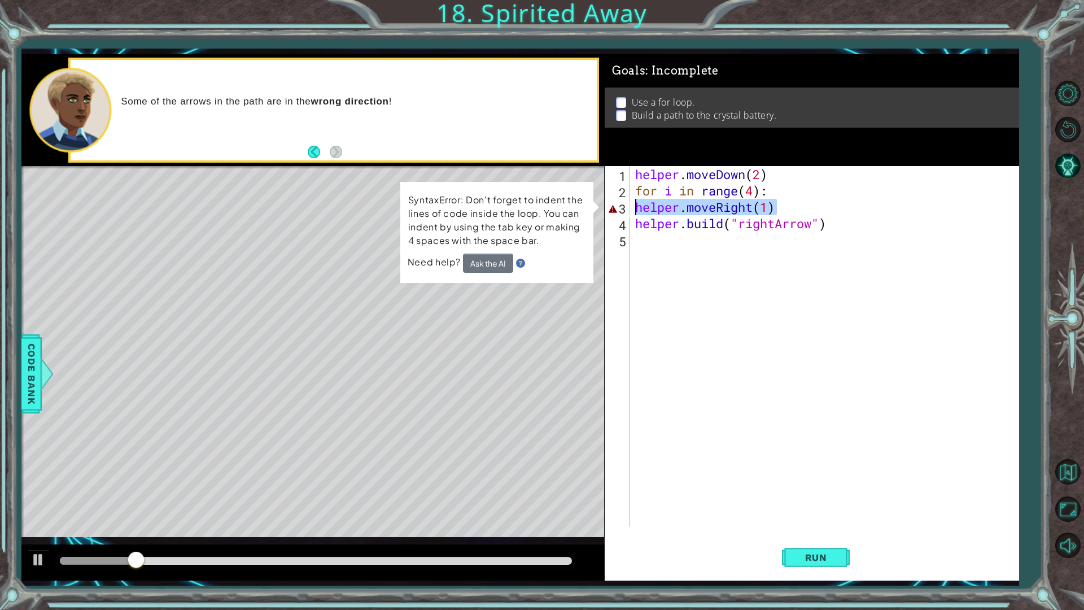
drag, startPoint x: 795, startPoint y: 214, endPoint x: 616, endPoint y: 202, distance: 179.9
click at [620, 203] on div "helper.moveRight(1) 1 2 3 4 5 helper . moveDown ( 2 ) for i in range ( 4 ) : he…" at bounding box center [809, 346] width 410 height 360
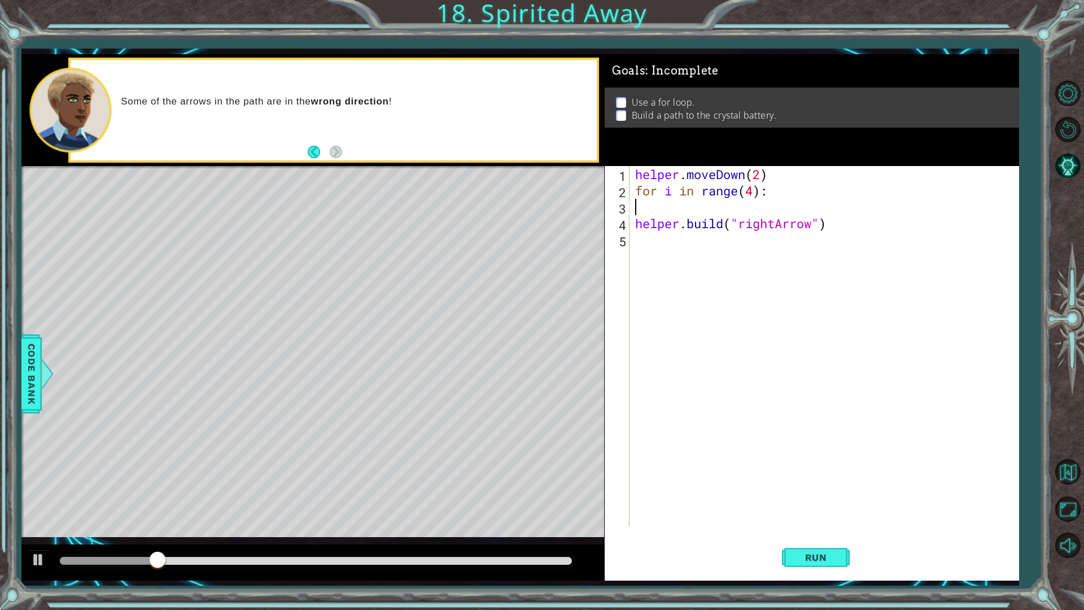
type textarea "for i in range(4):"
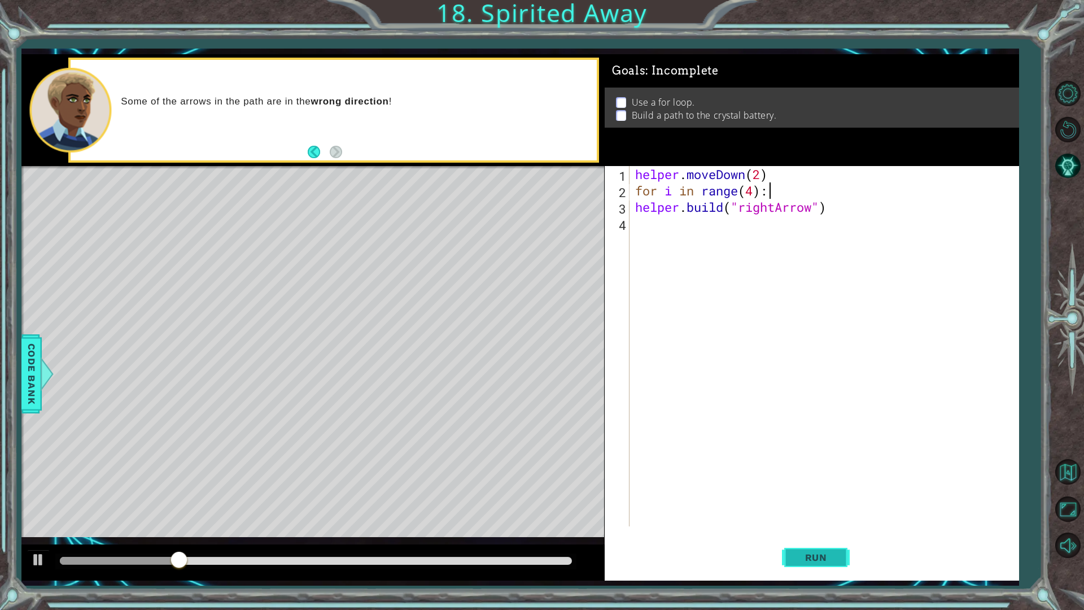
click at [826, 538] on button "Run" at bounding box center [816, 556] width 68 height 41
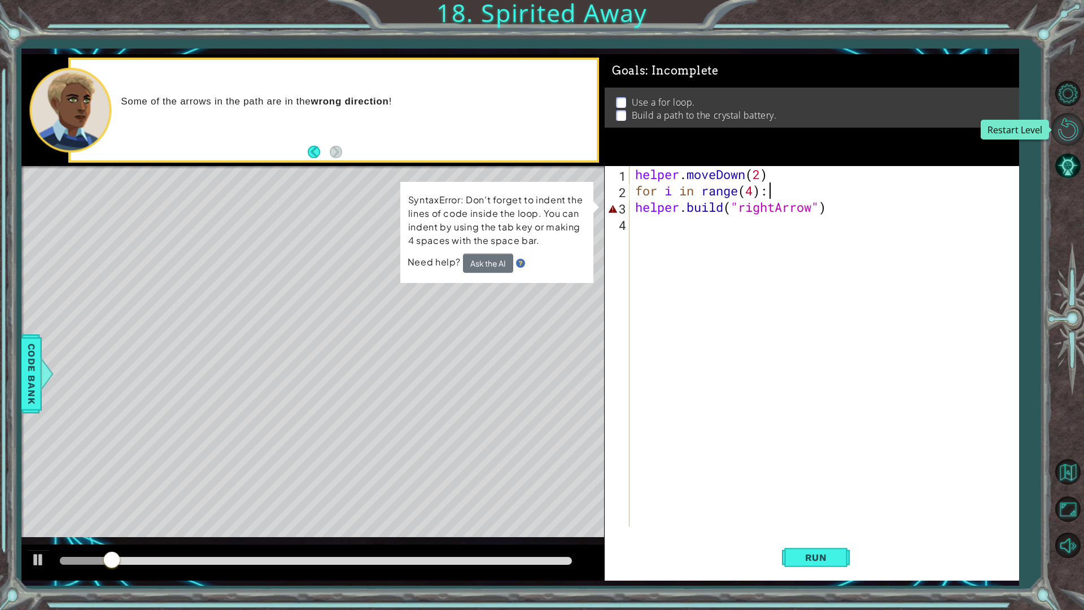
click at [1052, 127] on button "Restart Level" at bounding box center [1067, 129] width 33 height 33
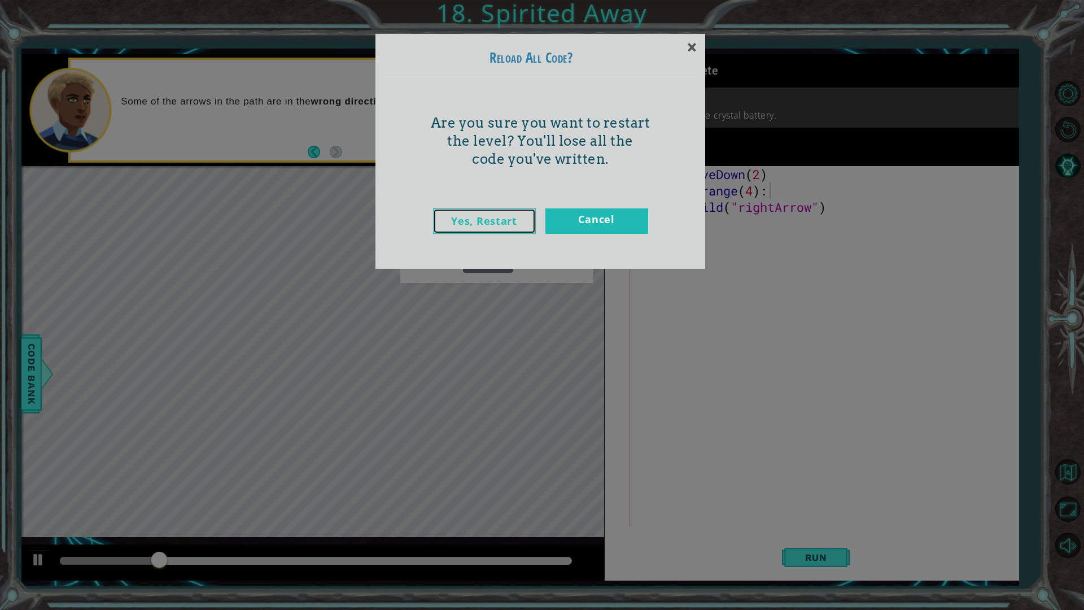
click at [506, 217] on link "Yes, Restart" at bounding box center [484, 220] width 103 height 25
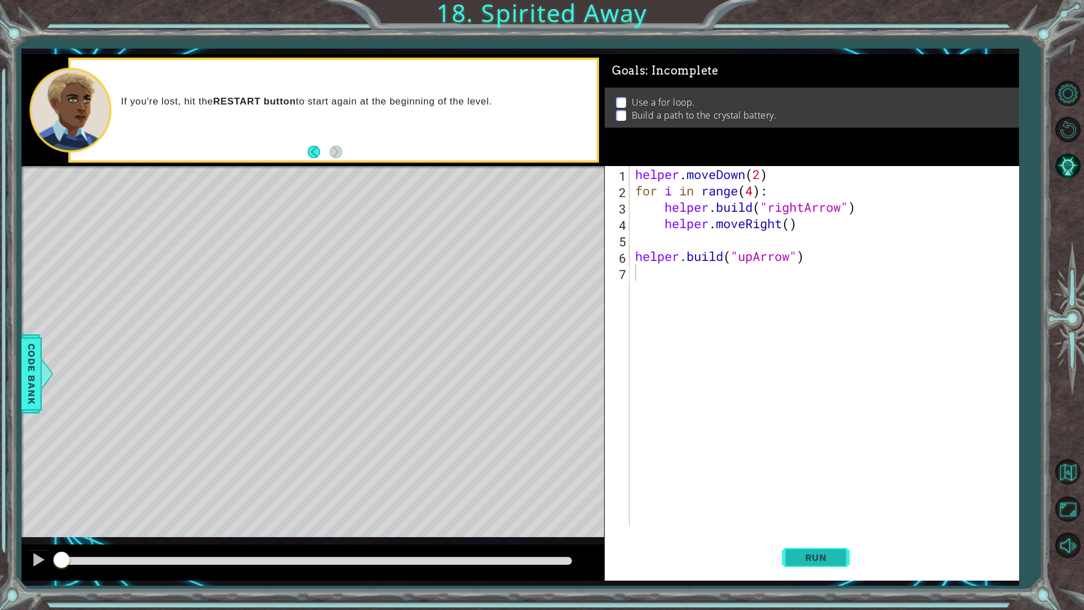
click at [808, 538] on span "Run" at bounding box center [816, 556] width 45 height 11
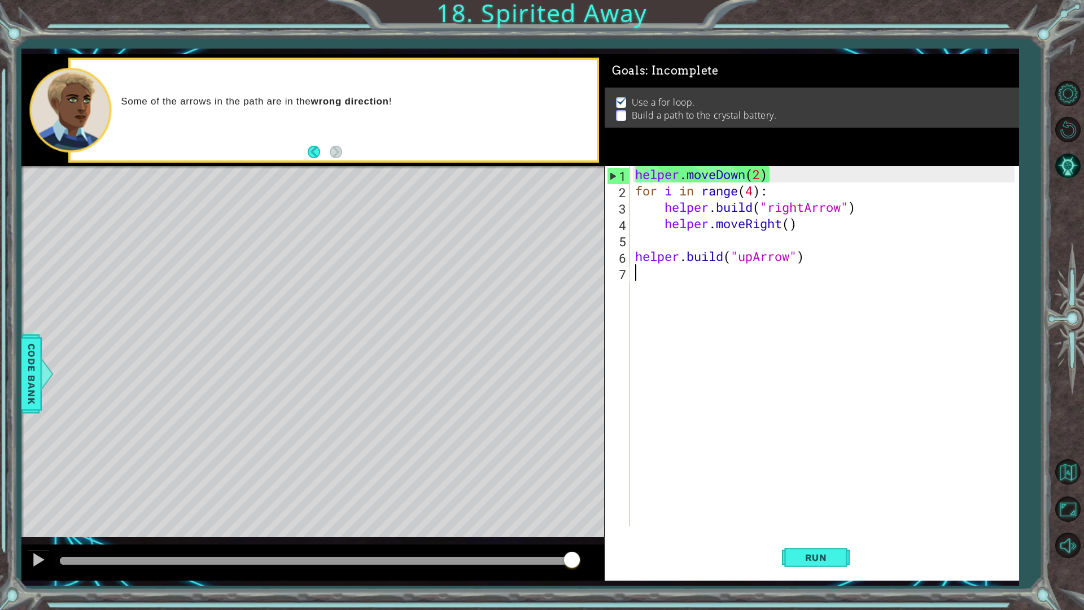
drag, startPoint x: 455, startPoint y: 564, endPoint x: 621, endPoint y: 532, distance: 169.5
click at [621, 532] on div "1 ההההההההההההההההההההההההההההההההההההההההההההההההההההההההההההההההההההההההההההה…" at bounding box center [519, 317] width 997 height 526
click at [481, 538] on div at bounding box center [315, 560] width 511 height 8
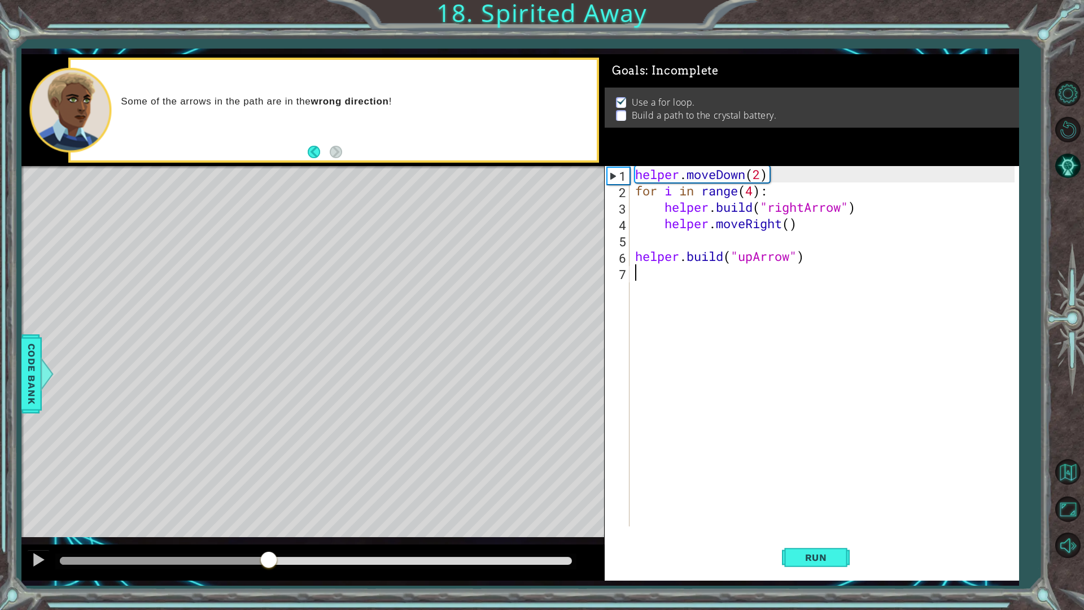
click at [269, 538] on div at bounding box center [164, 560] width 209 height 8
click at [37, 538] on div at bounding box center [38, 559] width 15 height 15
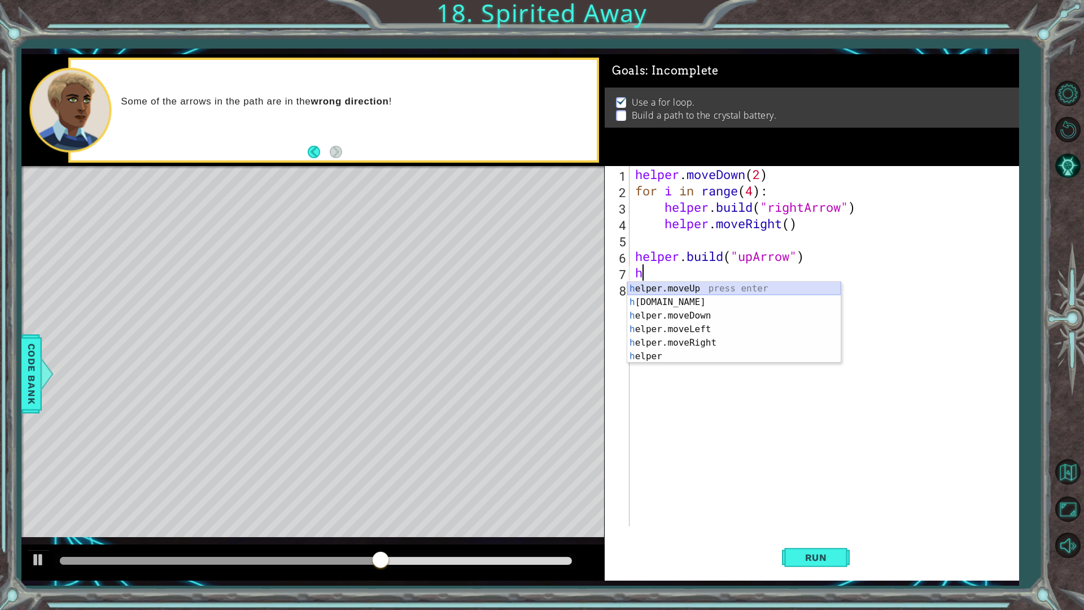
click at [690, 284] on div "h elper.moveUp press enter h [DOMAIN_NAME] press enter h elper.moveDown press e…" at bounding box center [733, 336] width 213 height 108
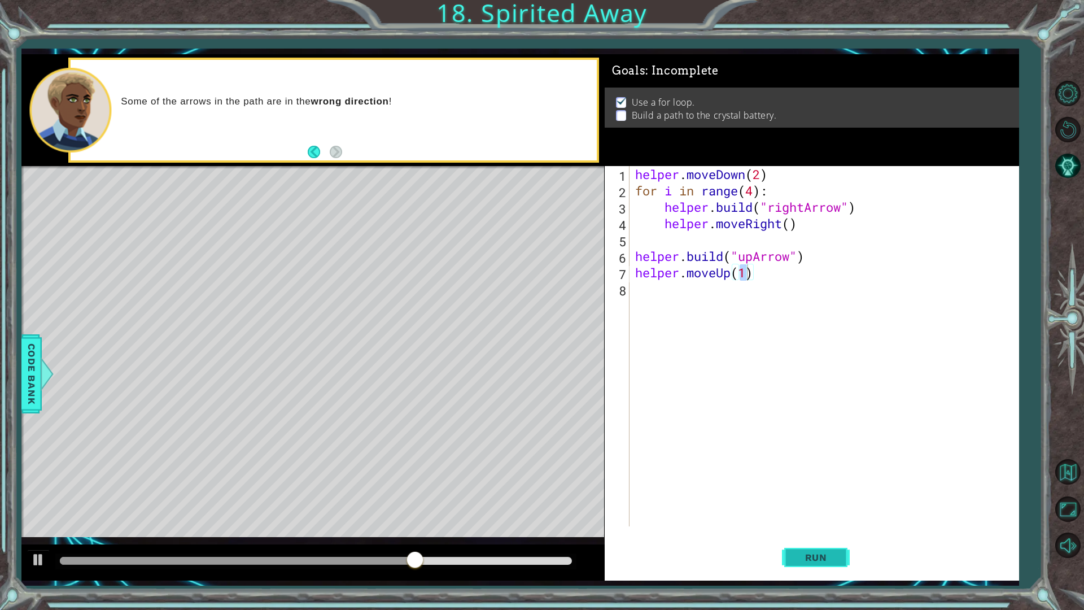
click at [828, 538] on span "Run" at bounding box center [816, 556] width 45 height 11
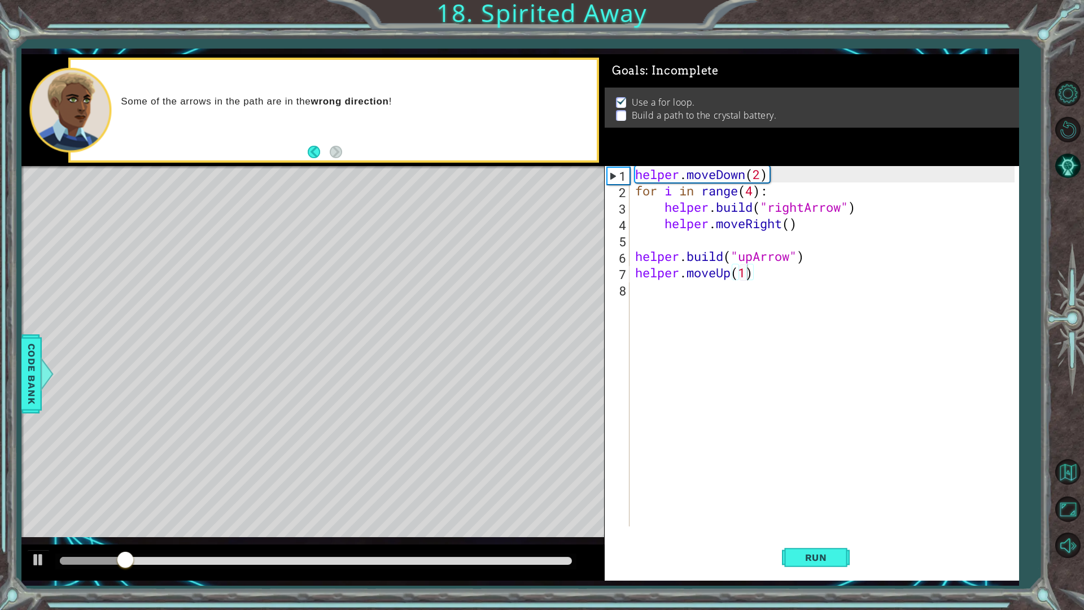
drag, startPoint x: 218, startPoint y: 553, endPoint x: 218, endPoint y: 559, distance: 6.2
click at [218, 538] on div at bounding box center [315, 561] width 520 height 16
drag, startPoint x: 218, startPoint y: 559, endPoint x: 336, endPoint y: 563, distance: 117.5
click at [336, 538] on div at bounding box center [315, 560] width 511 height 8
click at [766, 273] on div "helper . moveDown ( 2 ) for i in range ( 4 ) : helper . build ( "rightArrow" ) …" at bounding box center [827, 362] width 388 height 393
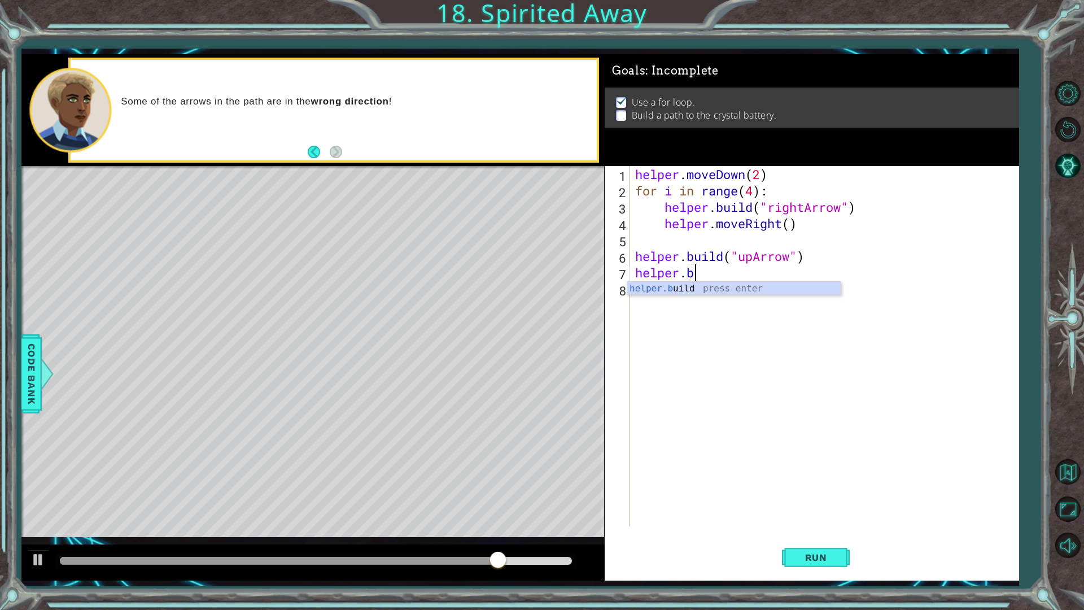
scroll to position [0, 2]
click at [703, 292] on div "helper.b uild press enter" at bounding box center [733, 302] width 213 height 41
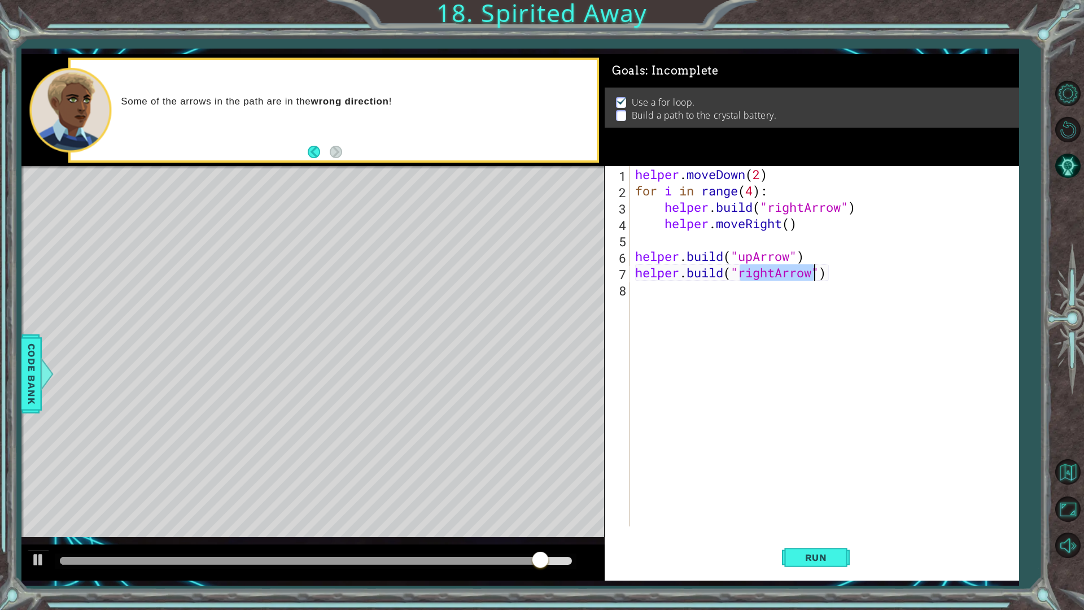
click at [774, 271] on div "helper . moveDown ( 2 ) for i in range ( 4 ) : helper . build ( "rightArrow" ) …" at bounding box center [824, 346] width 382 height 360
type textarea "[DOMAIN_NAME]("upArrow")"
drag, startPoint x: 818, startPoint y: 552, endPoint x: 814, endPoint y: 540, distance: 12.7
click at [814, 538] on button "Run" at bounding box center [816, 556] width 68 height 41
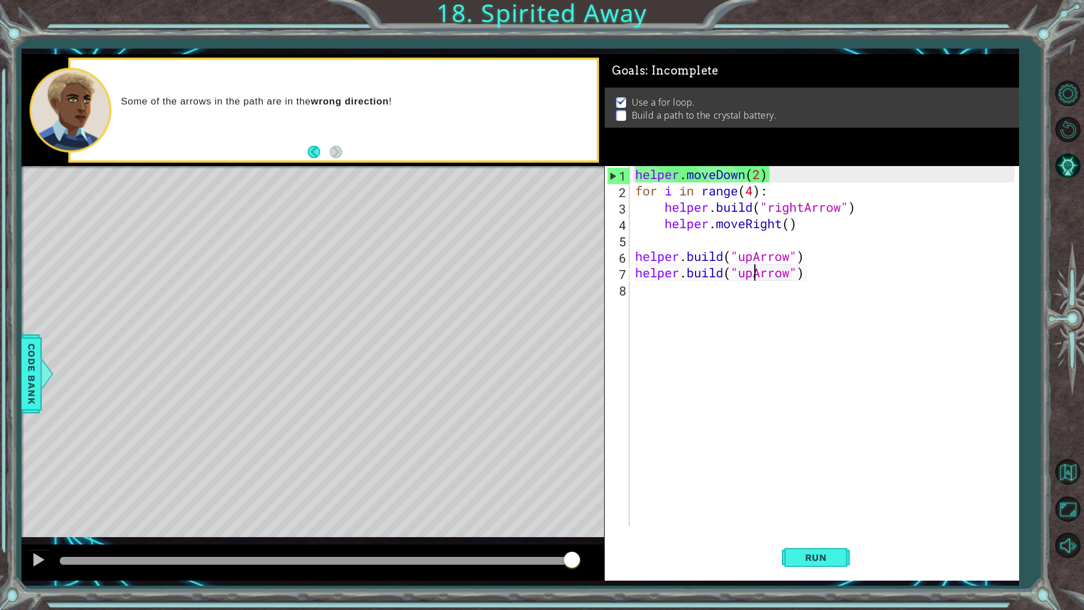
drag, startPoint x: 443, startPoint y: 559, endPoint x: 603, endPoint y: 539, distance: 161.5
click at [599, 538] on div "methods helper moveUp() moveDown() moveLeft() moveRight() build(item) tools for…" at bounding box center [519, 317] width 997 height 526
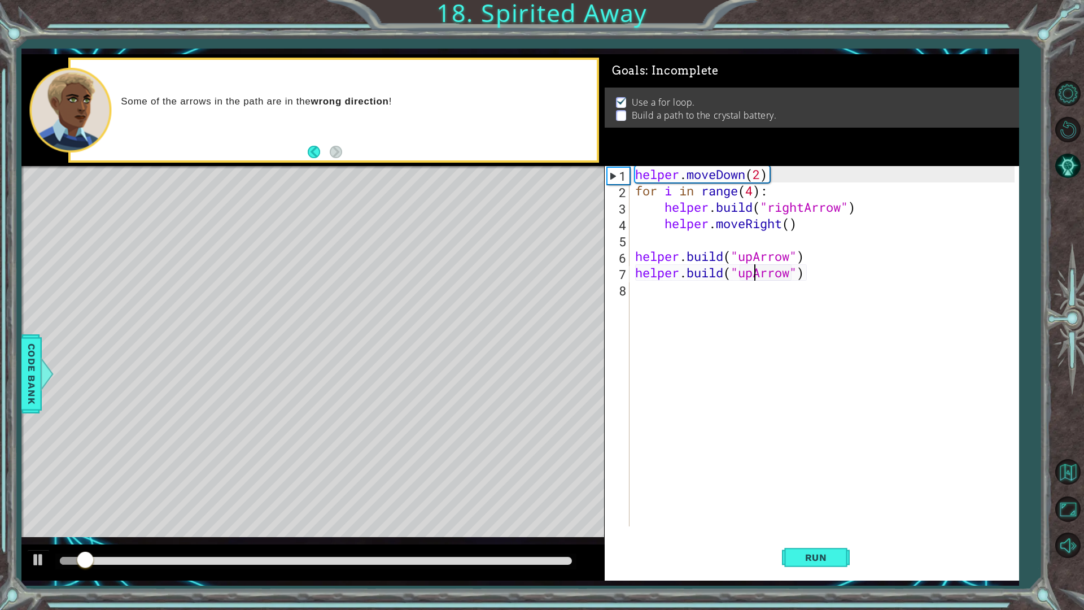
click at [707, 293] on div "helper . moveDown ( 2 ) for i in range ( 4 ) : helper . build ( "rightArrow" ) …" at bounding box center [827, 362] width 388 height 393
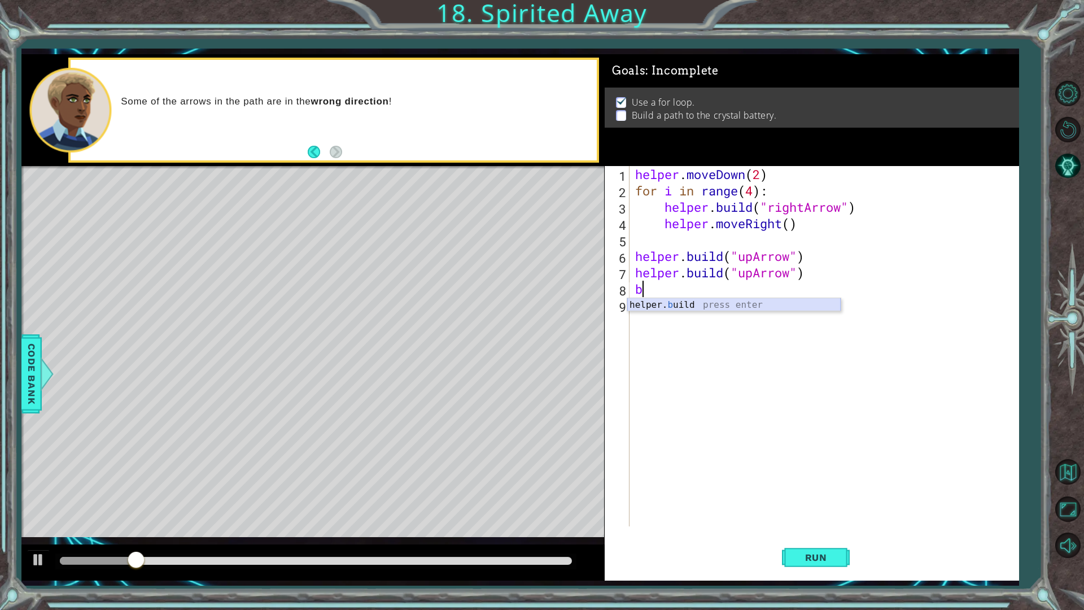
click at [685, 304] on div "helper. b uild press enter" at bounding box center [733, 318] width 213 height 41
click at [773, 290] on div "helper . moveDown ( 2 ) for i in range ( 4 ) : helper . build ( "rightArrow" ) …" at bounding box center [824, 346] width 382 height 360
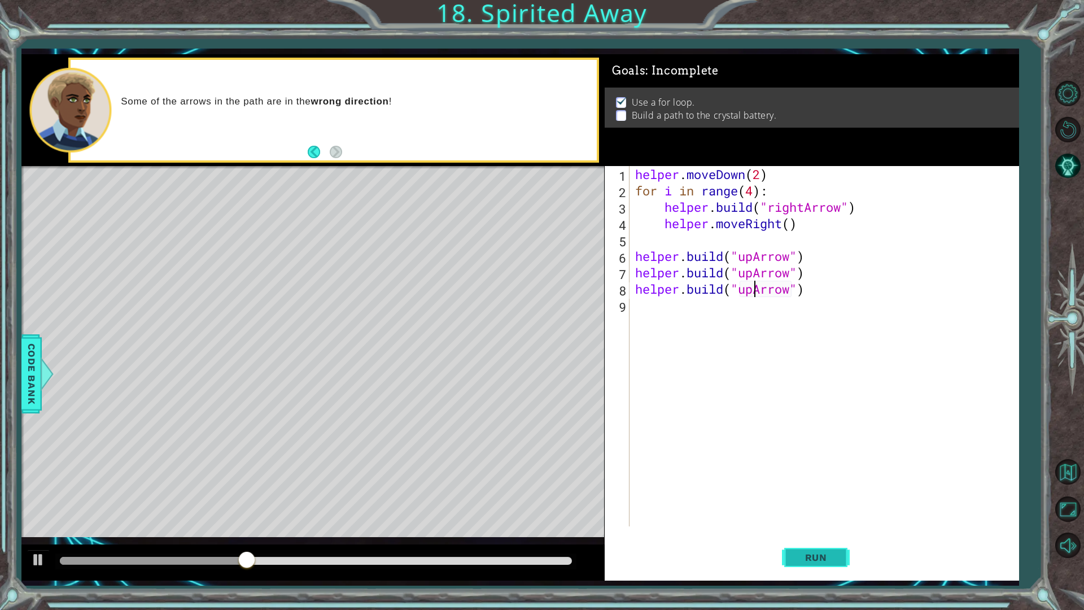
type textarea "[DOMAIN_NAME]("upArrow")"
click at [829, 538] on span "Run" at bounding box center [816, 556] width 45 height 11
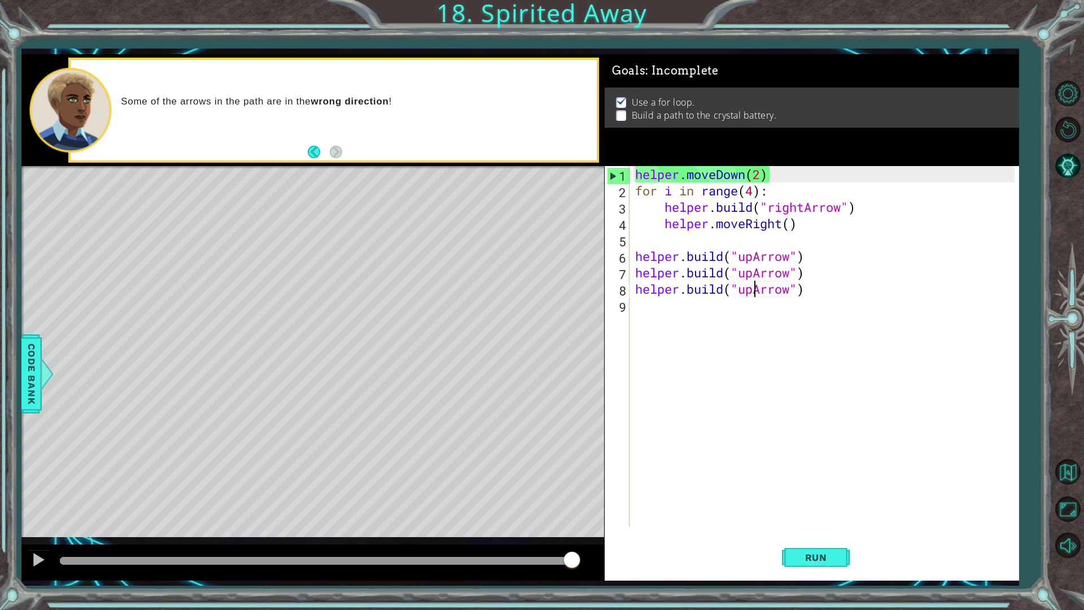
drag, startPoint x: 511, startPoint y: 562, endPoint x: 576, endPoint y: 554, distance: 65.3
click at [571, 538] on div at bounding box center [315, 560] width 511 height 8
click at [393, 538] on div at bounding box center [315, 560] width 511 height 8
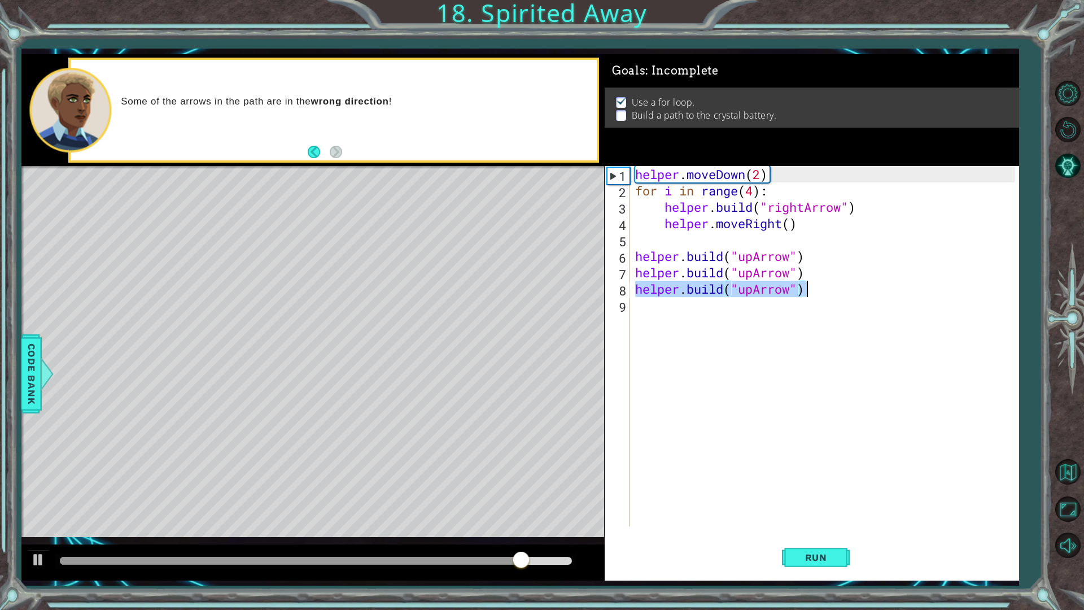
drag, startPoint x: 634, startPoint y: 287, endPoint x: 831, endPoint y: 275, distance: 197.3
click at [822, 284] on div "helper . moveDown ( 2 ) for i in range ( 4 ) : helper . build ( "rightArrow" ) …" at bounding box center [827, 362] width 388 height 393
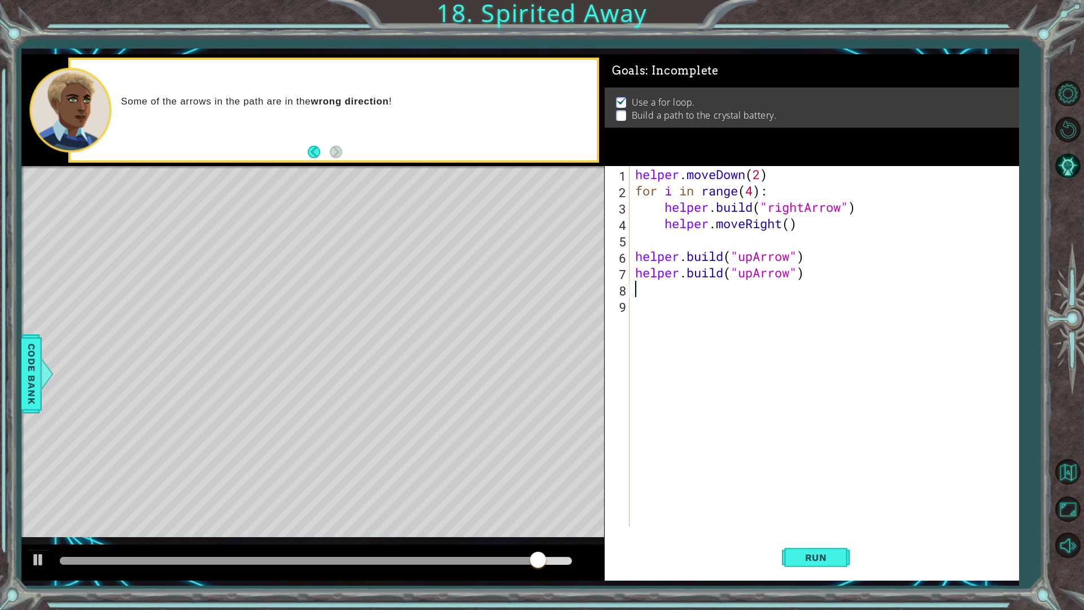
scroll to position [0, 0]
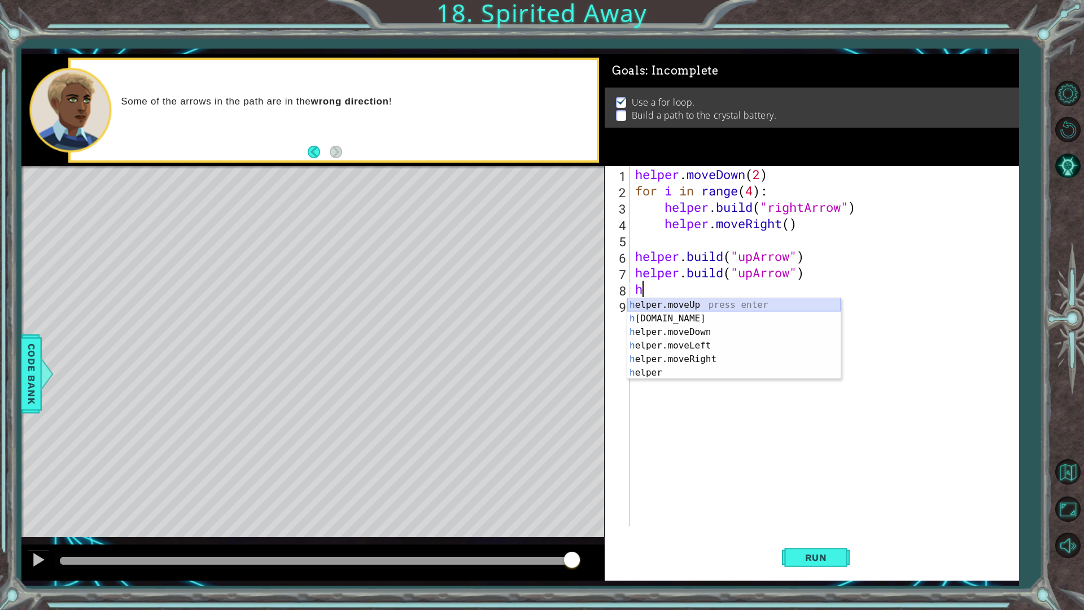
drag, startPoint x: 782, startPoint y: 304, endPoint x: 781, endPoint y: 314, distance: 10.2
click at [781, 313] on div "h elper.moveUp press enter h [DOMAIN_NAME] press enter h elper.moveDown press e…" at bounding box center [733, 352] width 213 height 108
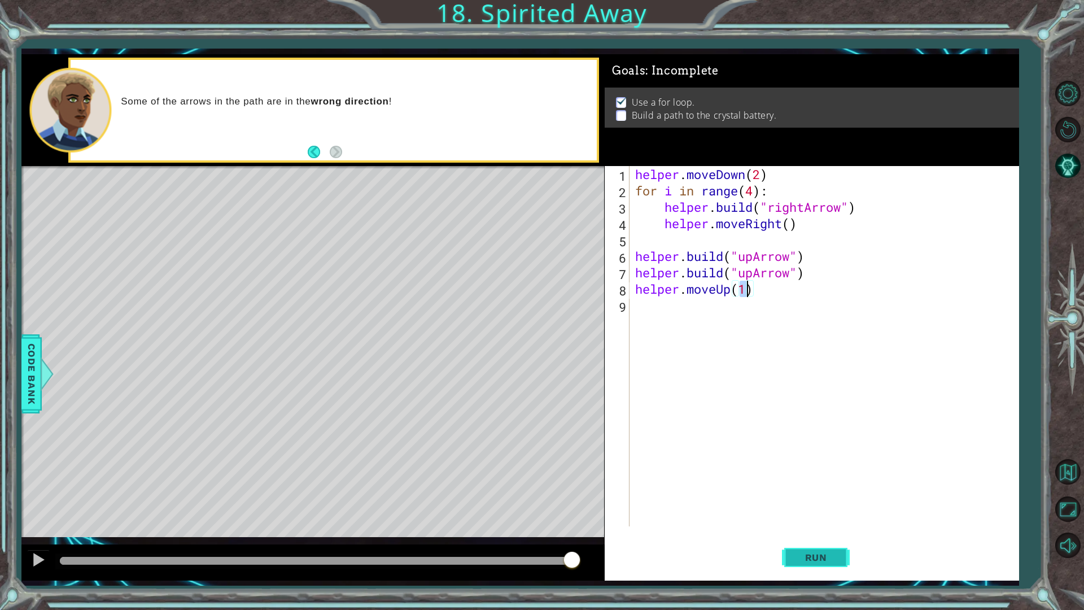
type textarea "helper.moveUp(1)"
click at [822, 538] on span "Run" at bounding box center [816, 556] width 45 height 11
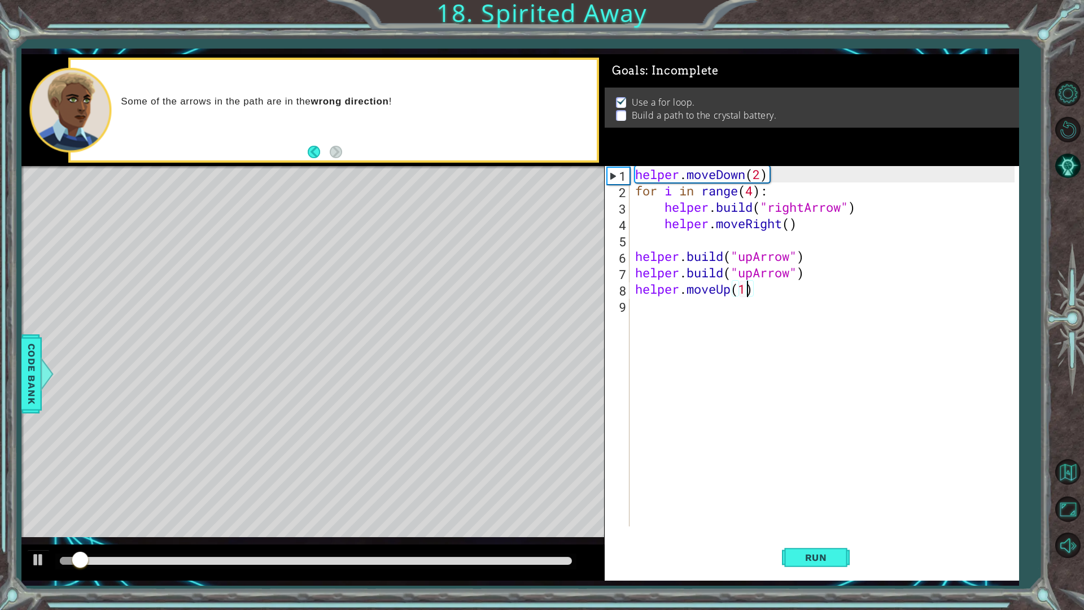
click at [715, 313] on div "helper . moveDown ( 2 ) for i in range ( 4 ) : helper . build ( "rightArrow" ) …" at bounding box center [827, 362] width 388 height 393
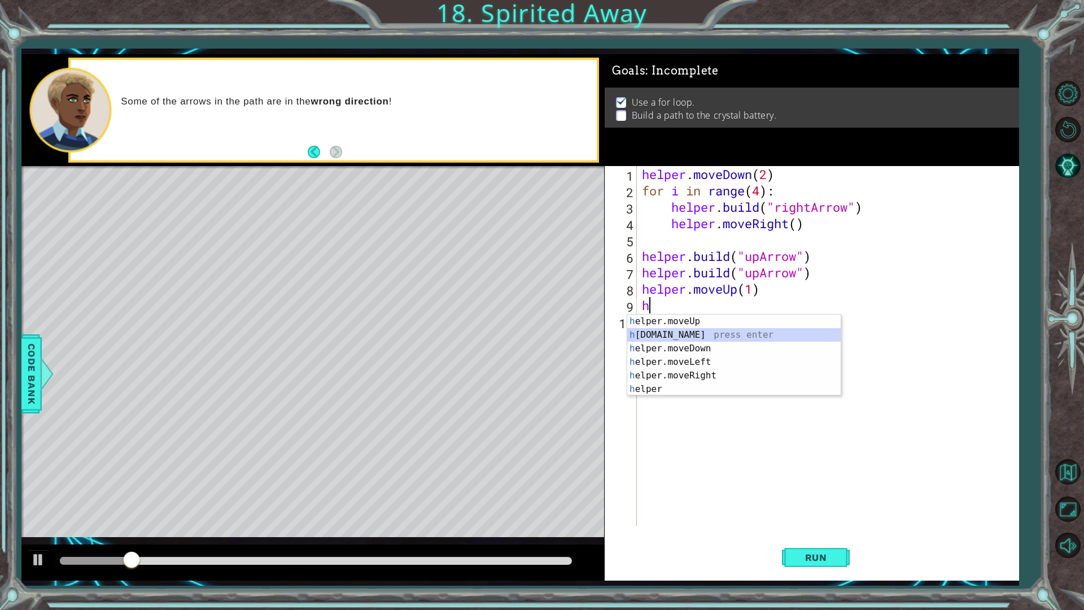
click at [689, 334] on div "h elper.moveUp press enter h [DOMAIN_NAME] press enter h elper.moveDown press e…" at bounding box center [733, 368] width 213 height 108
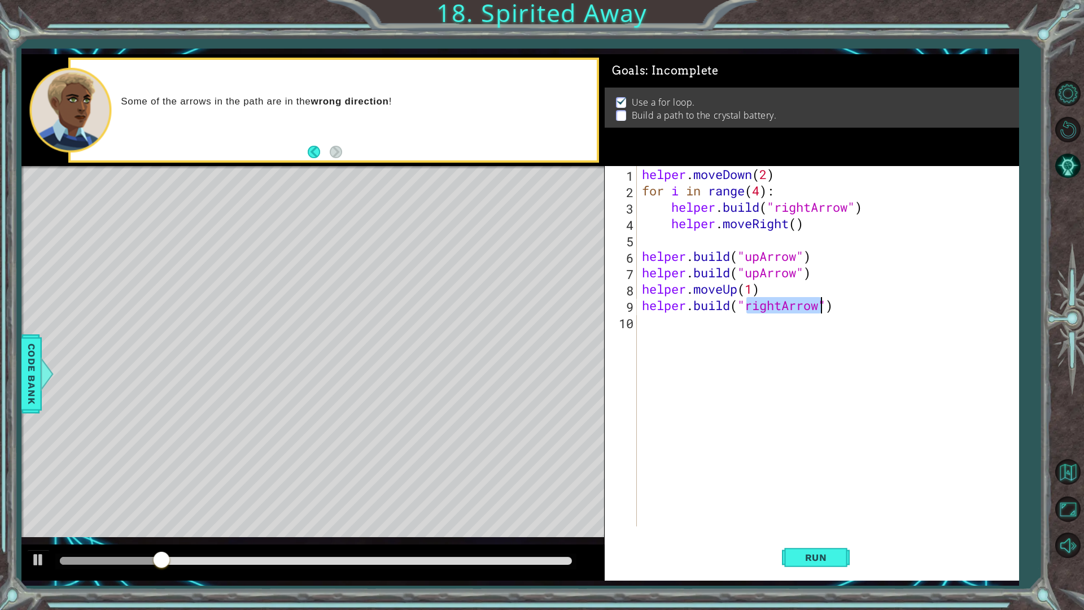
click at [782, 307] on div "helper . moveDown ( 2 ) for i in range ( 4 ) : helper . build ( "rightArrow" ) …" at bounding box center [826, 346] width 375 height 360
type textarea "[DOMAIN_NAME]("upArrow")"
click at [831, 538] on button "Run" at bounding box center [816, 556] width 68 height 41
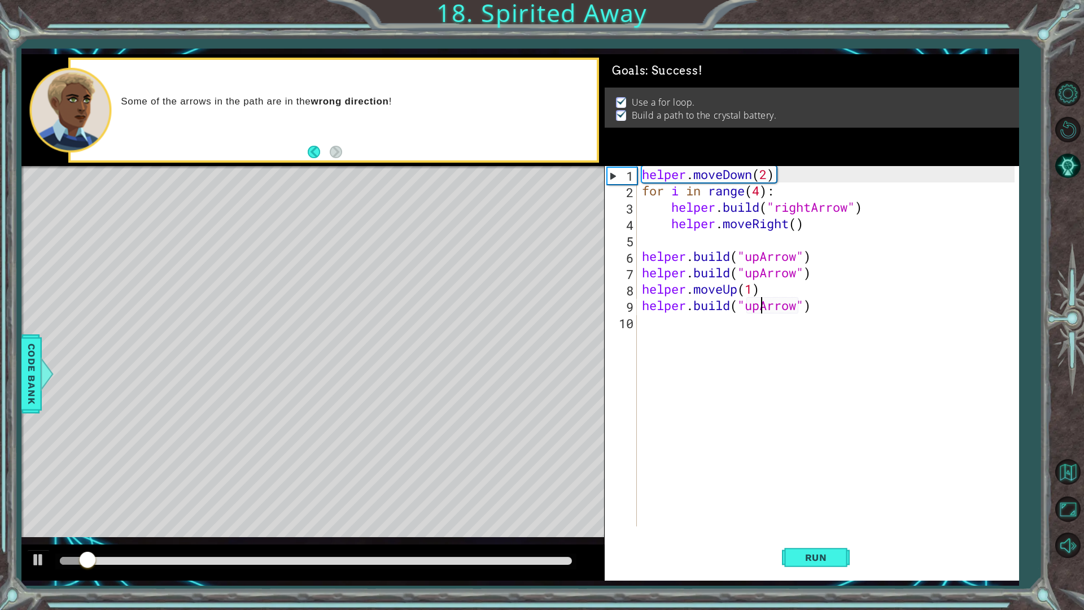
click at [445, 538] on div at bounding box center [315, 560] width 511 height 8
click at [36, 538] on div at bounding box center [38, 559] width 15 height 15
click at [699, 336] on div "helper . moveDown ( 2 ) for i in range ( 4 ) : helper . build ( "rightArrow" ) …" at bounding box center [829, 362] width 381 height 393
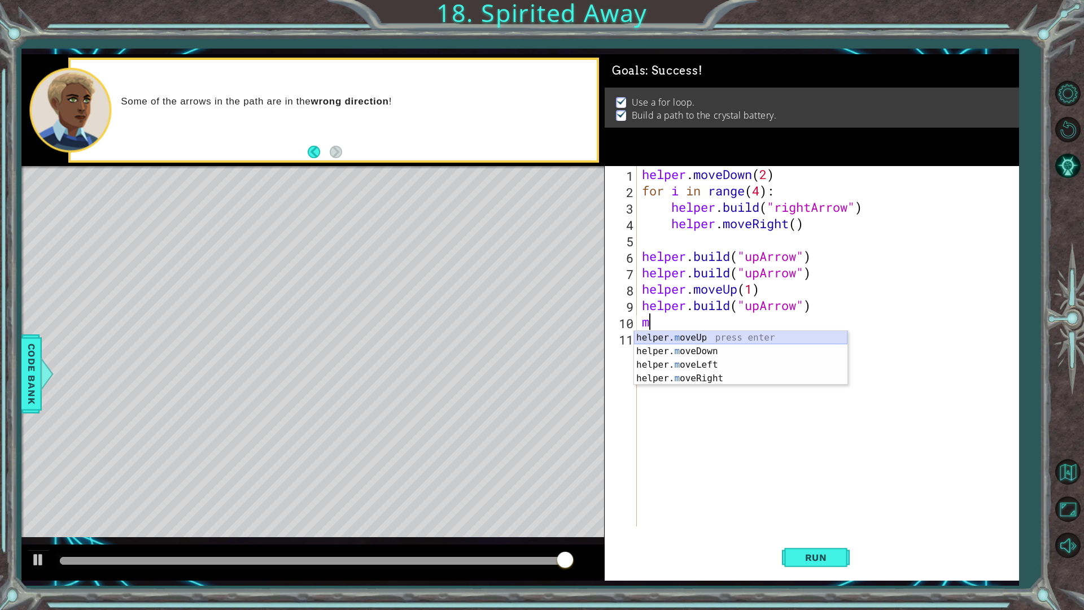
type textarea "m"
drag, startPoint x: 691, startPoint y: 338, endPoint x: 689, endPoint y: 354, distance: 16.6
click at [690, 347] on body "1 ההההההההההההההההההההההההההההההההההההההההההההההההההההההההההההההההההההההההההההה…" at bounding box center [542, 305] width 1084 height 610
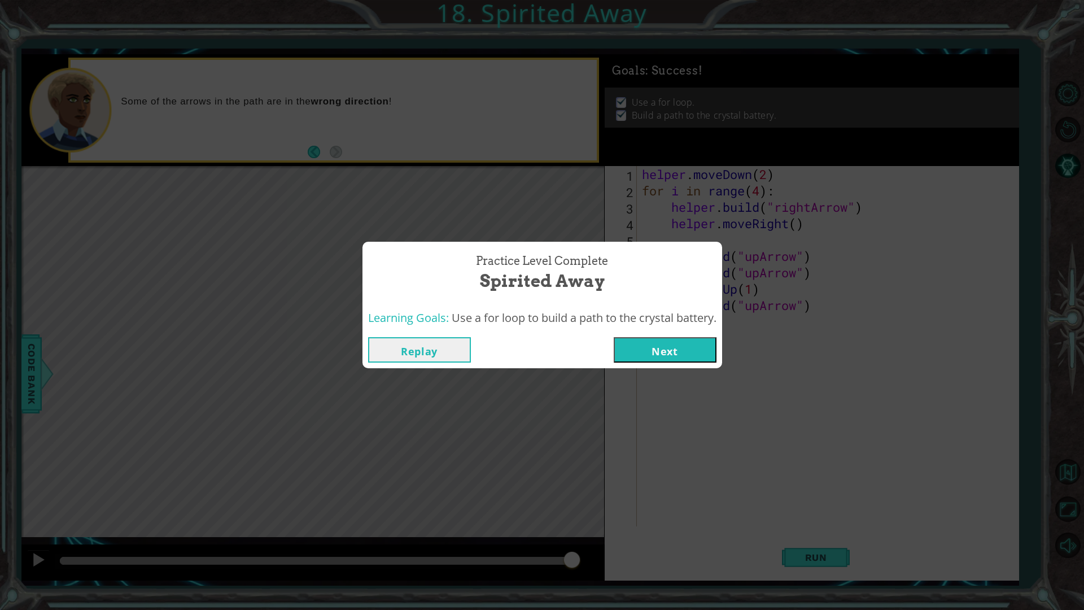
click at [694, 354] on button "Next" at bounding box center [664, 349] width 103 height 25
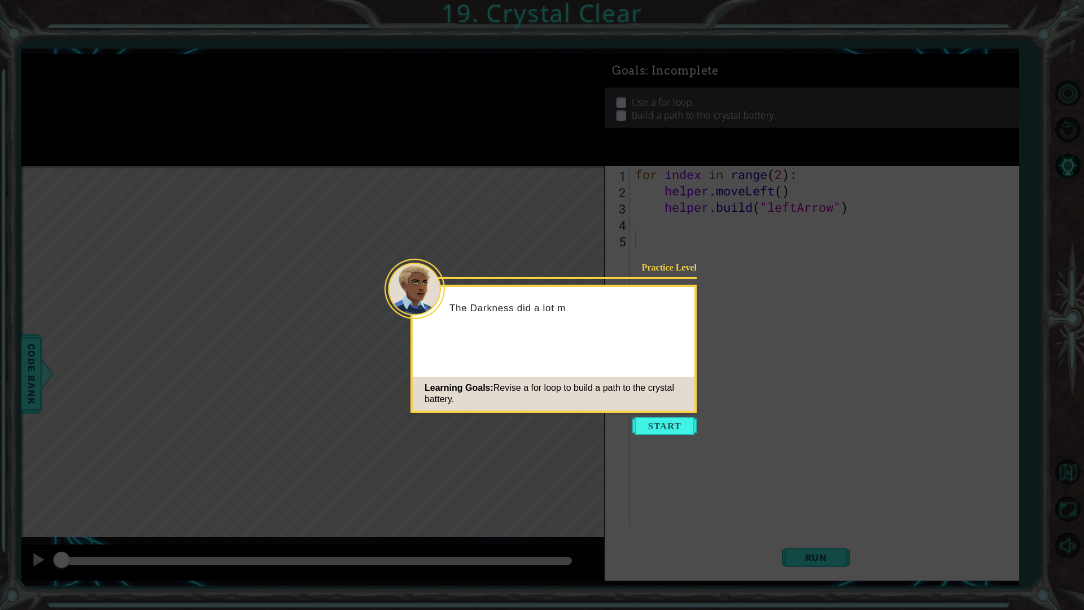
click at [677, 426] on button "Start" at bounding box center [664, 426] width 64 height 18
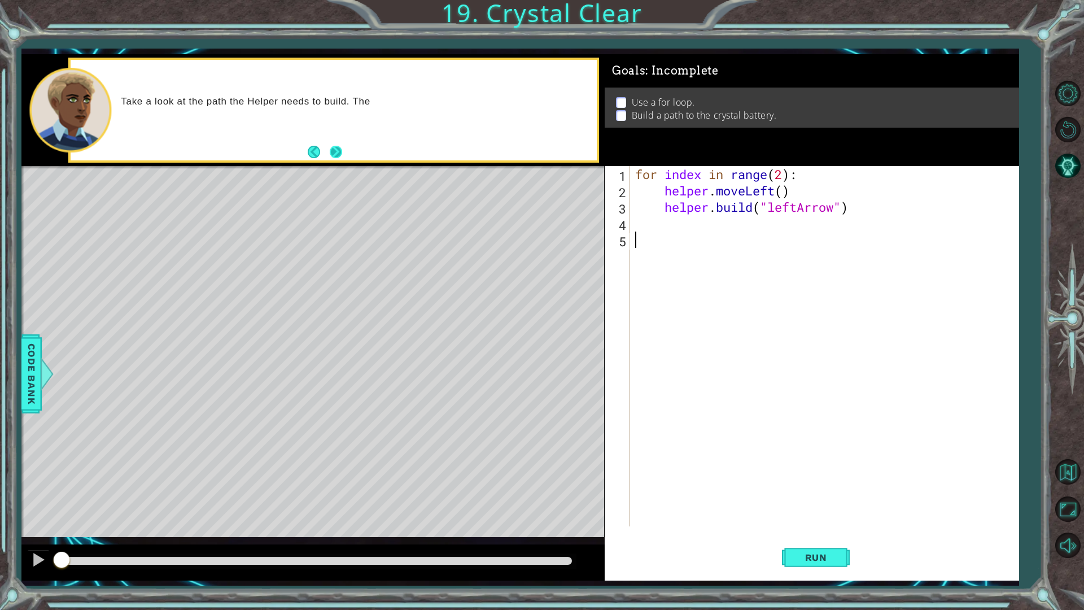
click at [328, 148] on footer at bounding box center [325, 151] width 34 height 17
click at [339, 148] on button "Next" at bounding box center [336, 152] width 12 height 12
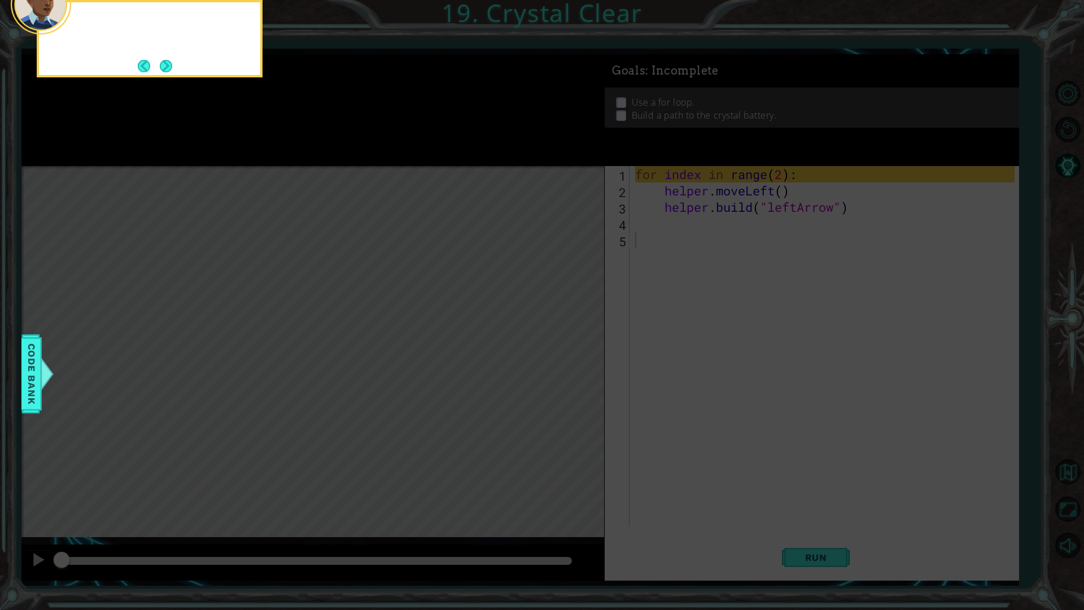
click at [339, 148] on icon at bounding box center [542, 98] width 1084 height 1022
click at [164, 70] on button "Next" at bounding box center [166, 66] width 12 height 12
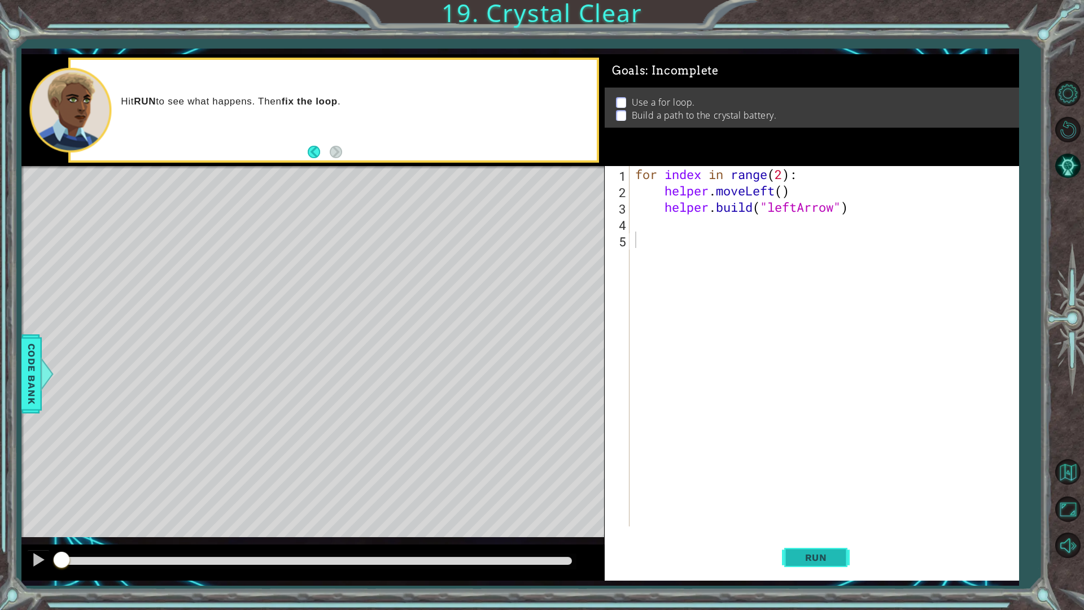
click at [837, 538] on button "Run" at bounding box center [816, 556] width 68 height 41
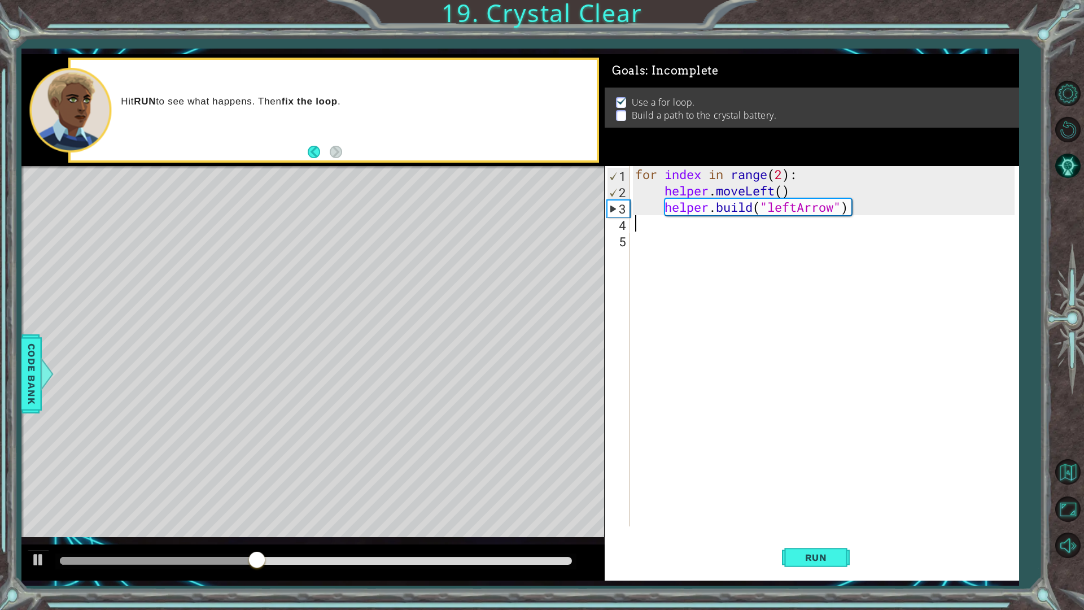
click at [770, 231] on div "for index in range ( 2 ) : helper . moveLeft ( ) helper . build ( "leftArrow" )" at bounding box center [827, 362] width 388 height 393
type textarea "h"
click at [691, 239] on div "helper. b uild press enter" at bounding box center [733, 253] width 213 height 41
type textarea "[DOMAIN_NAME]("rightArrow")"
click at [805, 538] on span "Run" at bounding box center [816, 556] width 45 height 11
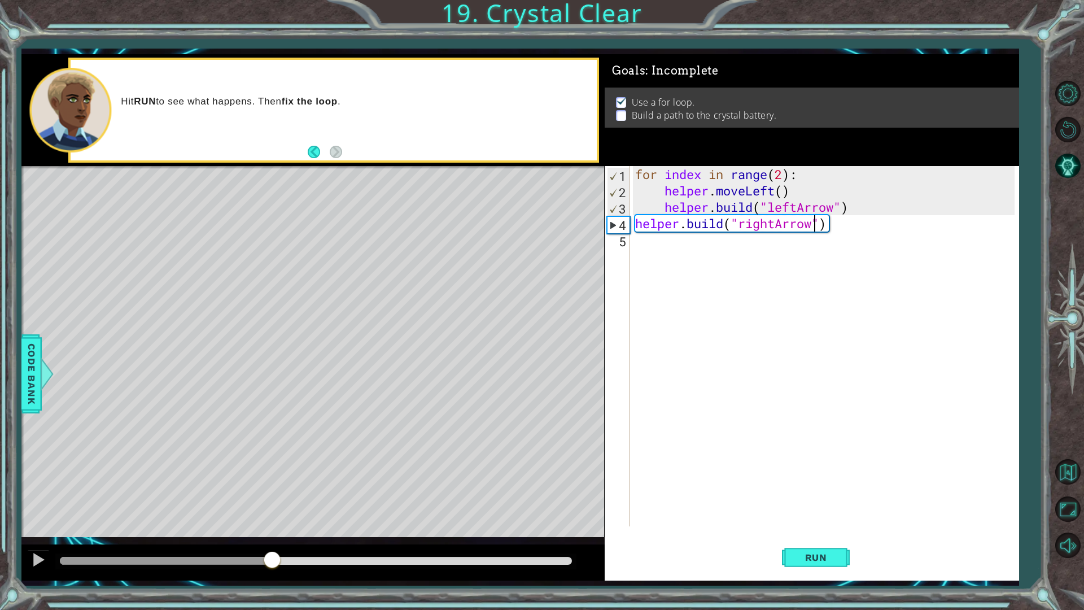
drag, startPoint x: 220, startPoint y: 562, endPoint x: 278, endPoint y: 554, distance: 58.7
click at [275, 538] on div at bounding box center [315, 560] width 511 height 8
click at [713, 250] on div "for index in range ( 2 ) : helper . moveLeft ( ) helper . build ( "leftArrow" )…" at bounding box center [827, 362] width 388 height 393
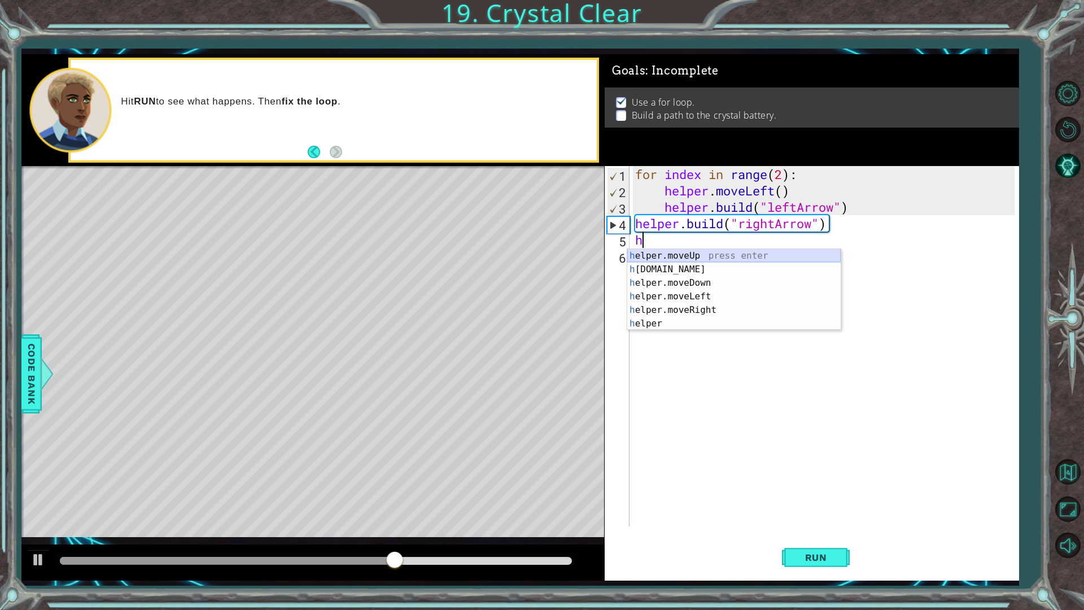
click at [704, 259] on div "h elper.moveUp press enter h [DOMAIN_NAME] press enter h elper.moveDown press e…" at bounding box center [733, 303] width 213 height 108
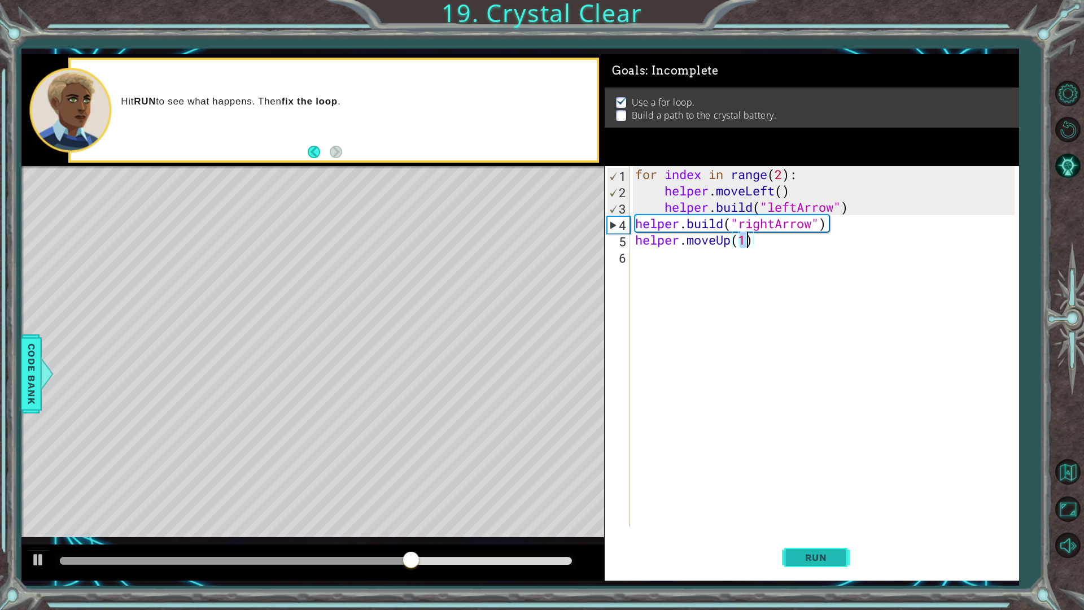
click at [792, 538] on button "Run" at bounding box center [816, 556] width 68 height 41
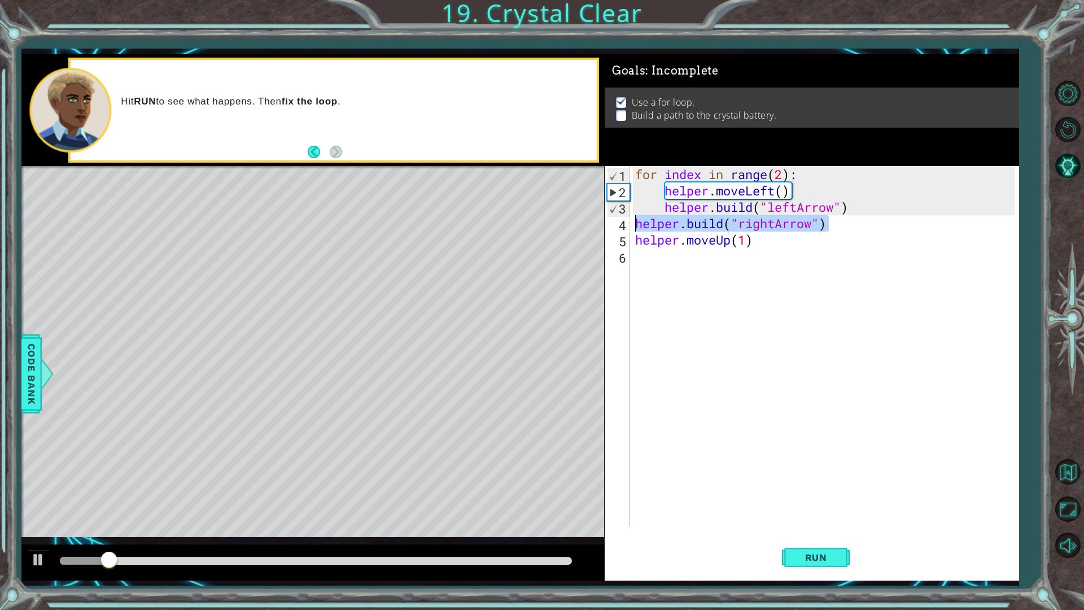
drag, startPoint x: 853, startPoint y: 224, endPoint x: 622, endPoint y: 226, distance: 230.8
click at [622, 226] on div "helper.moveUp(1) 1 2 3 4 5 6 for index in range ( 2 ) : helper . moveLeft ( ) h…" at bounding box center [809, 346] width 410 height 360
type textarea "[DOMAIN_NAME]("rightArrow")"
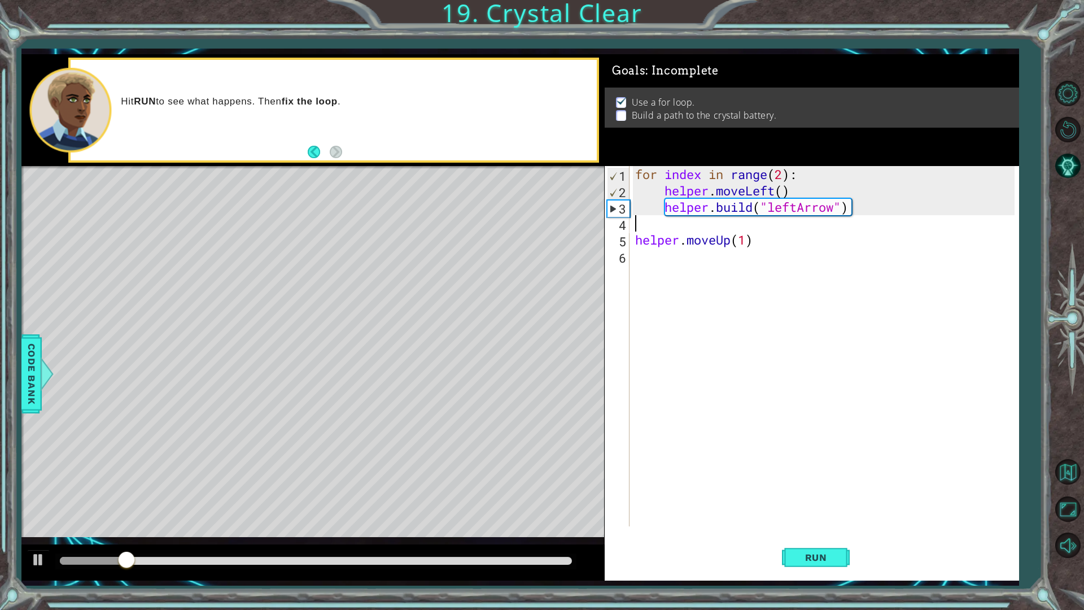
type textarea "[DOMAIN_NAME]("leftArrow")"
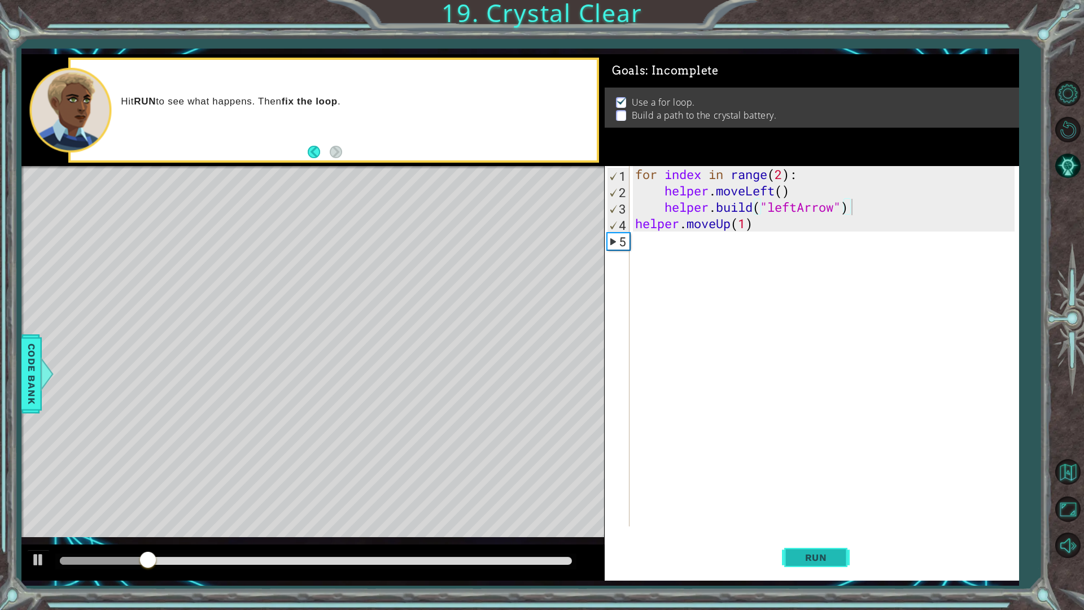
click at [791, 538] on button "Run" at bounding box center [816, 556] width 68 height 41
click at [645, 244] on div "for index in range ( 2 ) : helper . moveLeft ( ) helper . build ( "leftArrow" )…" at bounding box center [827, 362] width 388 height 393
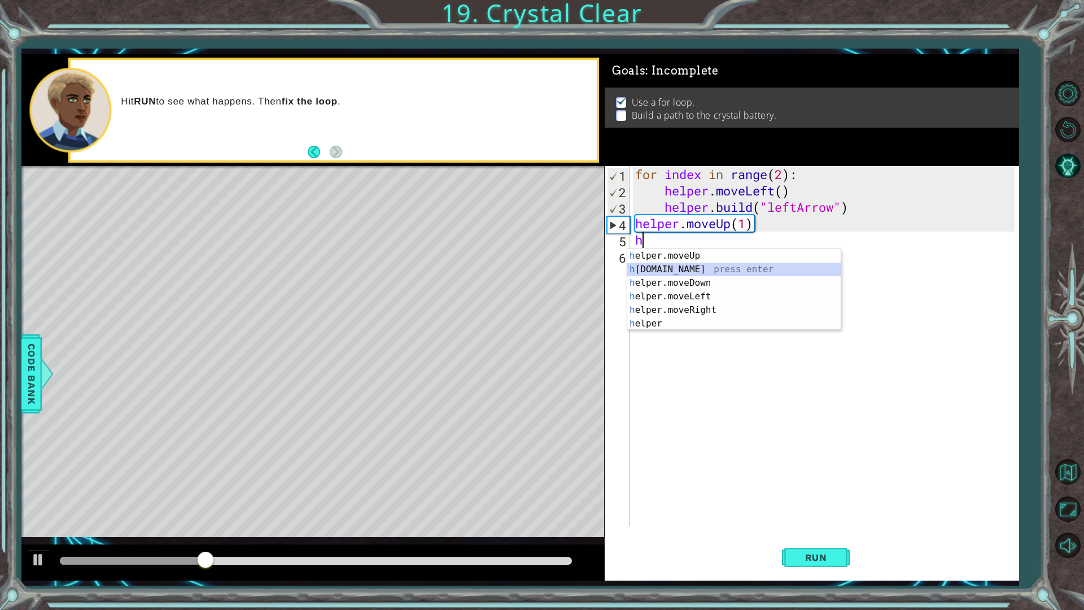
drag, startPoint x: 653, startPoint y: 269, endPoint x: 669, endPoint y: 265, distance: 17.0
click at [669, 265] on div "h elper.moveUp press enter h [DOMAIN_NAME] press enter h elper.moveDown press e…" at bounding box center [733, 303] width 213 height 108
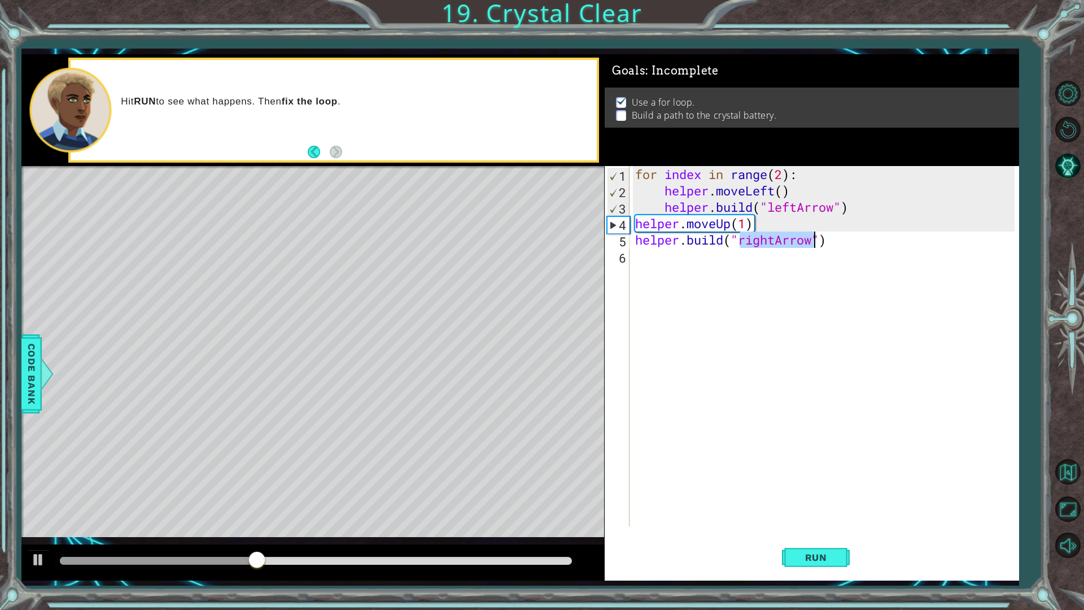
click at [773, 240] on div "for index in range ( 2 ) : helper . moveLeft ( ) helper . build ( "leftArrow" )…" at bounding box center [824, 346] width 382 height 360
click at [756, 258] on div "" leftArrow" press enter" at bounding box center [830, 269] width 213 height 41
click at [840, 538] on button "Run" at bounding box center [816, 556] width 68 height 41
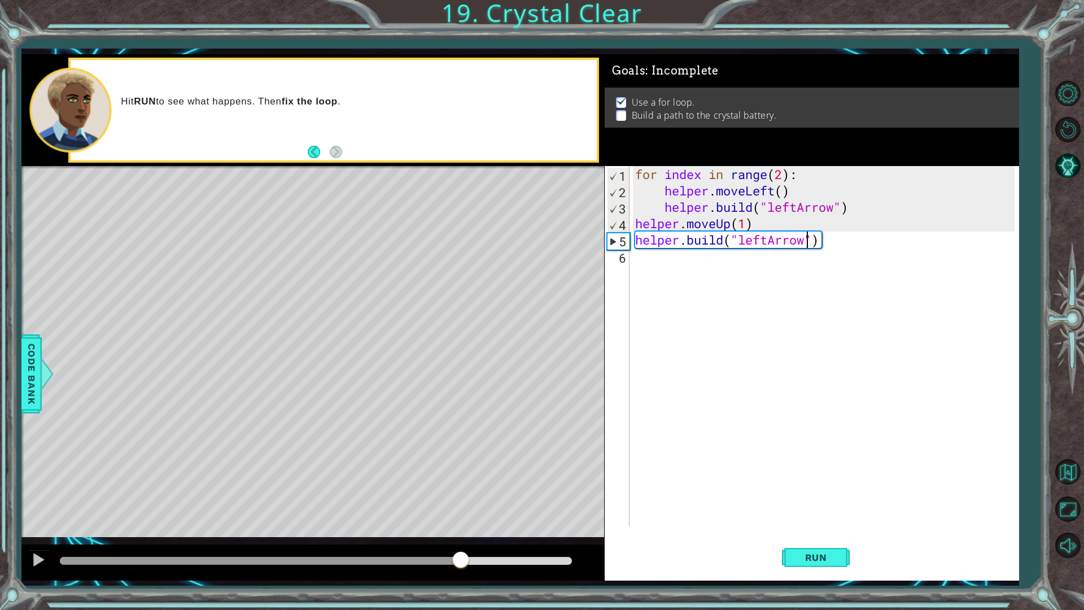
drag, startPoint x: 405, startPoint y: 558, endPoint x: 468, endPoint y: 548, distance: 63.5
click at [468, 538] on div at bounding box center [312, 562] width 582 height 36
click at [642, 209] on div "for index in range ( 2 ) : helper . moveLeft ( ) helper . build ( "leftArrow" )…" at bounding box center [827, 362] width 388 height 393
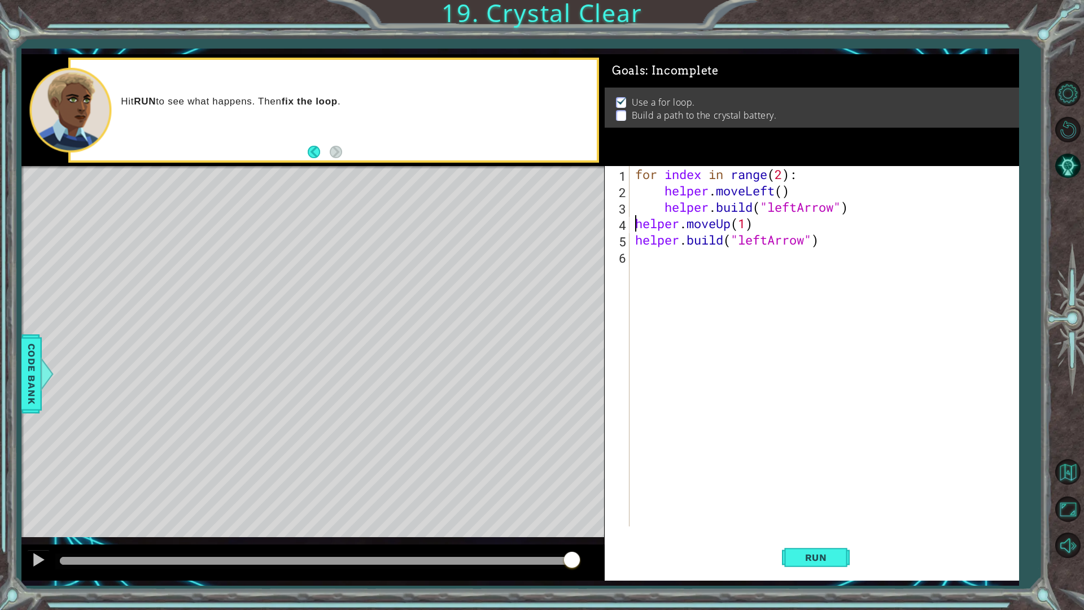
click at [634, 226] on div "for index in range ( 2 ) : helper . moveLeft ( ) helper . build ( "leftArrow" )…" at bounding box center [827, 362] width 388 height 393
type textarea "helper.moveUp(1)"
click at [641, 225] on div "for index in range ( 2 ) : helper . moveLeft ( ) helper . build ( "leftArrow" )…" at bounding box center [827, 362] width 388 height 393
click at [635, 244] on div "for index in range ( 2 ) : helper . moveLeft ( ) helper . build ( "leftArrow" )…" at bounding box center [827, 362] width 388 height 393
drag, startPoint x: 847, startPoint y: 236, endPoint x: 629, endPoint y: 235, distance: 218.4
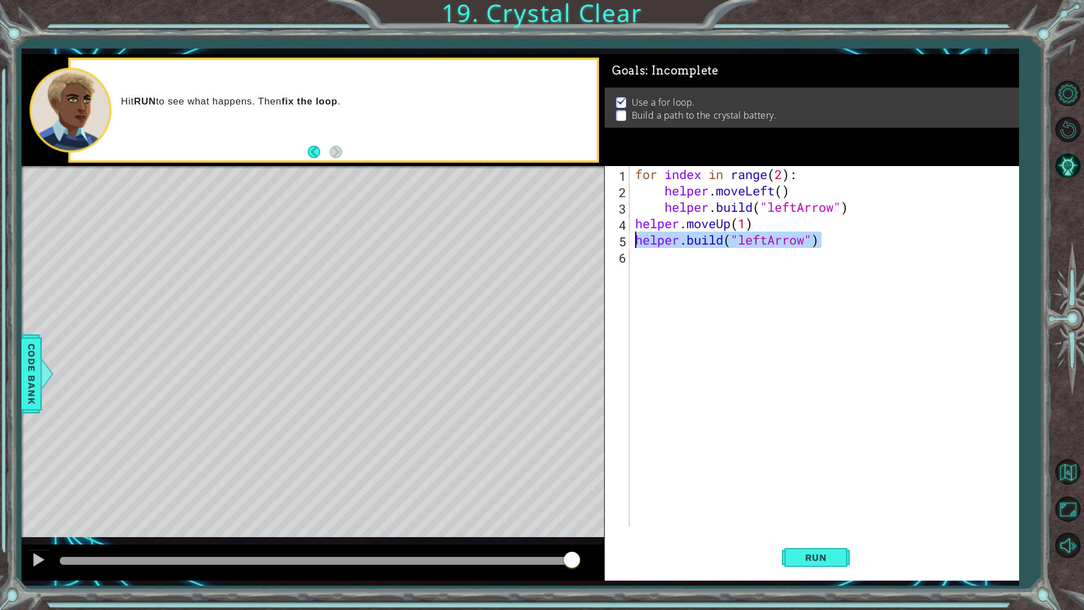
click at [631, 235] on div "helper.moveUp(1) 1 2 3 4 5 6 for index in range ( 2 ) : helper . moveLeft ( ) h…" at bounding box center [809, 346] width 410 height 360
type textarea "[DOMAIN_NAME]("leftArrow")"
click at [819, 538] on button "Run" at bounding box center [816, 556] width 68 height 41
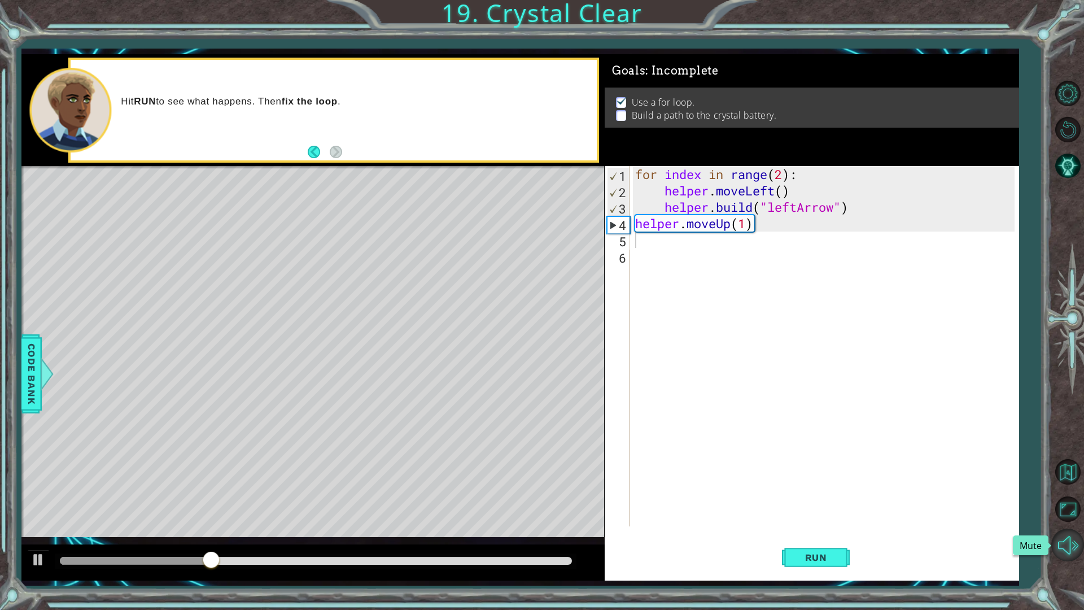
click at [1066, 538] on button "Mute" at bounding box center [1067, 544] width 33 height 33
drag, startPoint x: 711, startPoint y: 264, endPoint x: 704, endPoint y: 260, distance: 8.6
click at [707, 263] on div "for index in range ( 2 ) : helper . moveLeft ( ) helper . build ( "leftArrow" )…" at bounding box center [827, 362] width 388 height 393
click at [698, 246] on div "for index in range ( 2 ) : helper . moveLeft ( ) helper . build ( "leftArrow" )…" at bounding box center [827, 362] width 388 height 393
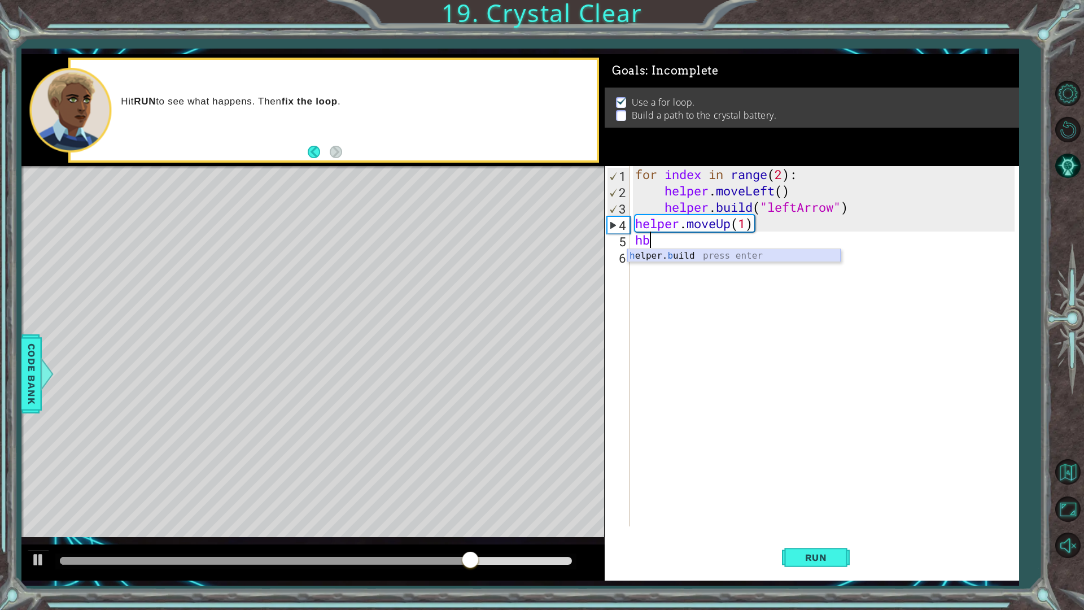
click at [672, 255] on div "h elper. b uild press enter" at bounding box center [733, 269] width 213 height 41
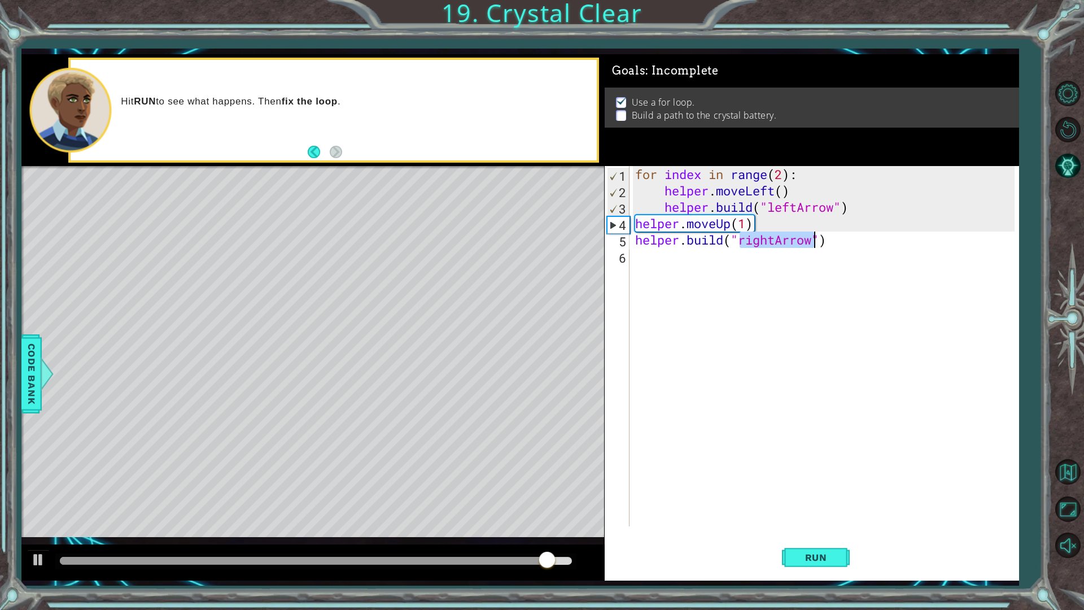
click at [772, 241] on div "for index in range ( 2 ) : helper . moveLeft ( ) helper . build ( "leftArrow" )…" at bounding box center [824, 346] width 382 height 360
click at [775, 247] on div "for index in range ( 2 ) : helper . moveLeft ( ) helper . build ( "leftArrow" )…" at bounding box center [827, 362] width 388 height 393
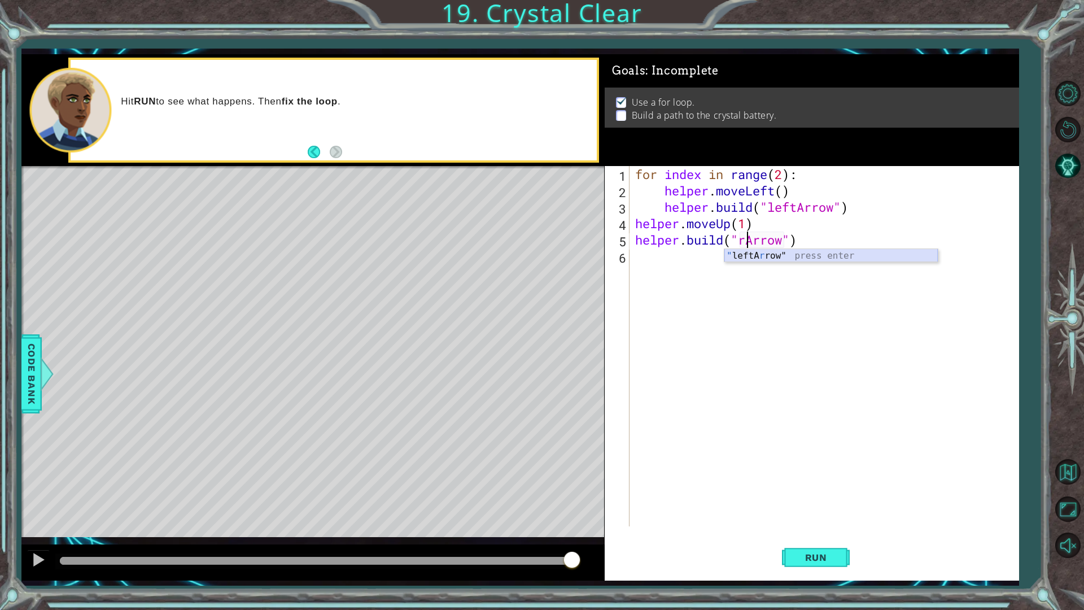
click at [787, 253] on div "" leftA r row" press enter" at bounding box center [830, 269] width 213 height 41
drag, startPoint x: 814, startPoint y: 556, endPoint x: 814, endPoint y: 545, distance: 11.3
click at [814, 538] on span "Run" at bounding box center [816, 556] width 45 height 11
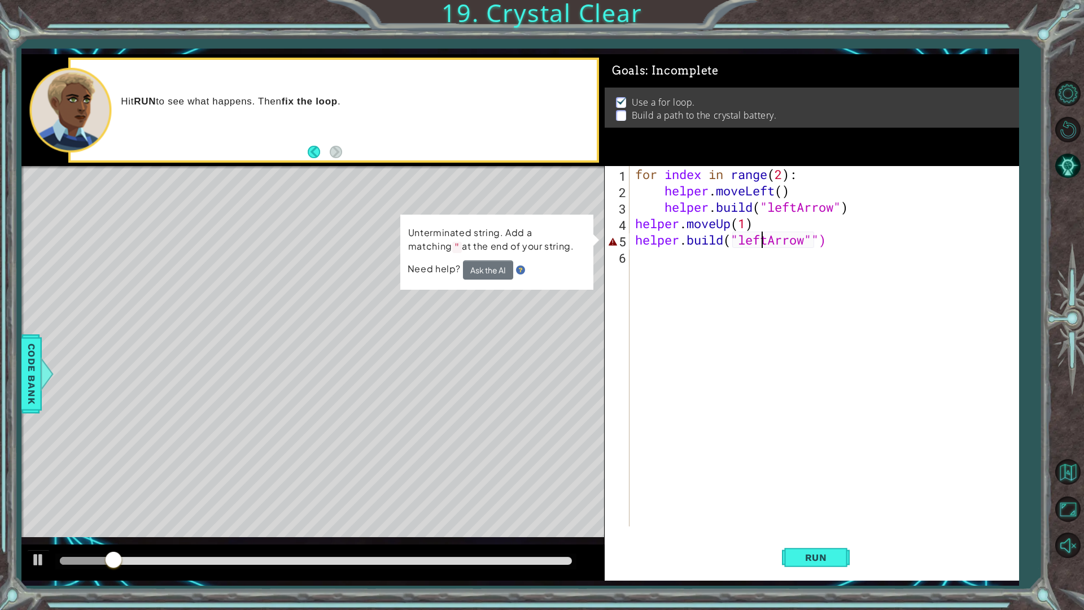
click at [764, 241] on div "for index in range ( 2 ) : helper . moveLeft ( ) helper . build ( "leftArrow" )…" at bounding box center [827, 362] width 388 height 393
click at [771, 247] on div "for index in range ( 2 ) : helper . moveLeft ( ) helper . build ( "leftArrow" )…" at bounding box center [827, 362] width 388 height 393
drag, startPoint x: 771, startPoint y: 247, endPoint x: 763, endPoint y: 247, distance: 7.9
click at [763, 247] on div "for index in range ( 2 ) : helper . moveLeft ( ) helper . build ( "leftArrow" )…" at bounding box center [827, 362] width 388 height 393
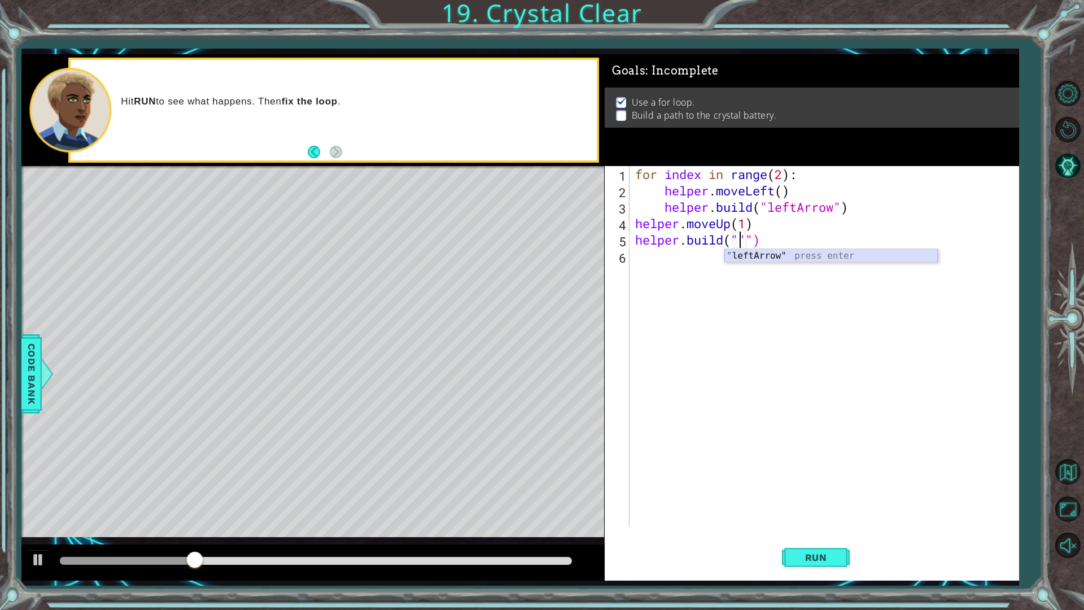
scroll to position [0, 5]
click at [771, 258] on div "" leftA r row" press enter" at bounding box center [830, 269] width 213 height 41
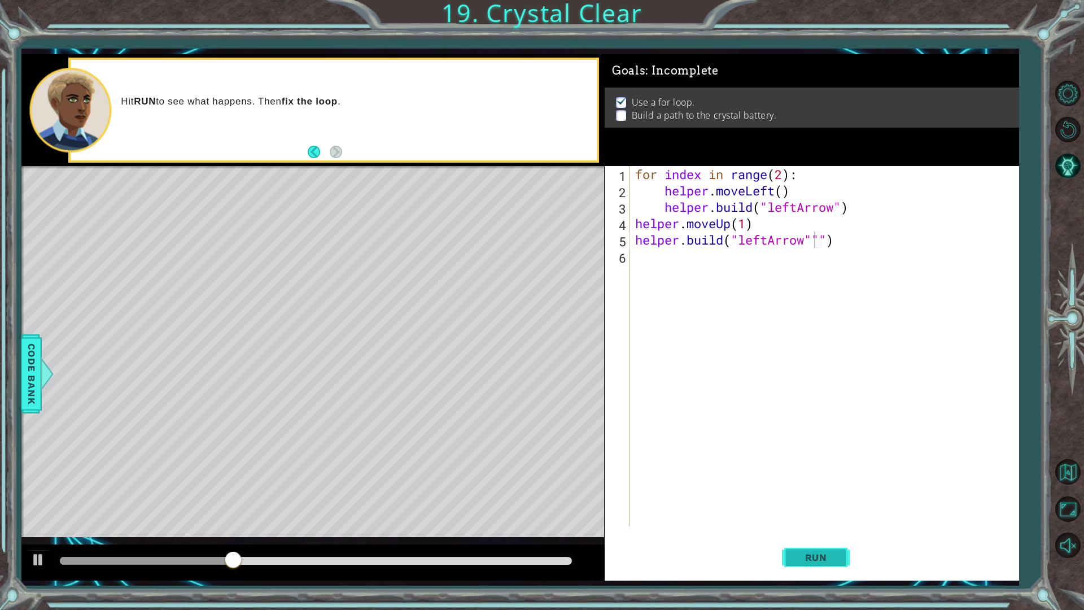
click at [835, 538] on span "Run" at bounding box center [816, 556] width 45 height 11
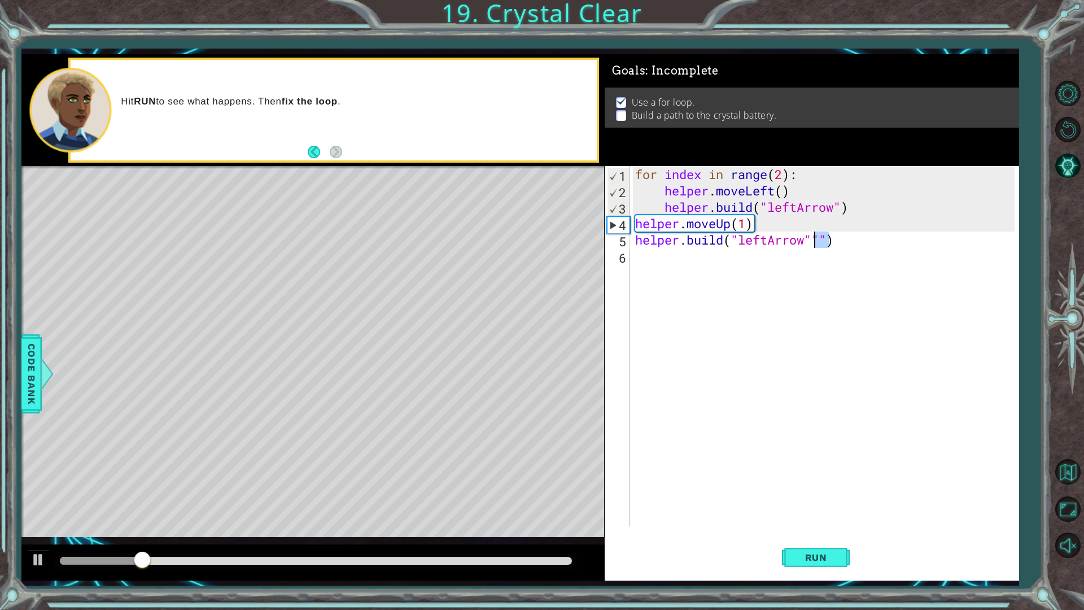
drag, startPoint x: 830, startPoint y: 240, endPoint x: 816, endPoint y: 246, distance: 15.7
click at [816, 246] on div "for index in range ( 2 ) : helper . moveLeft ( ) helper . build ( "leftArrow" )…" at bounding box center [827, 362] width 388 height 393
type textarea "[DOMAIN_NAME]("leftArrow")"
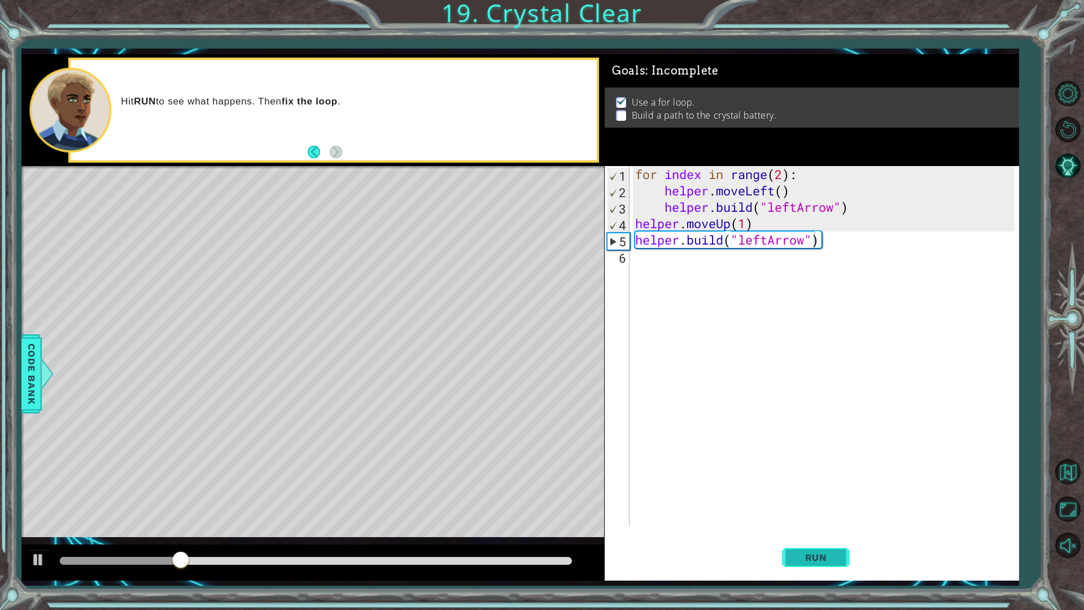
click at [823, 538] on span "Run" at bounding box center [816, 556] width 45 height 11
drag, startPoint x: 127, startPoint y: 559, endPoint x: 234, endPoint y: 555, distance: 107.3
click at [234, 538] on div at bounding box center [315, 560] width 511 height 8
click at [695, 261] on div "for index in range ( 2 ) : helper . moveLeft ( ) helper . build ( "leftArrow" )…" at bounding box center [827, 362] width 388 height 393
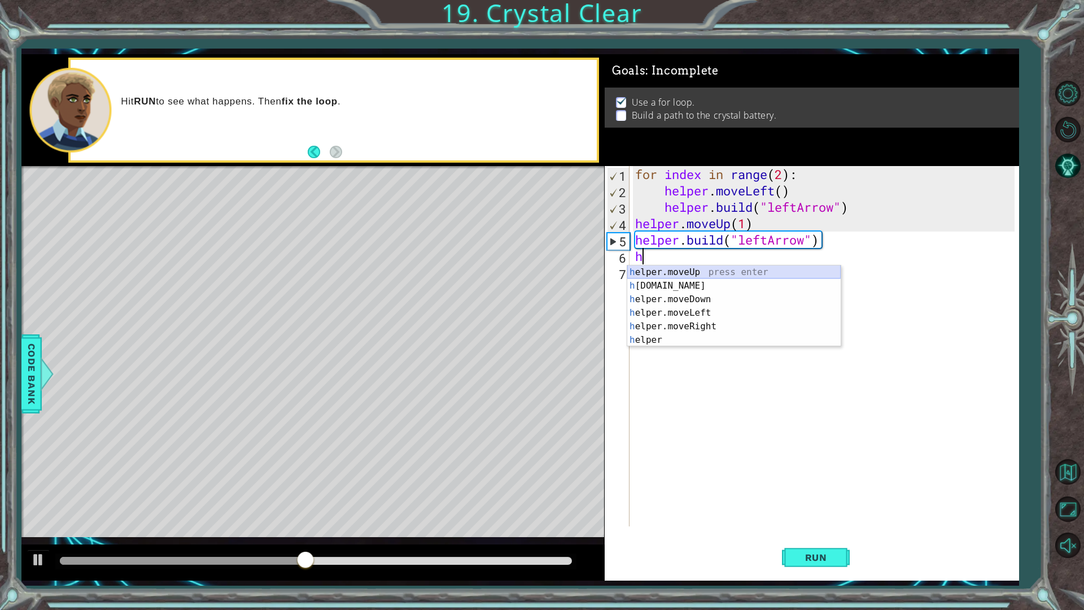
click at [700, 275] on div "h elper.moveUp press enter h [DOMAIN_NAME] press enter h elper.moveDown press e…" at bounding box center [733, 319] width 213 height 108
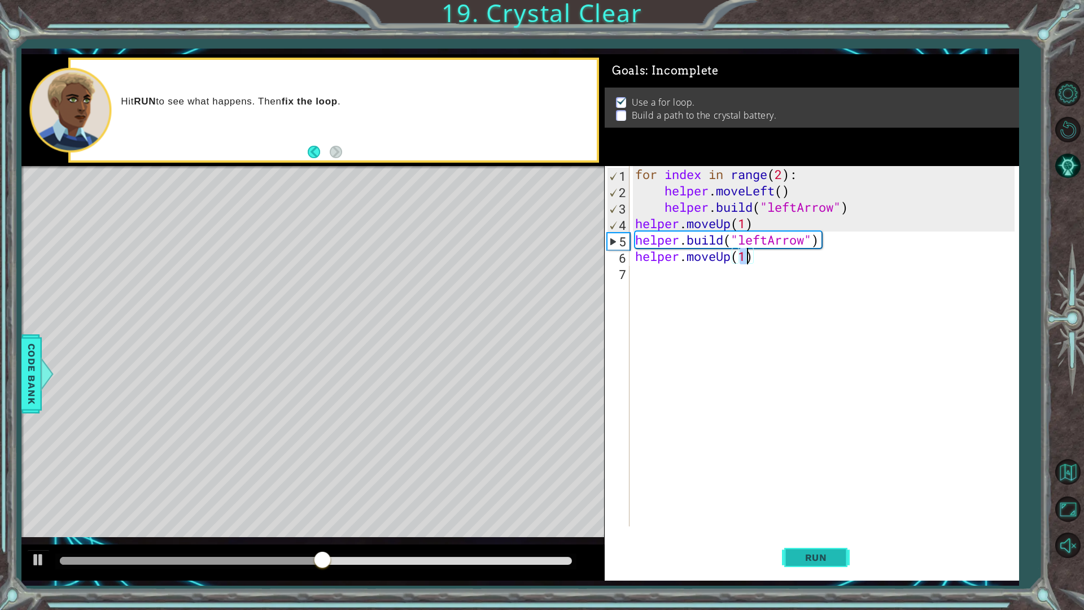
click at [797, 538] on span "Run" at bounding box center [816, 556] width 45 height 11
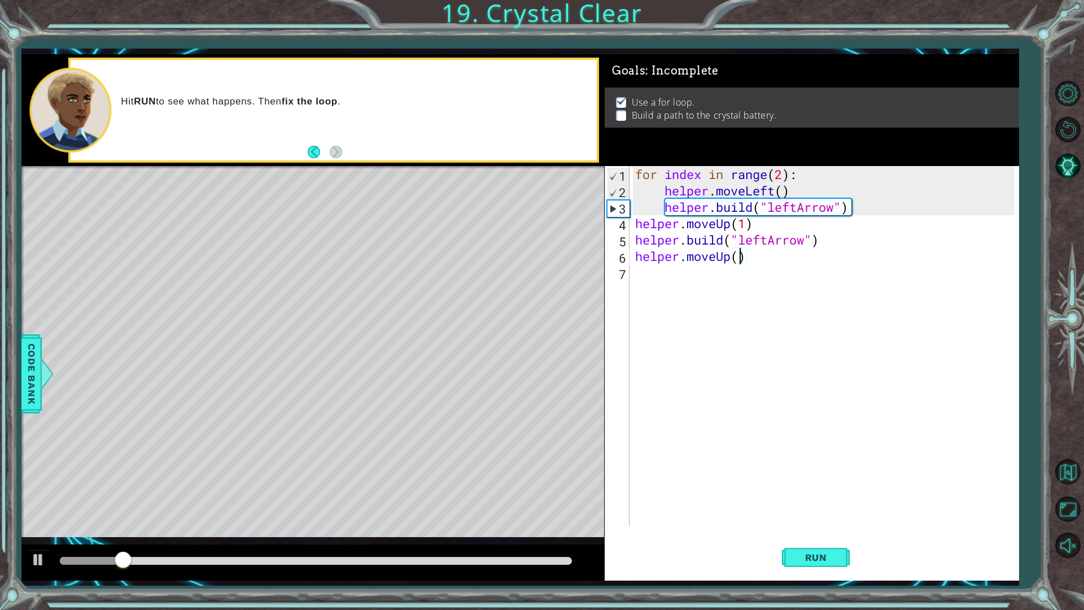
scroll to position [0, 5]
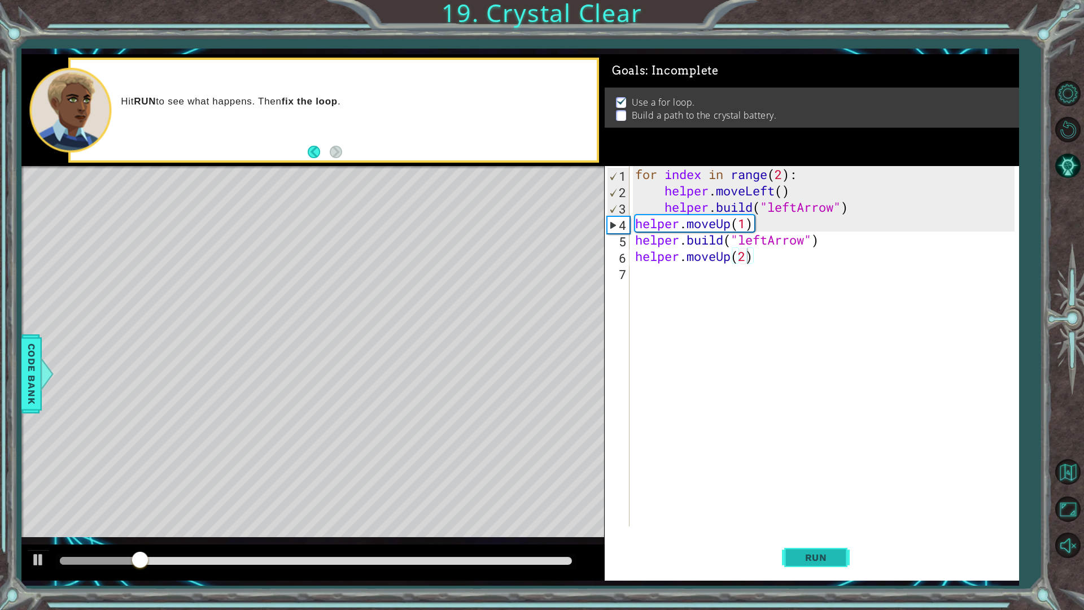
click at [826, 538] on button "Run" at bounding box center [816, 556] width 68 height 41
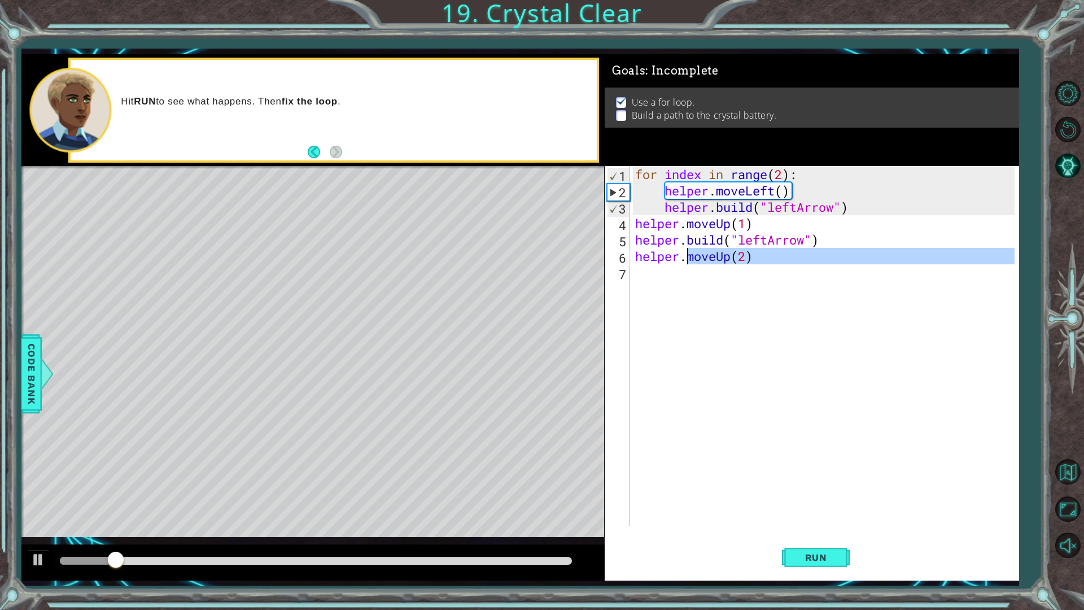
drag, startPoint x: 784, startPoint y: 268, endPoint x: 687, endPoint y: 257, distance: 97.2
click at [687, 257] on div "for index in range ( 2 ) : helper . moveLeft ( ) helper . build ( "leftArrow" )…" at bounding box center [827, 362] width 388 height 393
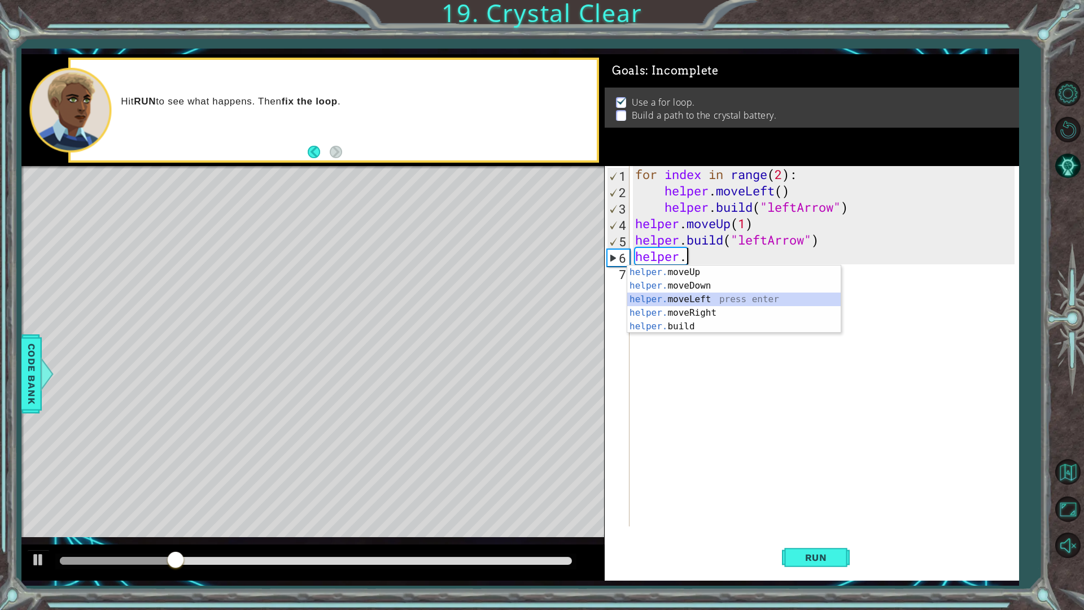
click at [676, 305] on div "helper. moveUp press enter helper. moveDown press enter helper. moveLeft press …" at bounding box center [733, 312] width 213 height 95
type textarea "helper.moveLeft(1)"
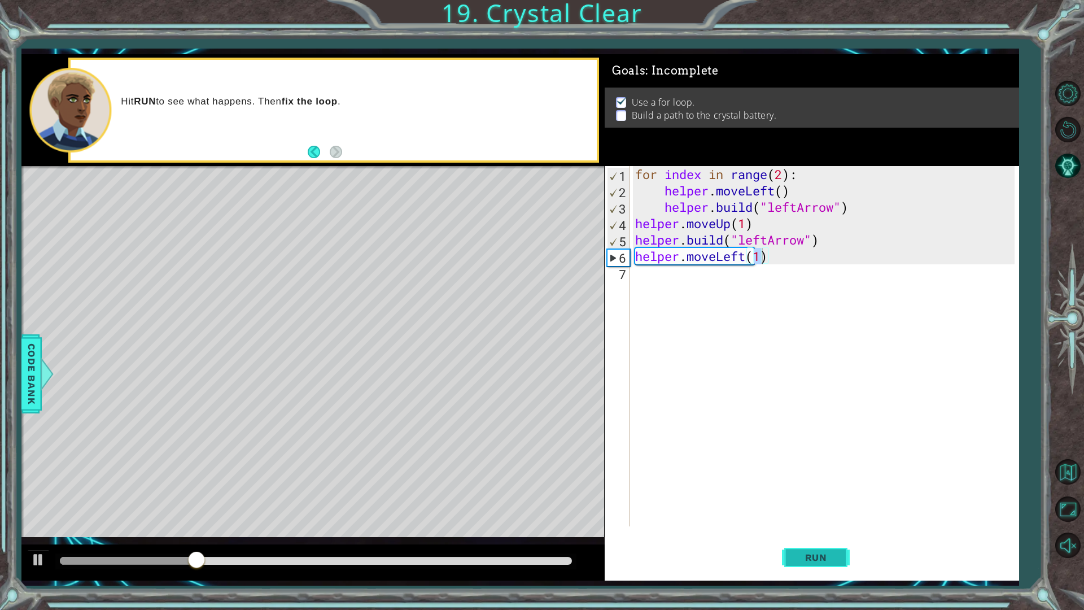
drag, startPoint x: 801, startPoint y: 547, endPoint x: 796, endPoint y: 532, distance: 16.4
click at [800, 538] on button "Run" at bounding box center [816, 556] width 68 height 41
drag, startPoint x: 689, startPoint y: 276, endPoint x: 673, endPoint y: 285, distance: 18.2
drag, startPoint x: 673, startPoint y: 285, endPoint x: 659, endPoint y: 274, distance: 17.7
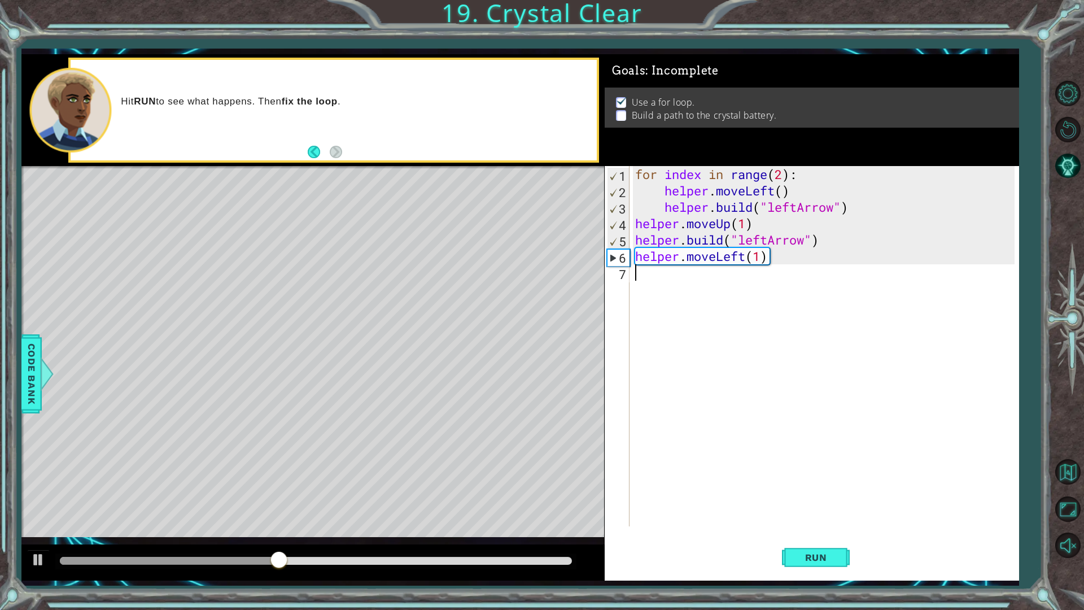
drag, startPoint x: 659, startPoint y: 274, endPoint x: 652, endPoint y: 279, distance: 8.6
click at [652, 279] on div "for index in range ( 2 ) : helper . moveLeft ( ) helper . build ( "leftArrow" )…" at bounding box center [827, 362] width 388 height 393
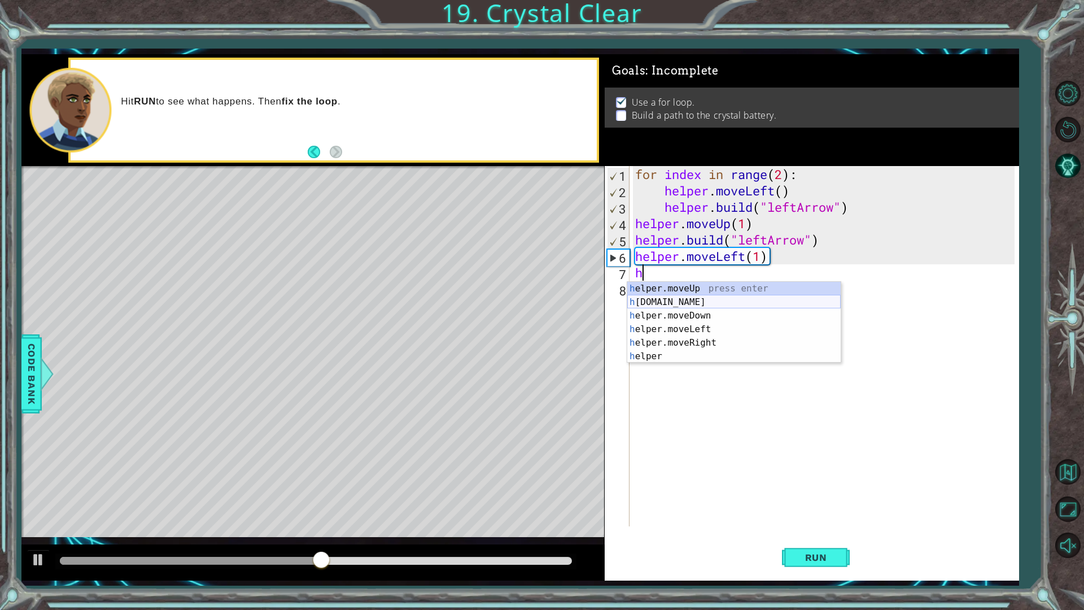
click at [690, 300] on div "h elper.moveUp press enter h [DOMAIN_NAME] press enter h elper.moveDown press e…" at bounding box center [733, 336] width 213 height 108
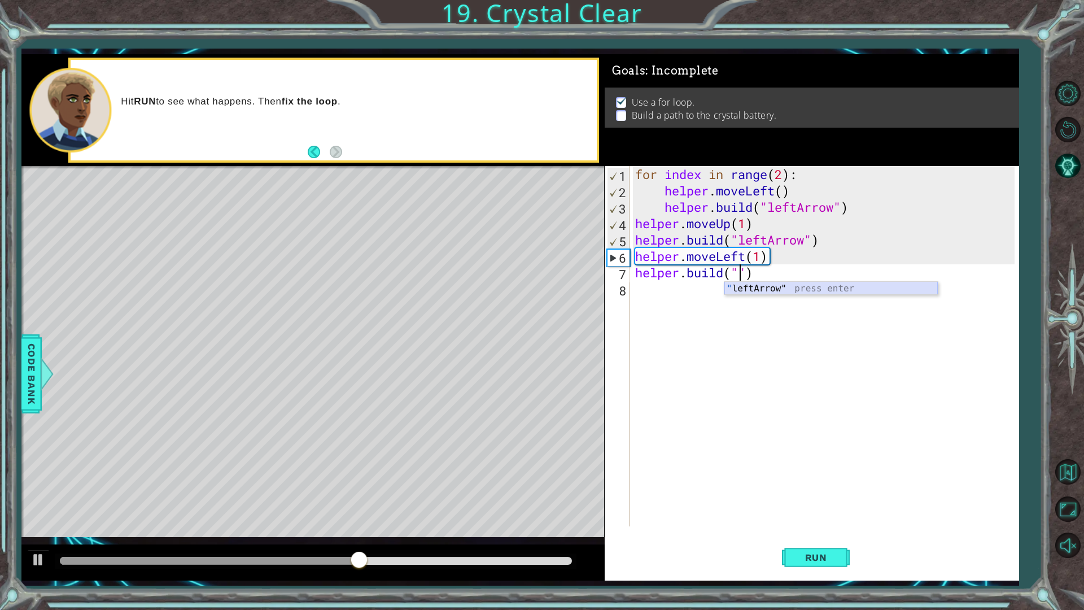
click at [796, 290] on div "" leftArrow" press enter" at bounding box center [830, 302] width 213 height 41
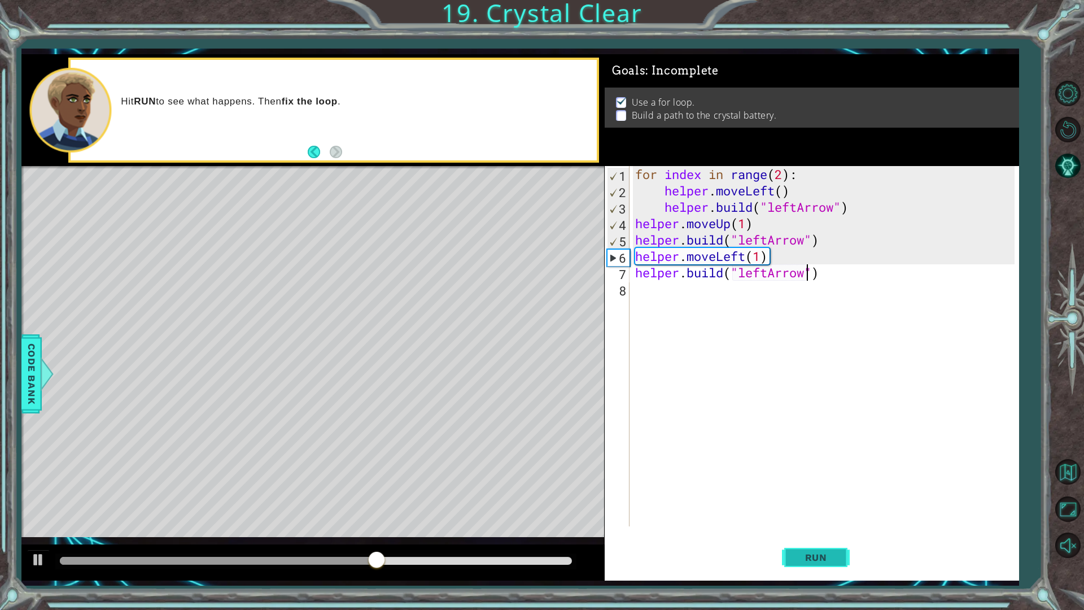
type textarea "[DOMAIN_NAME]("leftArrow")"
click at [839, 538] on button "Run" at bounding box center [816, 556] width 68 height 41
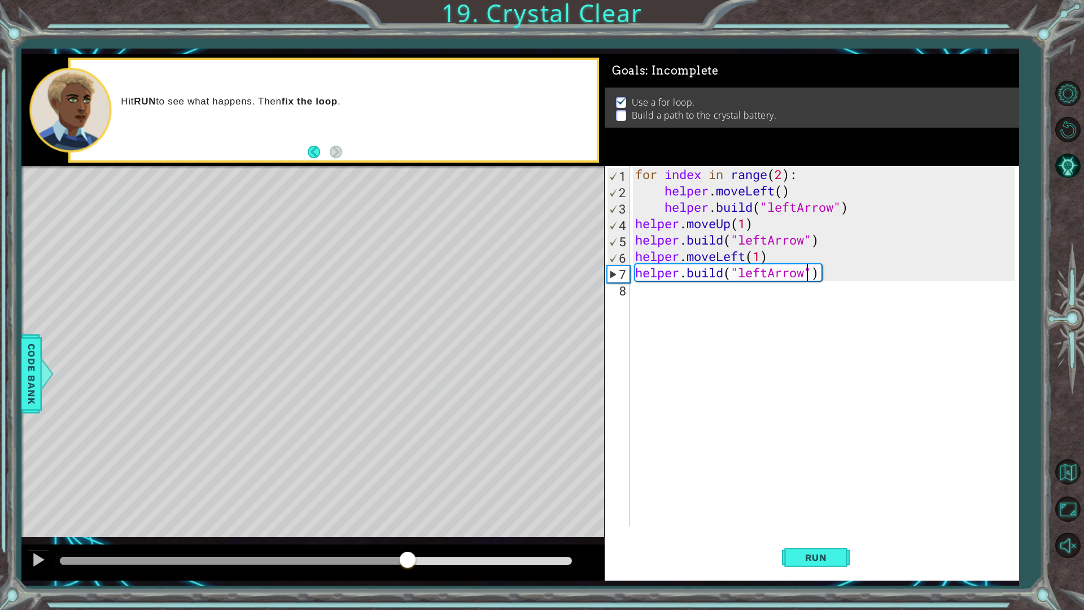
drag, startPoint x: 267, startPoint y: 558, endPoint x: 407, endPoint y: 559, distance: 140.5
click at [407, 538] on div at bounding box center [315, 560] width 511 height 8
click at [694, 297] on div "for index in range ( 2 ) : helper . moveLeft ( ) helper . build ( "leftArrow" )…" at bounding box center [827, 362] width 388 height 393
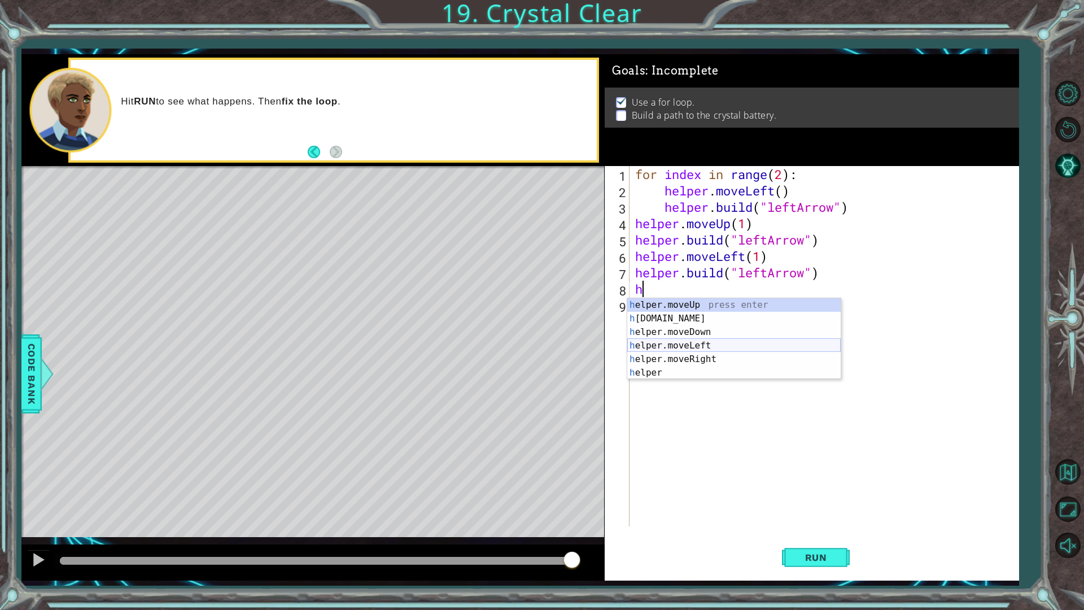
click at [712, 348] on div "h elper.moveUp press enter h [DOMAIN_NAME] press enter h elper.moveDown press e…" at bounding box center [733, 352] width 213 height 108
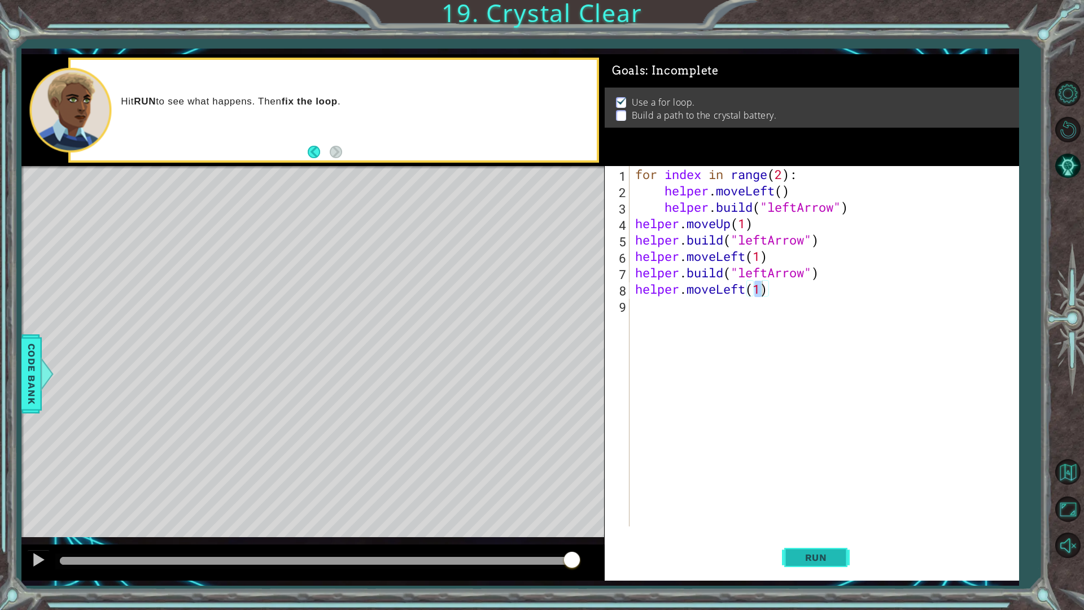
click at [831, 538] on span "Run" at bounding box center [816, 556] width 45 height 11
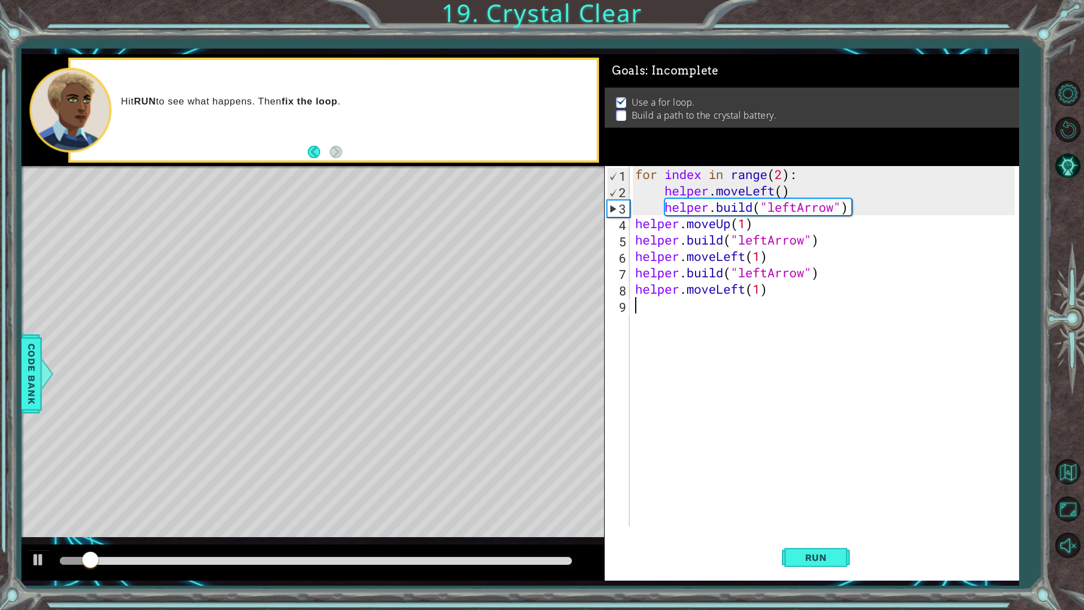
drag, startPoint x: 674, startPoint y: 321, endPoint x: 651, endPoint y: 271, distance: 54.8
click at [651, 271] on div "for index in range ( 2 ) : helper . moveLeft ( ) helper . build ( "leftArrow" )…" at bounding box center [827, 362] width 388 height 393
type textarea "[DOMAIN_NAME]("leftArrow") helper.moveLeft(1)"
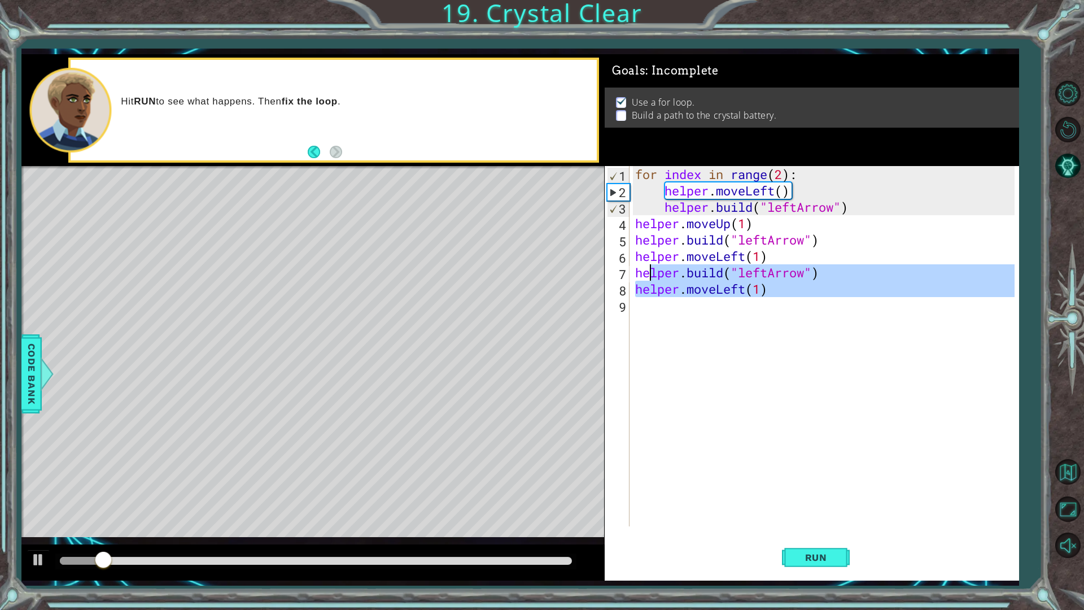
click at [651, 301] on div "for index in range ( 2 ) : helper . moveLeft ( ) helper . build ( "leftArrow" )…" at bounding box center [824, 346] width 382 height 360
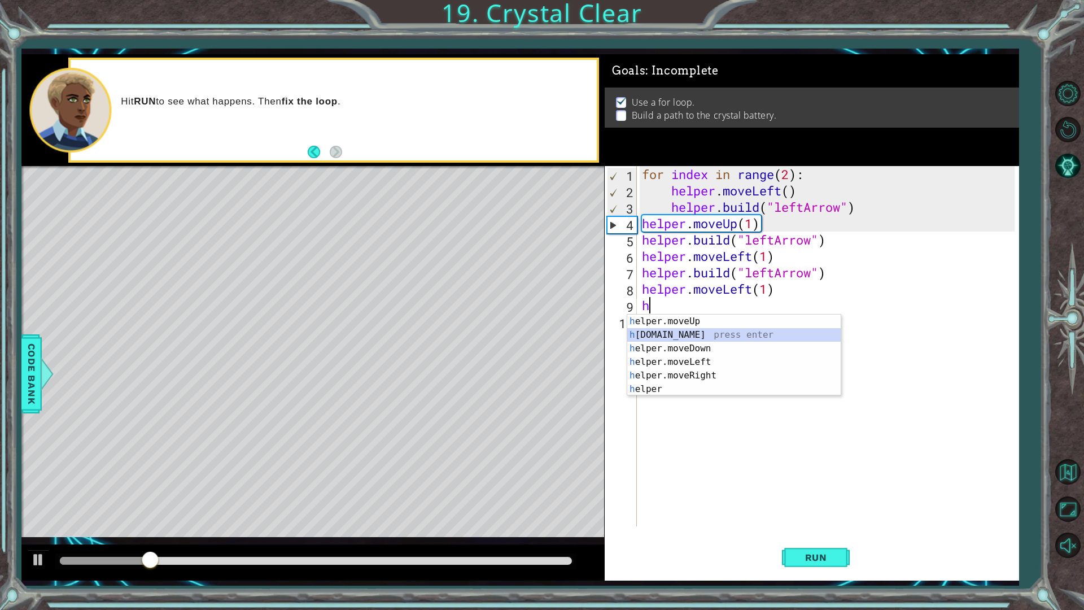
click at [663, 334] on div "h elper.moveUp press enter h [DOMAIN_NAME] press enter h elper.moveDown press e…" at bounding box center [733, 368] width 213 height 108
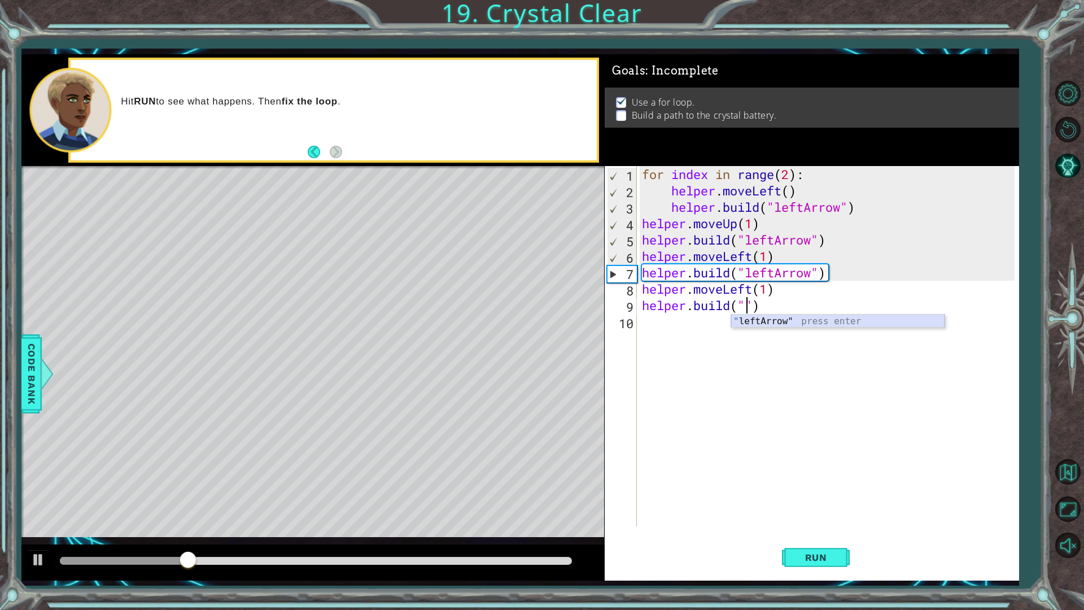
click at [816, 326] on div "" leftArrow" press enter" at bounding box center [837, 334] width 213 height 41
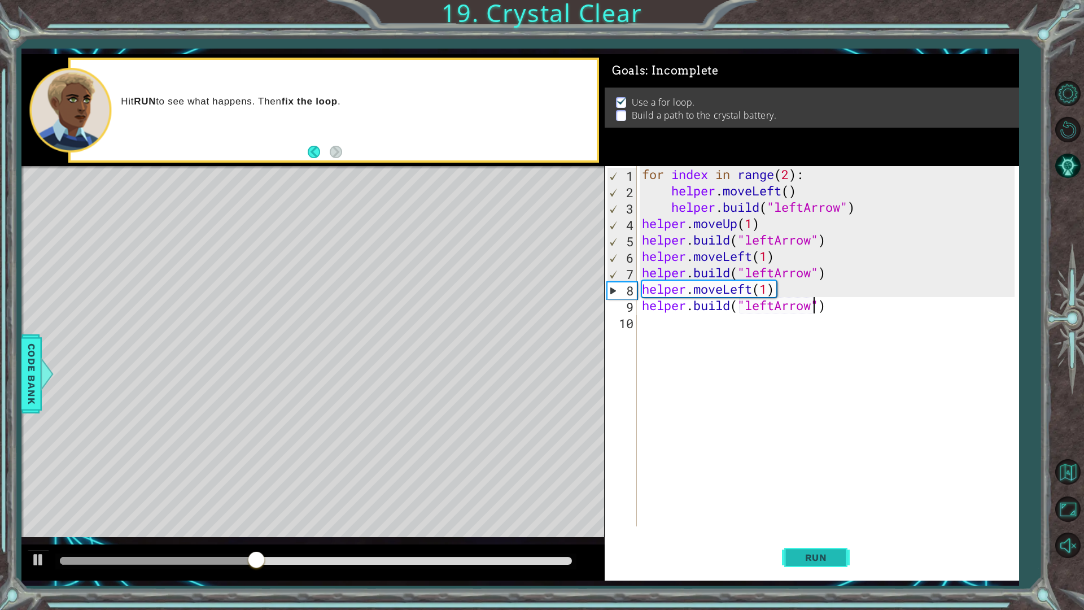
type textarea "[DOMAIN_NAME]("leftArrow")"
click at [841, 538] on button "Run" at bounding box center [816, 556] width 68 height 41
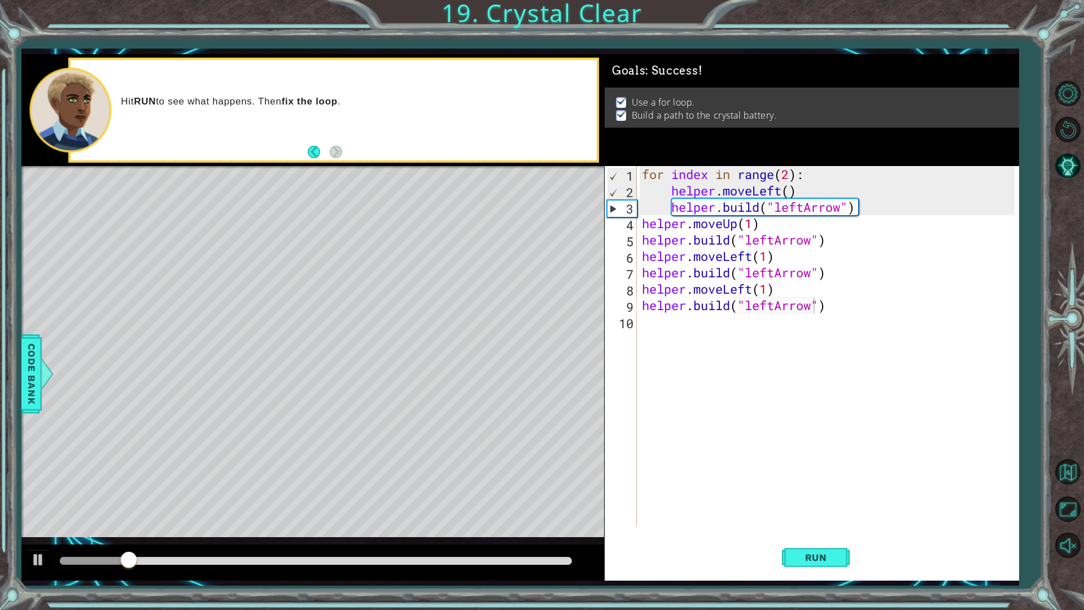
click at [250, 538] on div at bounding box center [315, 561] width 520 height 16
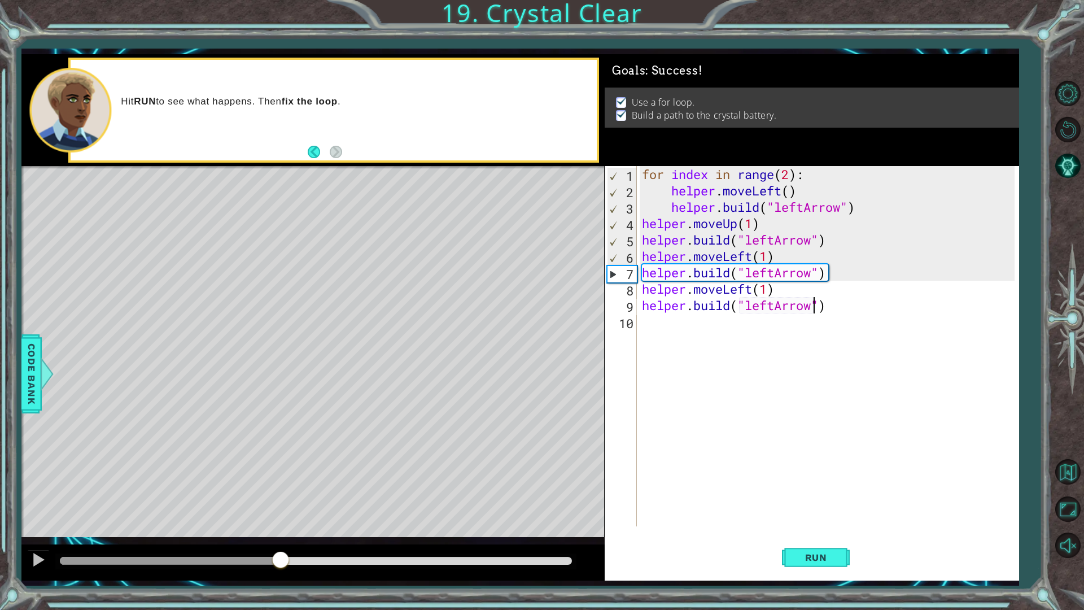
drag, startPoint x: 248, startPoint y: 563, endPoint x: 281, endPoint y: 557, distance: 33.8
click at [281, 538] on div at bounding box center [315, 560] width 511 height 8
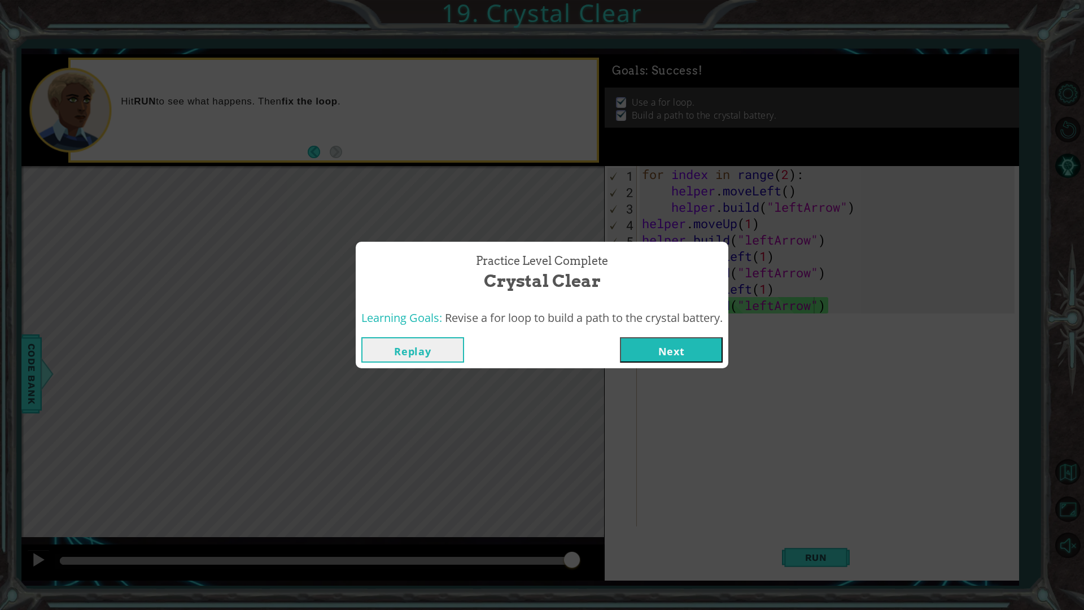
click at [645, 348] on button "Next" at bounding box center [671, 349] width 103 height 25
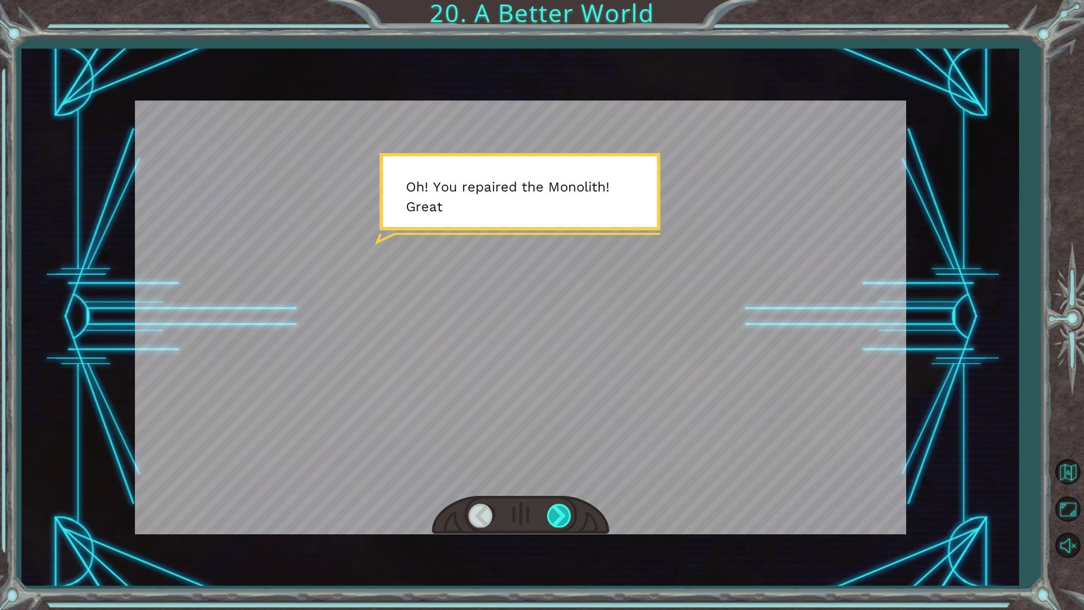
drag, startPoint x: 568, startPoint y: 509, endPoint x: 551, endPoint y: 512, distance: 17.4
click at [554, 512] on div at bounding box center [559, 514] width 25 height 23
click at [550, 512] on div at bounding box center [559, 514] width 25 height 23
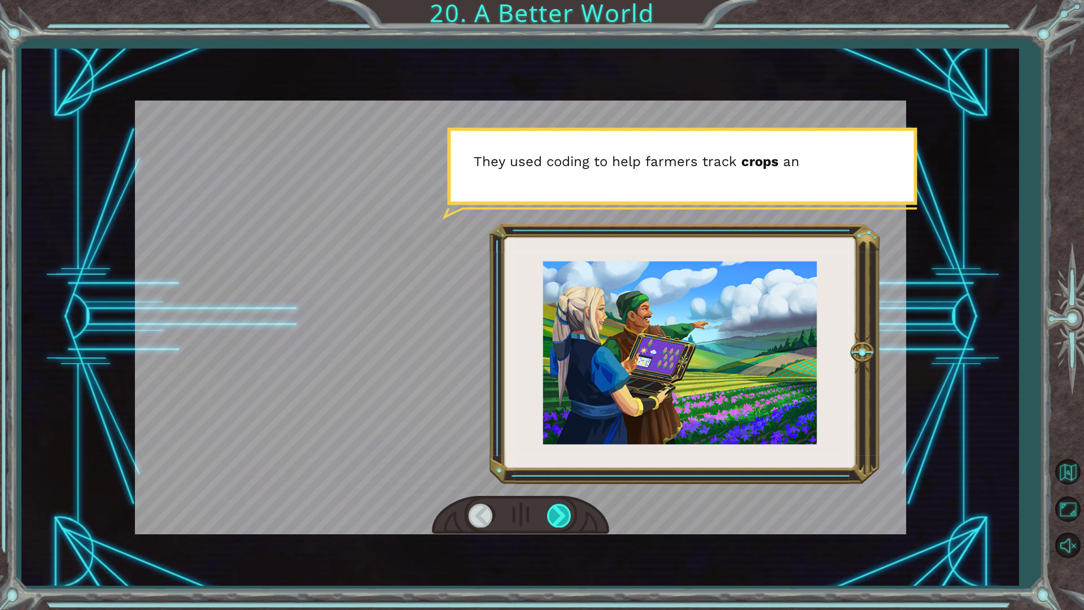
click at [550, 512] on div at bounding box center [559, 514] width 25 height 23
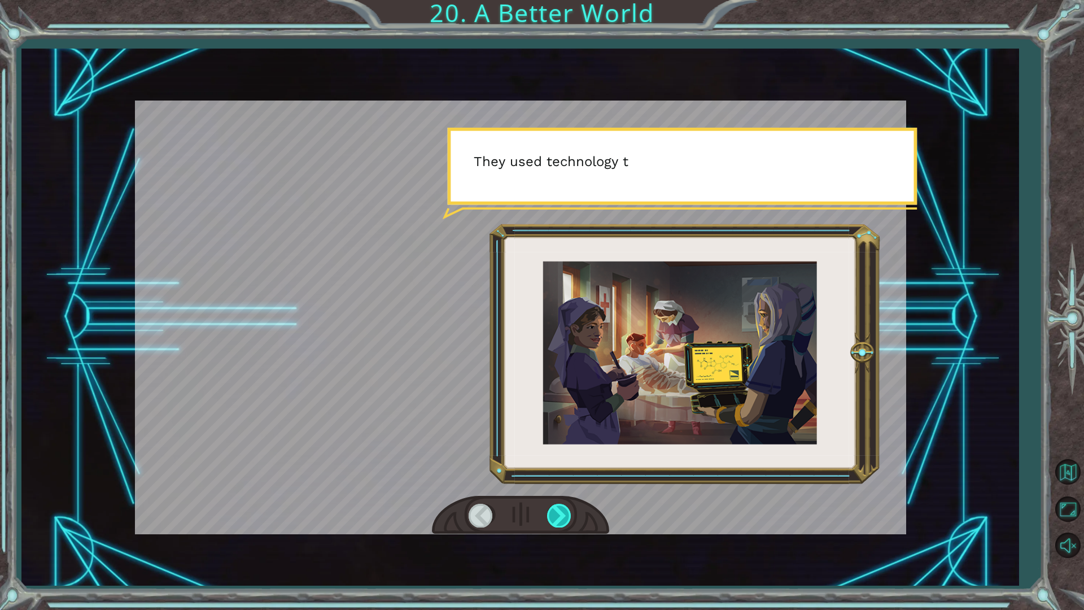
click at [550, 512] on div at bounding box center [559, 514] width 25 height 23
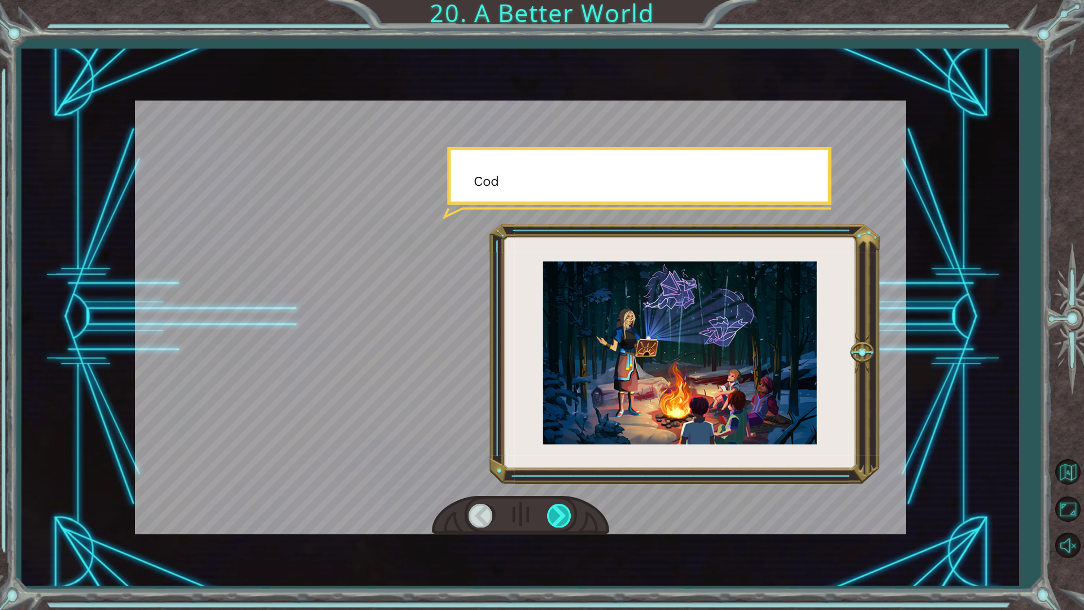
click at [556, 514] on div at bounding box center [559, 514] width 25 height 23
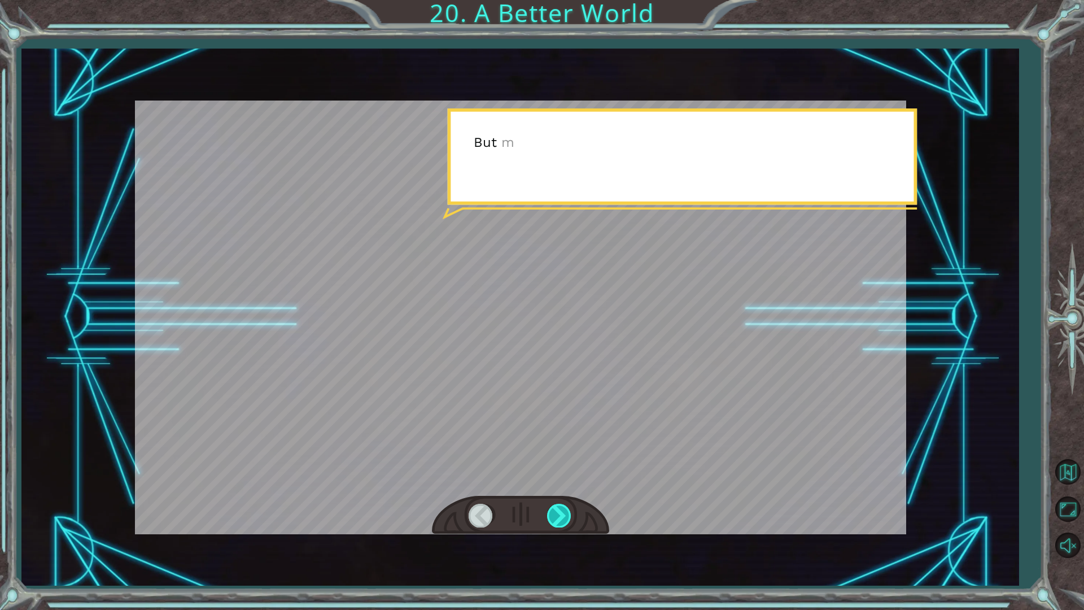
click at [556, 514] on div at bounding box center [559, 514] width 25 height 23
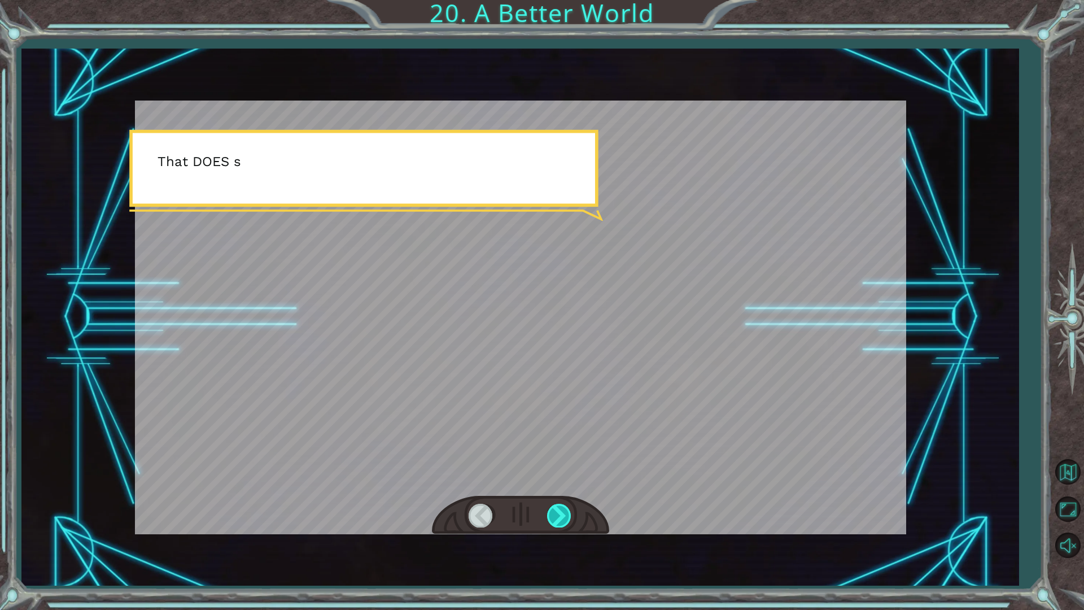
click at [556, 514] on div at bounding box center [559, 514] width 25 height 23
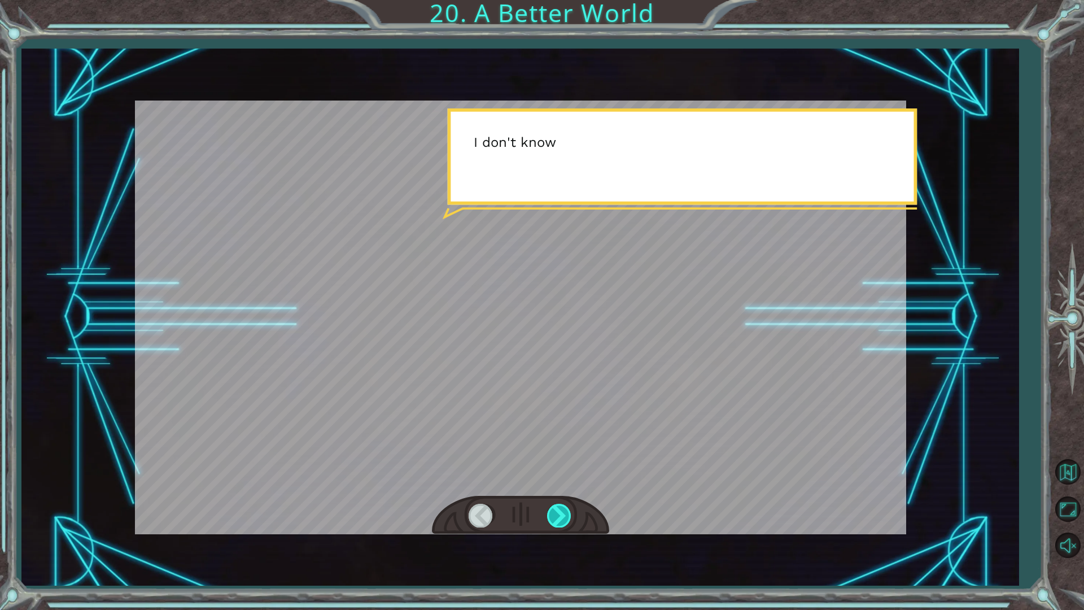
click at [556, 514] on div at bounding box center [559, 514] width 25 height 23
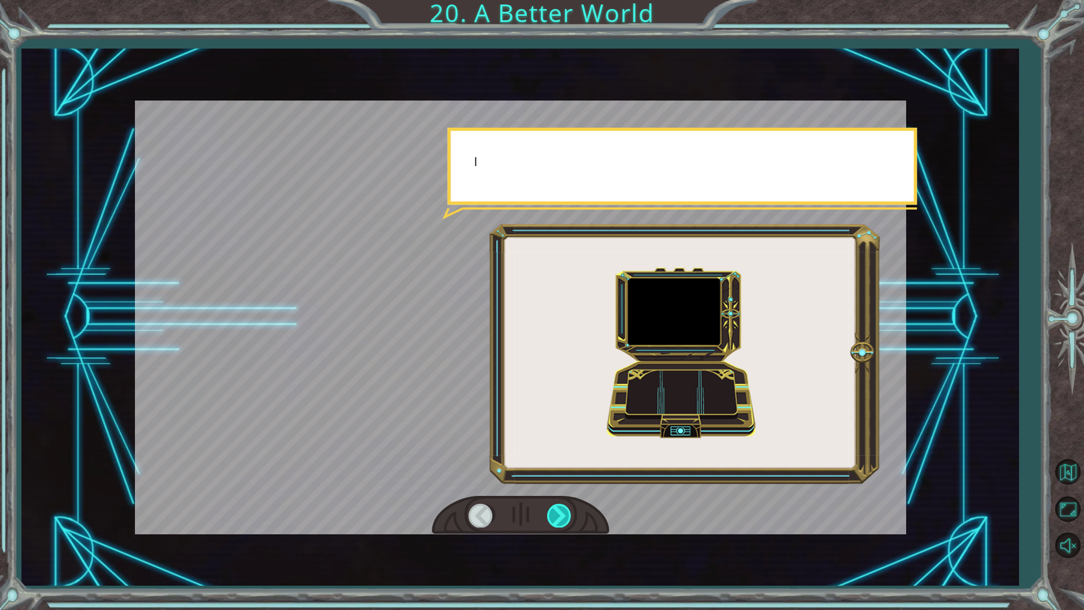
click at [556, 514] on div at bounding box center [559, 514] width 25 height 23
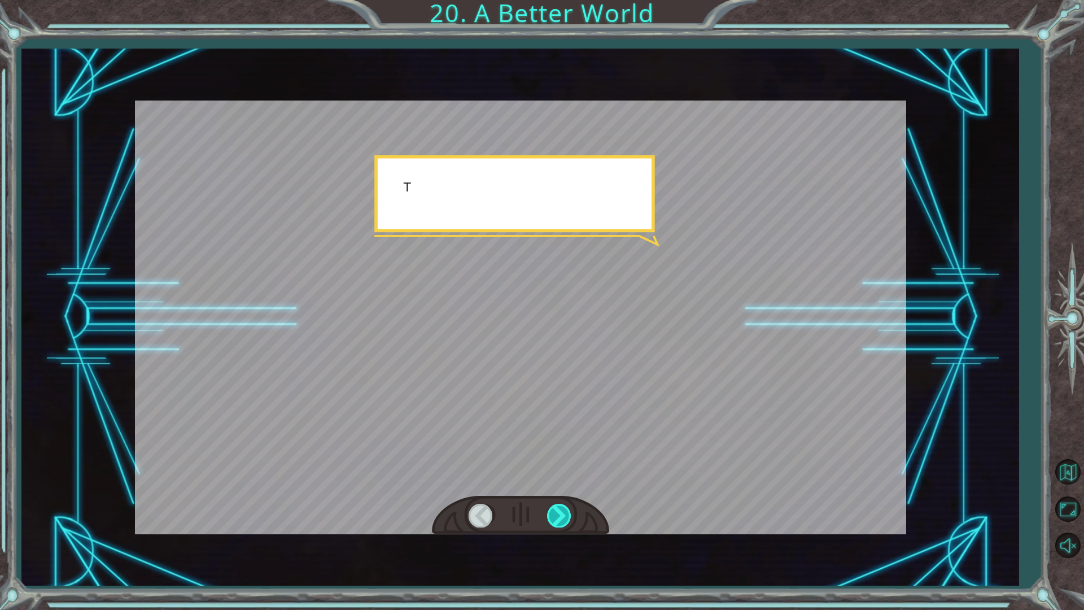
click at [556, 514] on div at bounding box center [559, 514] width 25 height 23
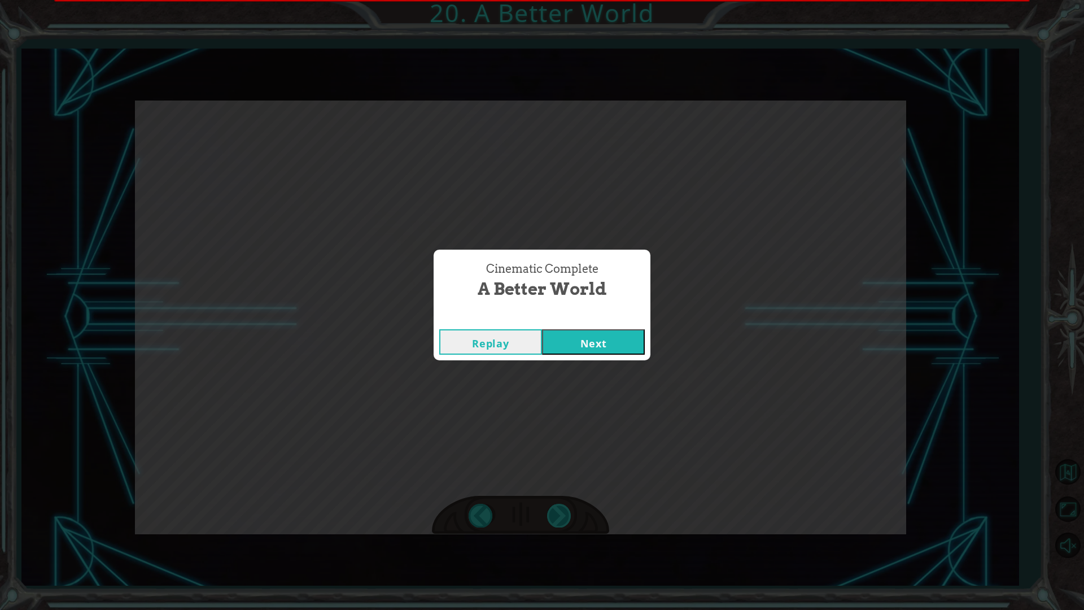
click at [556, 514] on div "Cinematic Complete A Better World Replay Next" at bounding box center [542, 305] width 1084 height 610
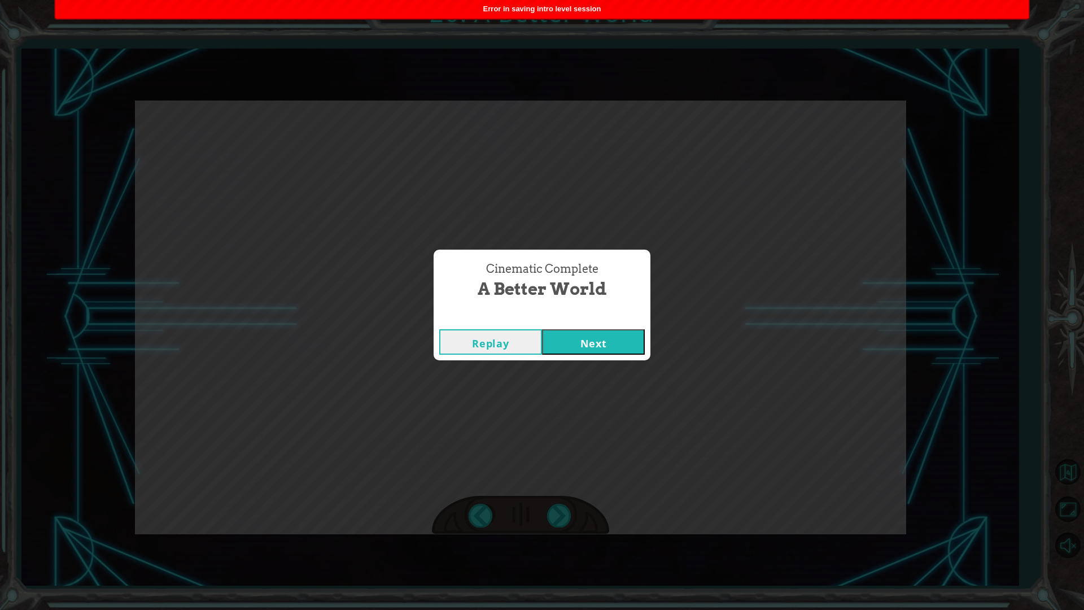
drag, startPoint x: 556, startPoint y: 514, endPoint x: 586, endPoint y: 345, distance: 171.4
click at [586, 345] on button "Next" at bounding box center [593, 341] width 103 height 25
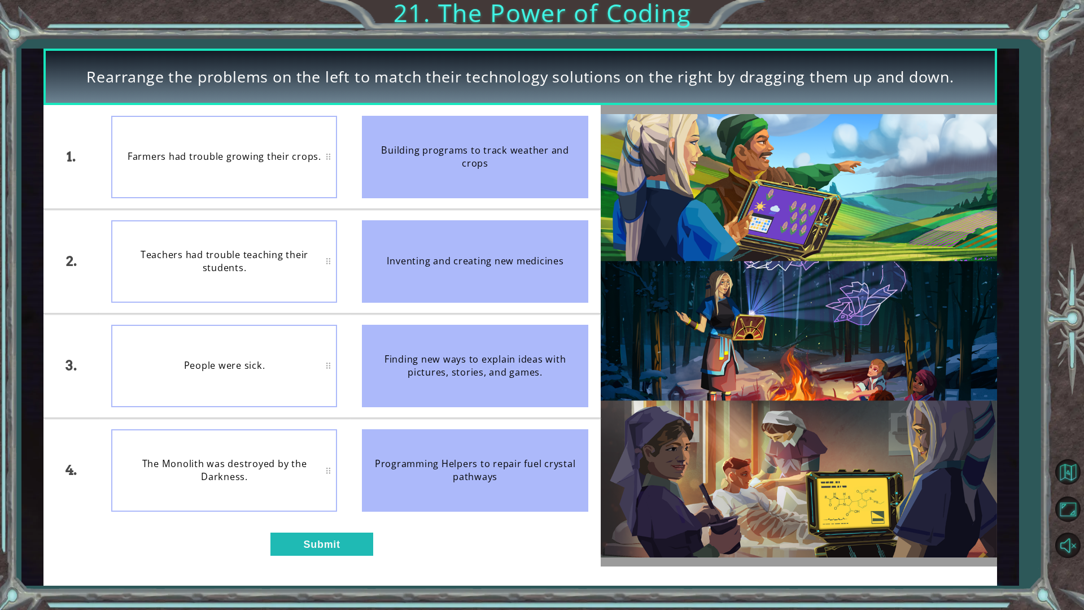
drag, startPoint x: 463, startPoint y: 182, endPoint x: 350, endPoint y: 196, distance: 113.8
click at [360, 196] on li "Building programs to track weather and crops" at bounding box center [474, 156] width 251 height 103
drag, startPoint x: 541, startPoint y: 480, endPoint x: 290, endPoint y: 485, distance: 251.2
click at [290, 485] on div "1. 2. 3. 4. Farmers had trouble growing their crops. Teachers had trouble teach…" at bounding box center [321, 313] width 557 height 417
click at [290, 485] on div "The Monolith was destroyed by the Darkness." at bounding box center [224, 470] width 226 height 82
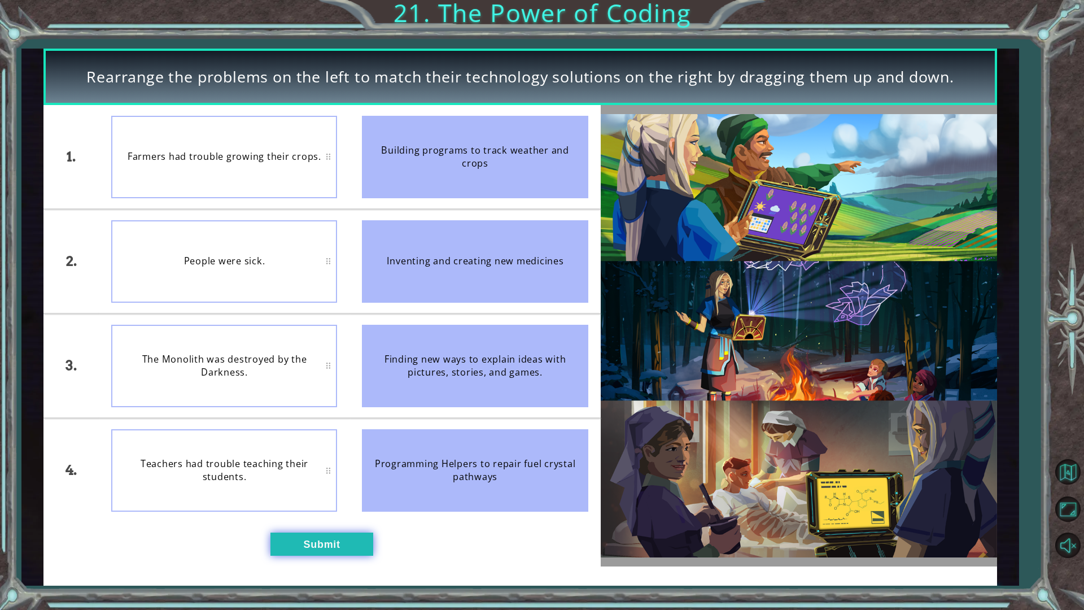
click at [335, 538] on button "Submit" at bounding box center [321, 543] width 103 height 23
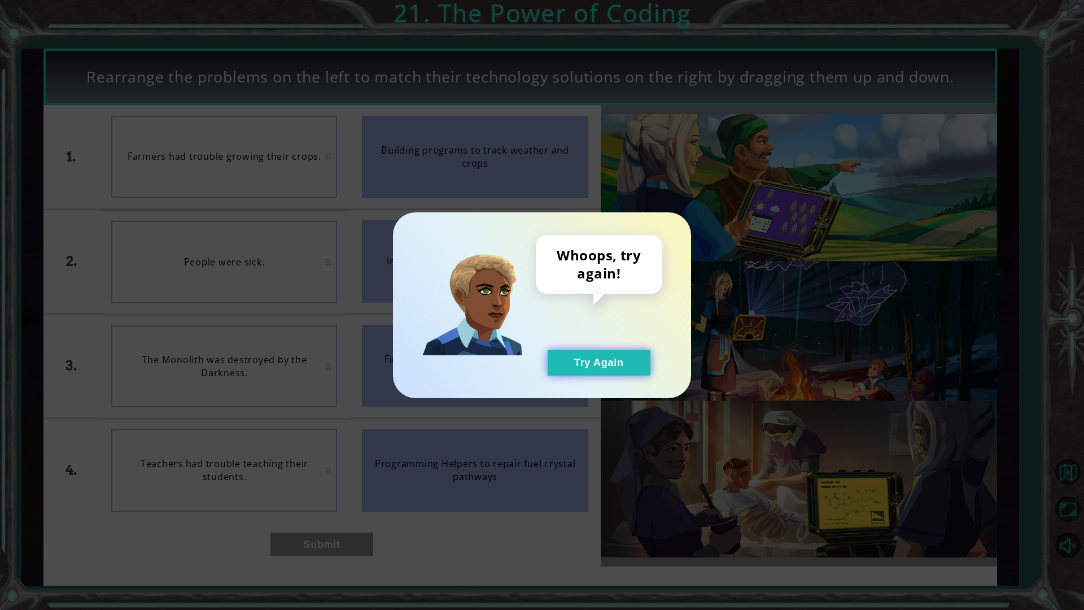
click at [619, 356] on button "Try Again" at bounding box center [598, 362] width 103 height 25
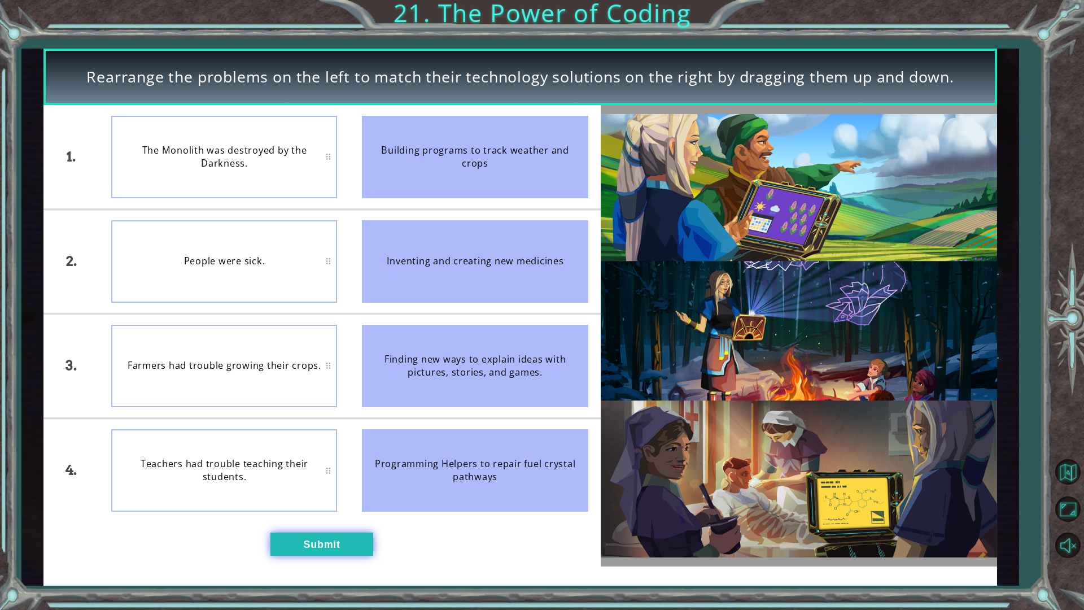
click at [367, 538] on button "Submit" at bounding box center [321, 543] width 103 height 23
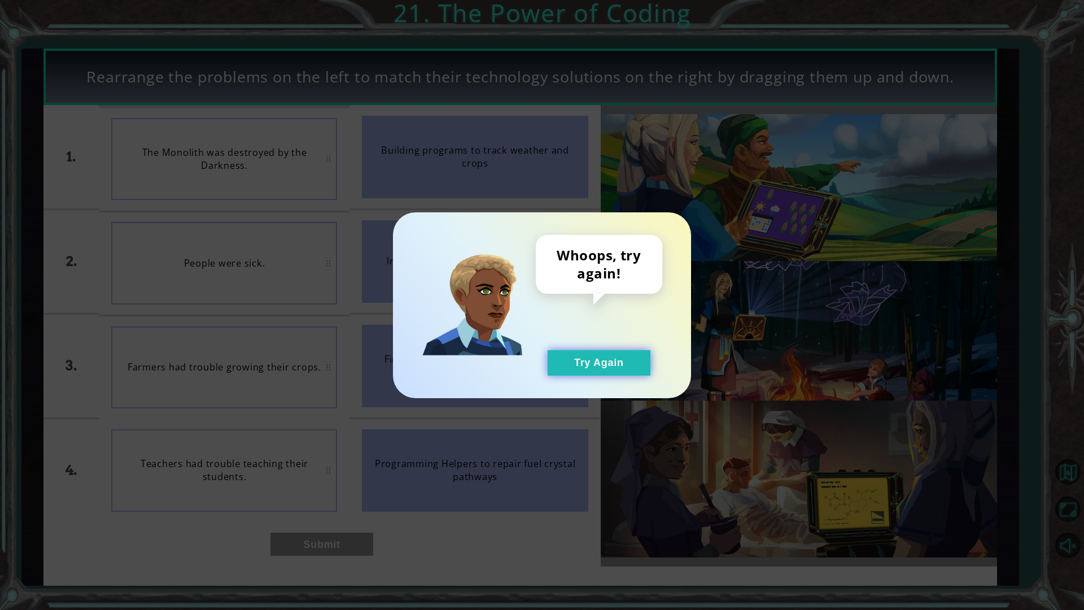
click at [567, 367] on button "Try Again" at bounding box center [598, 362] width 103 height 25
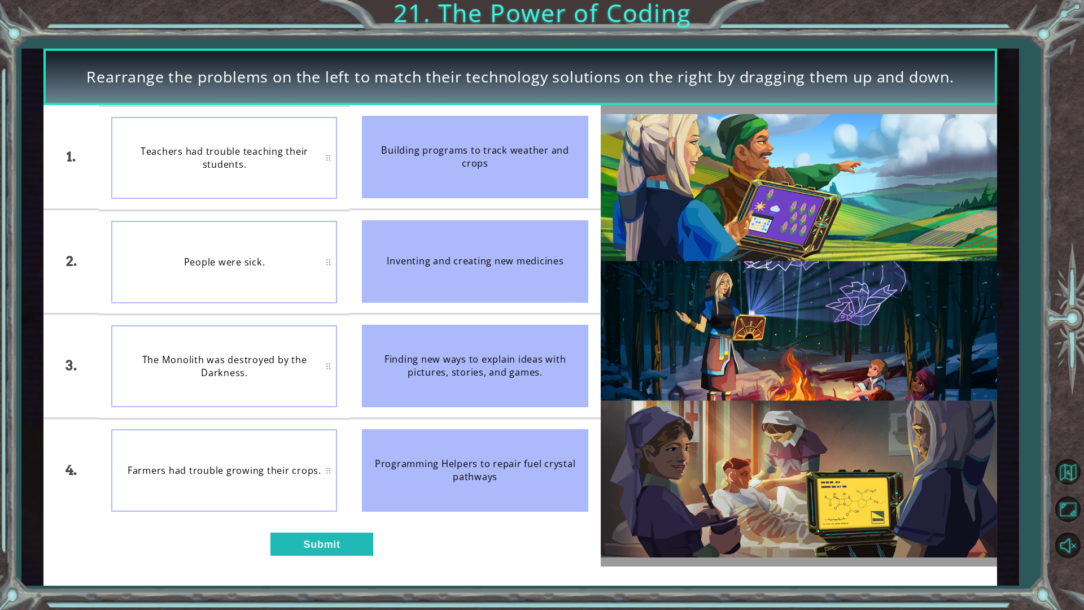
click at [309, 538] on div "Rearrange the problems on the left to match their technology solutions on the r…" at bounding box center [520, 317] width 954 height 536
click at [311, 538] on button "Submit" at bounding box center [321, 543] width 103 height 23
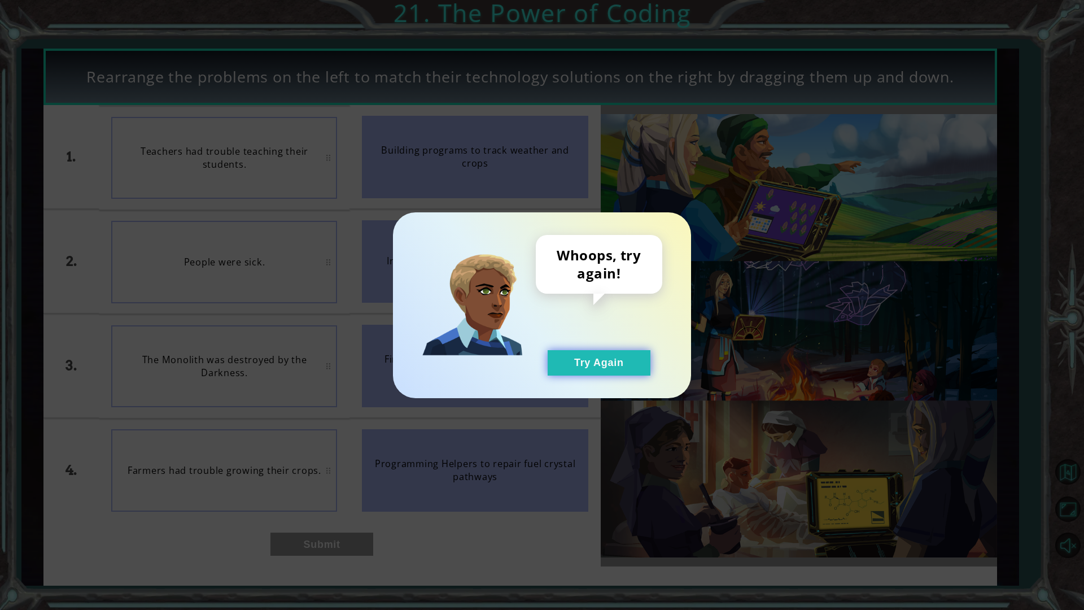
click at [574, 365] on button "Try Again" at bounding box center [598, 362] width 103 height 25
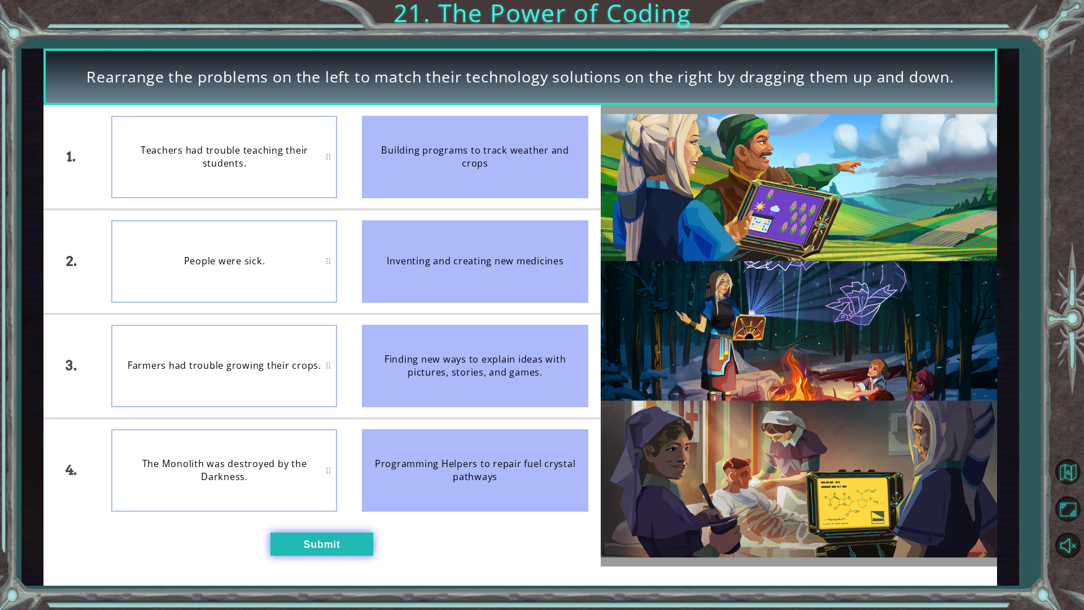
drag, startPoint x: 345, startPoint y: 532, endPoint x: 346, endPoint y: 541, distance: 9.1
click at [346, 538] on div "1. 2. 3. 4. Teachers had trouble teaching their students. People were sick. Far…" at bounding box center [321, 335] width 557 height 461
click at [345, 538] on button "Submit" at bounding box center [321, 543] width 103 height 23
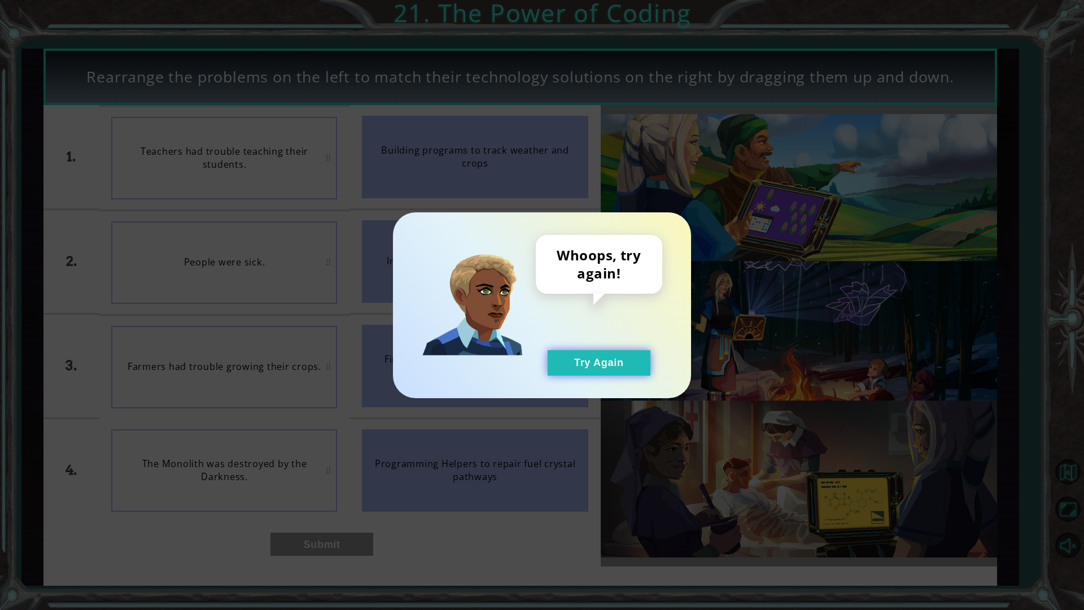
click at [624, 358] on button "Try Again" at bounding box center [598, 362] width 103 height 25
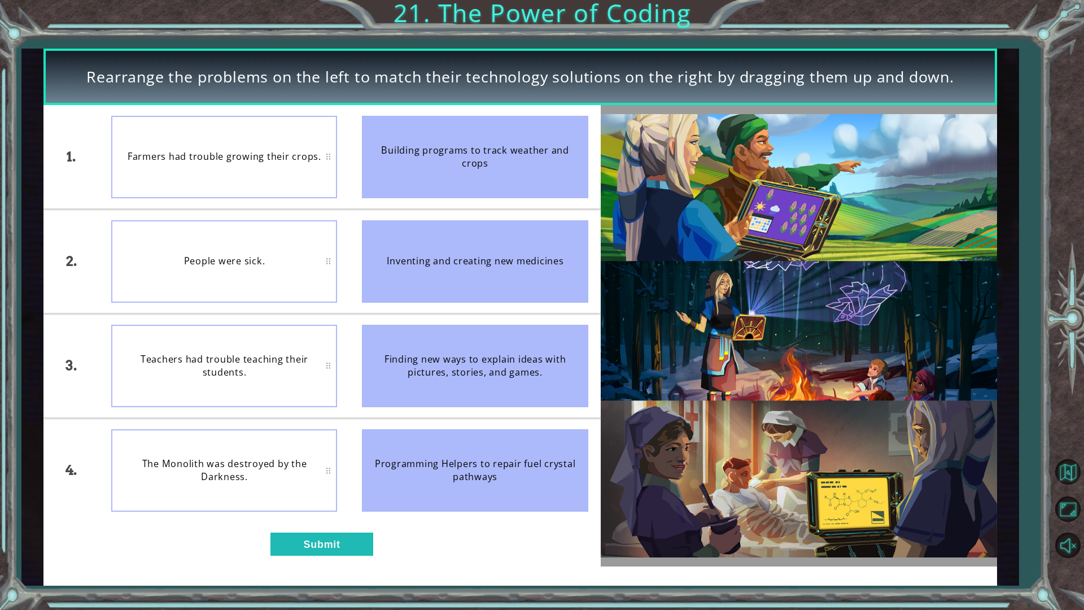
drag, startPoint x: 390, startPoint y: 271, endPoint x: 387, endPoint y: 323, distance: 52.6
click at [387, 323] on ul "Building programs to track weather and crops Inventing and creating new medicin…" at bounding box center [474, 313] width 251 height 417
click at [283, 538] on button "Submit" at bounding box center [321, 543] width 103 height 23
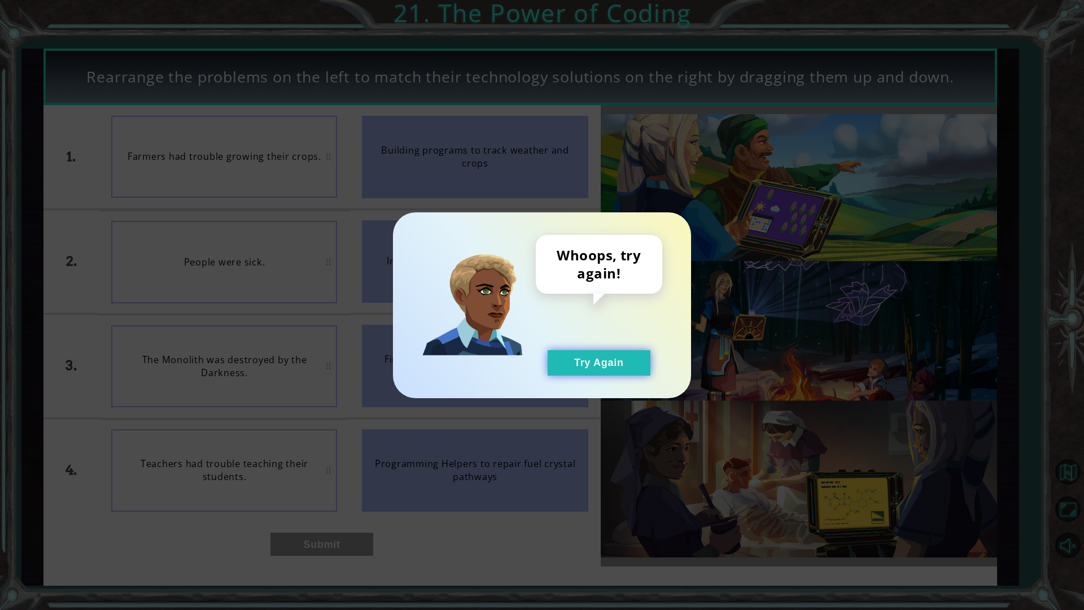
click at [610, 354] on button "Try Again" at bounding box center [598, 362] width 103 height 25
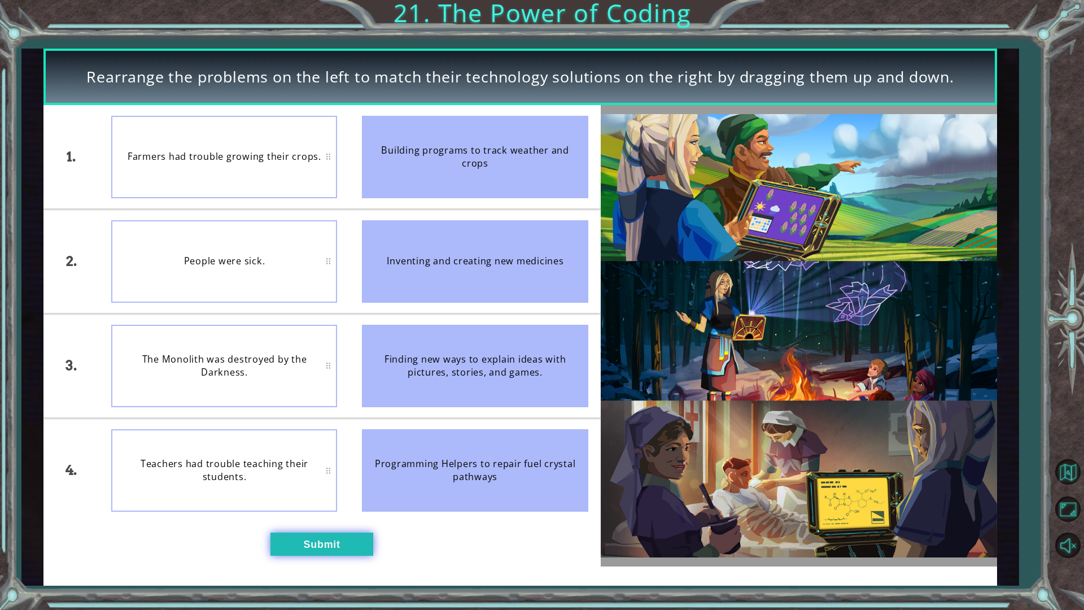
click at [293, 538] on button "Submit" at bounding box center [321, 543] width 103 height 23
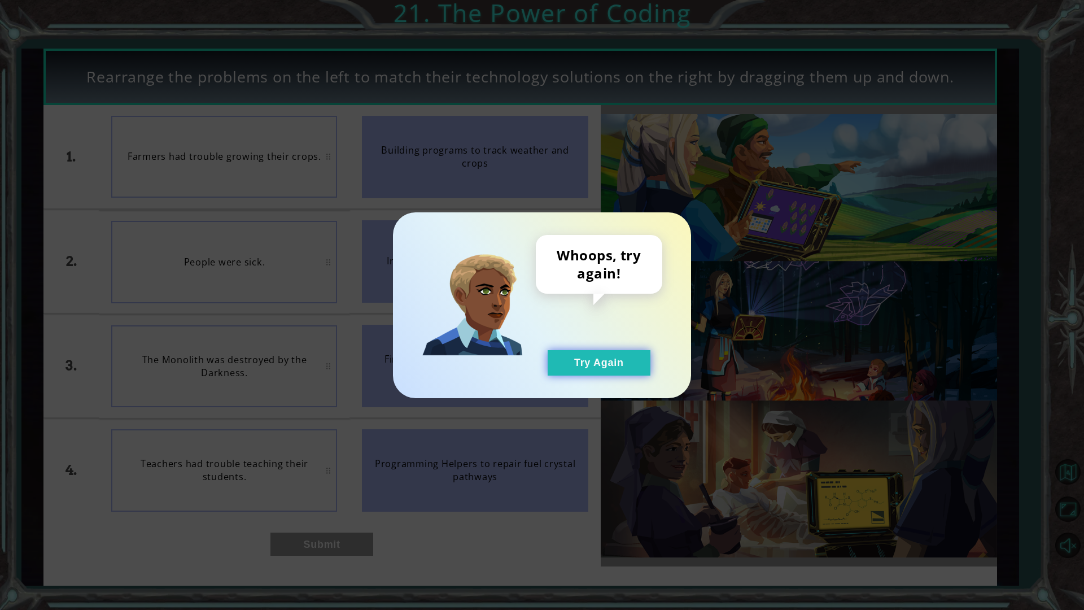
drag, startPoint x: 625, startPoint y: 346, endPoint x: 623, endPoint y: 353, distance: 7.3
click at [623, 353] on div "Whoops, try again! Try Again" at bounding box center [599, 305] width 126 height 141
click at [573, 357] on button "Try Again" at bounding box center [598, 362] width 103 height 25
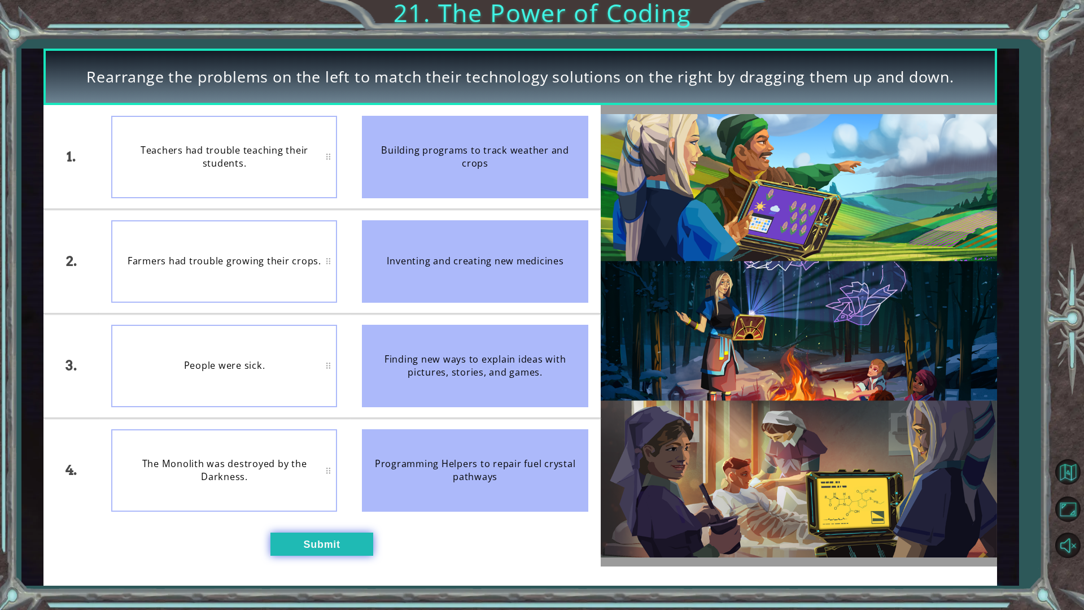
drag, startPoint x: 303, startPoint y: 561, endPoint x: 305, endPoint y: 536, distance: 25.5
click at [304, 538] on div "1. 2. 3. 4. Teachers had trouble teaching their students. Farmers had trouble g…" at bounding box center [321, 335] width 557 height 461
click at [306, 534] on button "Submit" at bounding box center [321, 543] width 103 height 23
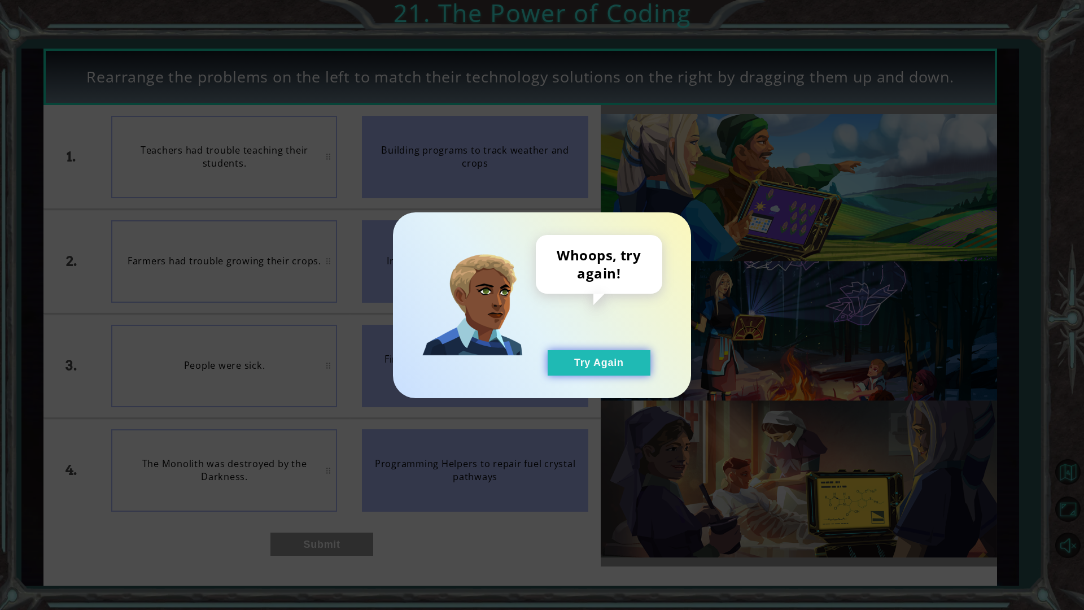
drag, startPoint x: 634, startPoint y: 365, endPoint x: 627, endPoint y: 365, distance: 6.8
click at [630, 365] on button "Try Again" at bounding box center [598, 362] width 103 height 25
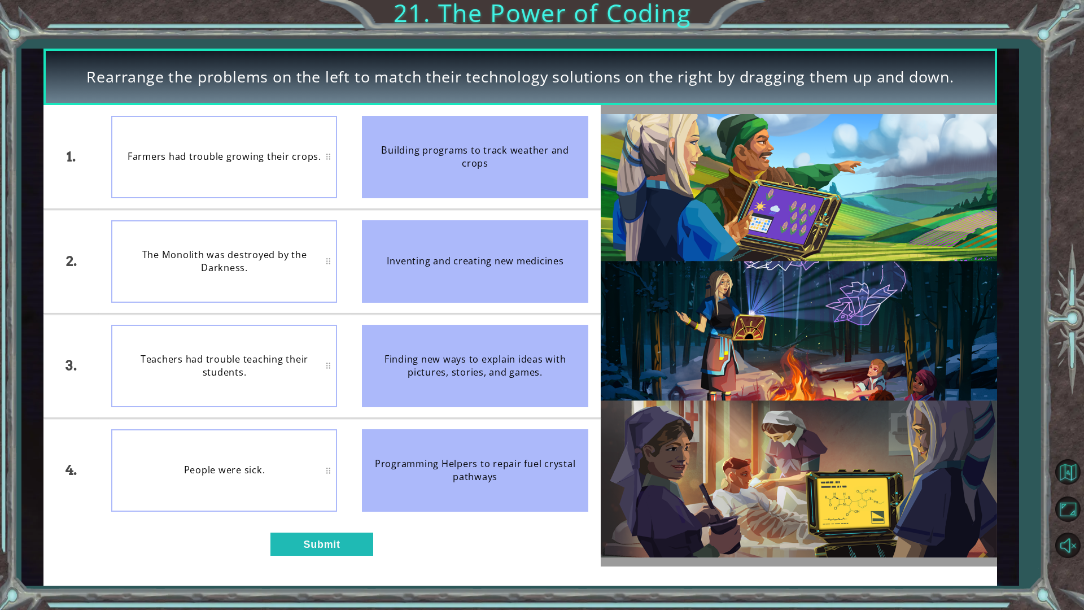
drag, startPoint x: 356, startPoint y: 536, endPoint x: 359, endPoint y: 519, distance: 16.7
click at [359, 525] on div "1. 2. 3. 4. Farmers had trouble growing their crops. The Monolith was destroyed…" at bounding box center [321, 335] width 557 height 461
drag, startPoint x: 347, startPoint y: 564, endPoint x: 345, endPoint y: 546, distance: 18.1
click at [345, 538] on div "1. 2. 3. 4. Farmers had trouble growing their crops. The Monolith was destroyed…" at bounding box center [321, 335] width 557 height 461
click at [344, 538] on button "Submit" at bounding box center [321, 543] width 103 height 23
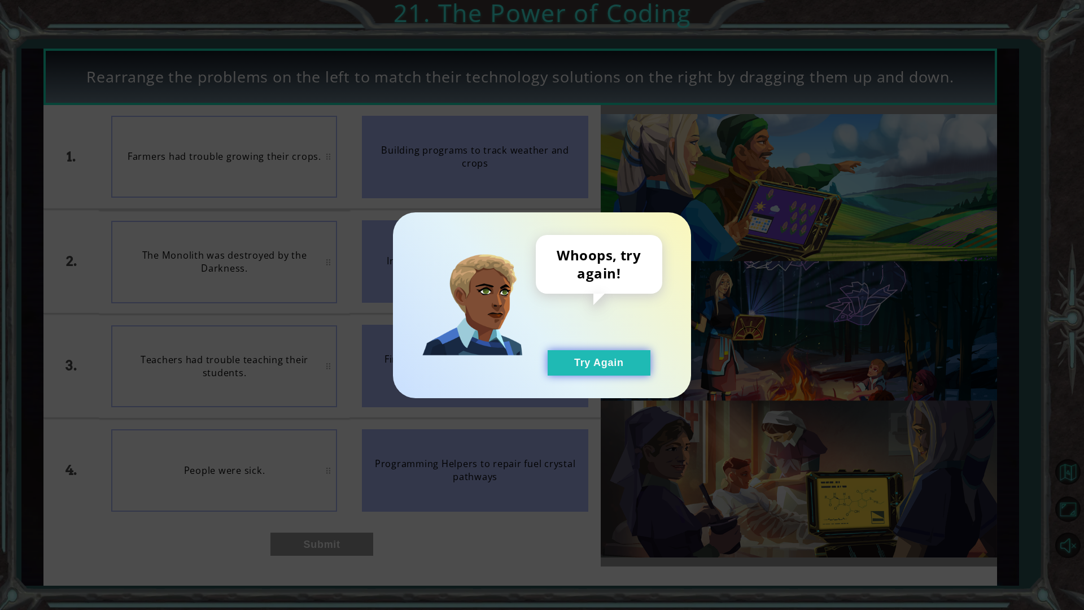
click at [603, 368] on button "Try Again" at bounding box center [598, 362] width 103 height 25
